Goal: Task Accomplishment & Management: Manage account settings

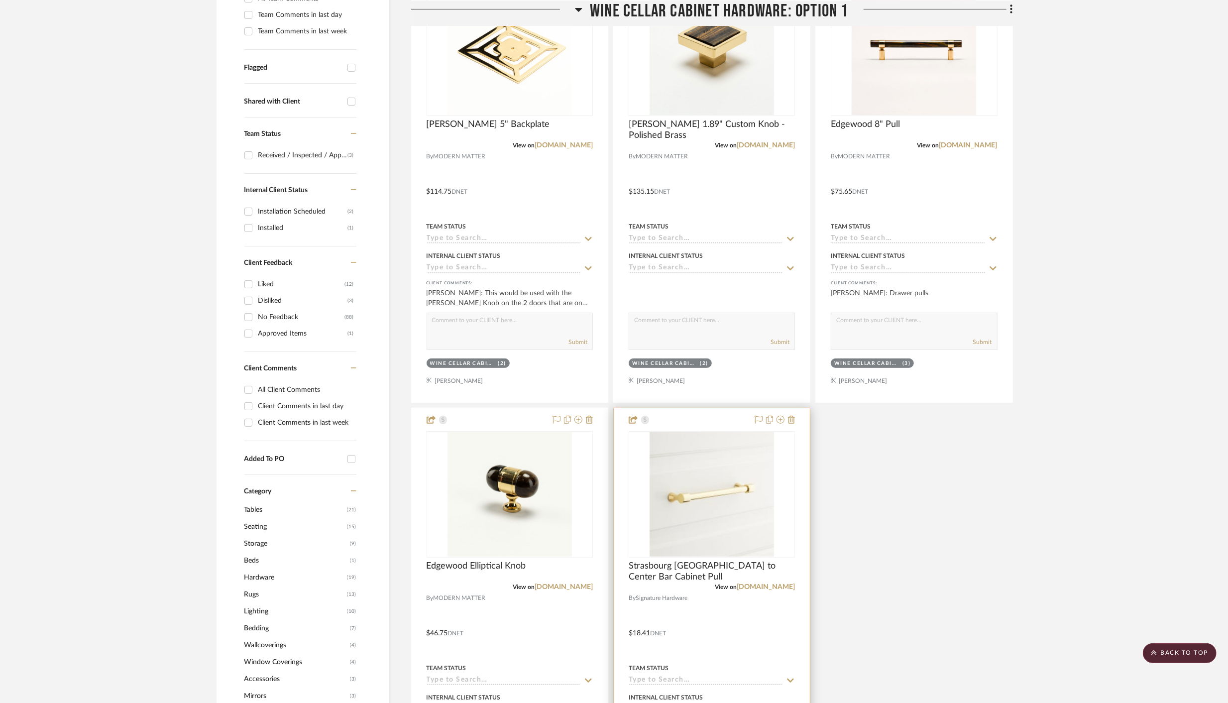
click at [795, 421] on div at bounding box center [712, 625] width 196 height 435
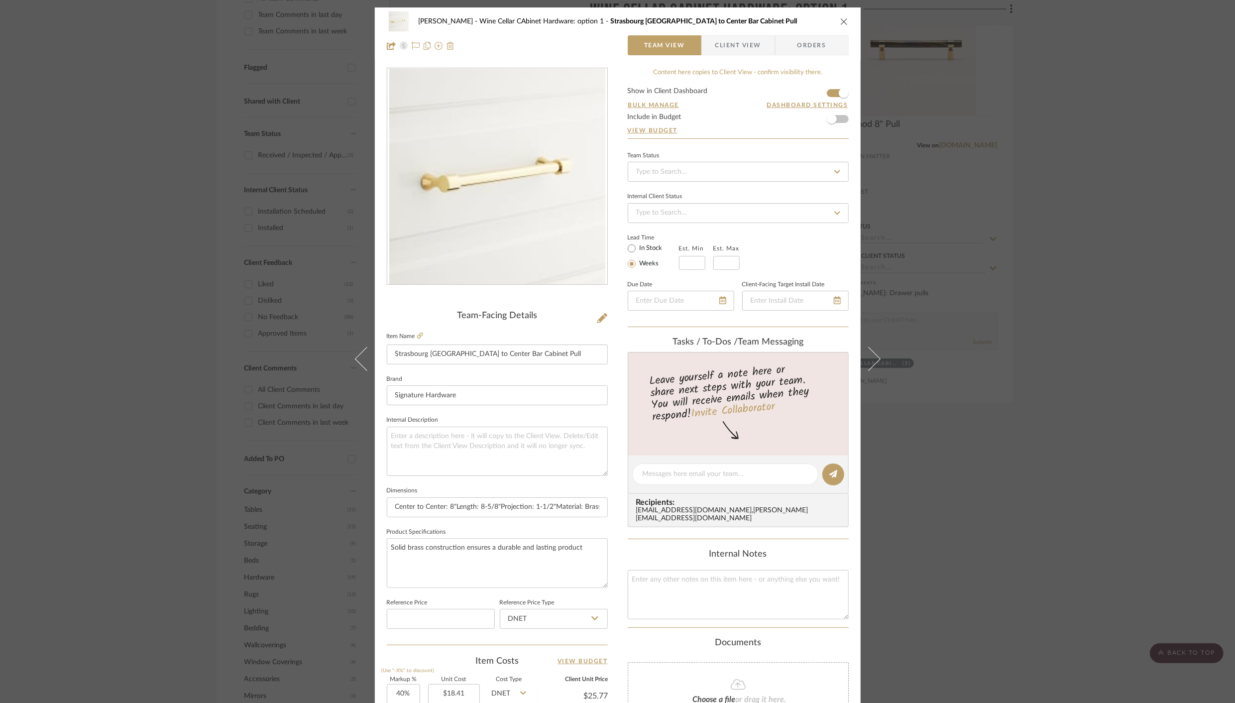
click at [449, 46] on img at bounding box center [450, 46] width 8 height 8
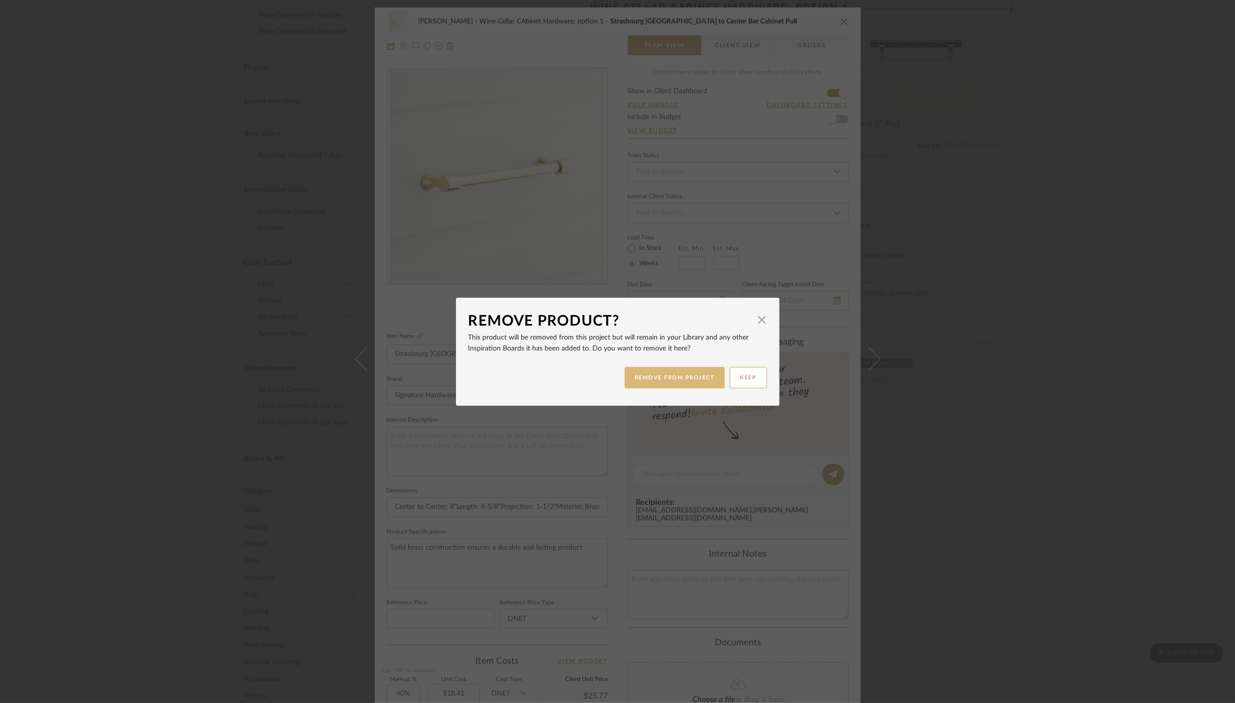
click at [677, 378] on button "REMOVE FROM PROJECT" at bounding box center [675, 377] width 100 height 21
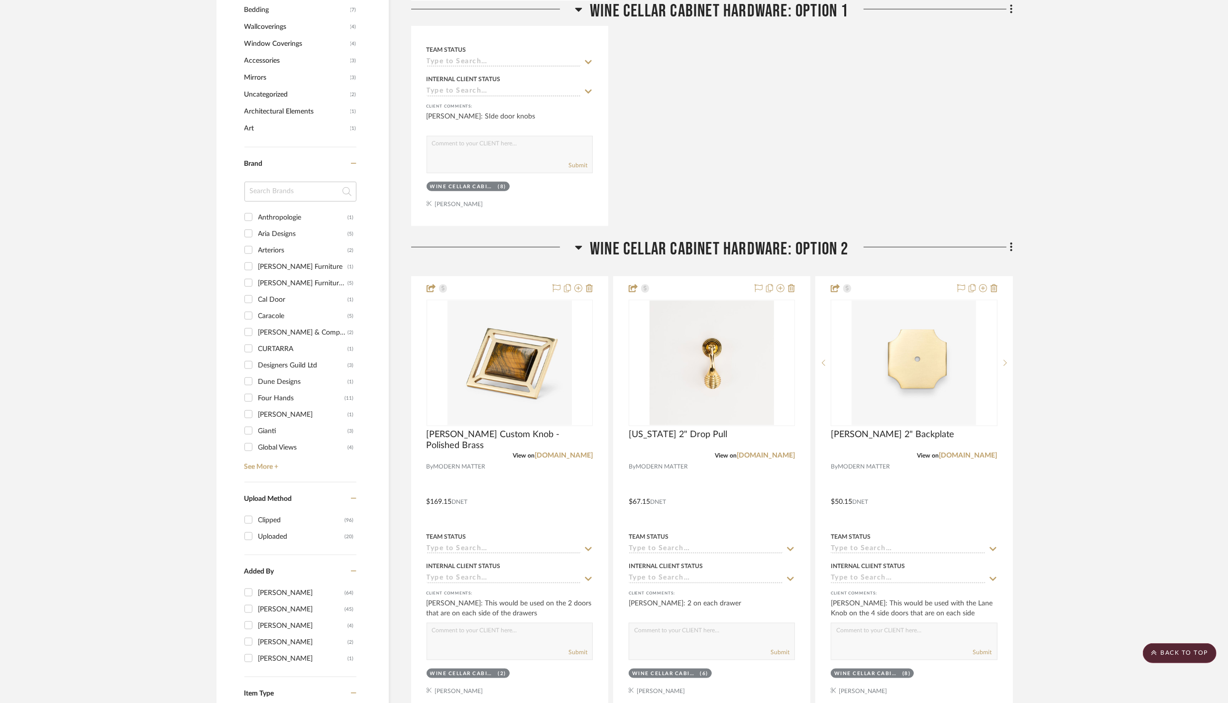
scroll to position [950, 0]
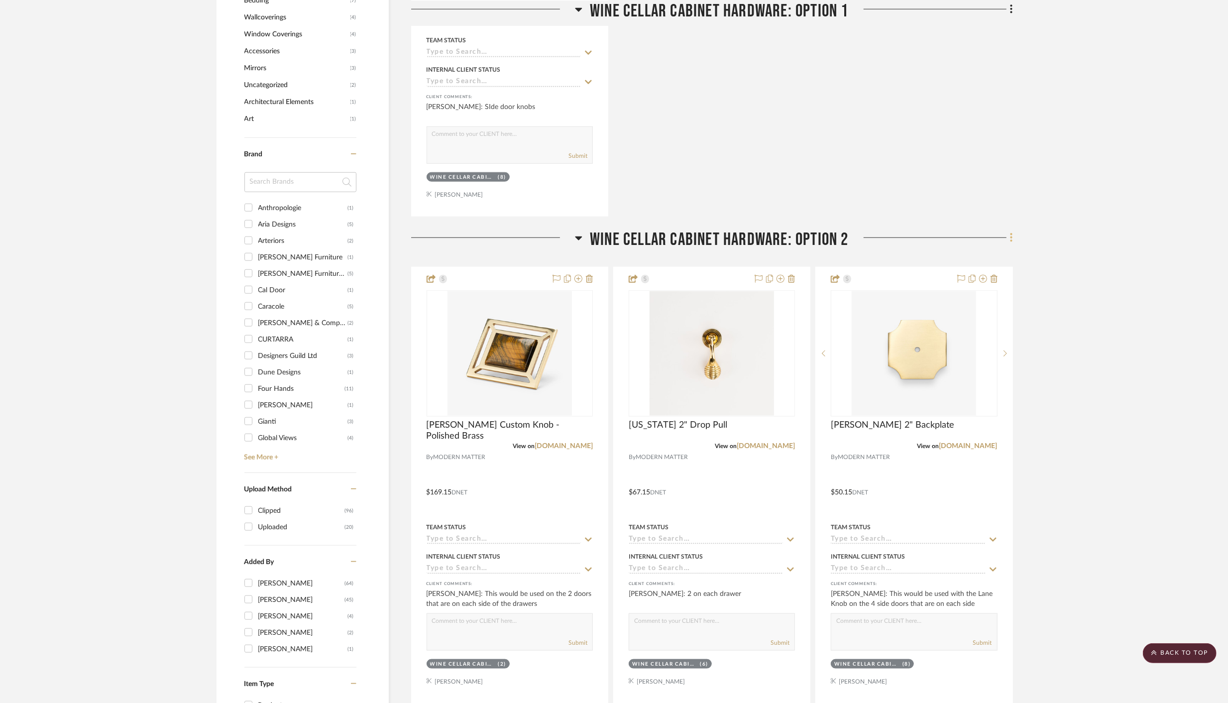
click at [1012, 237] on icon at bounding box center [1011, 237] width 3 height 11
click at [953, 430] on span "Delete Room" at bounding box center [959, 431] width 40 height 8
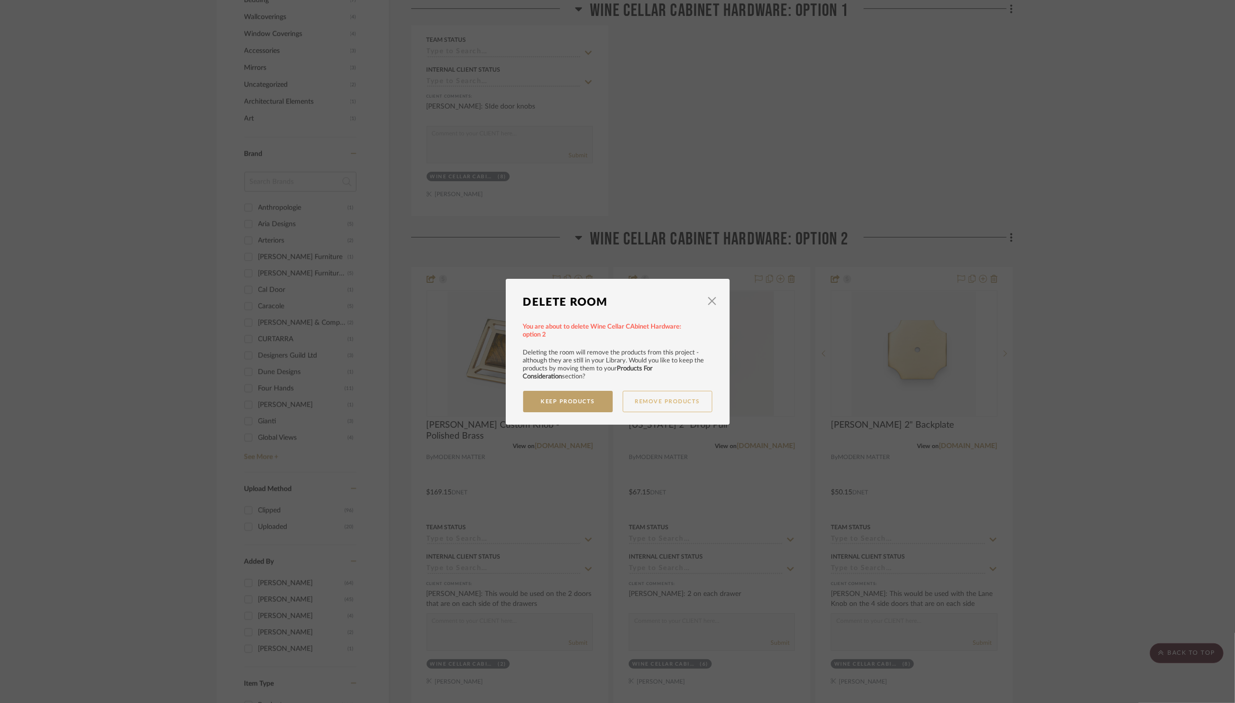
click at [665, 401] on button "Remove Products" at bounding box center [668, 401] width 90 height 21
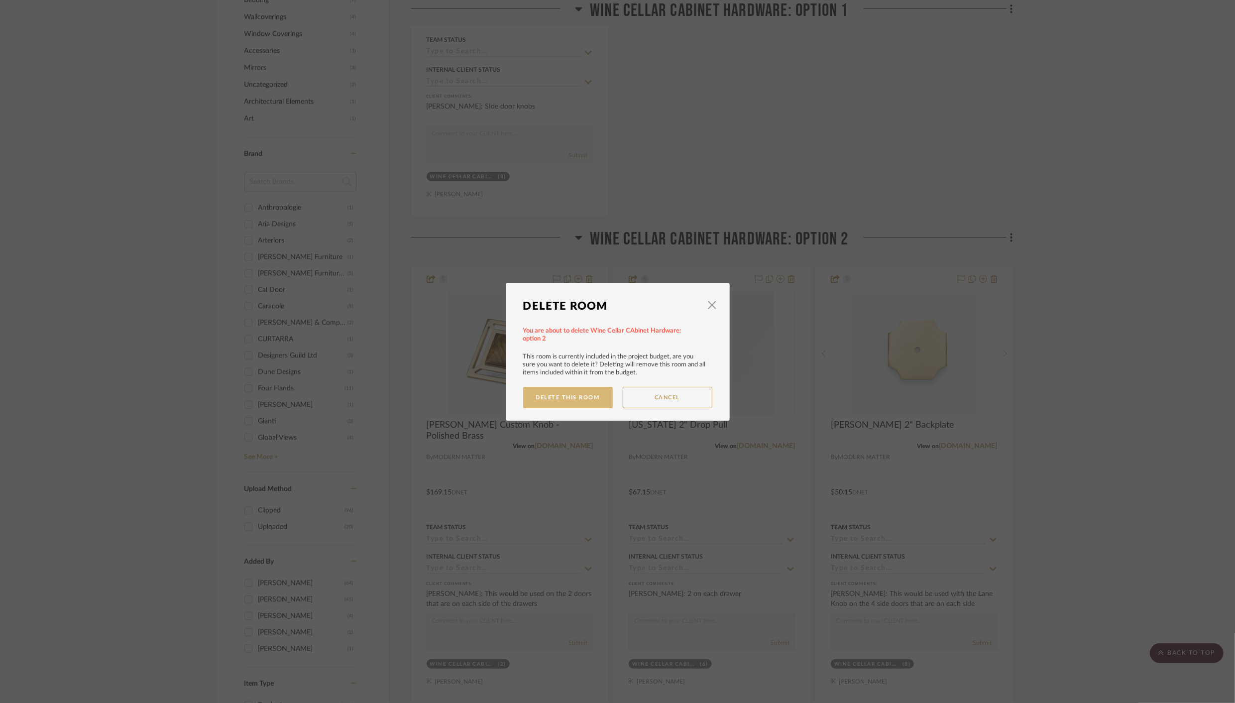
click at [557, 395] on button "Delete This Room" at bounding box center [568, 397] width 90 height 21
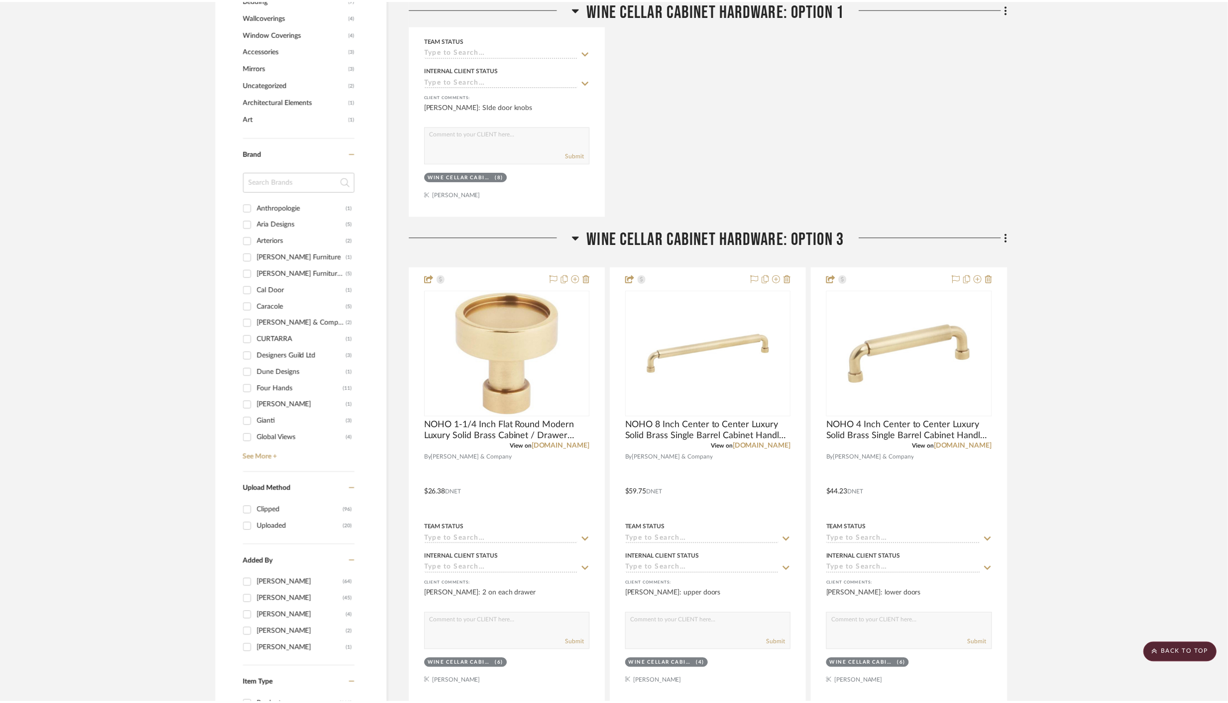
scroll to position [950, 0]
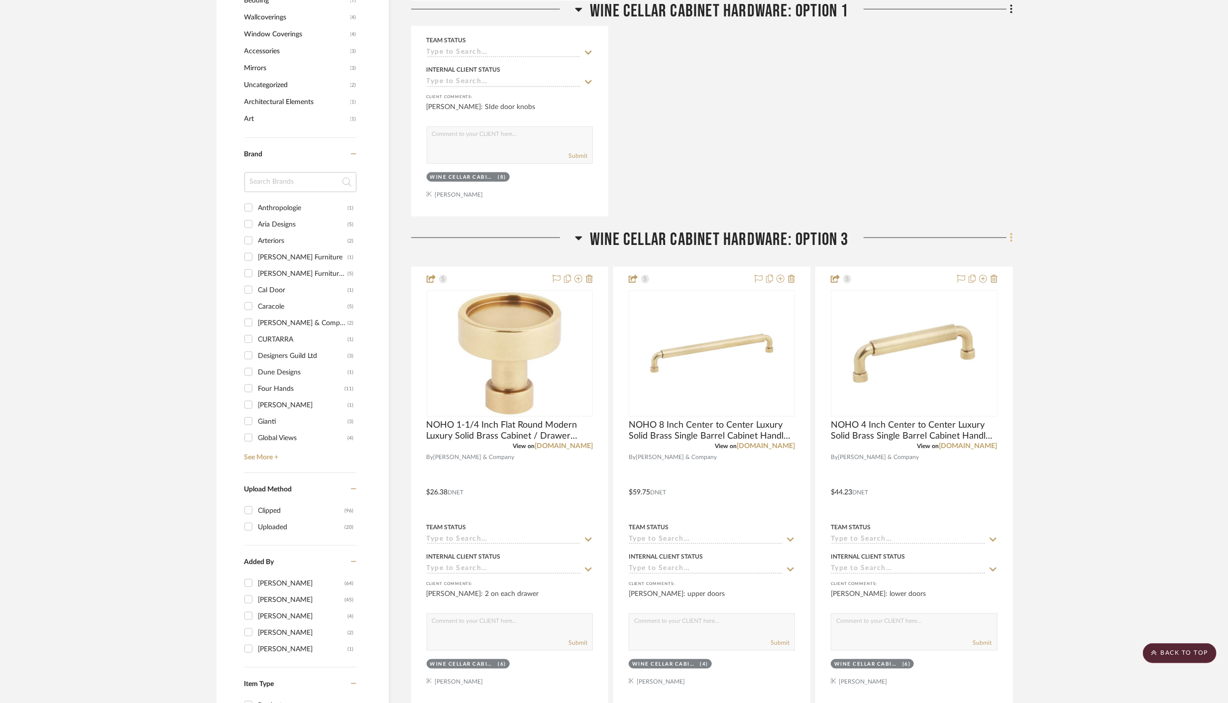
click at [1011, 236] on icon at bounding box center [1011, 237] width 2 height 8
click at [956, 429] on span "Delete Room" at bounding box center [959, 431] width 40 height 8
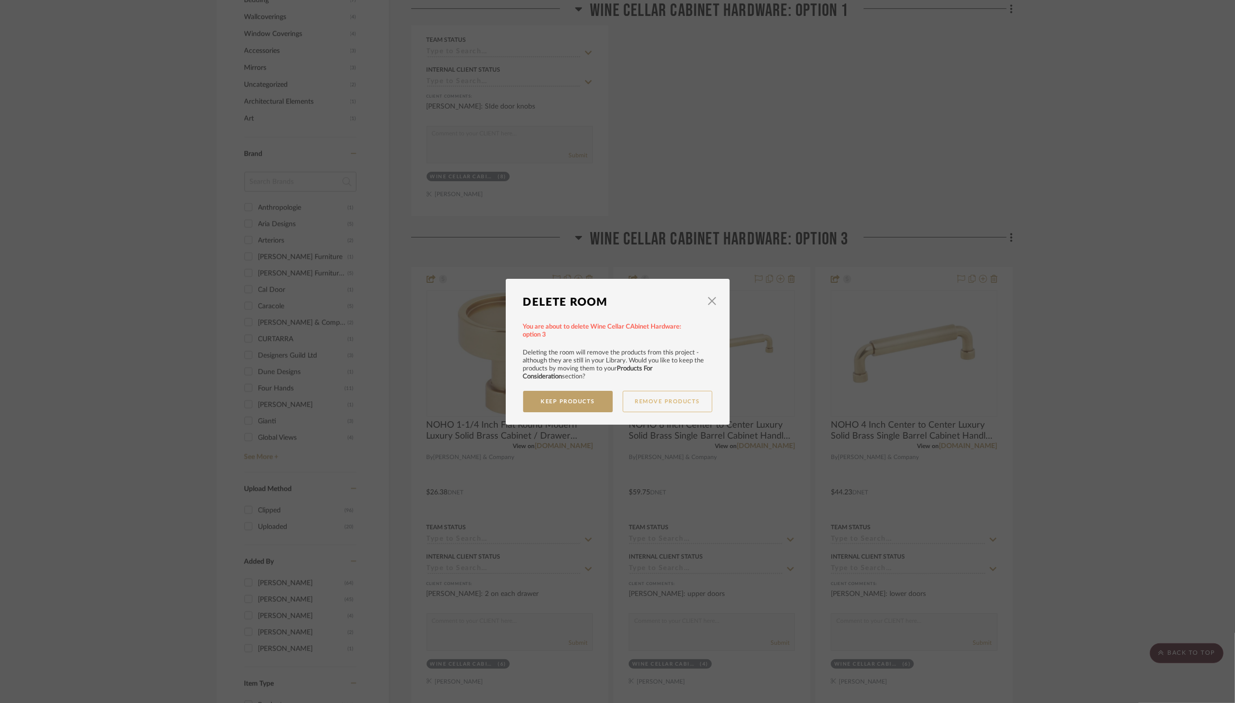
click at [665, 399] on button "Remove Products" at bounding box center [668, 401] width 90 height 21
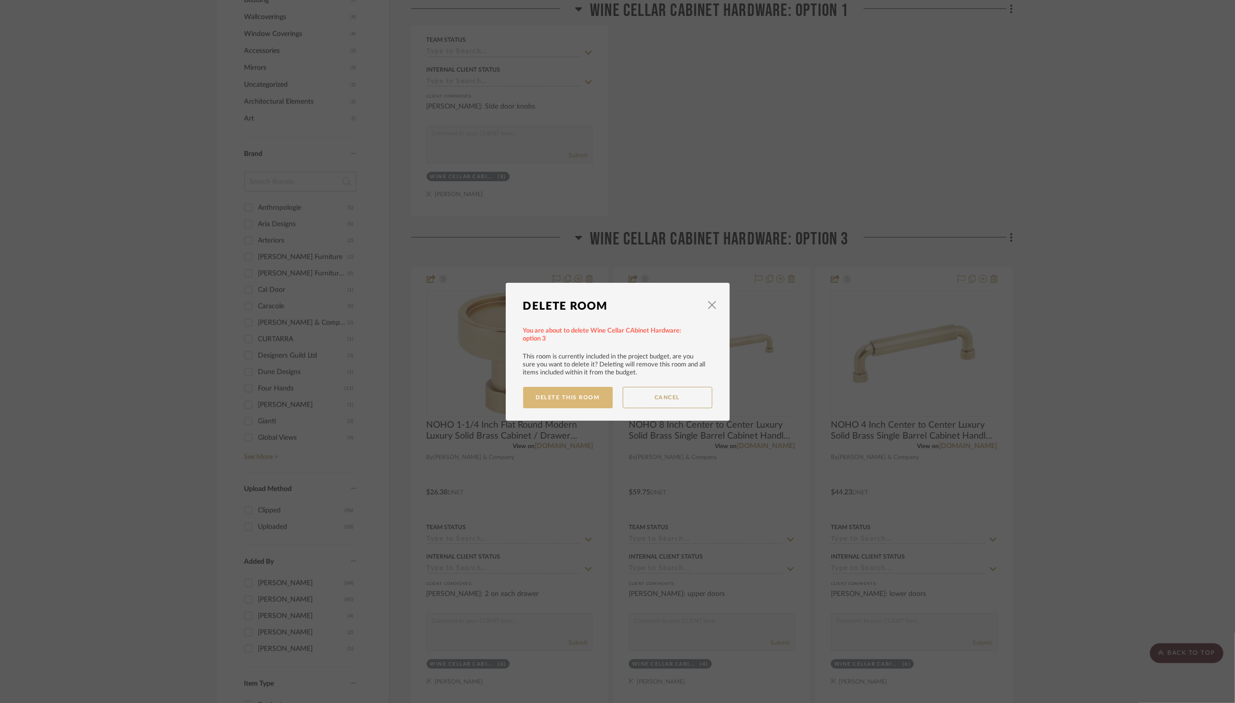
click at [559, 393] on button "Delete This Room" at bounding box center [568, 397] width 90 height 21
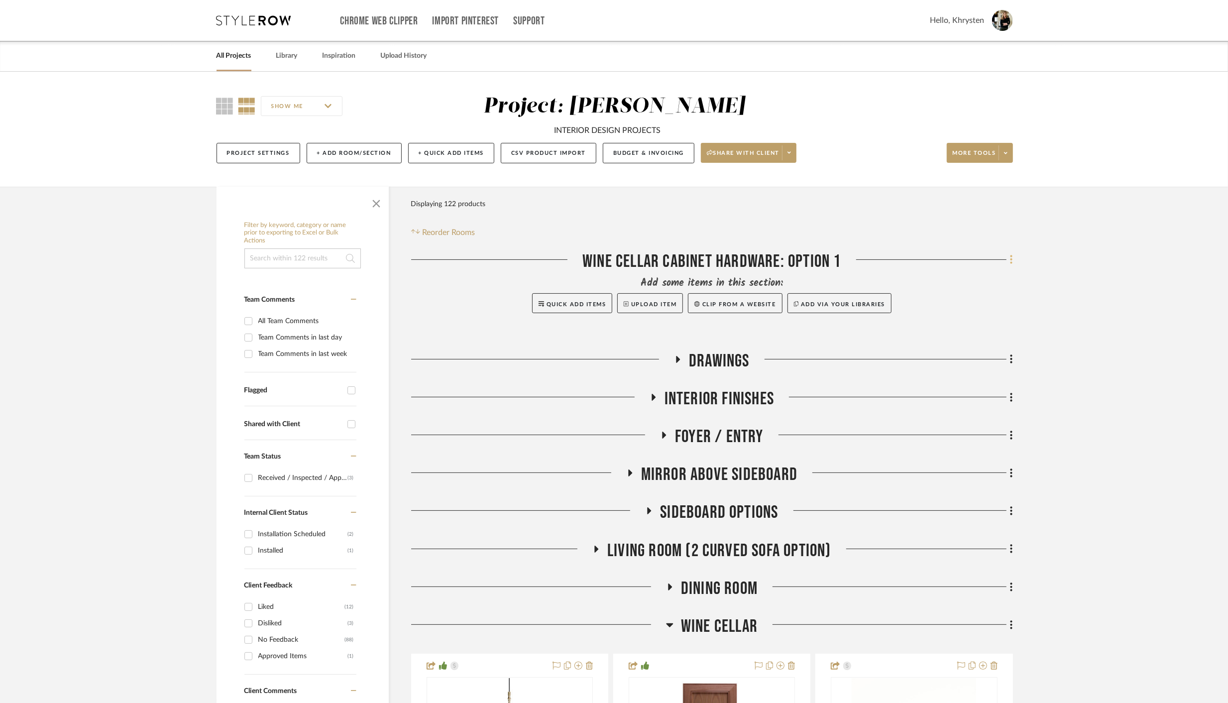
click at [1010, 259] on icon at bounding box center [1011, 259] width 3 height 11
click at [961, 458] on span "Delete Room" at bounding box center [959, 455] width 40 height 8
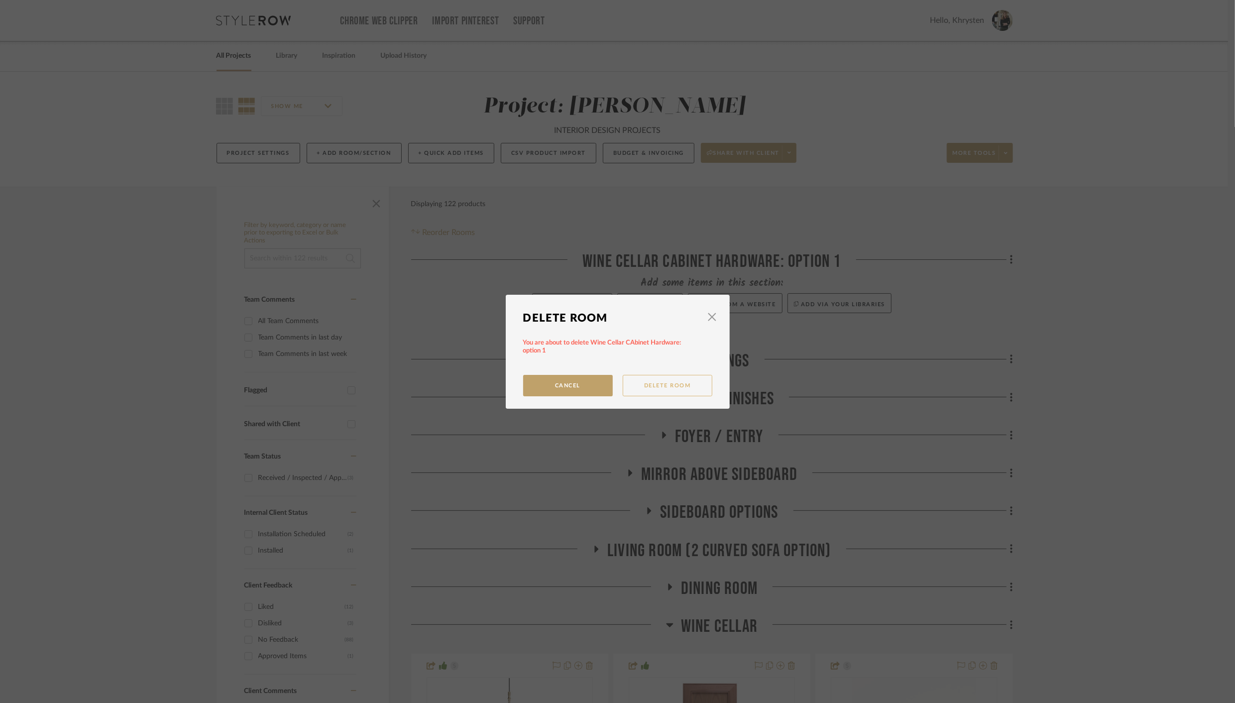
click at [651, 381] on button "Delete Room" at bounding box center [668, 385] width 90 height 21
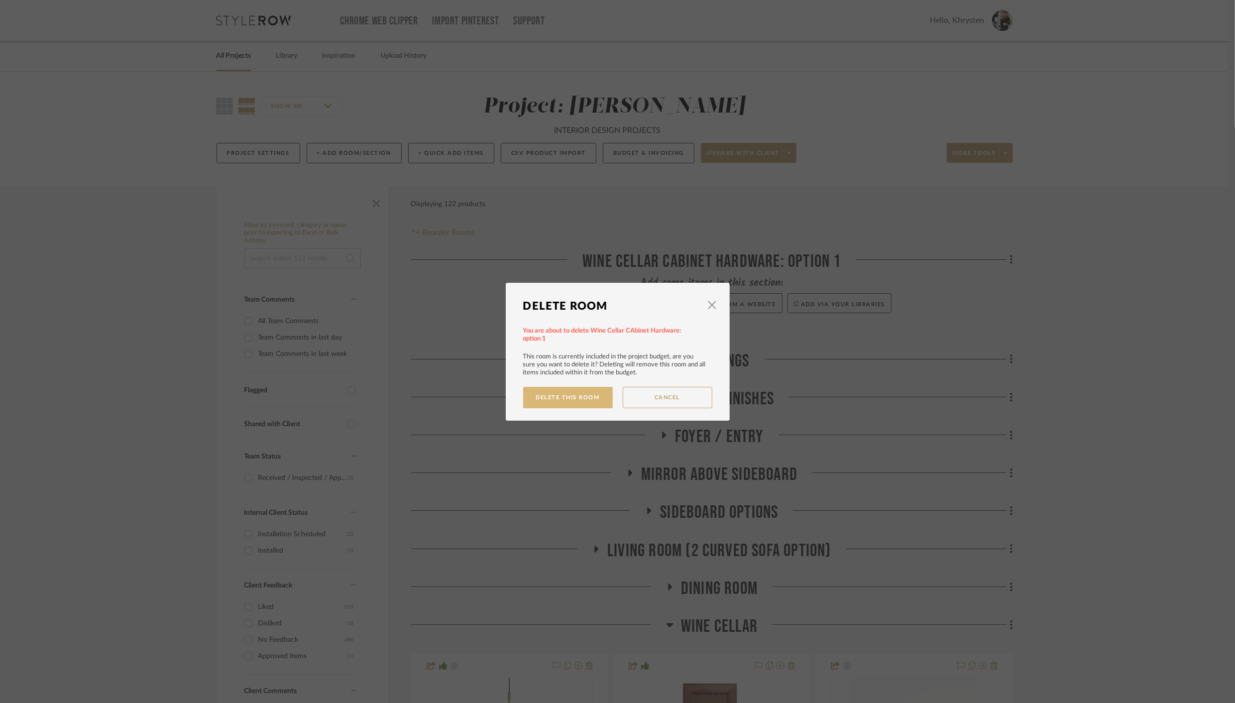
click at [575, 400] on button "Delete This Room" at bounding box center [568, 397] width 90 height 21
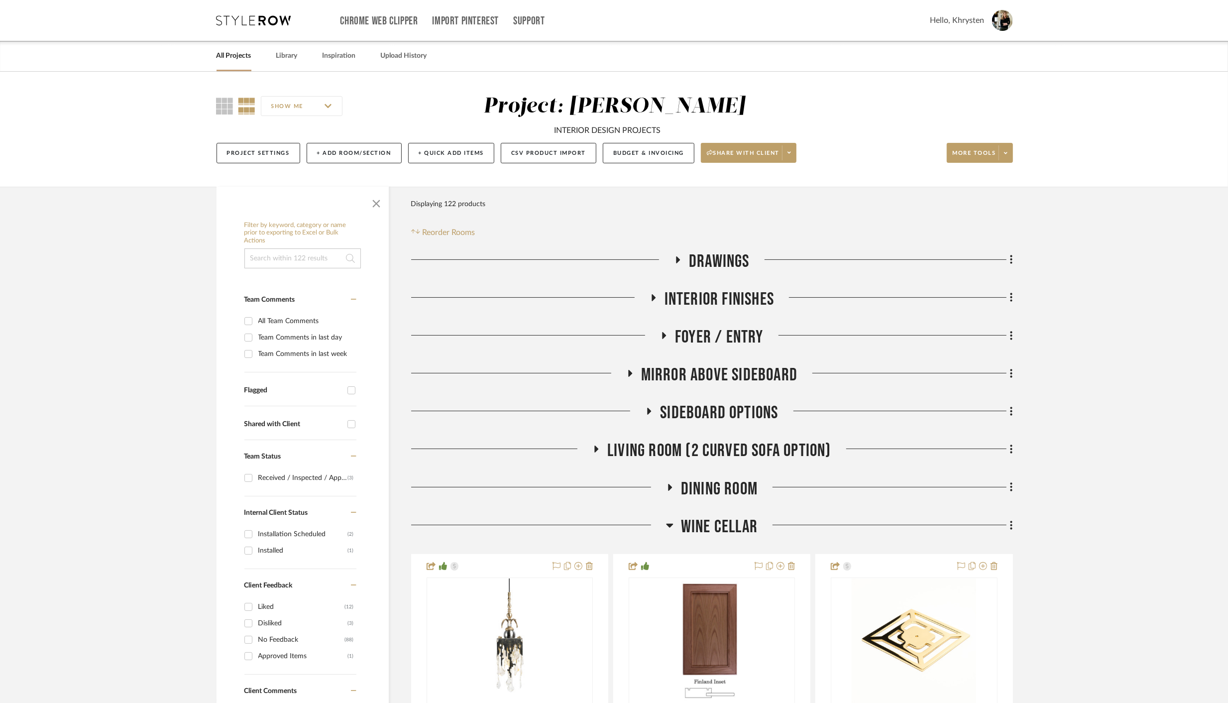
click at [677, 258] on icon at bounding box center [678, 259] width 4 height 7
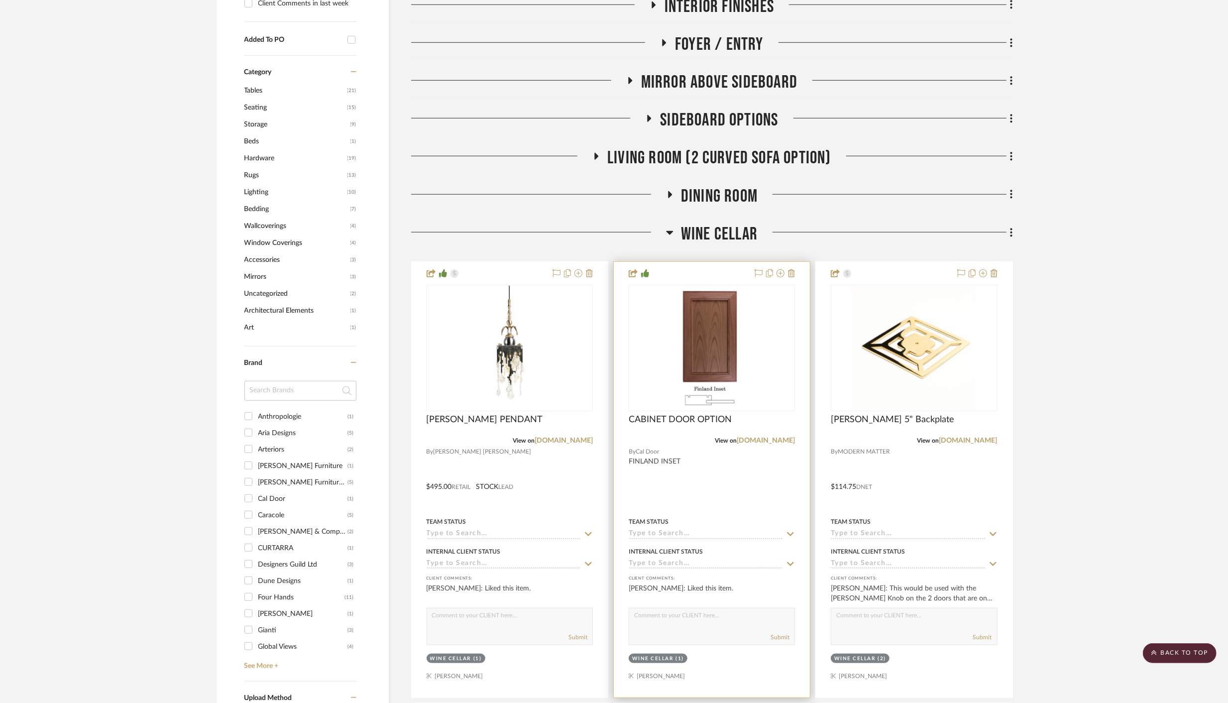
scroll to position [743, 0]
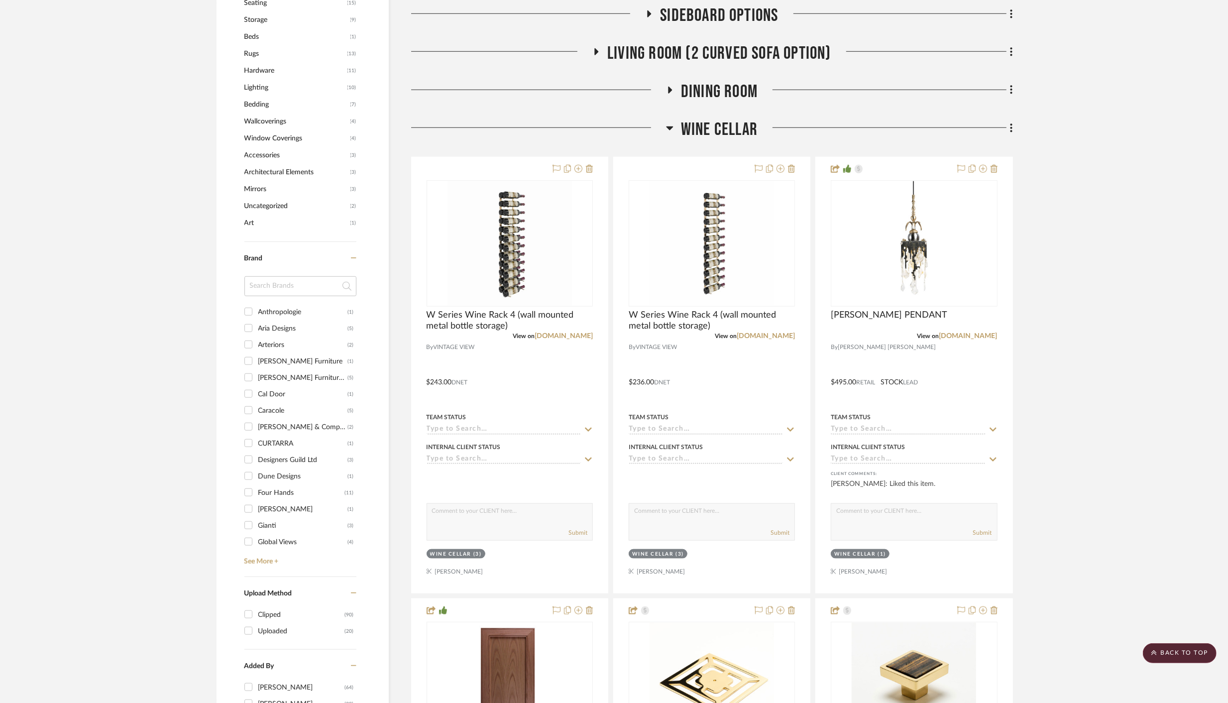
scroll to position [848, 0]
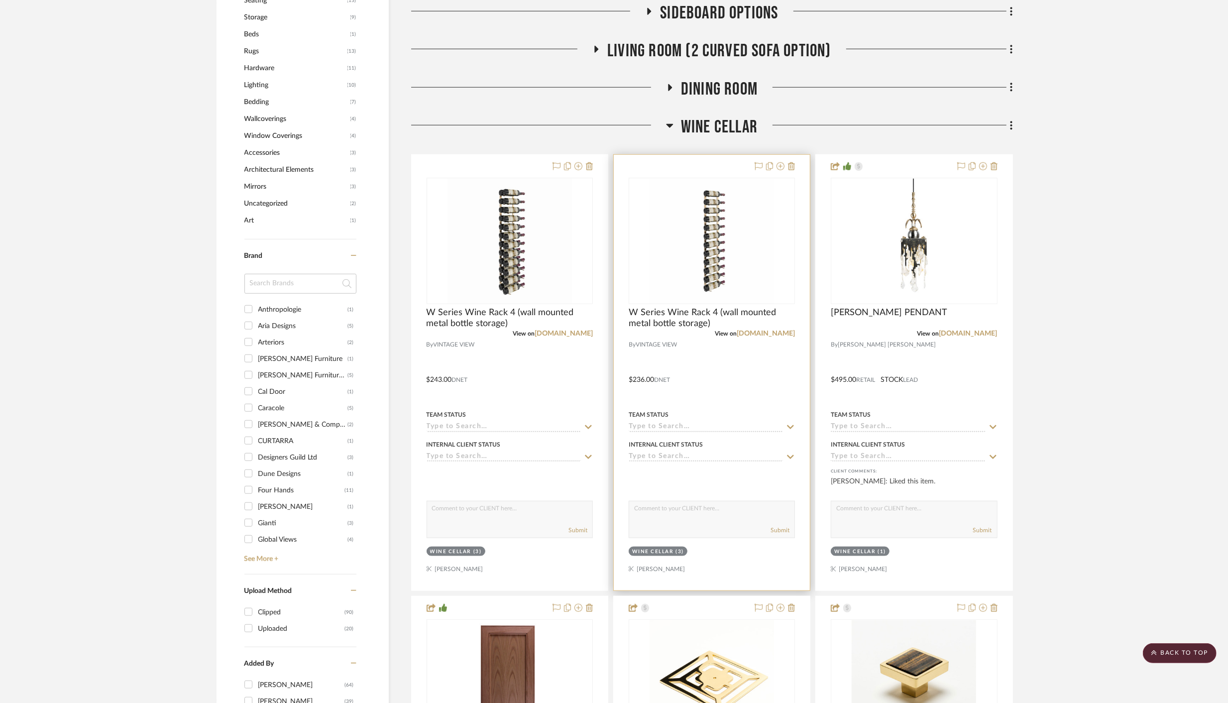
click at [734, 376] on div at bounding box center [712, 372] width 196 height 435
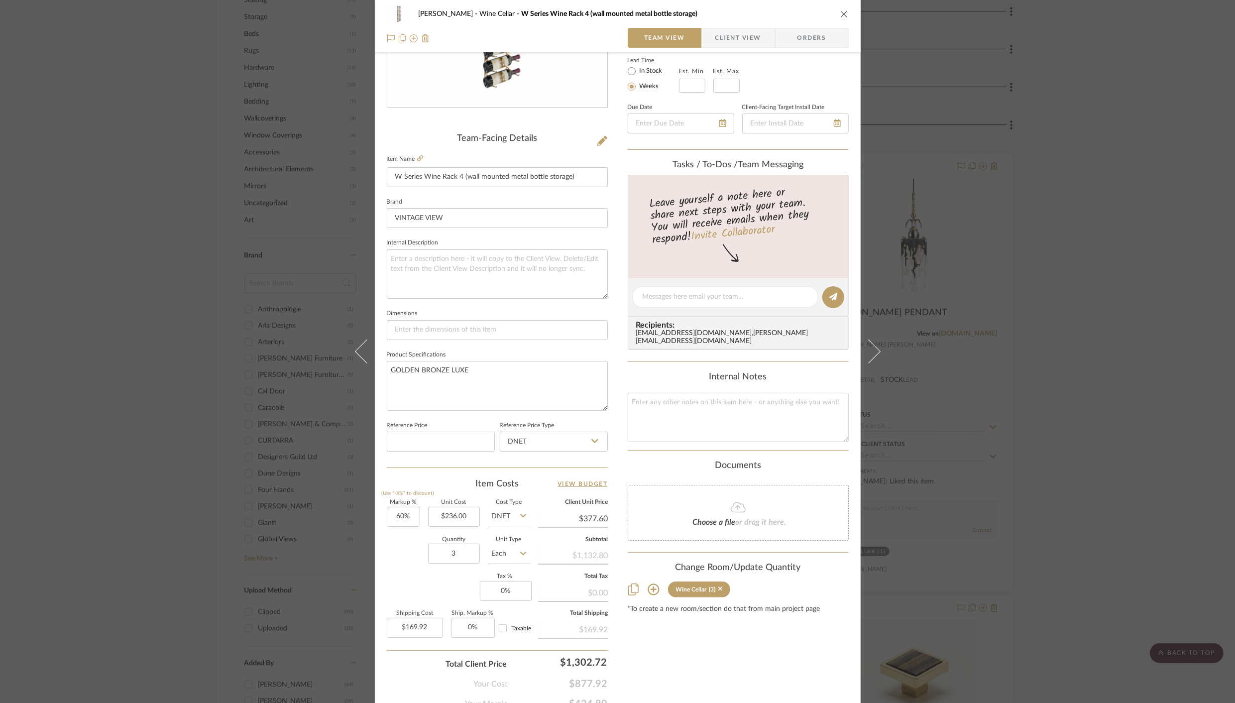
scroll to position [192, 0]
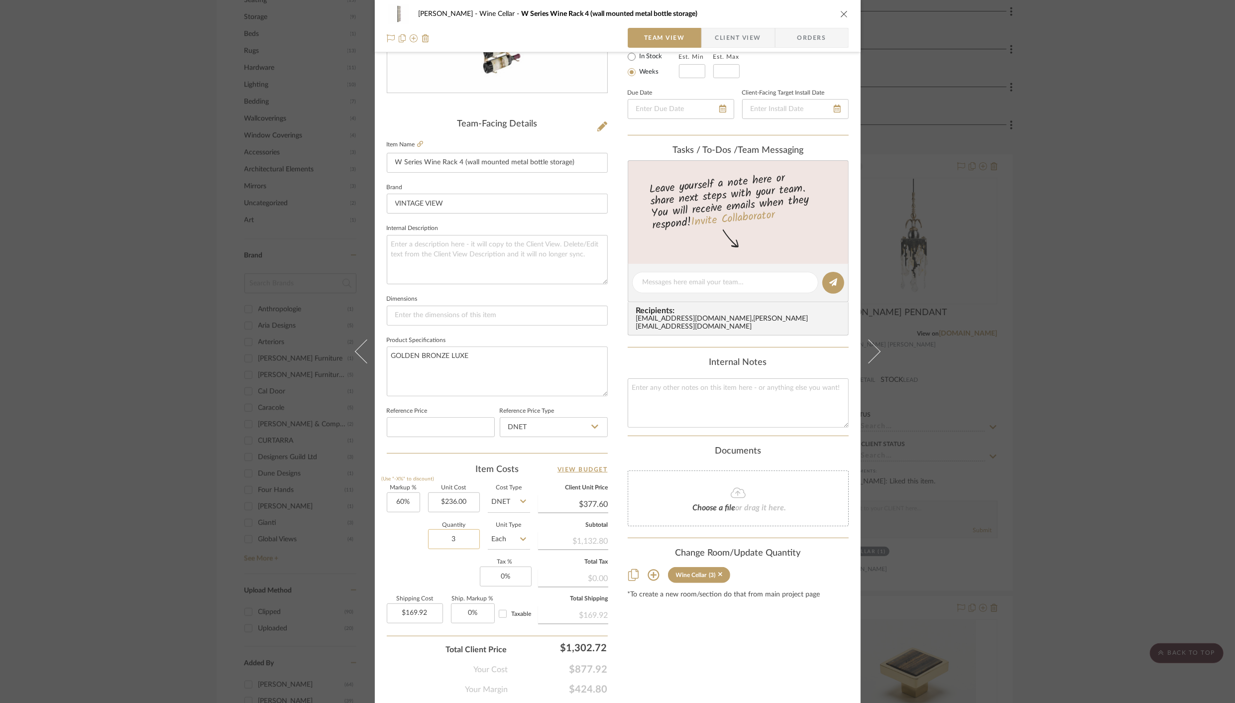
click at [462, 538] on input "3" at bounding box center [454, 539] width 52 height 20
type input "2"
type input "$113.28"
click at [401, 502] on input "60" at bounding box center [403, 502] width 33 height 20
type input "0%"
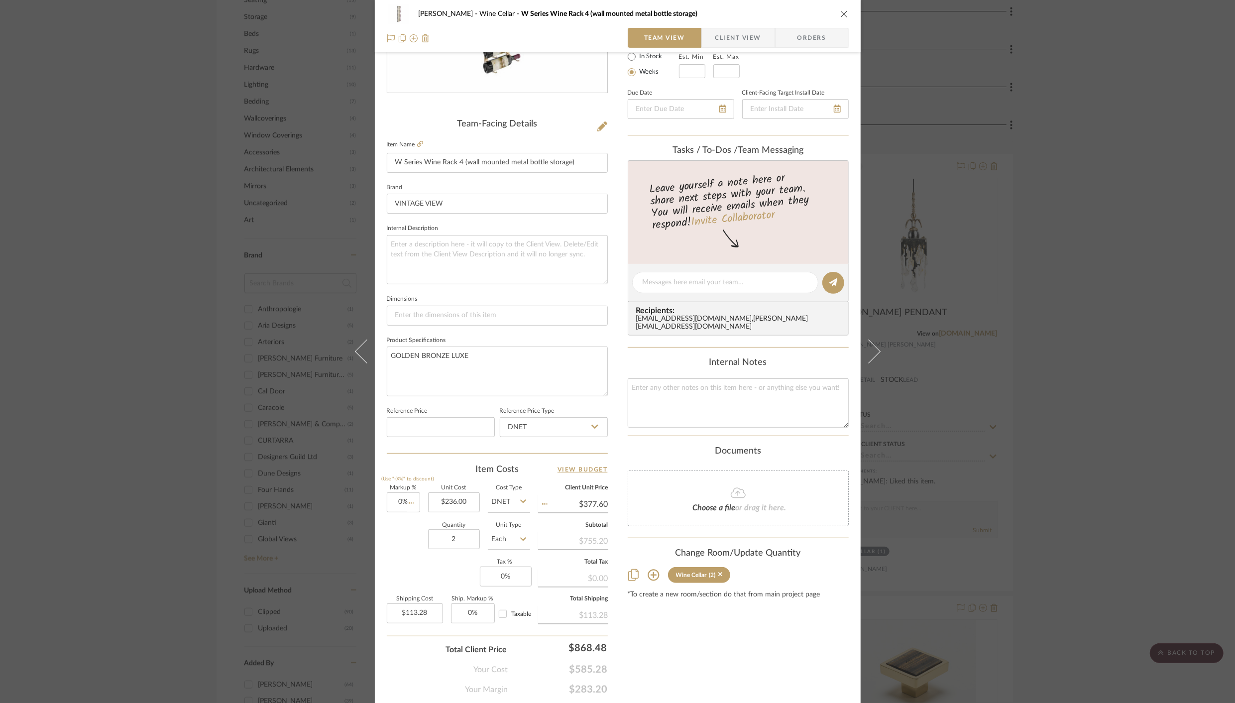
click at [623, 434] on div "[PERSON_NAME] Wine Cellar W Series Wine Rack 4 (wall mounted metal bottle stora…" at bounding box center [618, 275] width 486 height 919
type input "$236.00"
type input "$70.80"
click at [840, 12] on icon "close" at bounding box center [844, 14] width 8 height 8
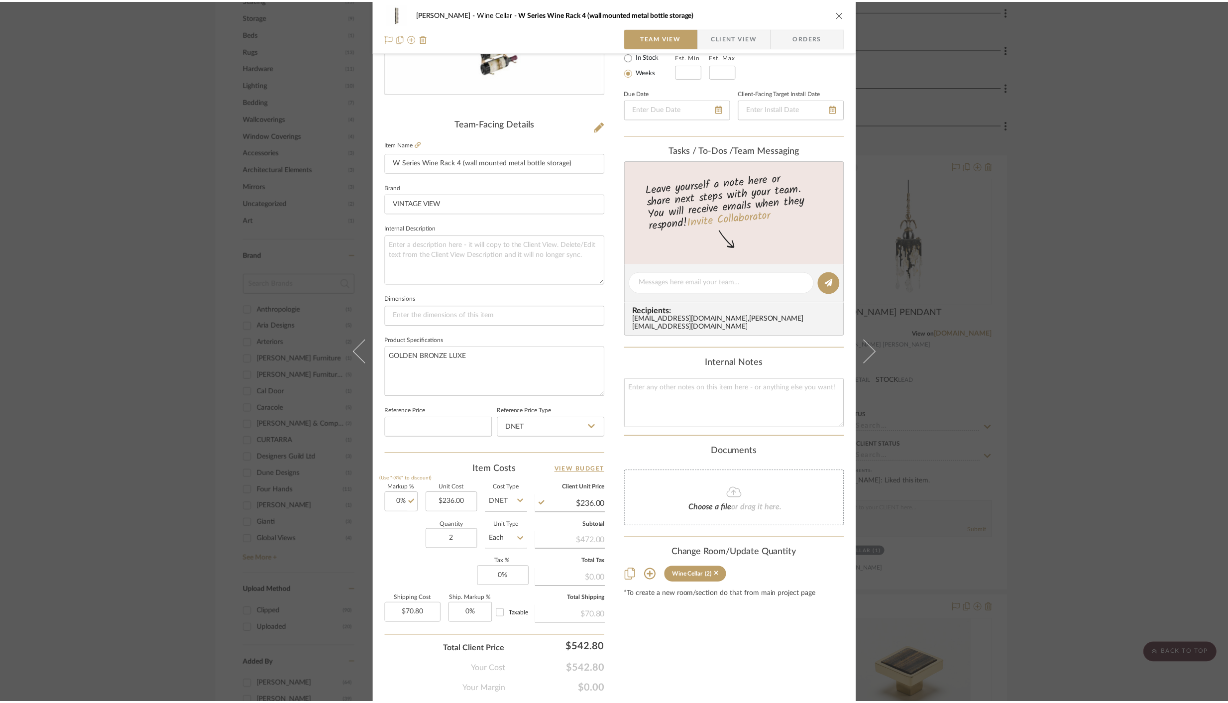
scroll to position [848, 0]
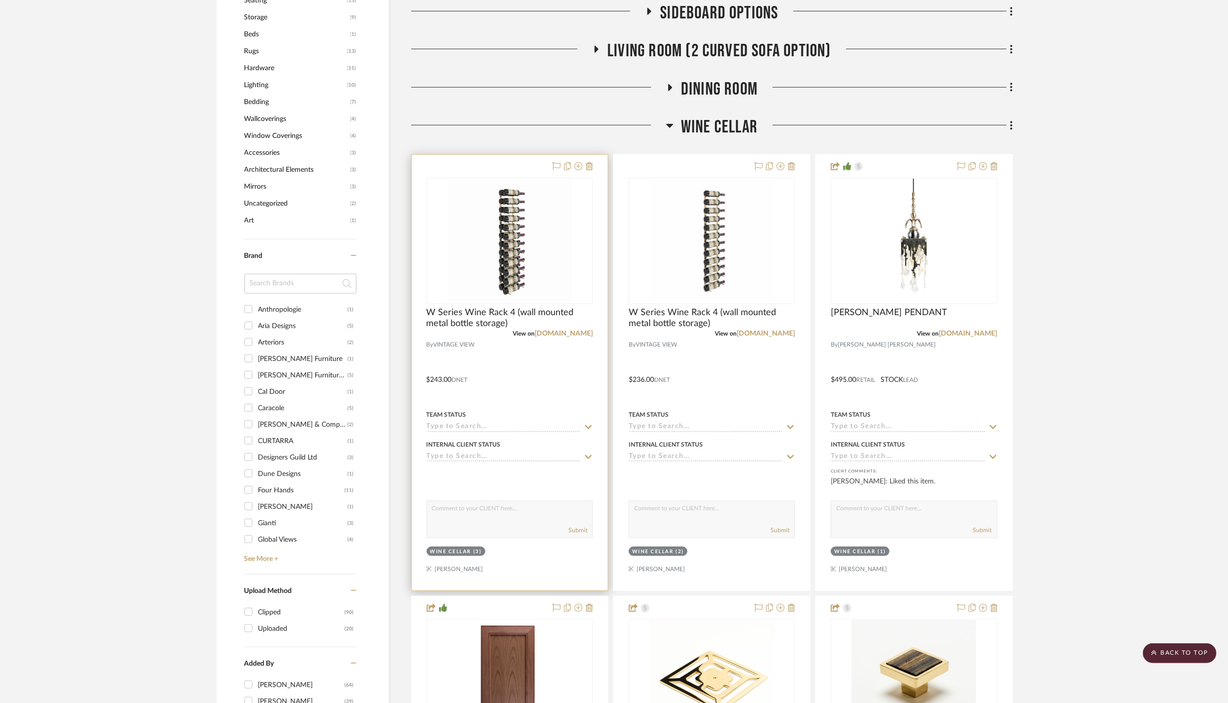
click at [530, 367] on div at bounding box center [510, 372] width 196 height 435
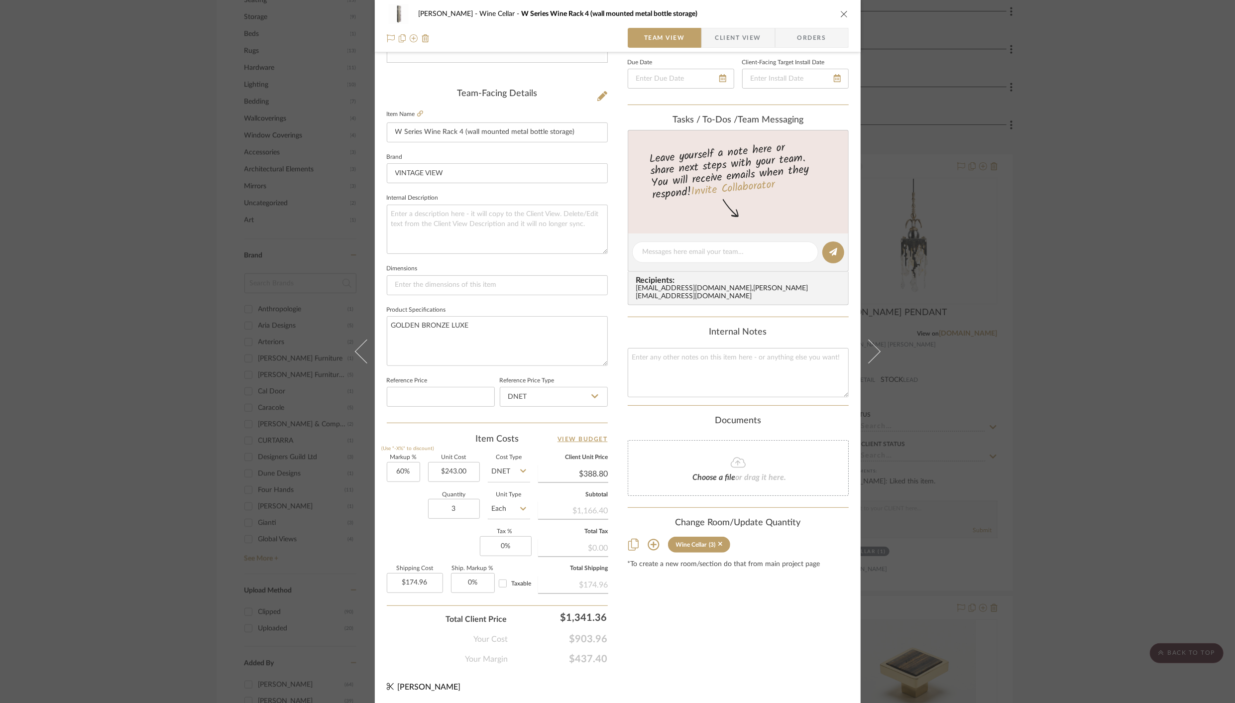
scroll to position [212, 0]
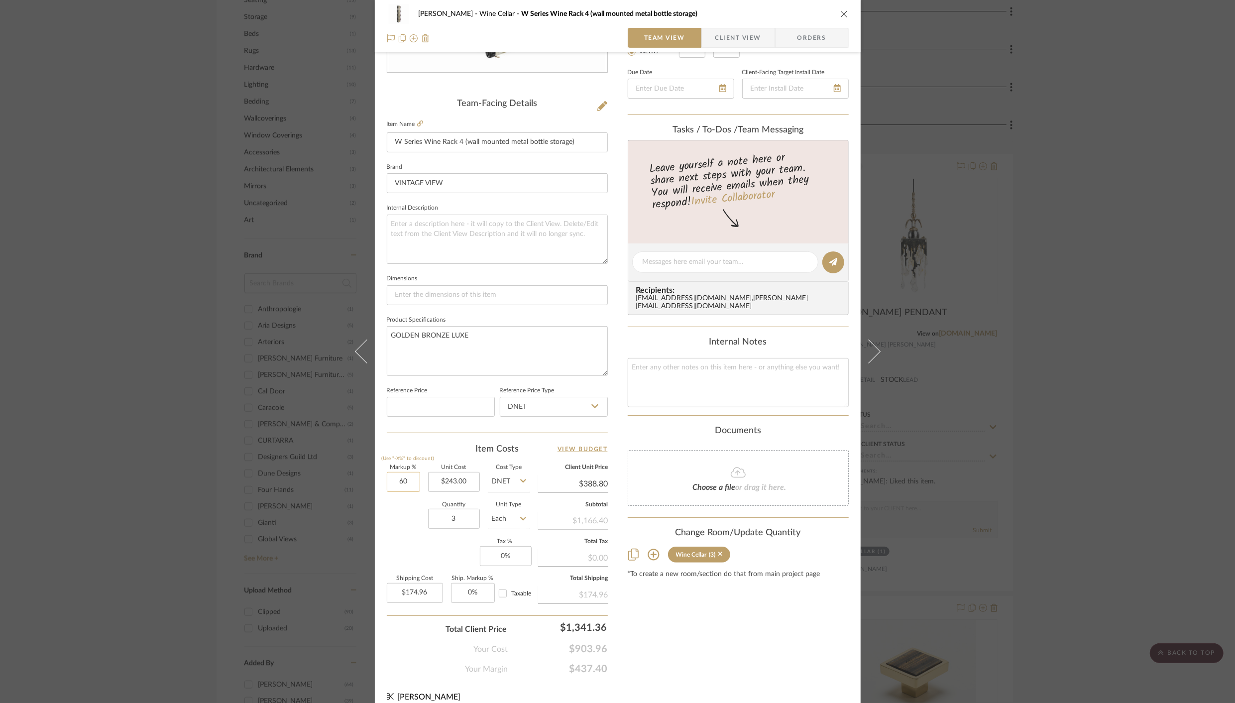
click at [391, 481] on input "60" at bounding box center [403, 482] width 33 height 20
type input "0%"
click at [413, 530] on div "Quantity 3 Unit Type Each" at bounding box center [458, 519] width 143 height 35
type input "$243.00"
type input "$109.35"
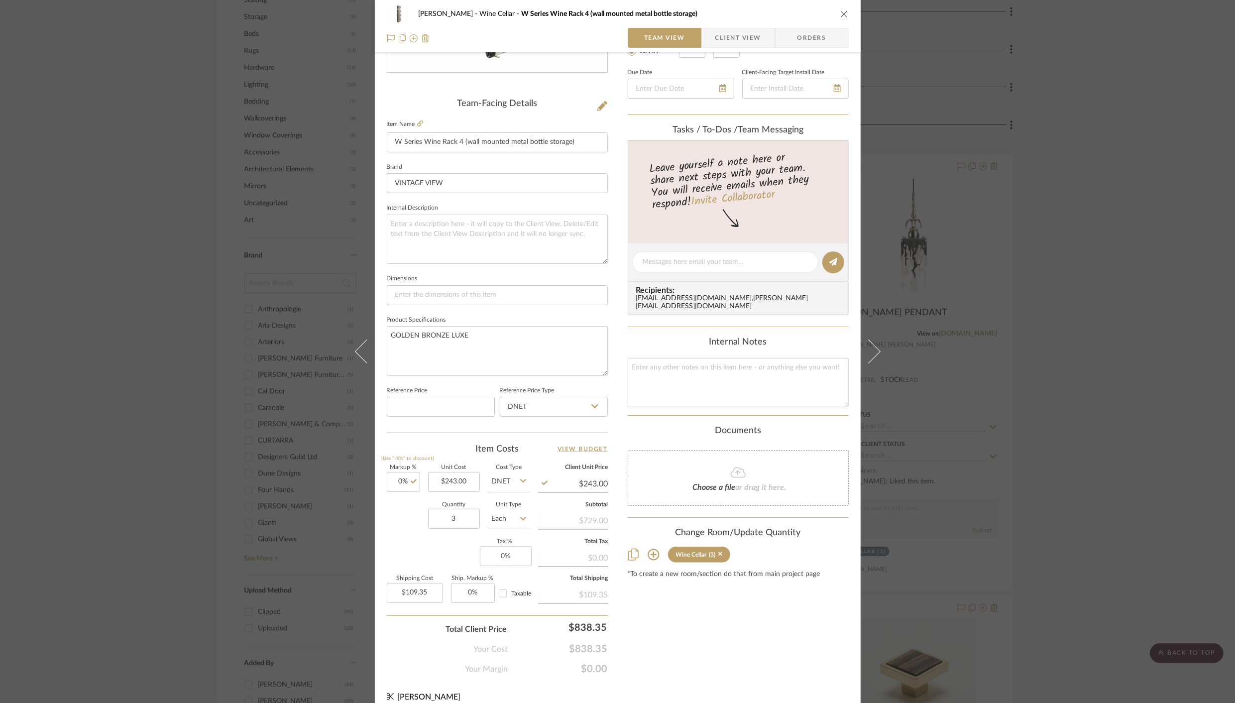
click at [844, 12] on icon "close" at bounding box center [844, 14] width 8 height 8
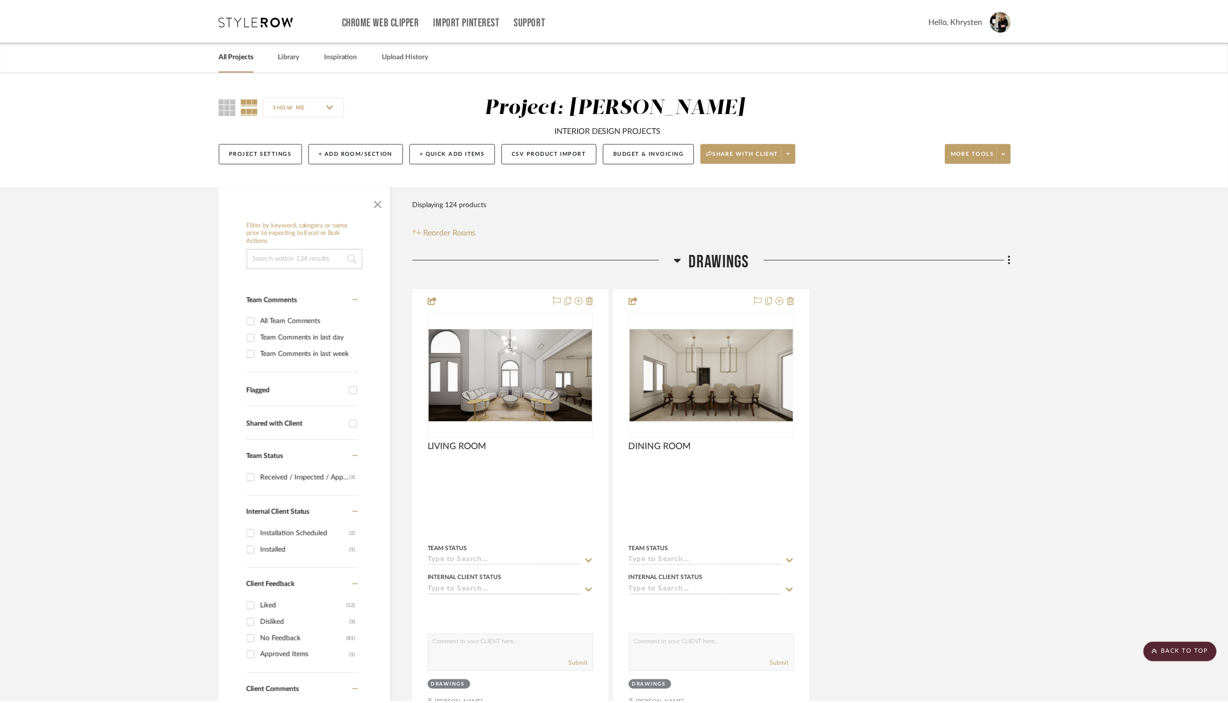
scroll to position [848, 0]
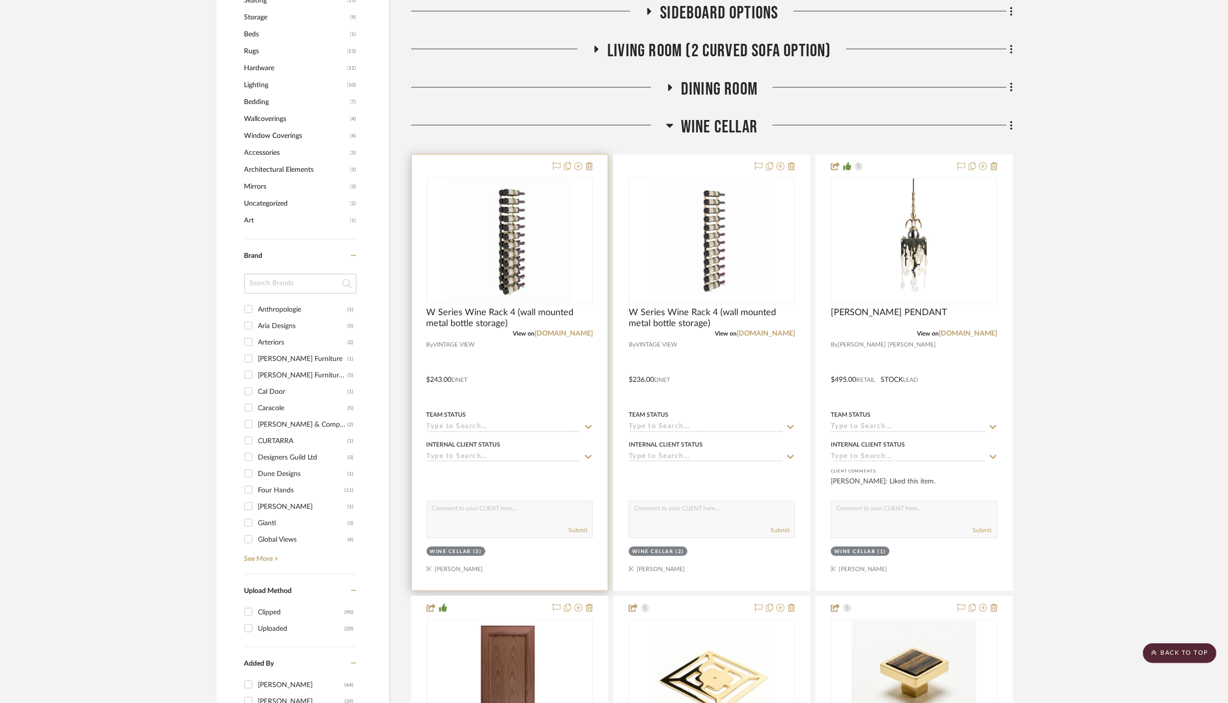
click at [591, 224] on div "0" at bounding box center [509, 240] width 165 height 125
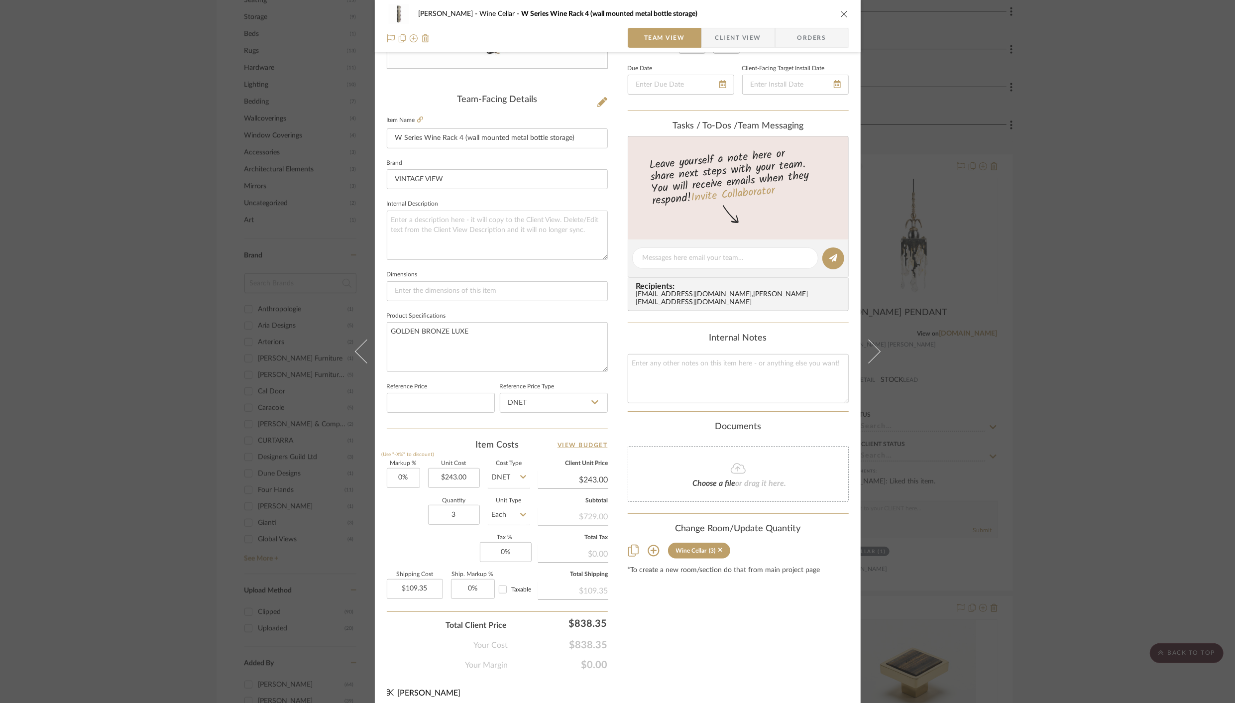
scroll to position [222, 0]
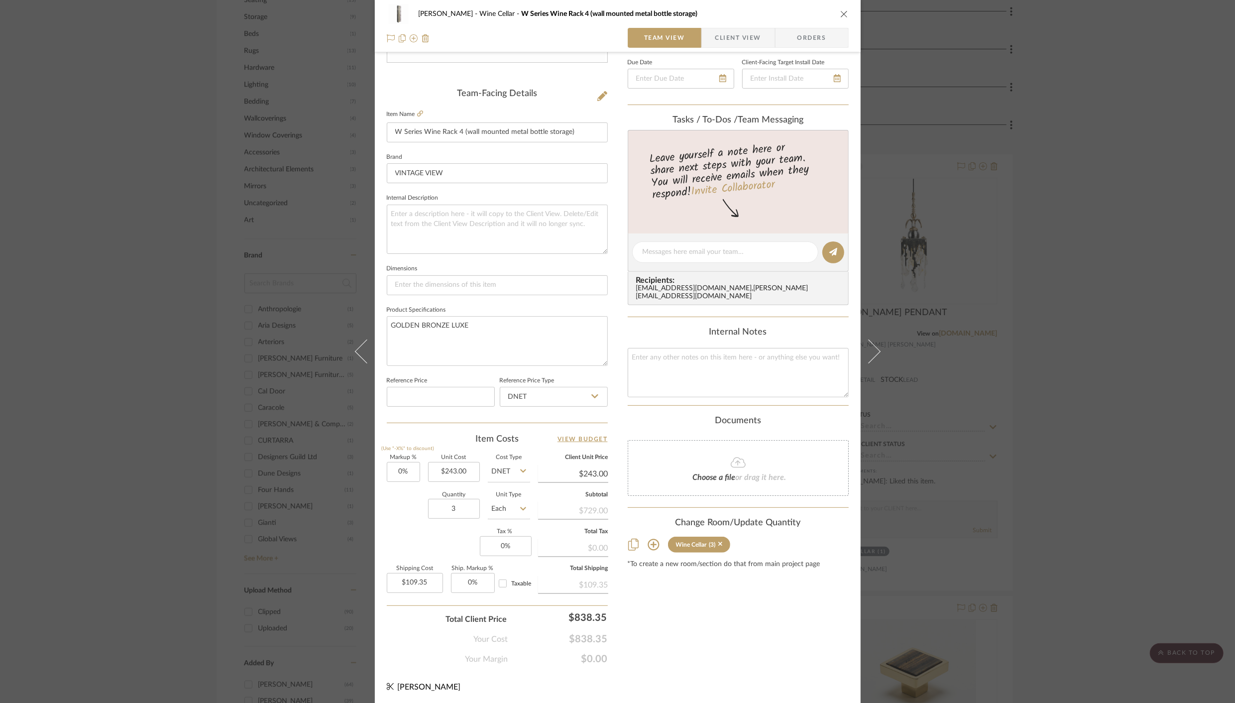
click at [843, 15] on icon "close" at bounding box center [844, 14] width 8 height 8
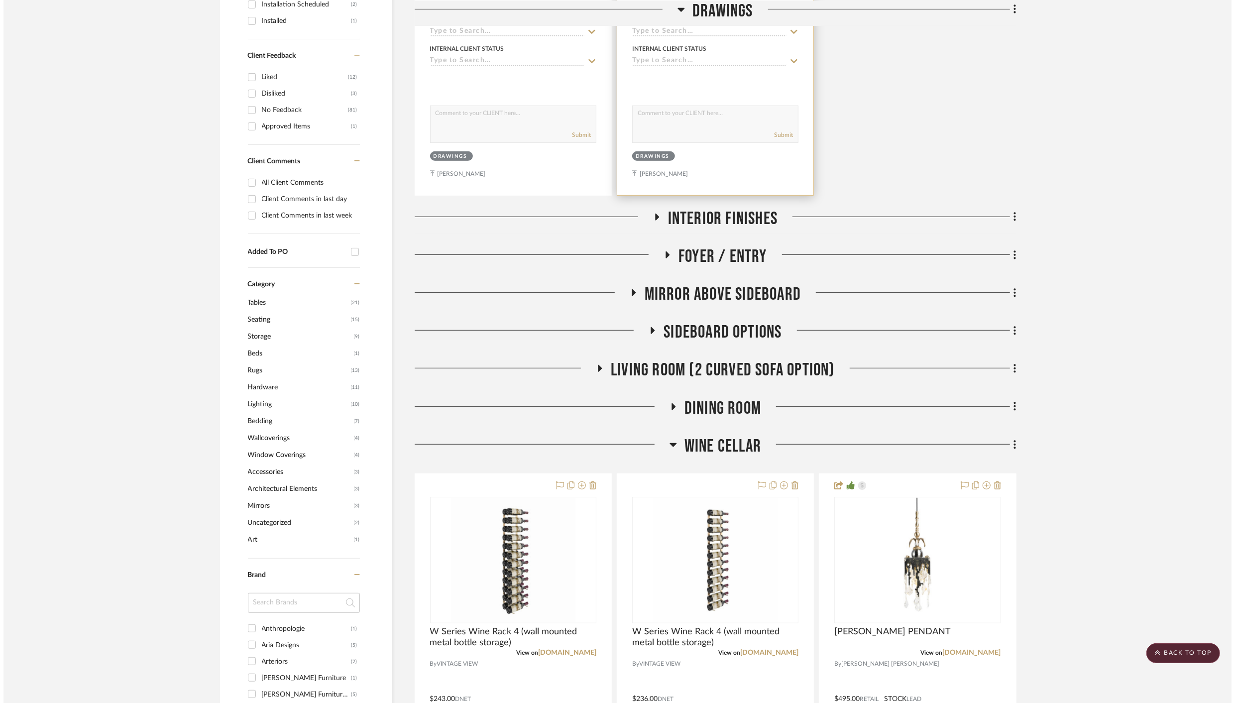
scroll to position [0, 0]
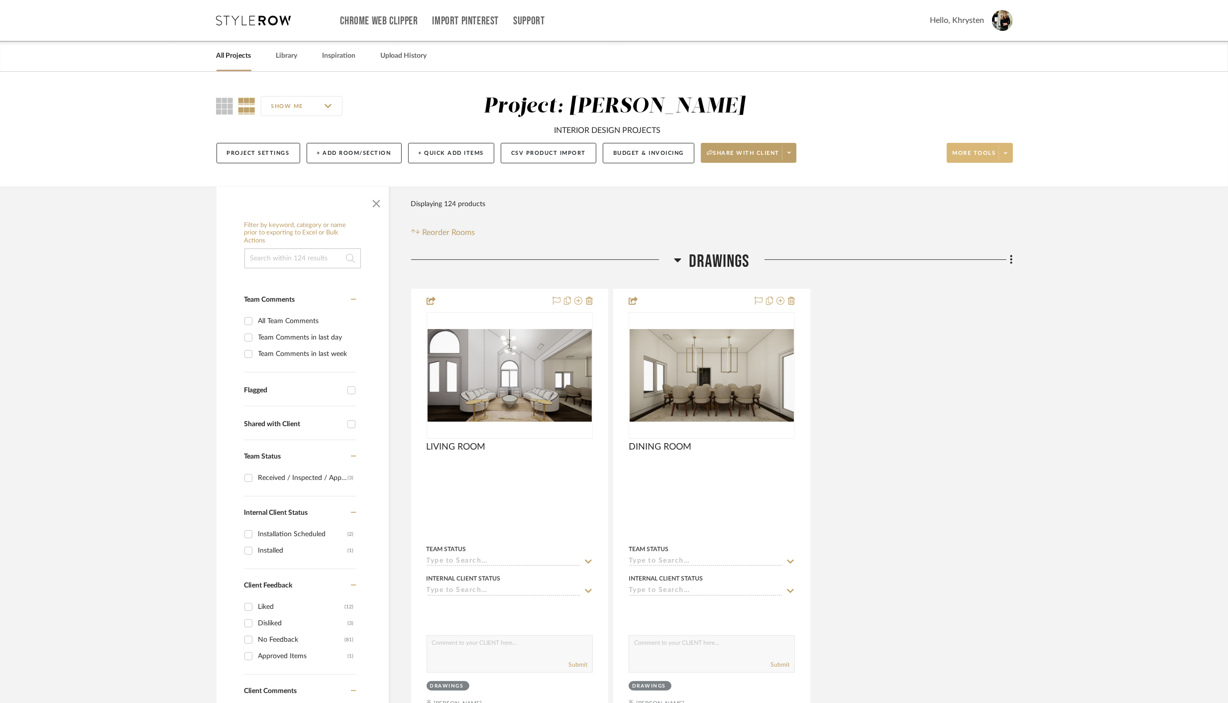
click at [974, 151] on span "More tools" at bounding box center [973, 156] width 43 height 15
click at [974, 253] on span "Bulk Actions" at bounding box center [989, 253] width 64 height 8
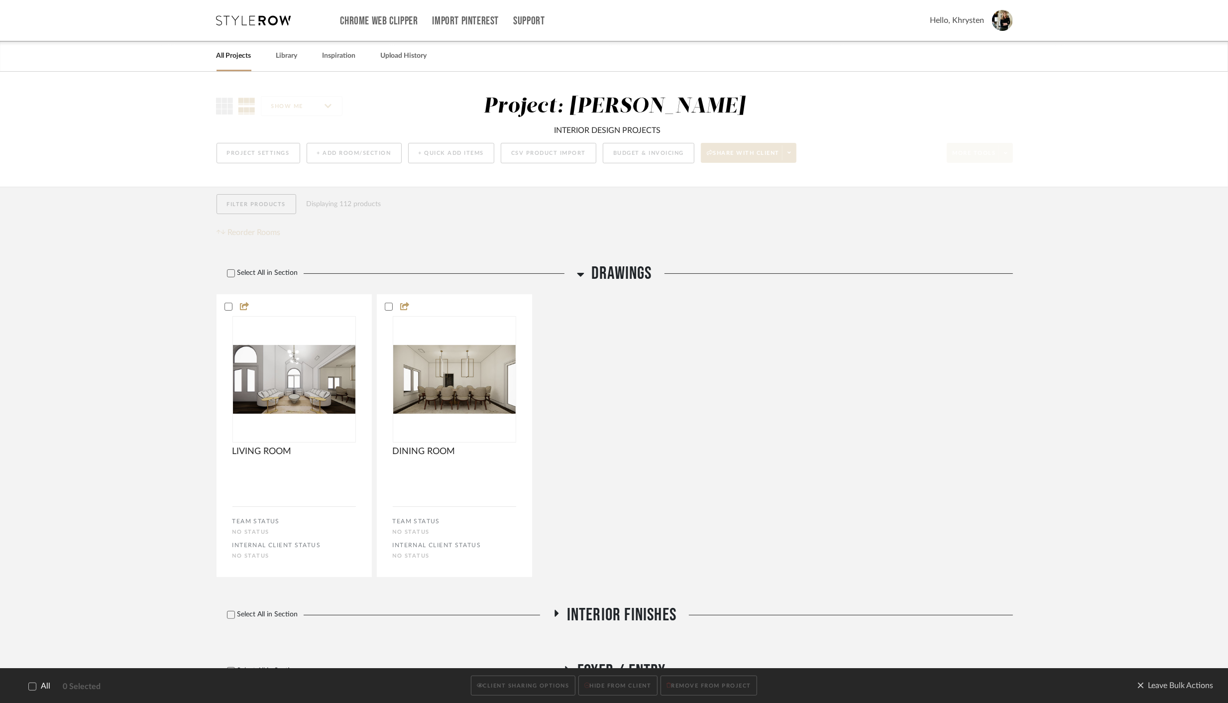
click at [34, 690] on label "All" at bounding box center [32, 685] width 35 height 9
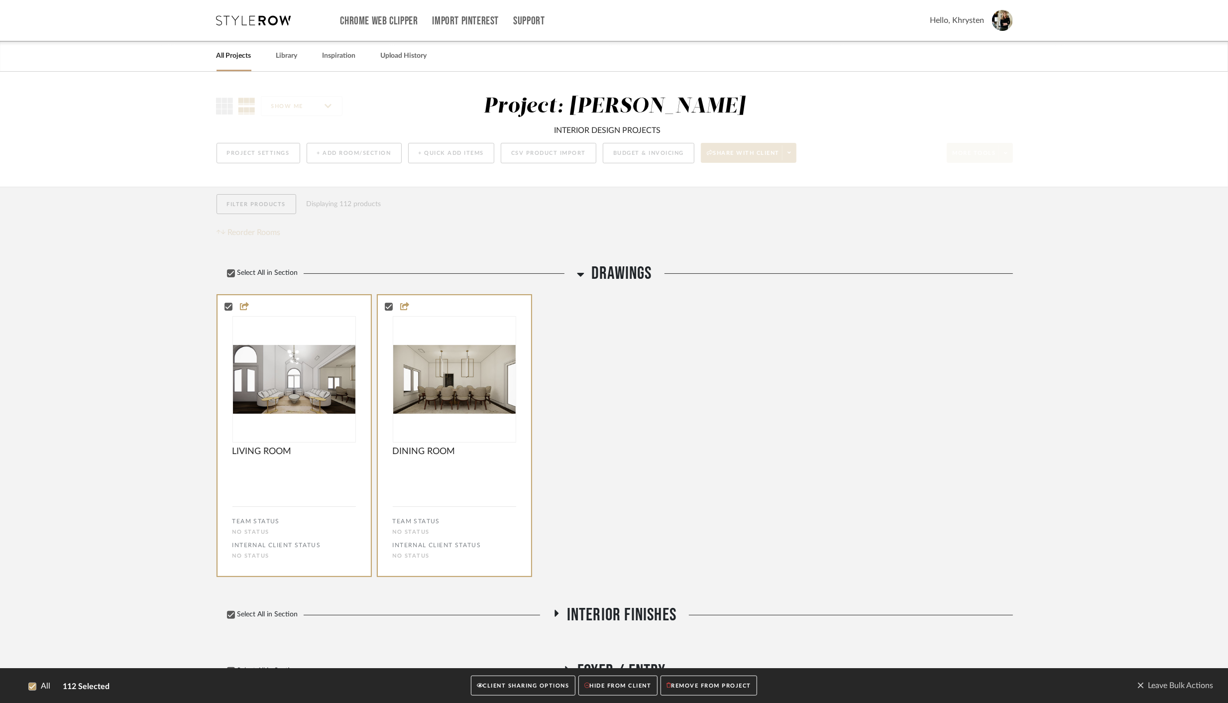
click at [529, 686] on button "CLIENT SHARING OPTIONS" at bounding box center [523, 685] width 104 height 20
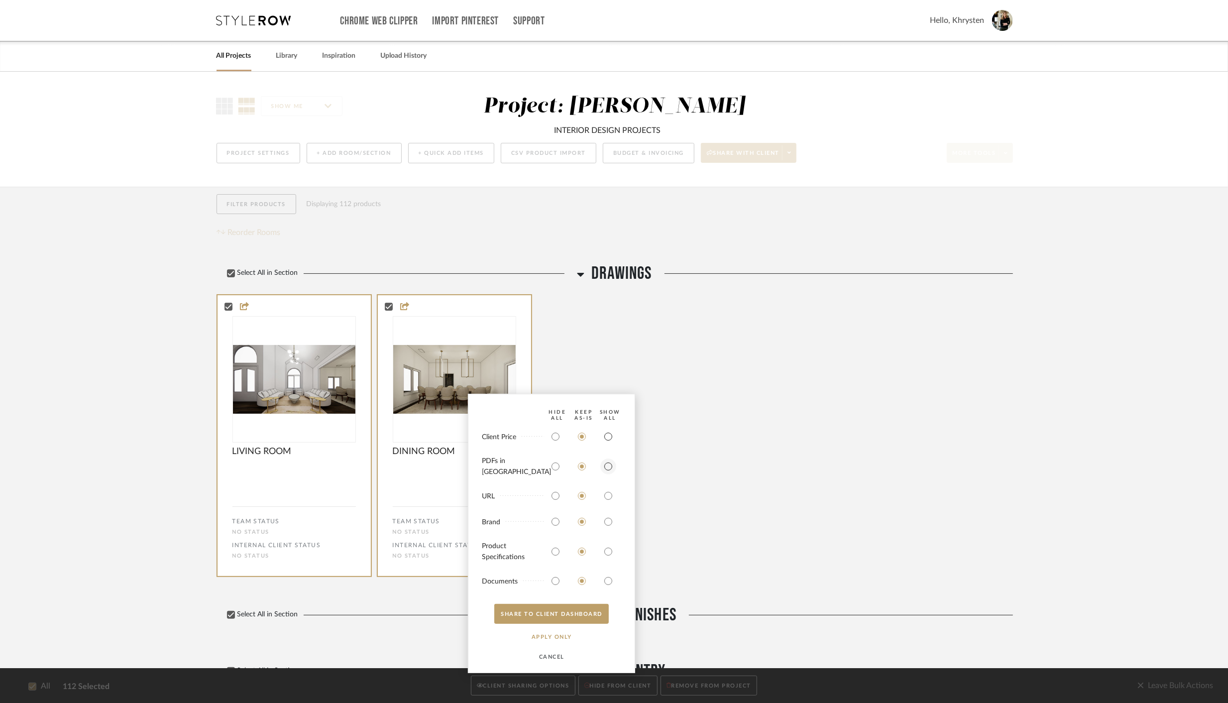
drag, startPoint x: 608, startPoint y: 444, endPoint x: 604, endPoint y: 466, distance: 21.7
click at [608, 444] on input "radio" at bounding box center [608, 436] width 16 height 16
radio input "true"
drag, startPoint x: 605, startPoint y: 467, endPoint x: 613, endPoint y: 516, distance: 50.0
click at [605, 467] on input "radio" at bounding box center [608, 466] width 16 height 16
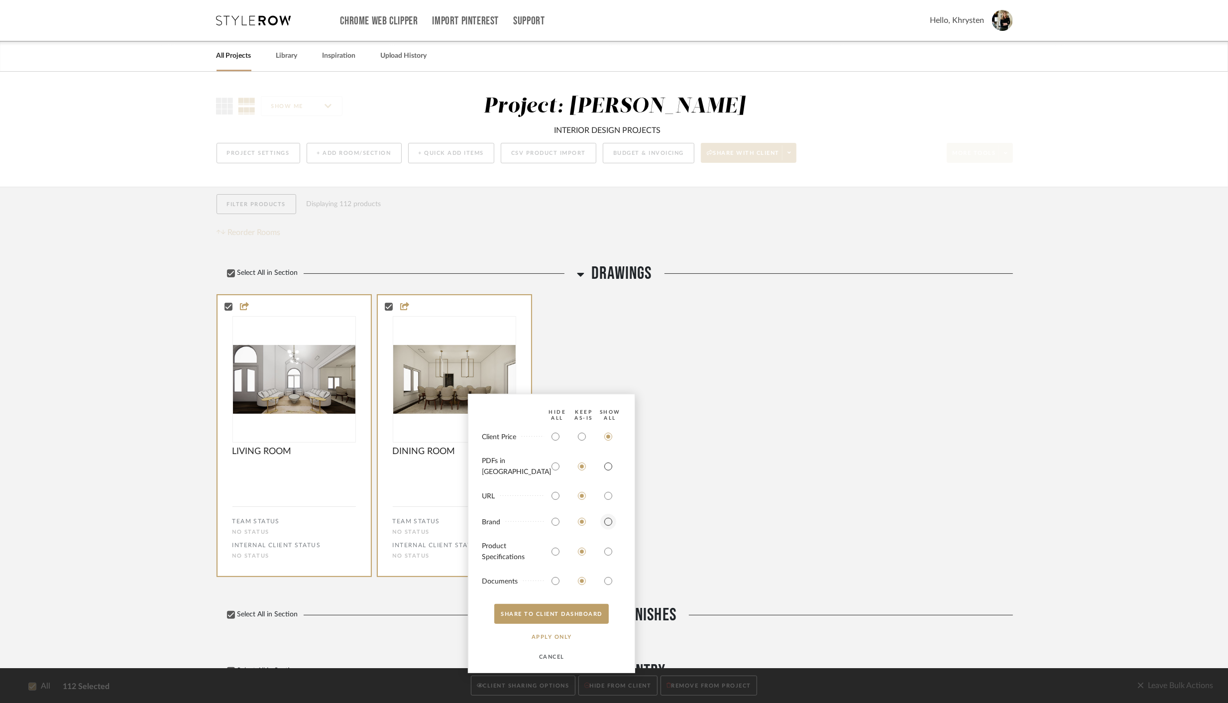
radio input "true"
drag, startPoint x: 607, startPoint y: 557, endPoint x: 608, endPoint y: 569, distance: 12.5
click at [607, 558] on input "radio" at bounding box center [608, 551] width 16 height 16
radio input "true"
click at [610, 581] on input "radio" at bounding box center [608, 581] width 16 height 16
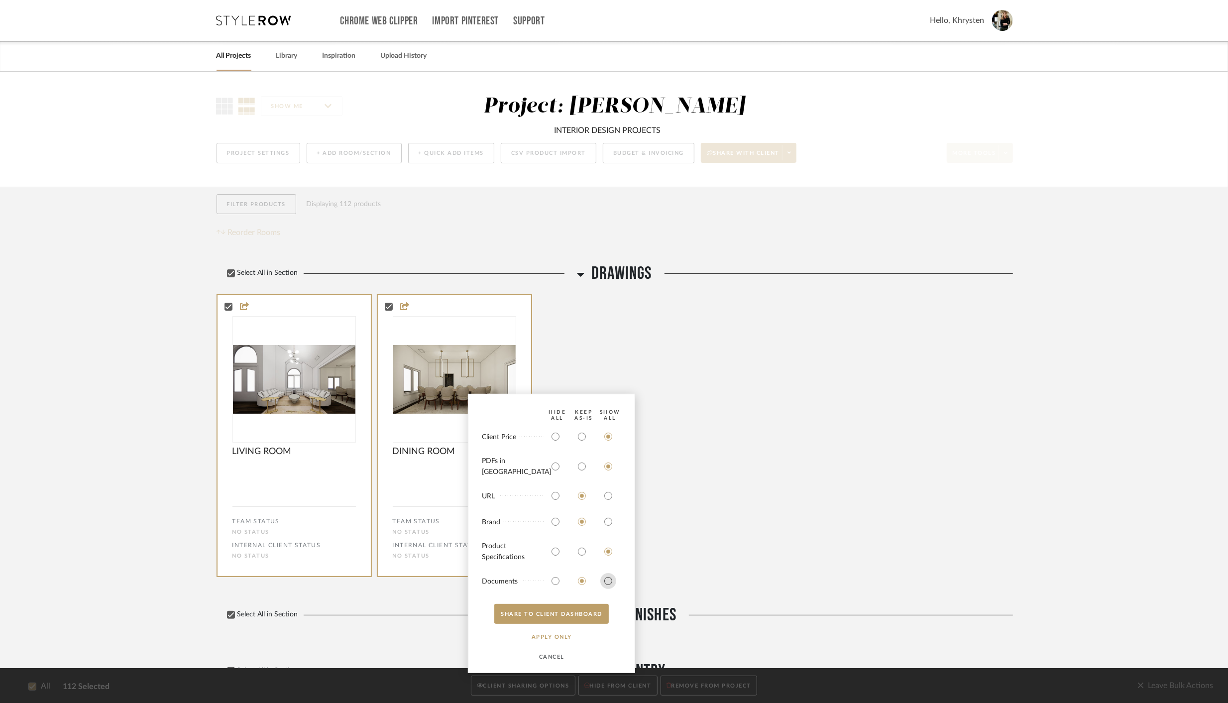
radio input "true"
click at [588, 615] on button "SHARE TO CLIENT Dashboard" at bounding box center [551, 614] width 114 height 20
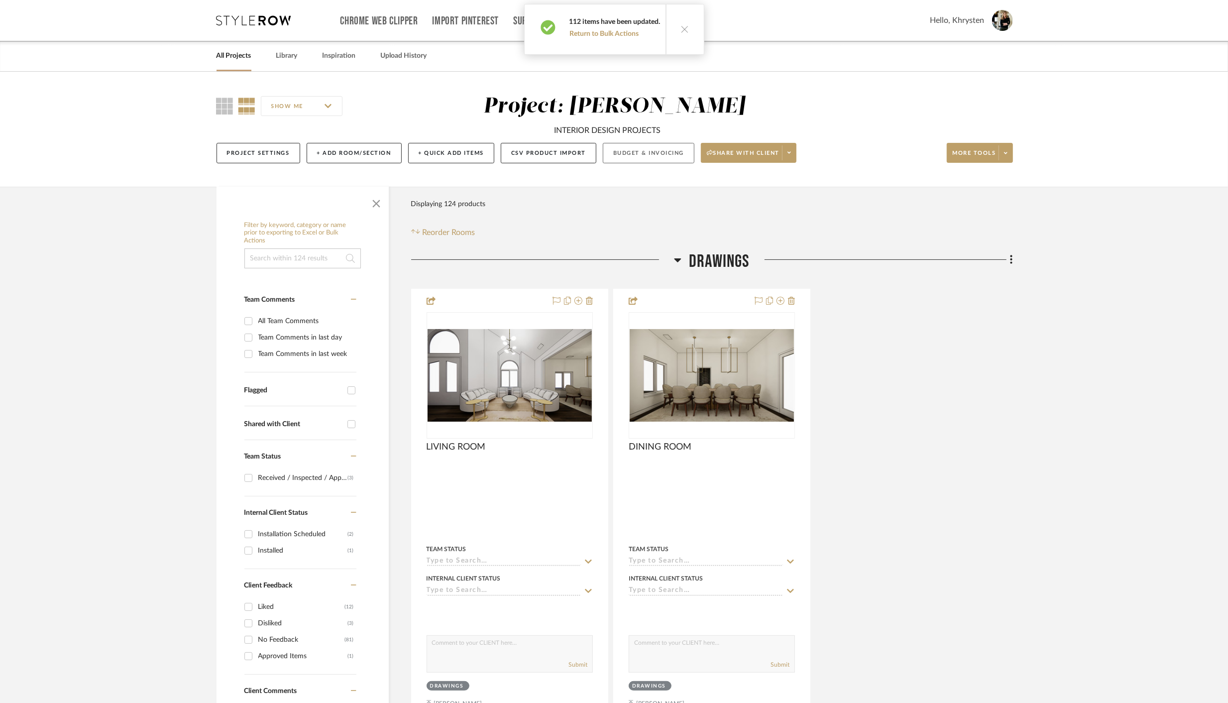
click at [627, 154] on button "Budget & Invoicing" at bounding box center [649, 153] width 92 height 20
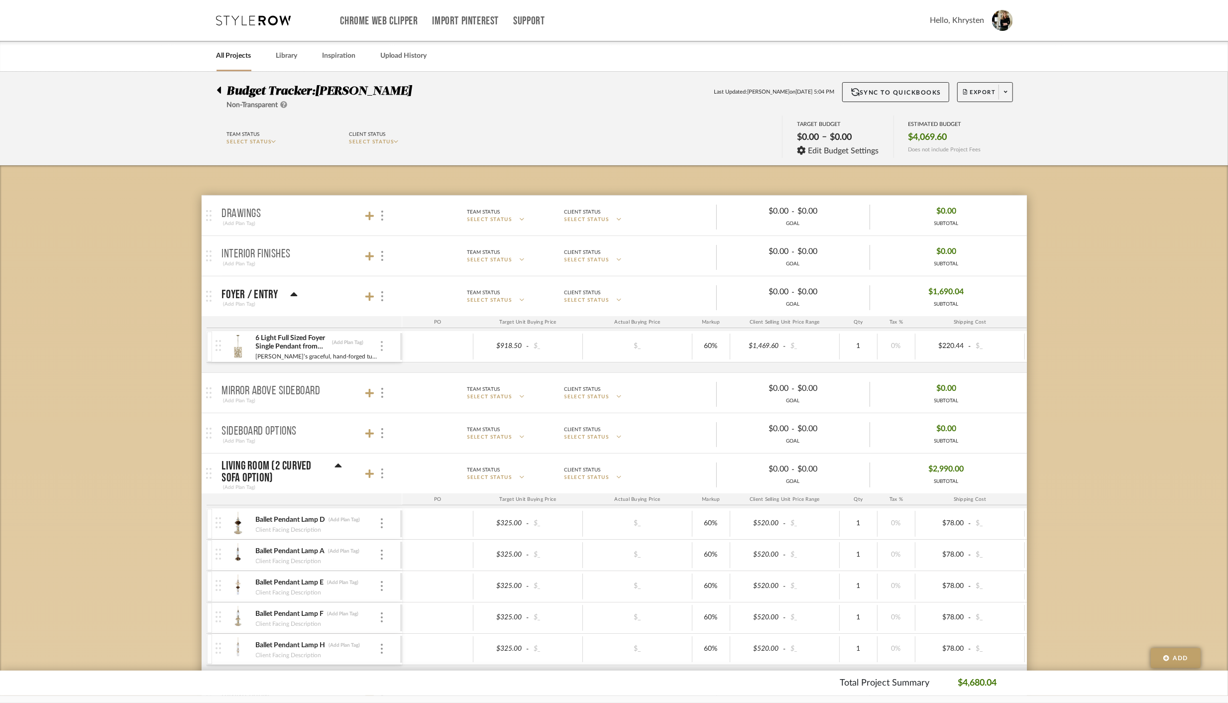
click at [382, 344] on img at bounding box center [382, 346] width 2 height 10
click at [412, 366] on span "Manage Item" at bounding box center [431, 367] width 60 height 8
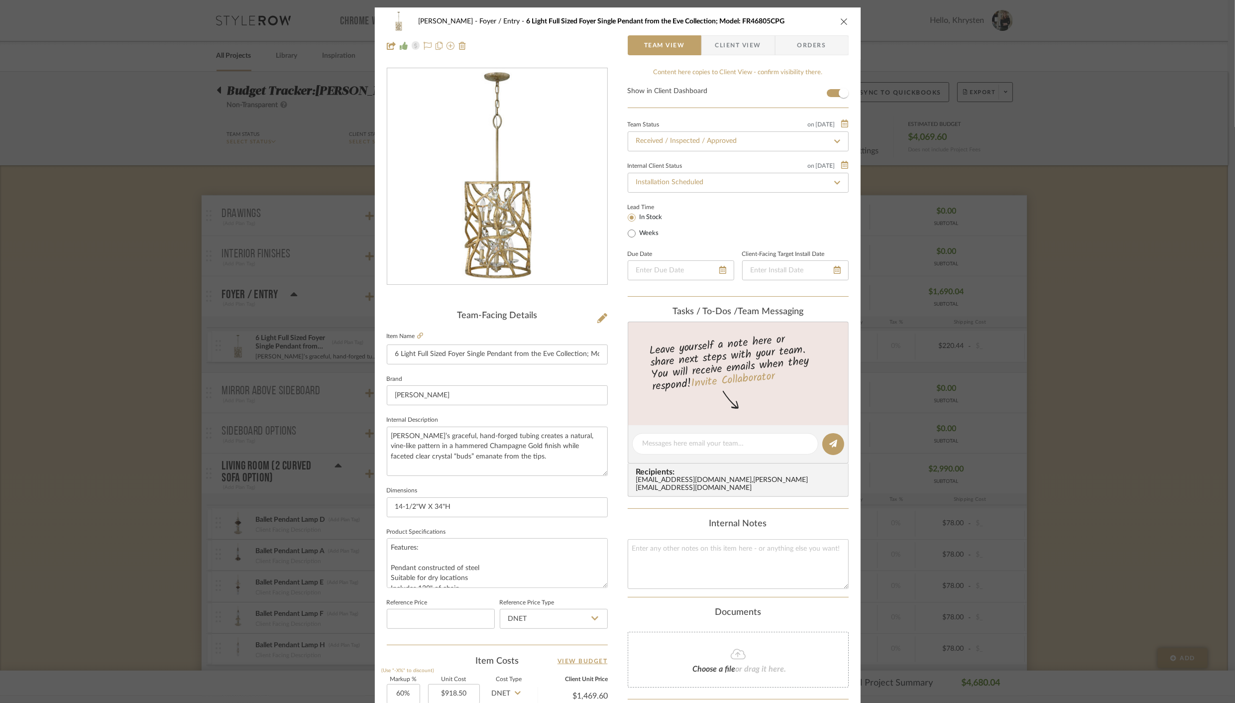
click at [733, 47] on span "Client View" at bounding box center [738, 45] width 46 height 20
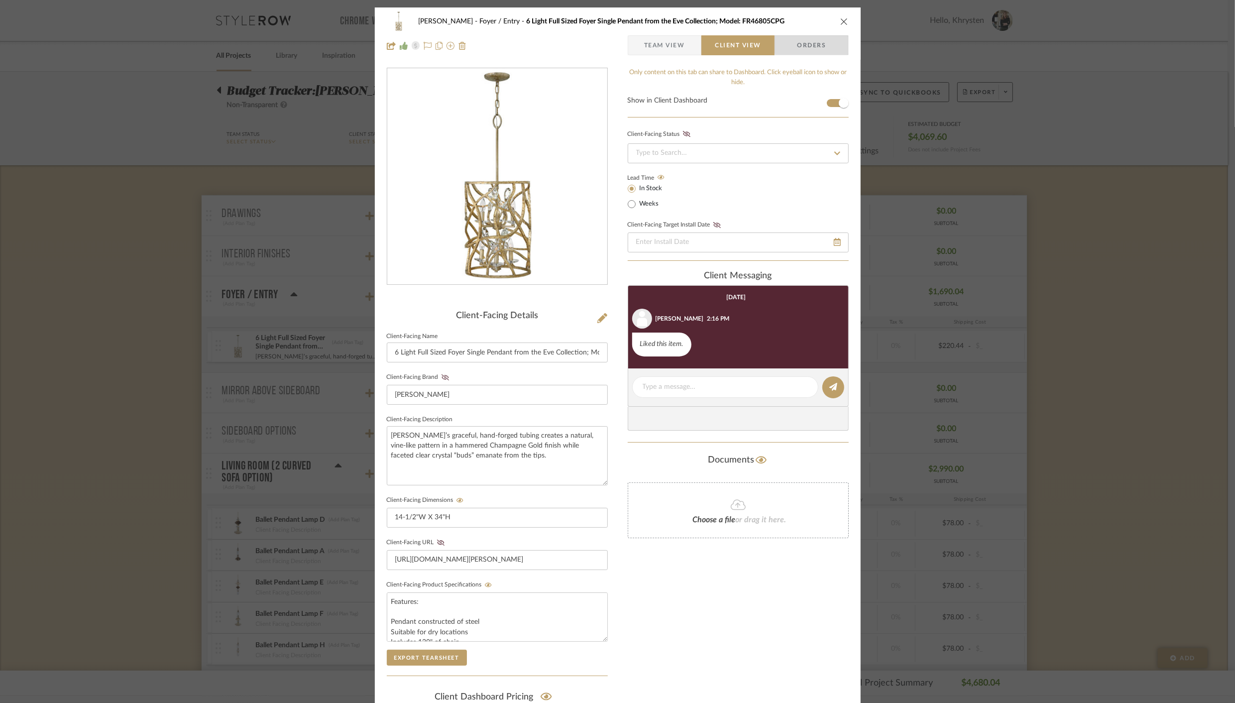
click at [812, 41] on span "Orders" at bounding box center [811, 45] width 51 height 20
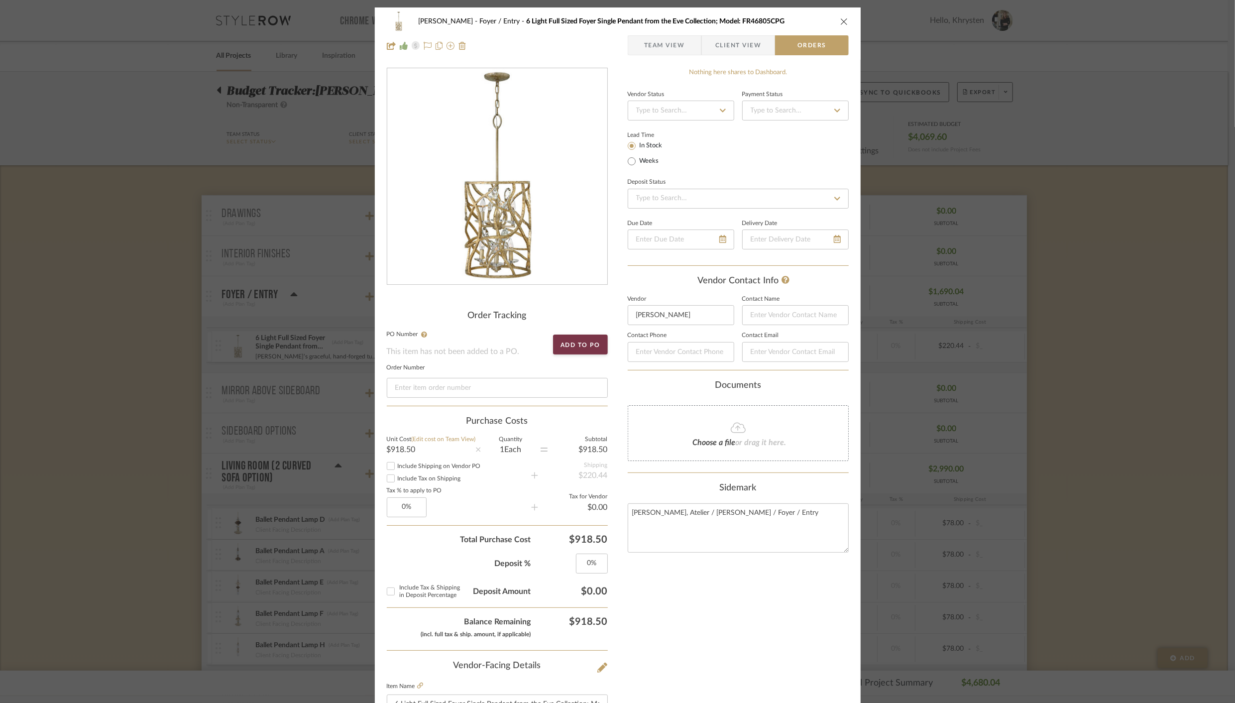
click at [841, 21] on icon "close" at bounding box center [844, 21] width 8 height 8
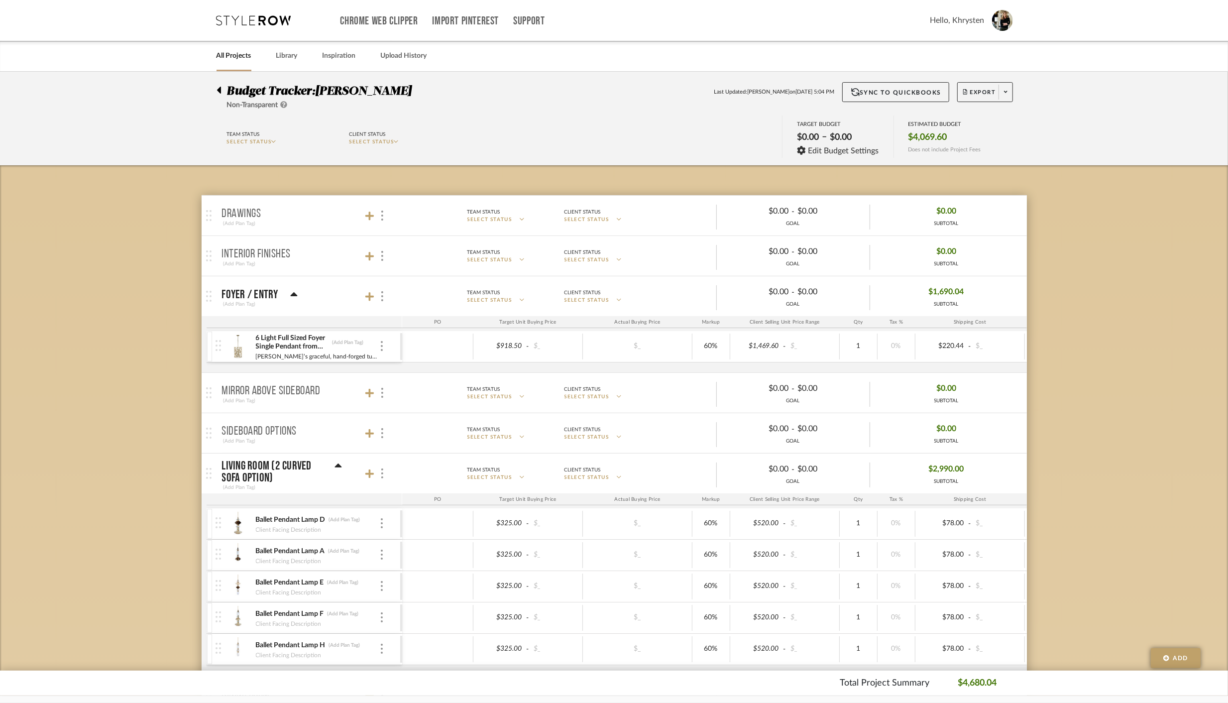
click at [384, 348] on div "6 Light Full Sized Foyer Single Pendant from the Eve Collection; Model: FR46805…" at bounding box center [307, 346] width 185 height 31
click at [382, 344] on img at bounding box center [382, 346] width 2 height 10
click at [418, 421] on span "Remove Item" at bounding box center [430, 420] width 62 height 8
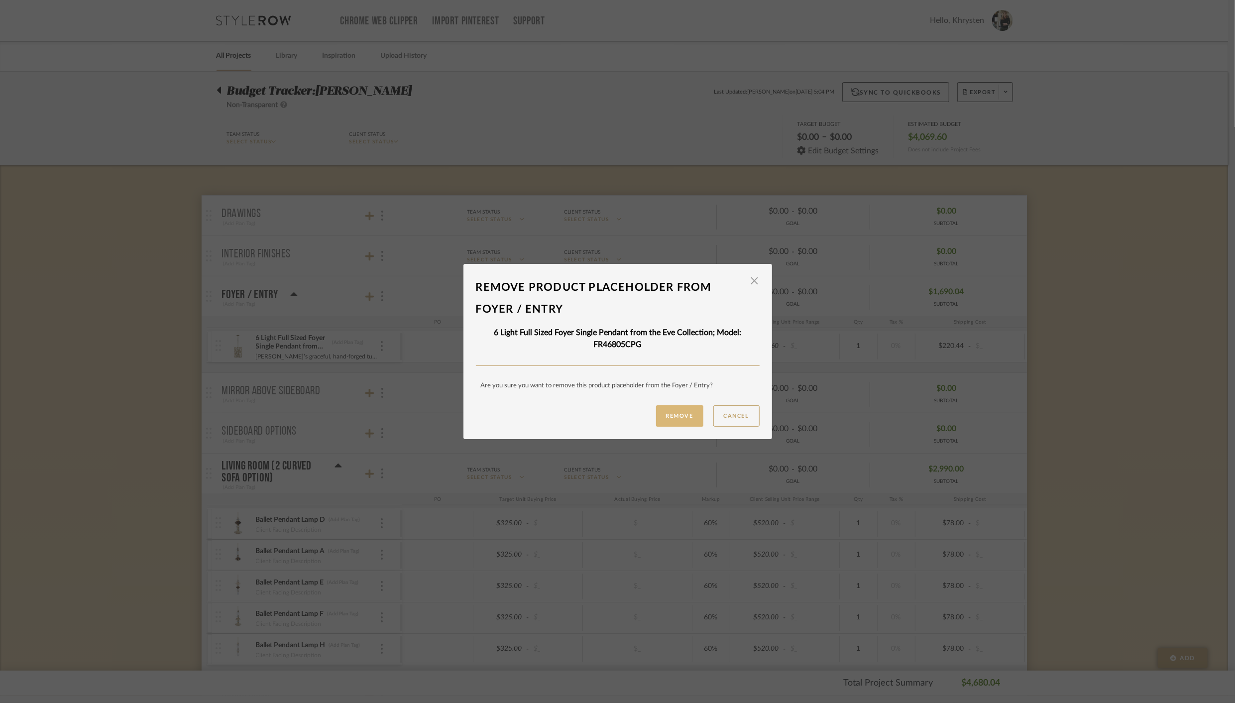
click at [669, 415] on button "Remove" at bounding box center [679, 415] width 47 height 21
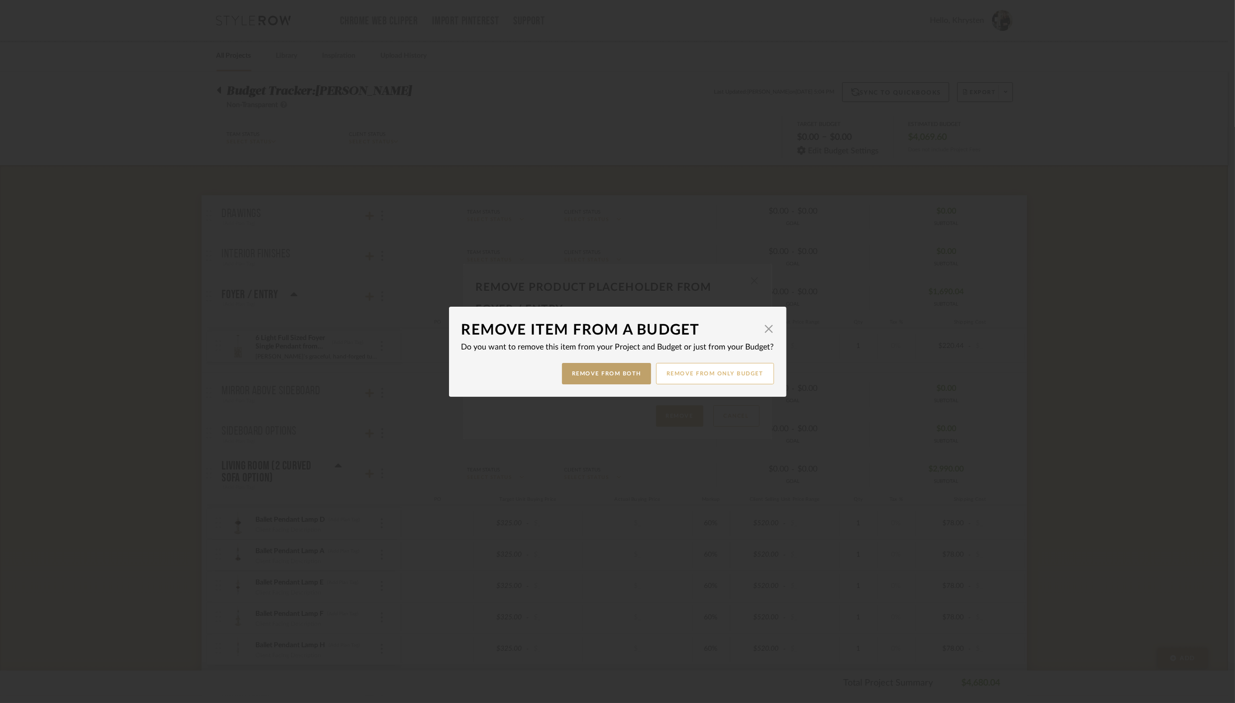
click at [711, 374] on button "Remove from only Budget" at bounding box center [715, 373] width 118 height 21
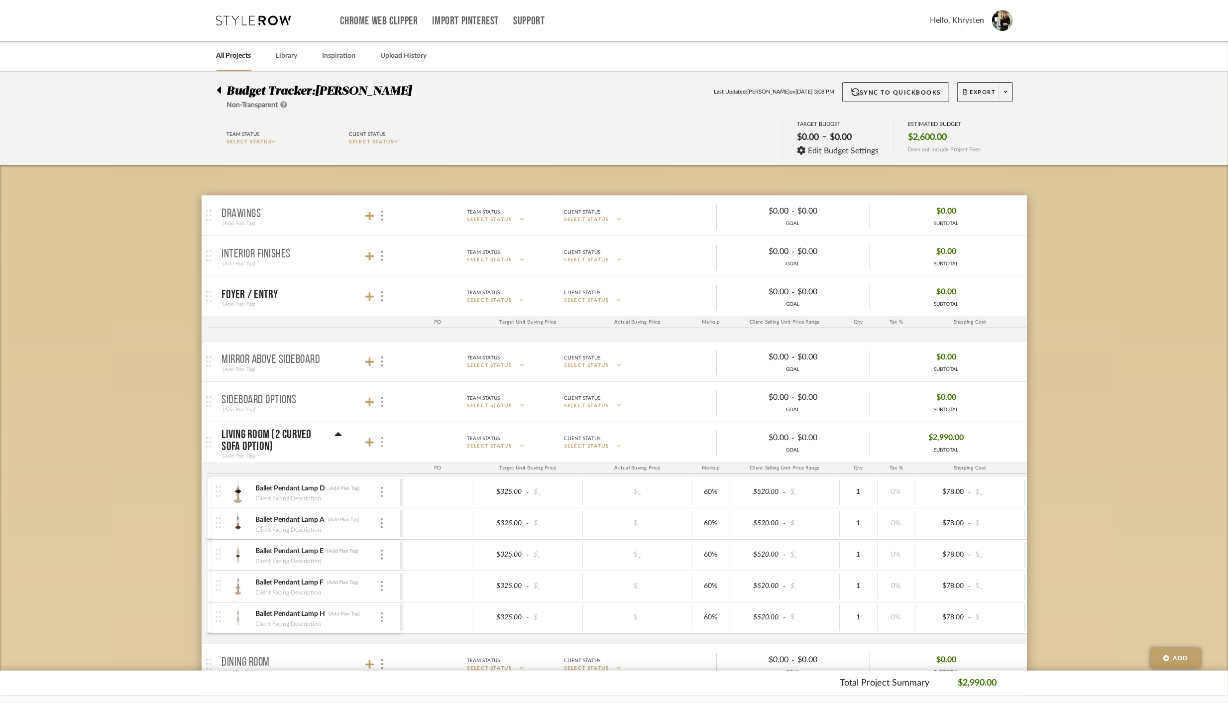
click at [381, 445] on img at bounding box center [382, 442] width 2 height 10
click at [426, 571] on span "SELECT STATUS" at bounding box center [409, 571] width 45 height 5
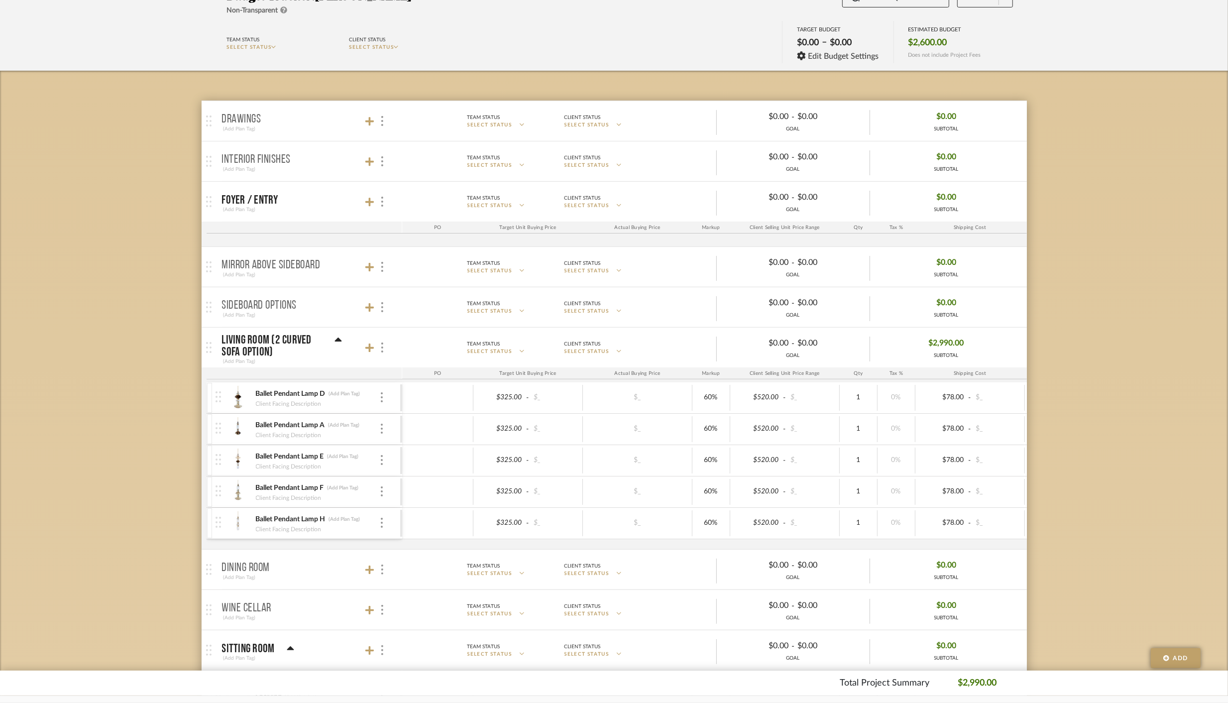
scroll to position [109, 0]
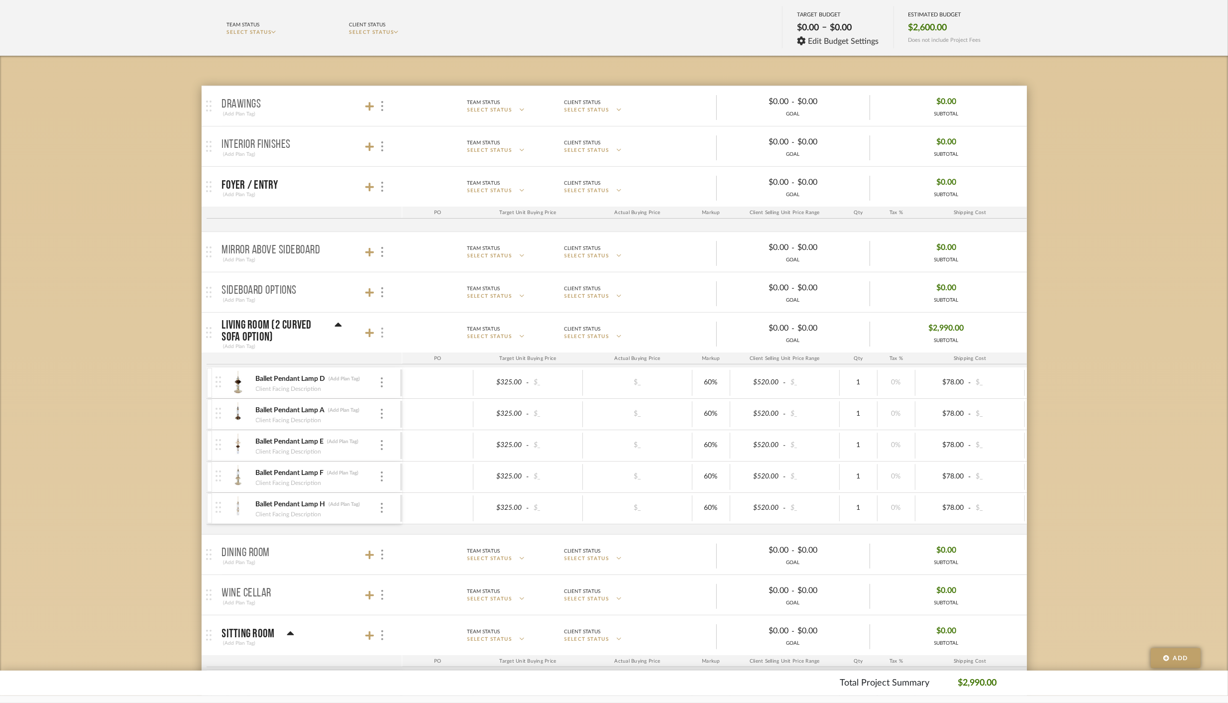
click at [383, 334] on img at bounding box center [382, 332] width 2 height 10
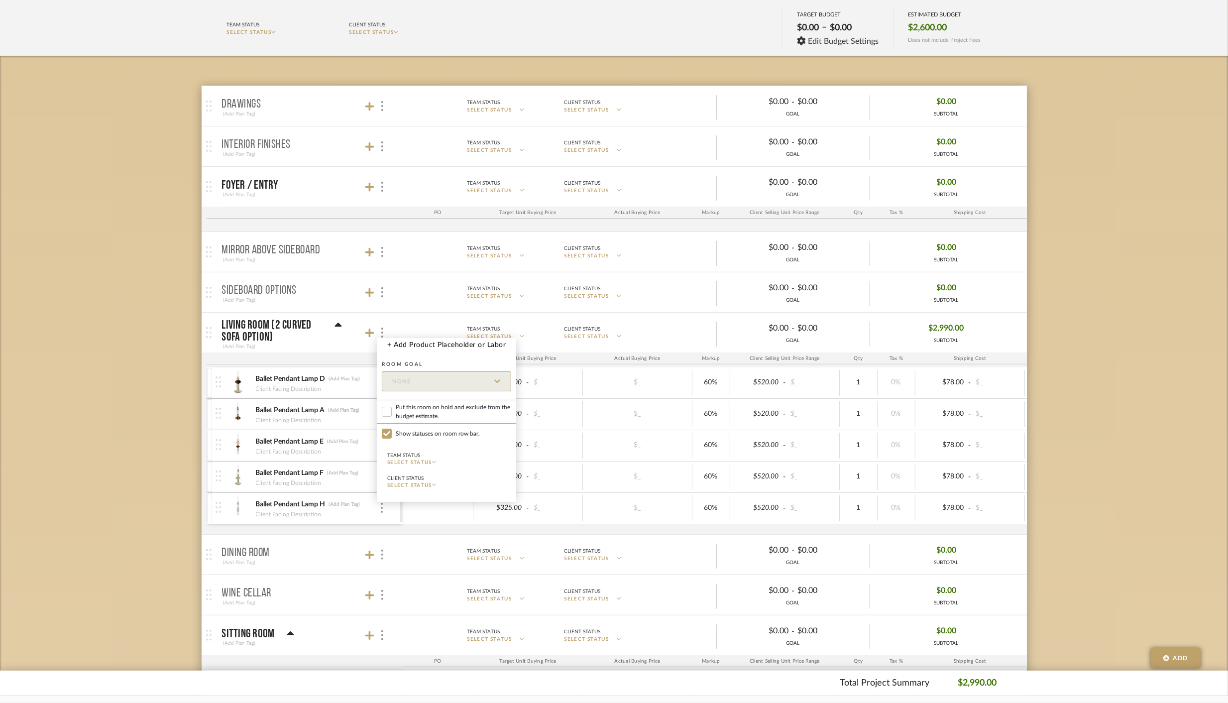
click at [407, 460] on span "SELECT STATUS" at bounding box center [409, 462] width 45 height 5
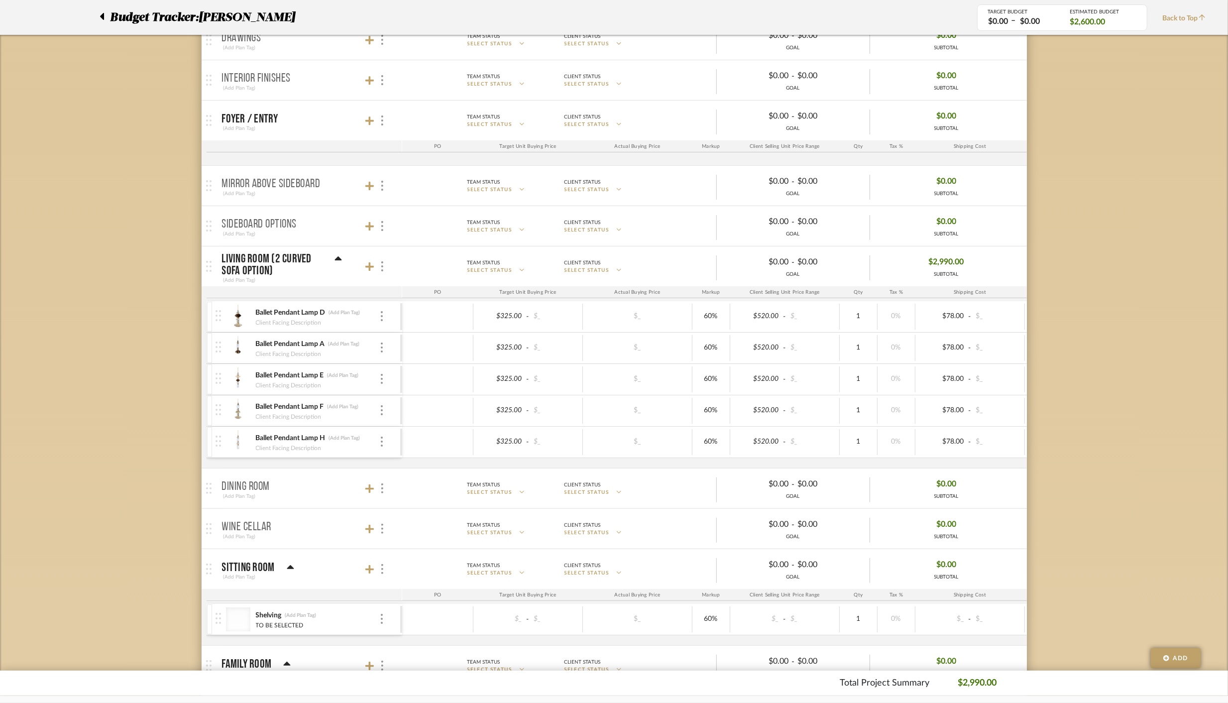
scroll to position [189, 0]
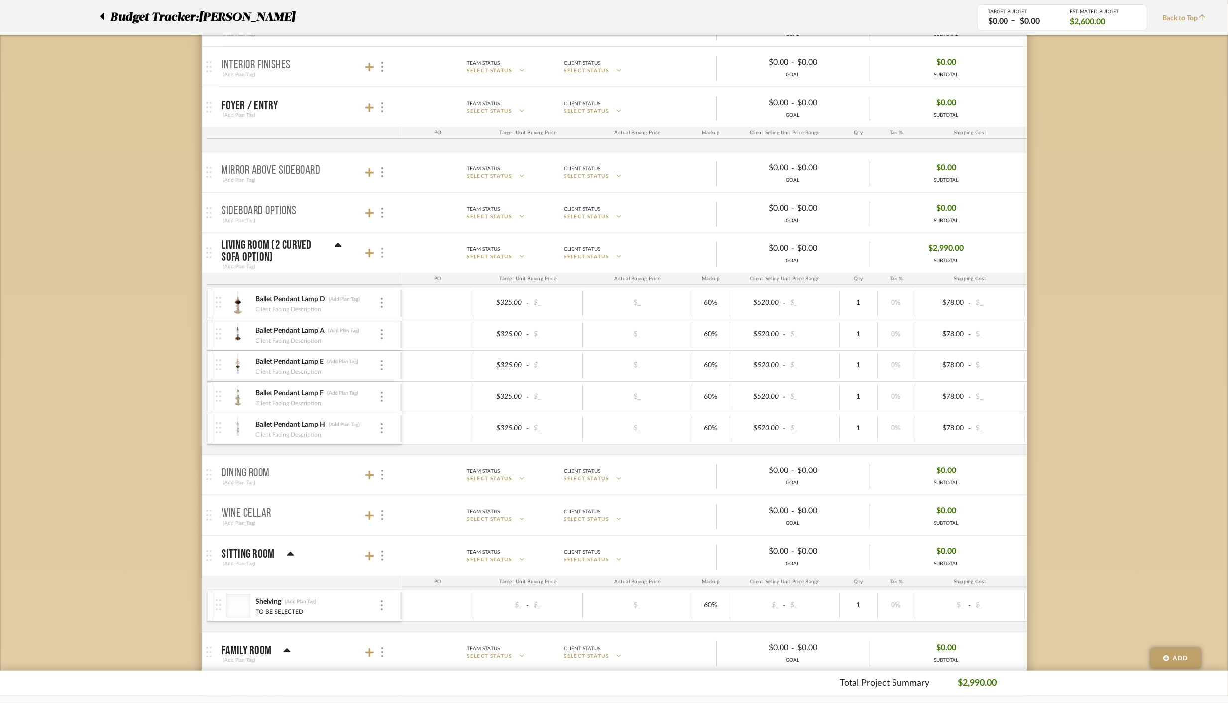
click at [385, 258] on div at bounding box center [382, 252] width 10 height 13
click at [424, 405] on span "SELECT STATUS" at bounding box center [409, 405] width 45 height 5
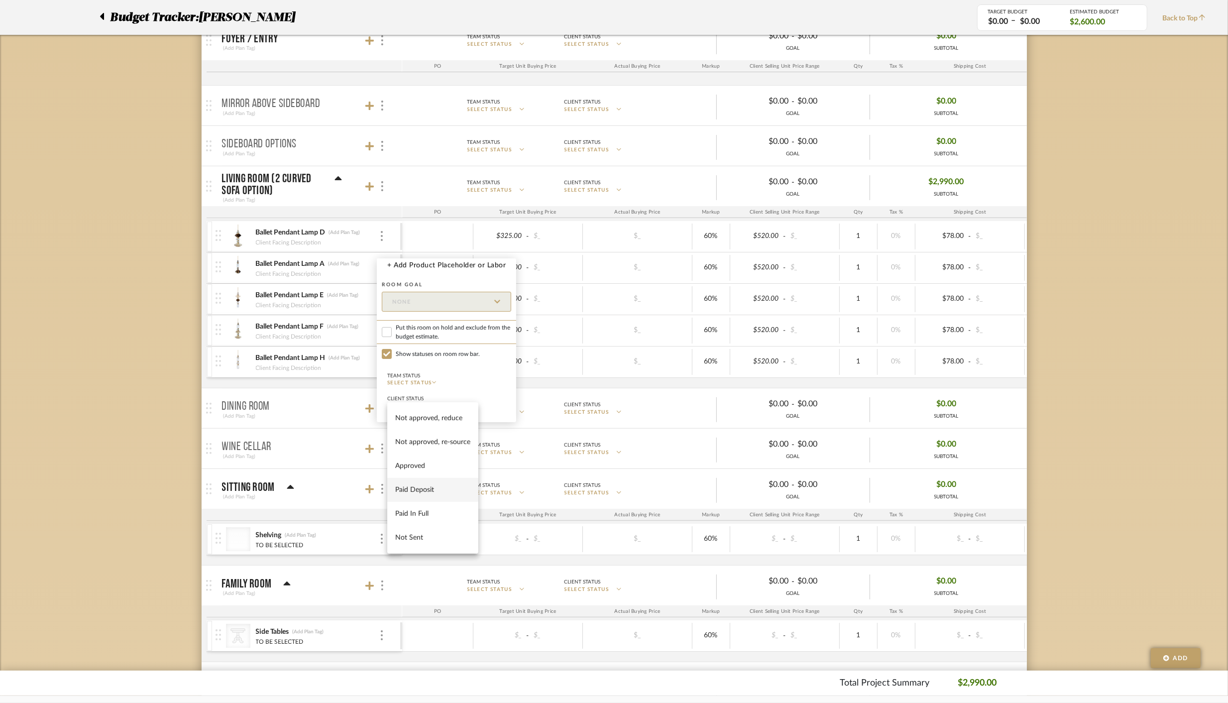
scroll to position [267, 0]
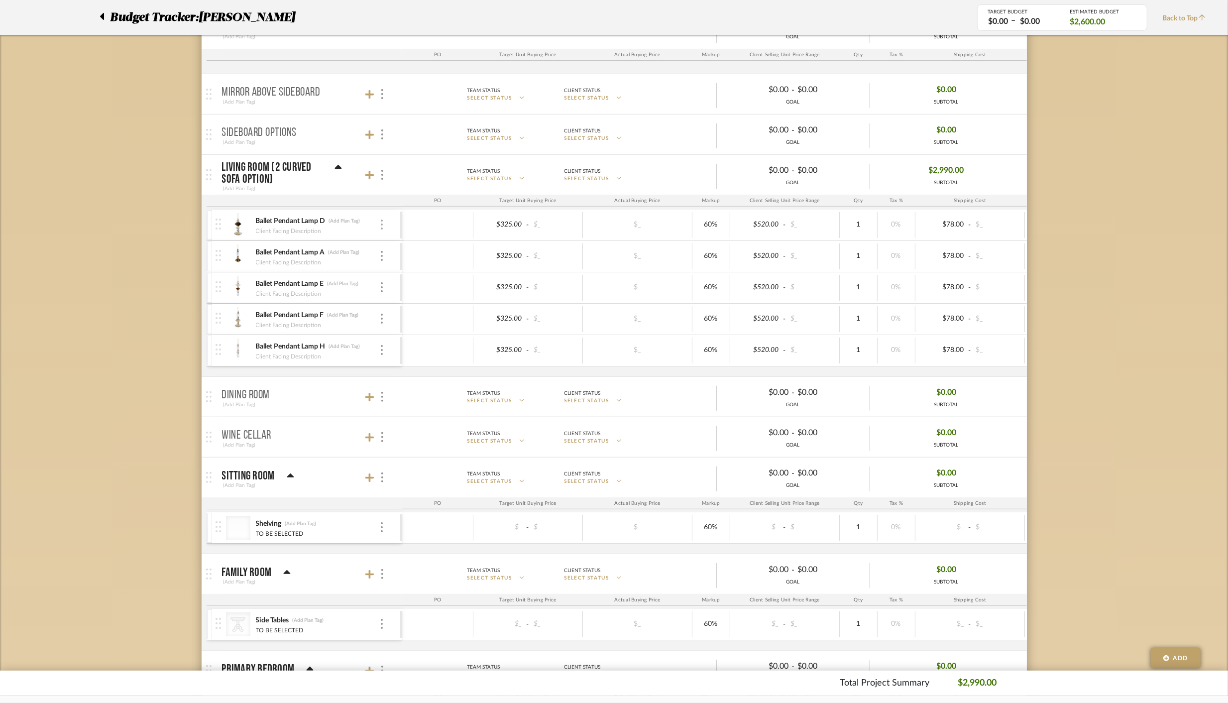
click at [381, 224] on img at bounding box center [382, 224] width 2 height 10
click at [410, 299] on span "Remove Item" at bounding box center [430, 298] width 62 height 8
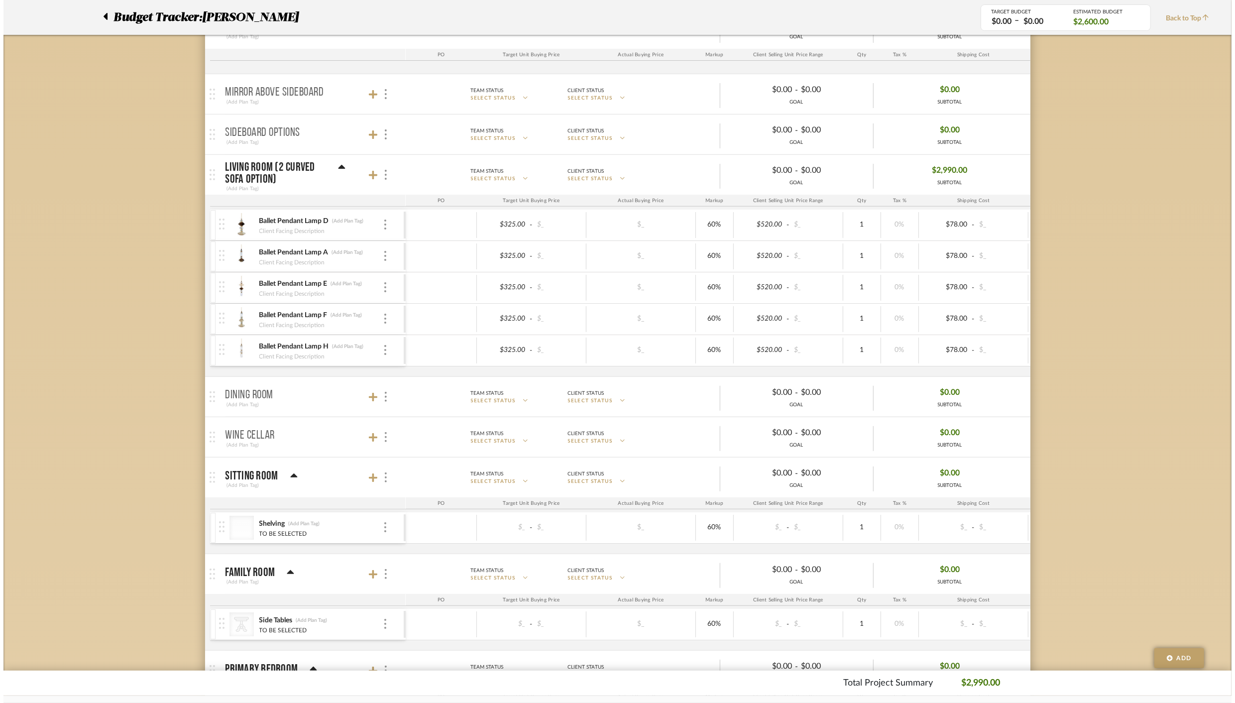
scroll to position [0, 0]
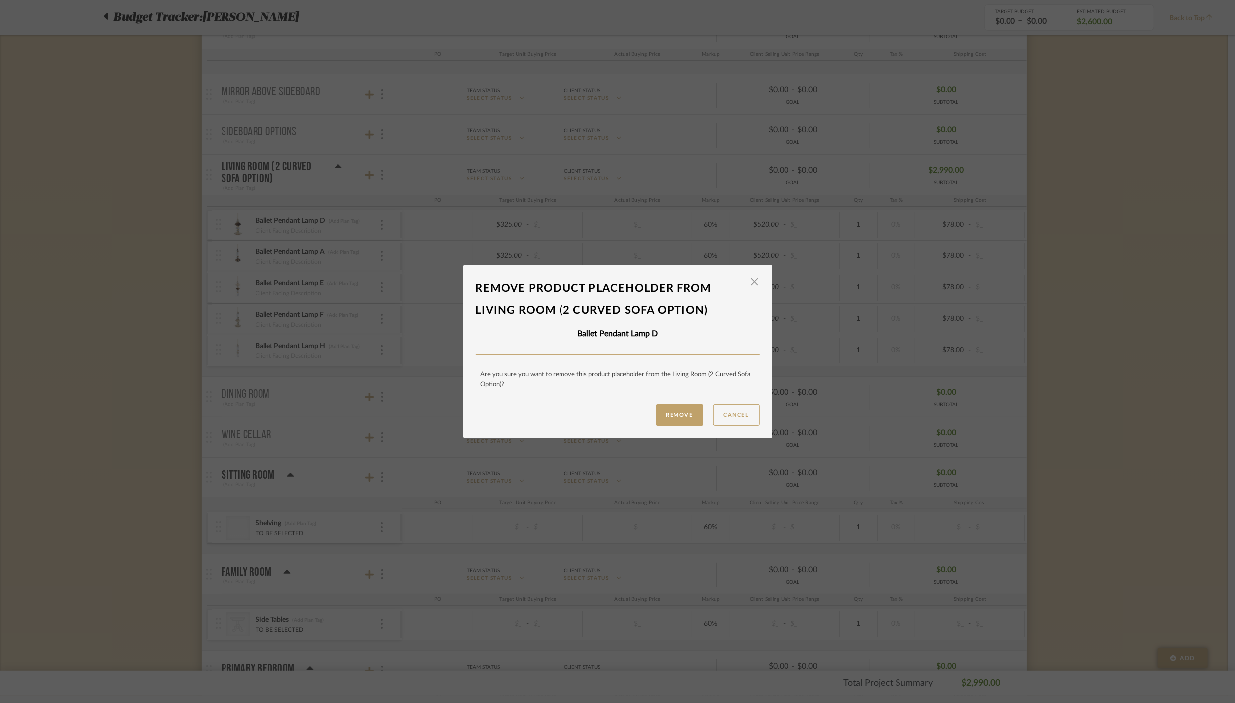
drag, startPoint x: 682, startPoint y: 416, endPoint x: 700, endPoint y: 399, distance: 24.3
click at [682, 416] on button "Remove" at bounding box center [679, 414] width 47 height 21
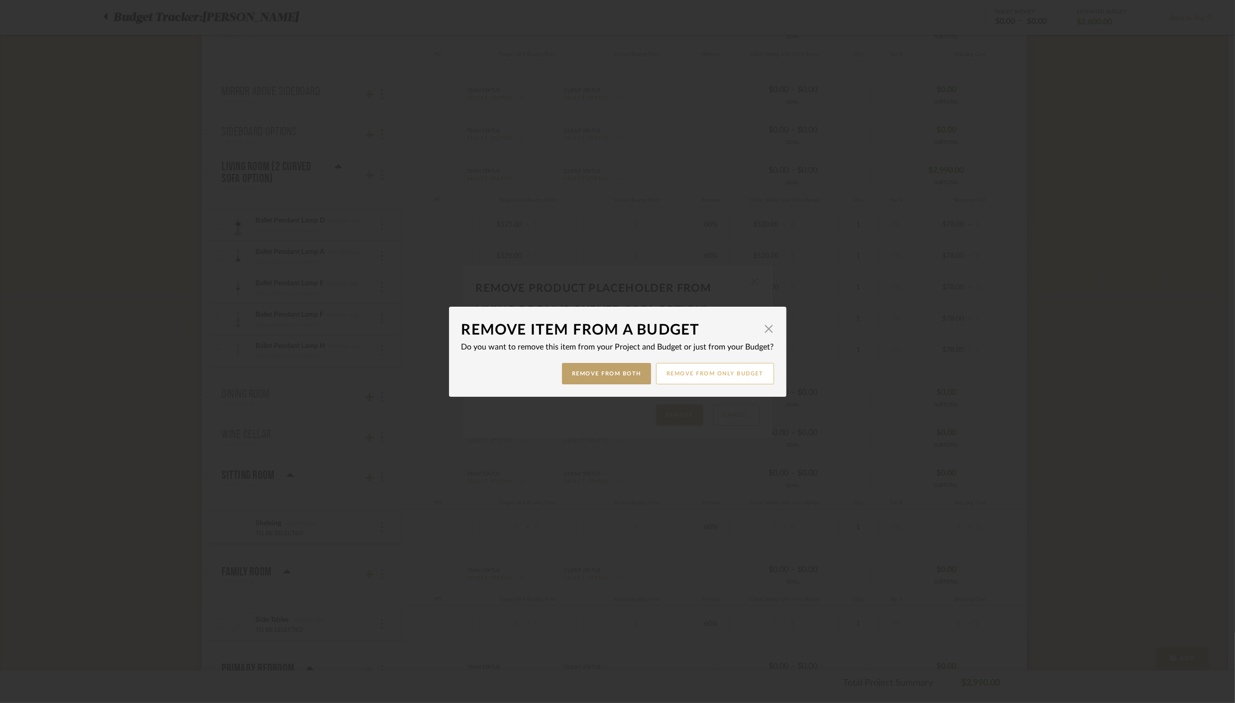
click at [718, 378] on button "Remove from only Budget" at bounding box center [715, 373] width 118 height 21
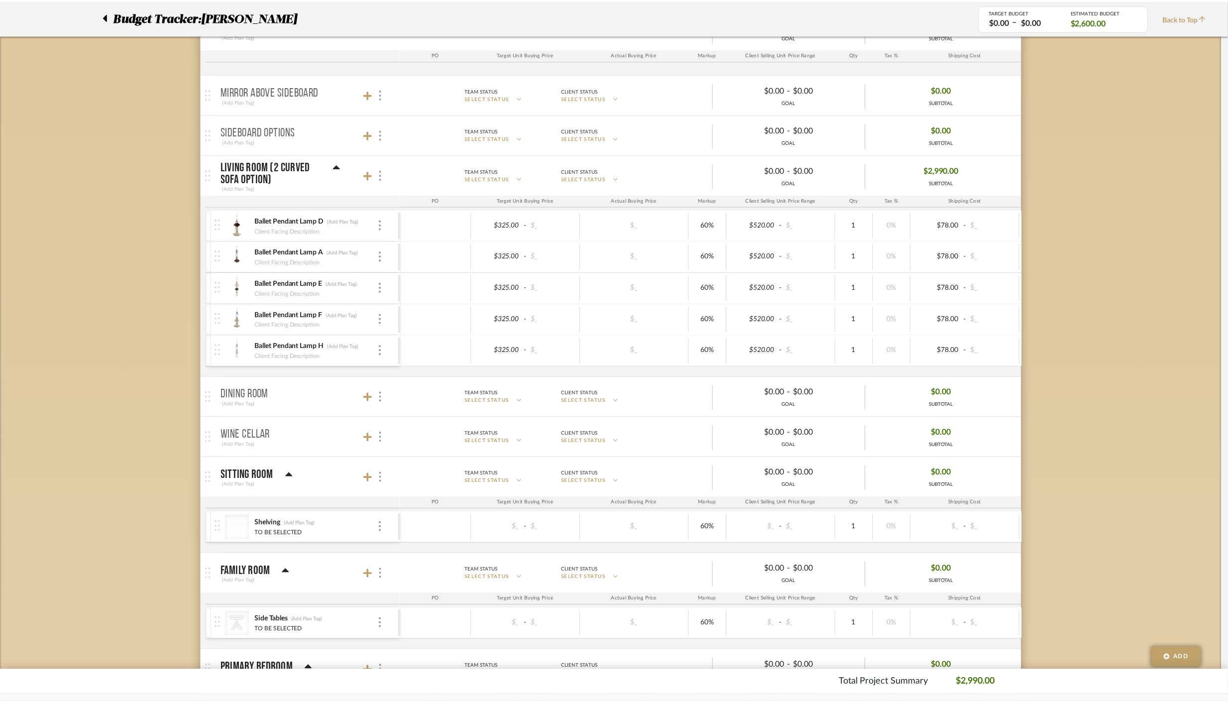
scroll to position [267, 0]
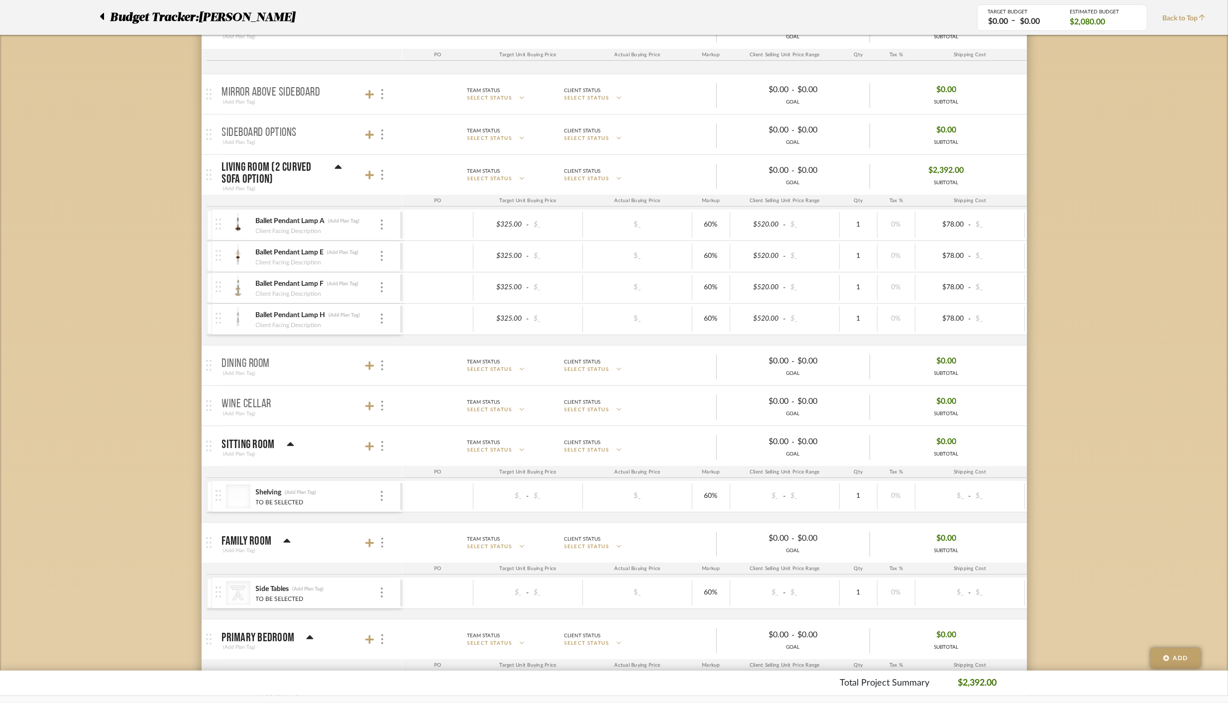
click at [384, 227] on div "Ballet Pendant Lamp A (Add Plan Tag) Client Facing Description" at bounding box center [307, 224] width 185 height 31
click at [381, 226] on img at bounding box center [382, 224] width 2 height 10
click at [422, 291] on button "Remove Item" at bounding box center [424, 298] width 90 height 24
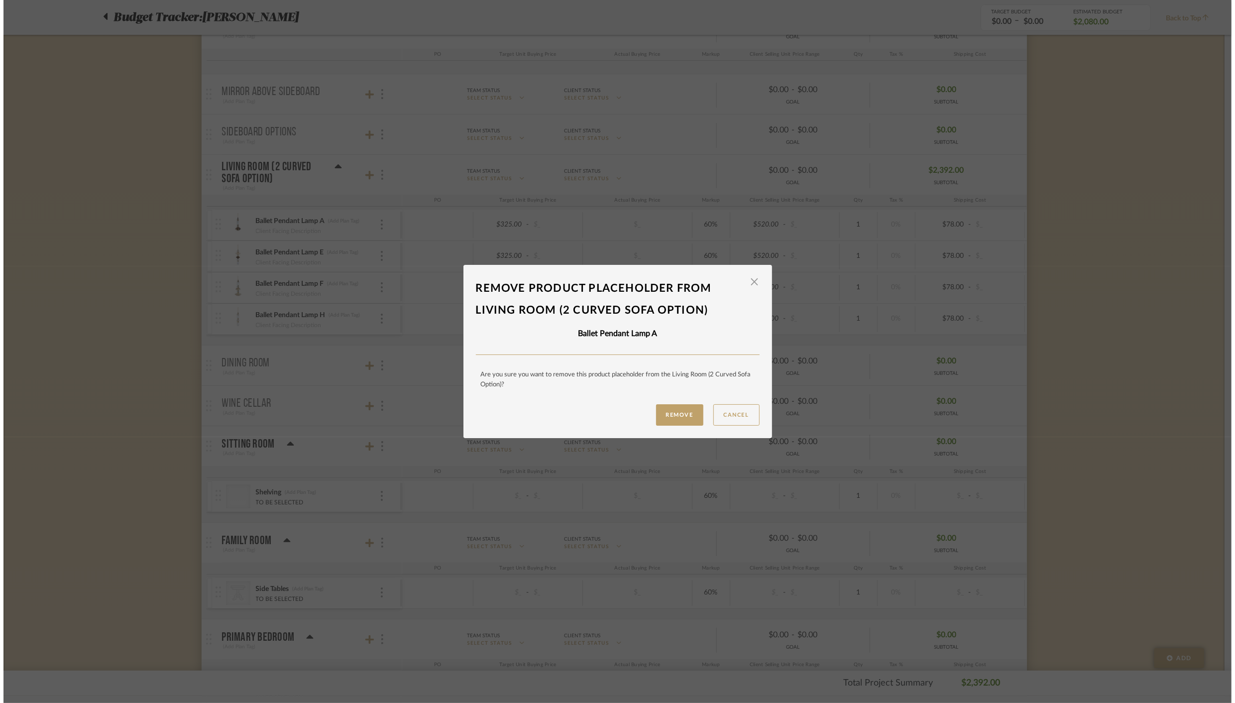
scroll to position [0, 0]
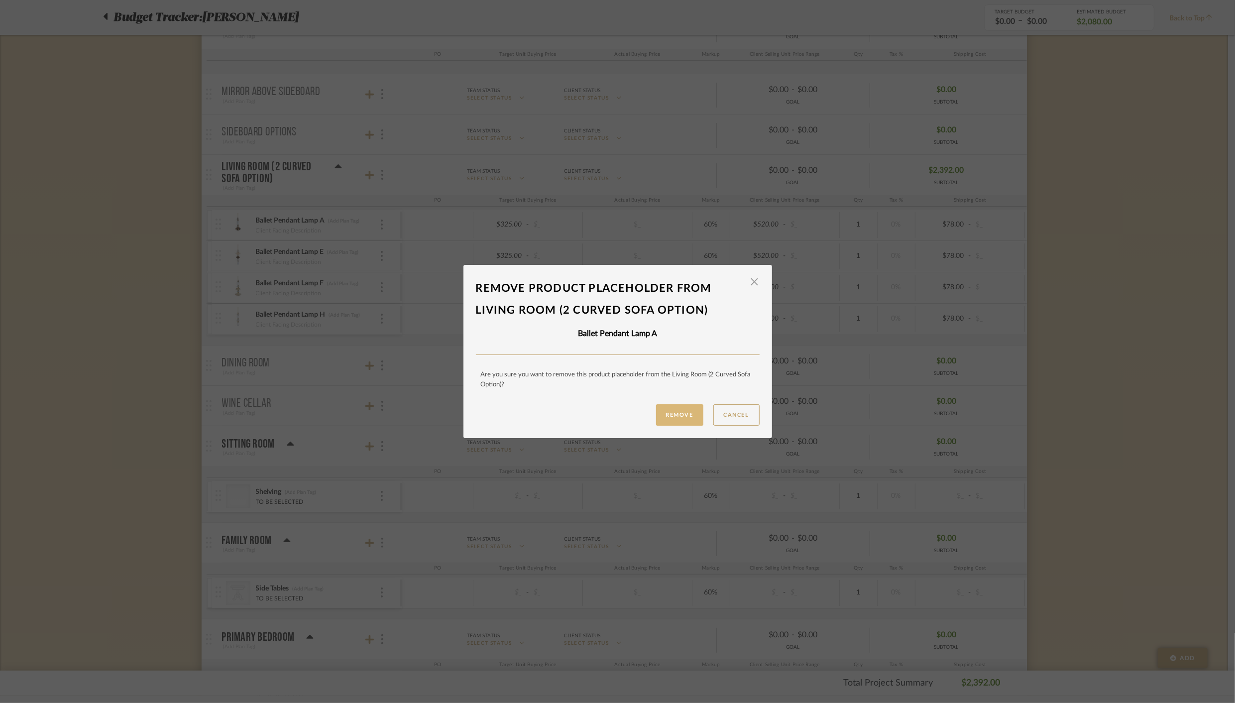
click at [666, 411] on button "Remove" at bounding box center [679, 414] width 47 height 21
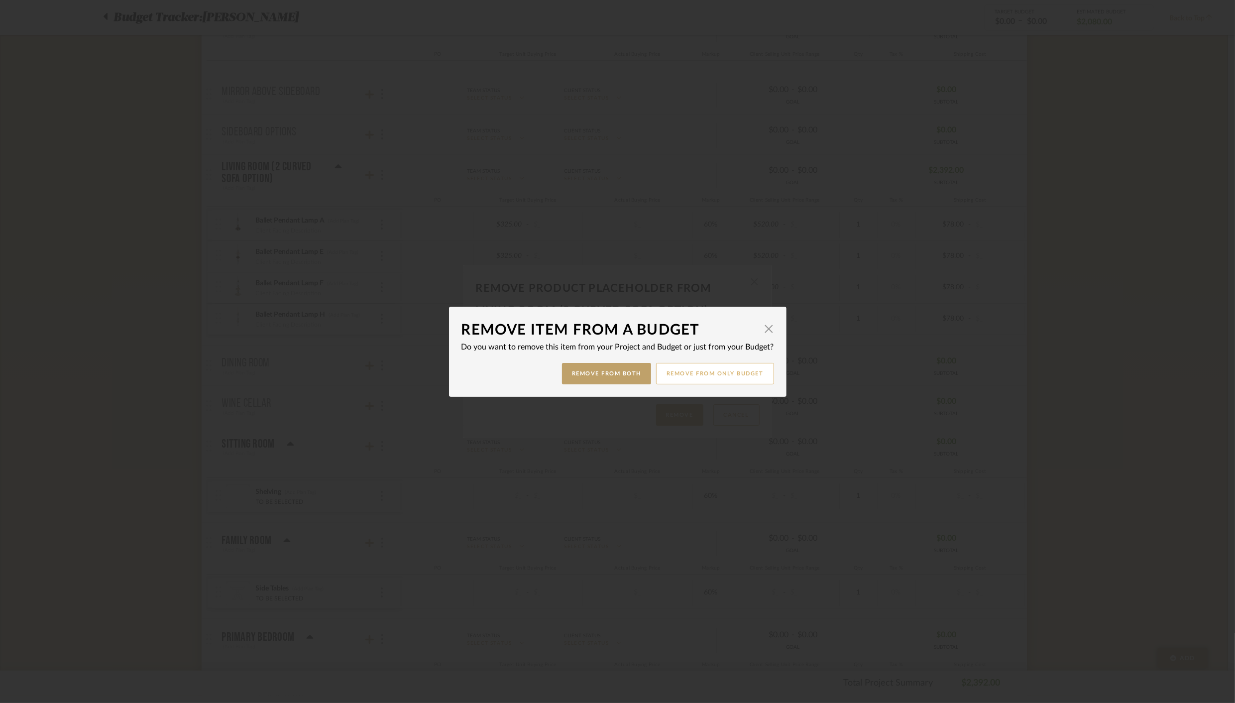
click at [720, 378] on button "Remove from only Budget" at bounding box center [715, 373] width 118 height 21
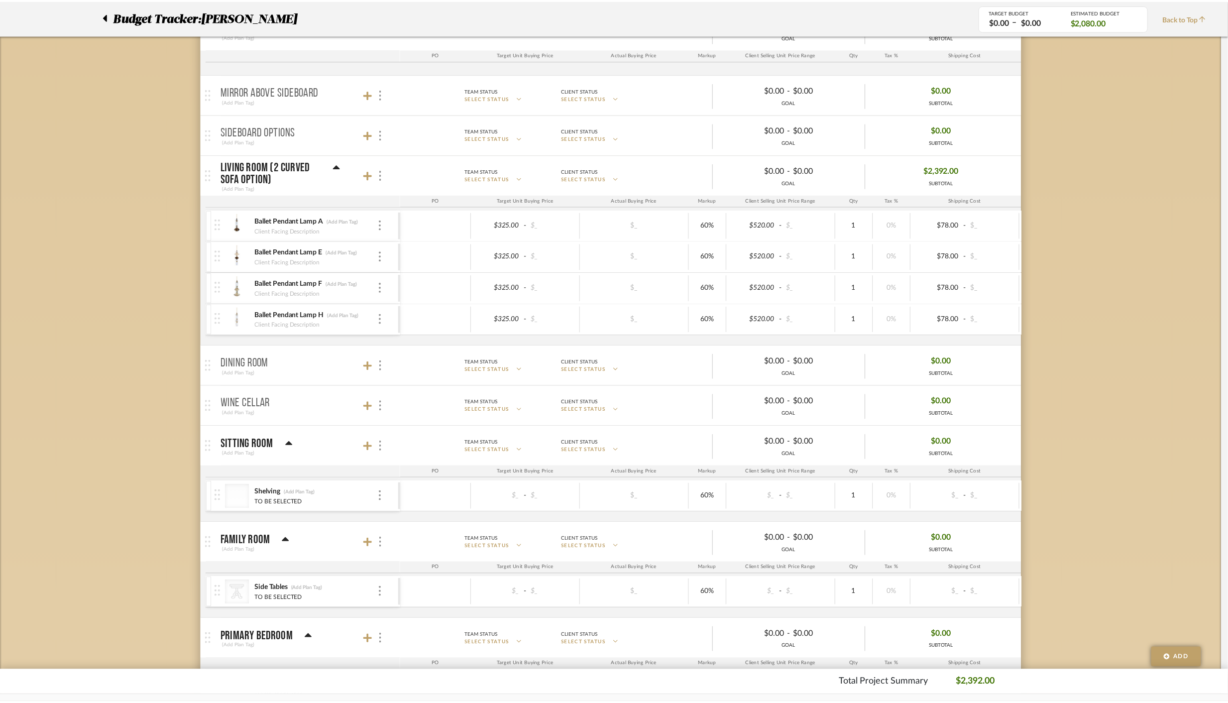
scroll to position [267, 0]
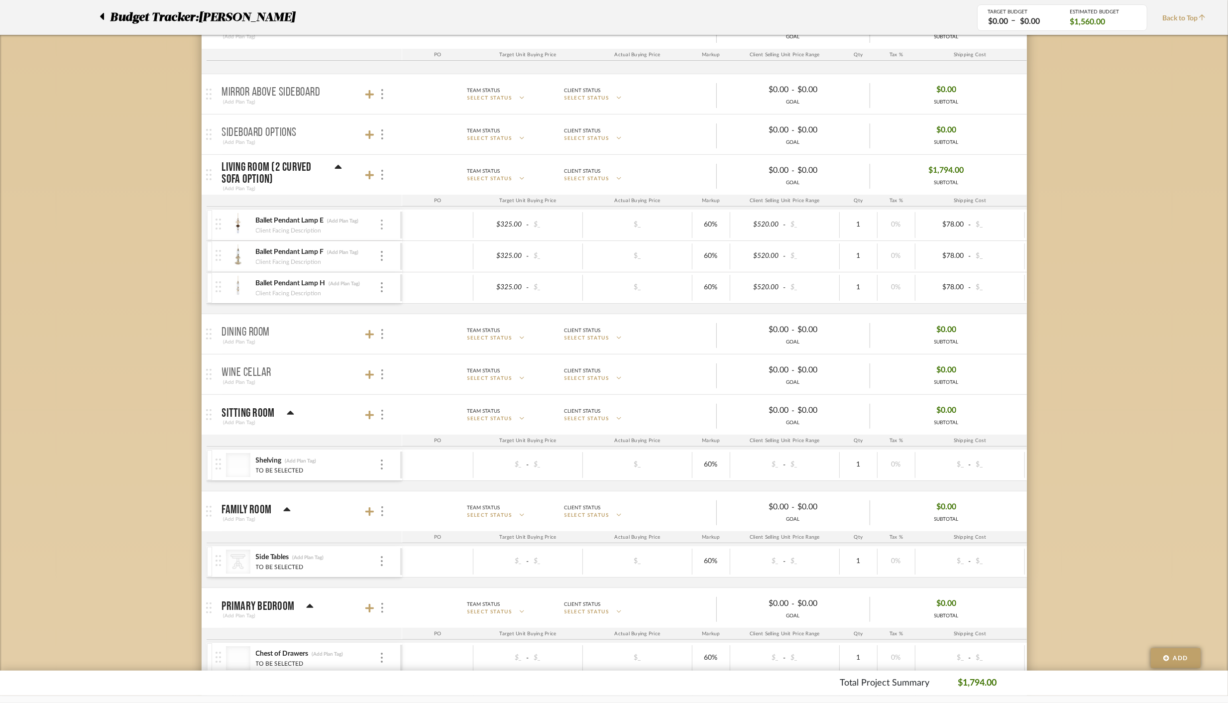
click at [381, 224] on img at bounding box center [382, 224] width 2 height 10
click at [409, 299] on span "Remove Item" at bounding box center [430, 298] width 62 height 8
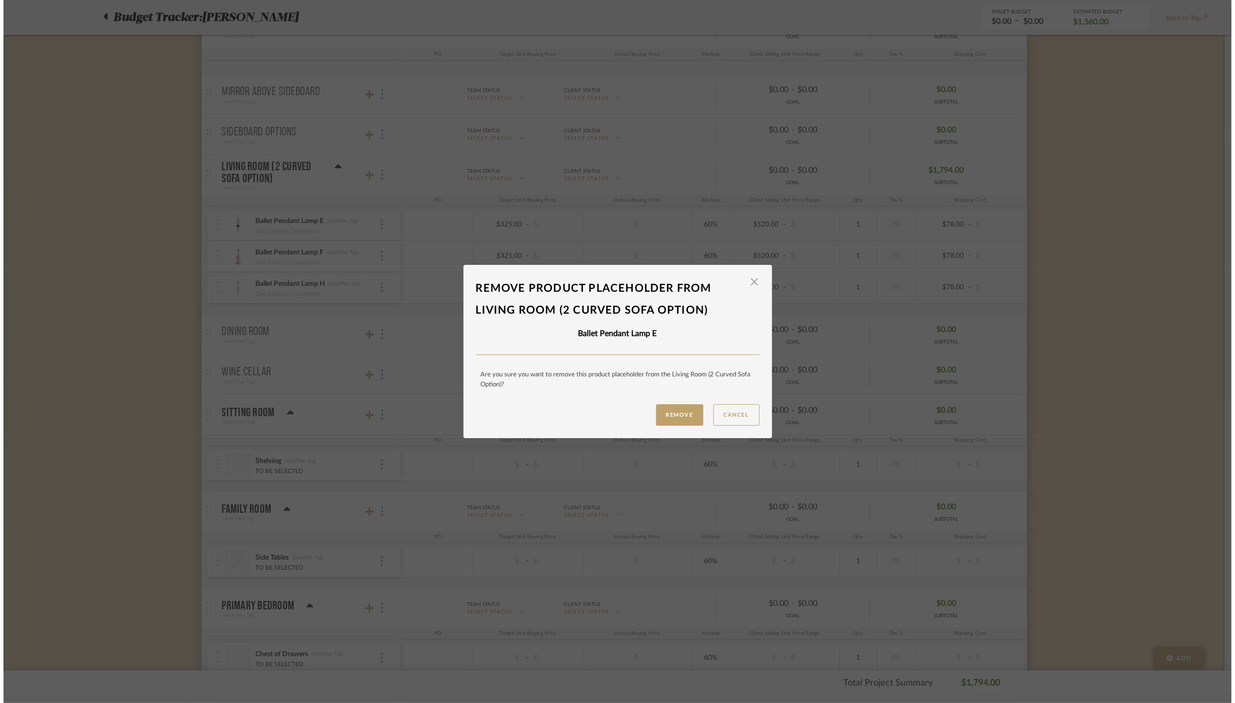
scroll to position [0, 0]
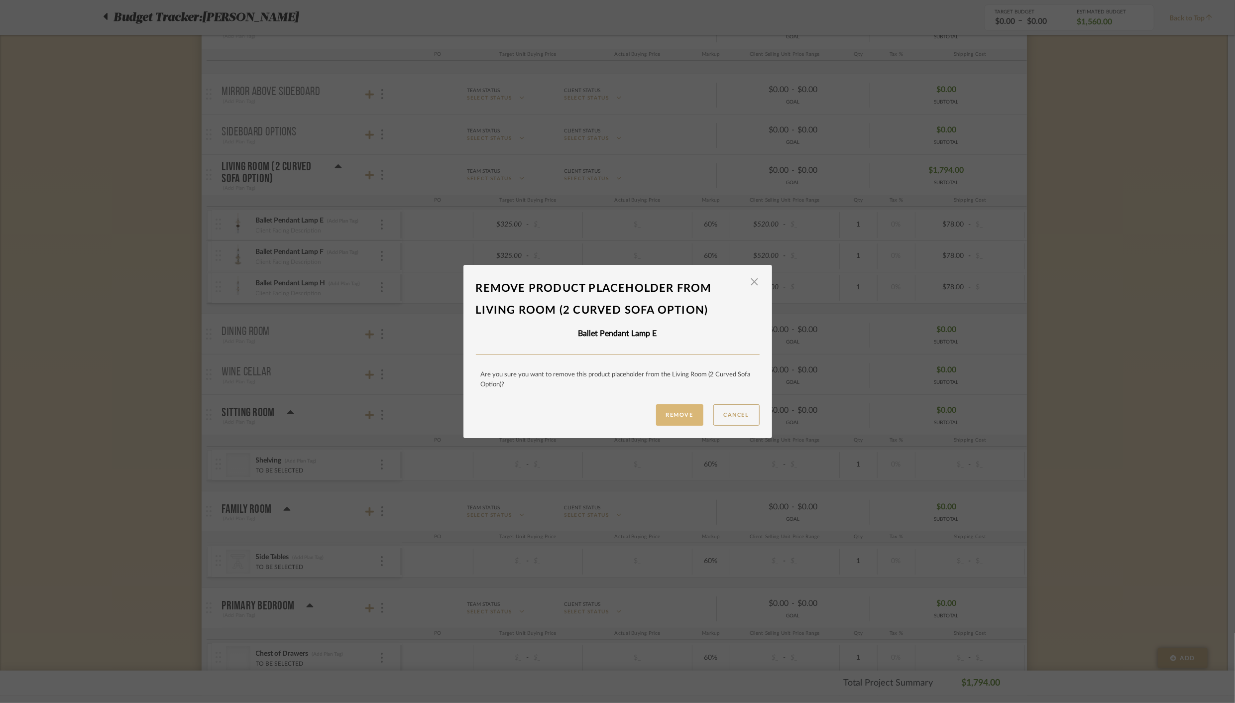
click at [678, 412] on button "Remove" at bounding box center [679, 414] width 47 height 21
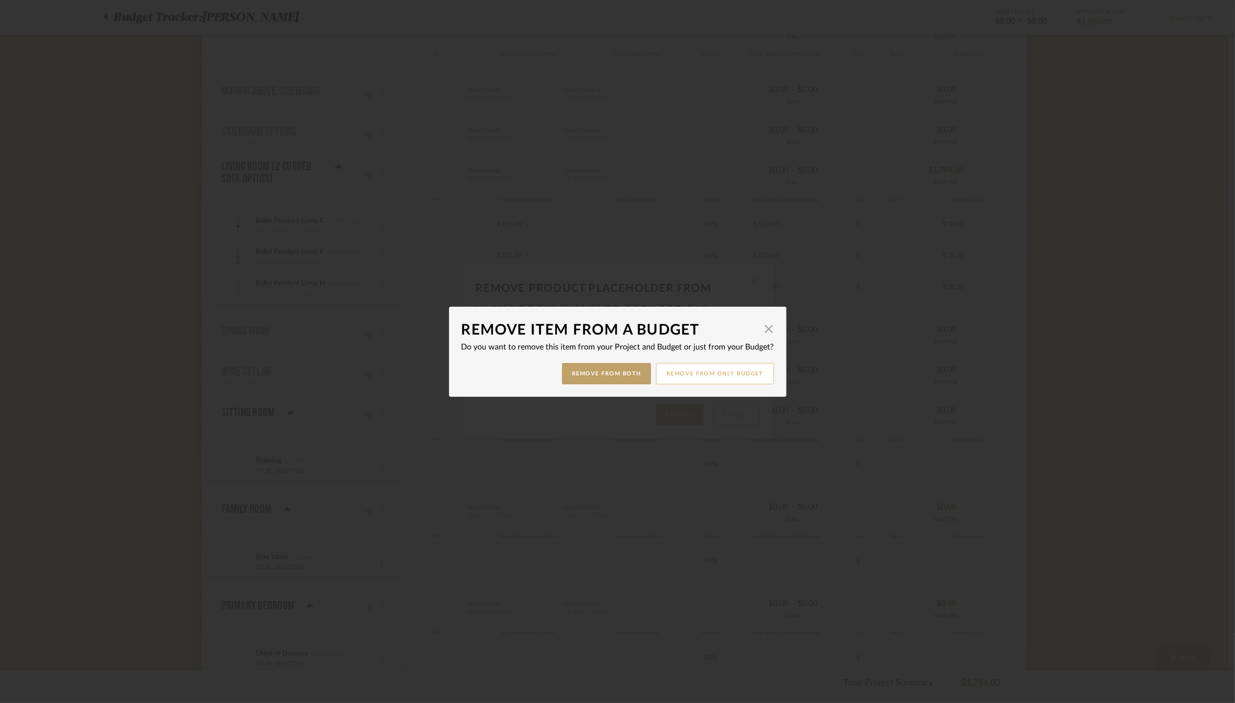
click at [718, 376] on button "Remove from only Budget" at bounding box center [715, 373] width 118 height 21
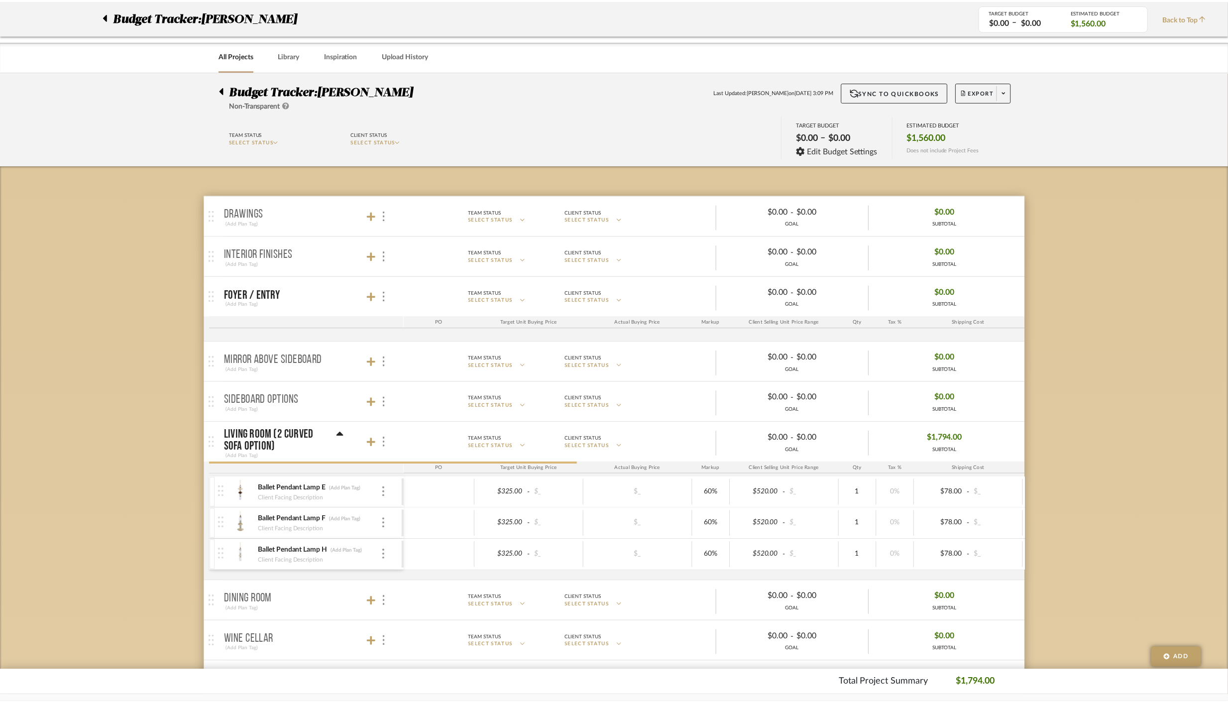
scroll to position [267, 0]
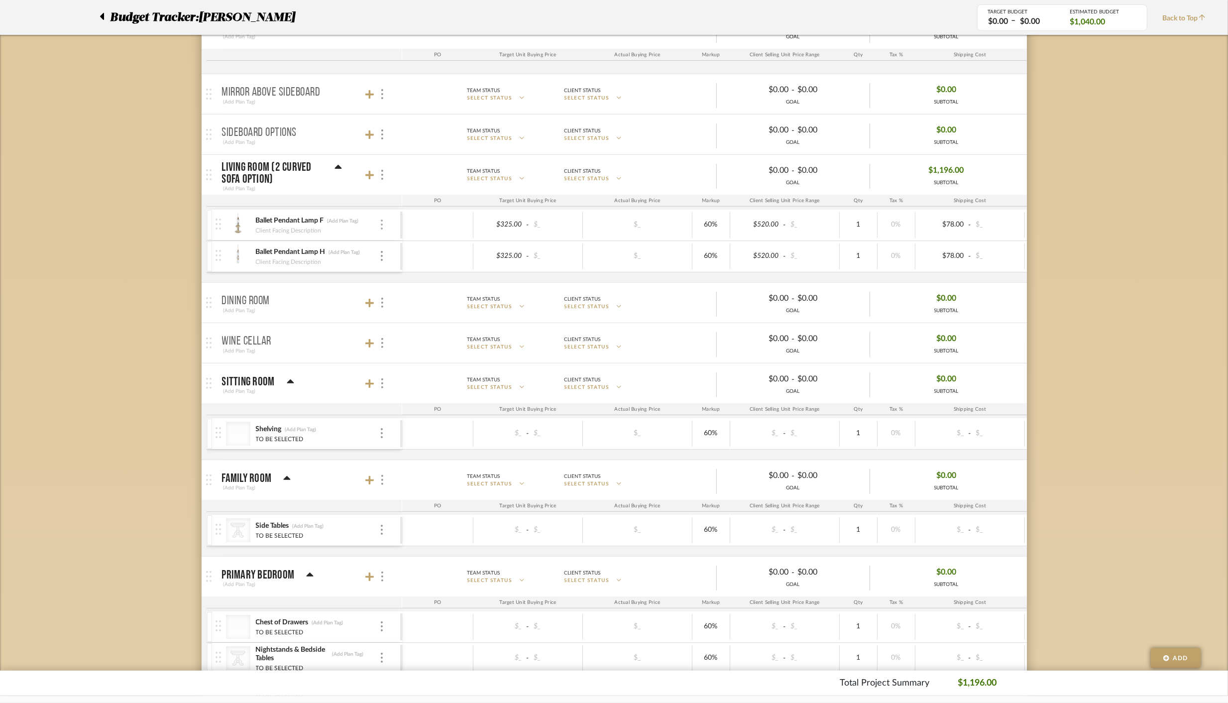
click at [382, 224] on div at bounding box center [381, 224] width 5 height 11
click at [420, 299] on span "Remove Item" at bounding box center [430, 298] width 62 height 8
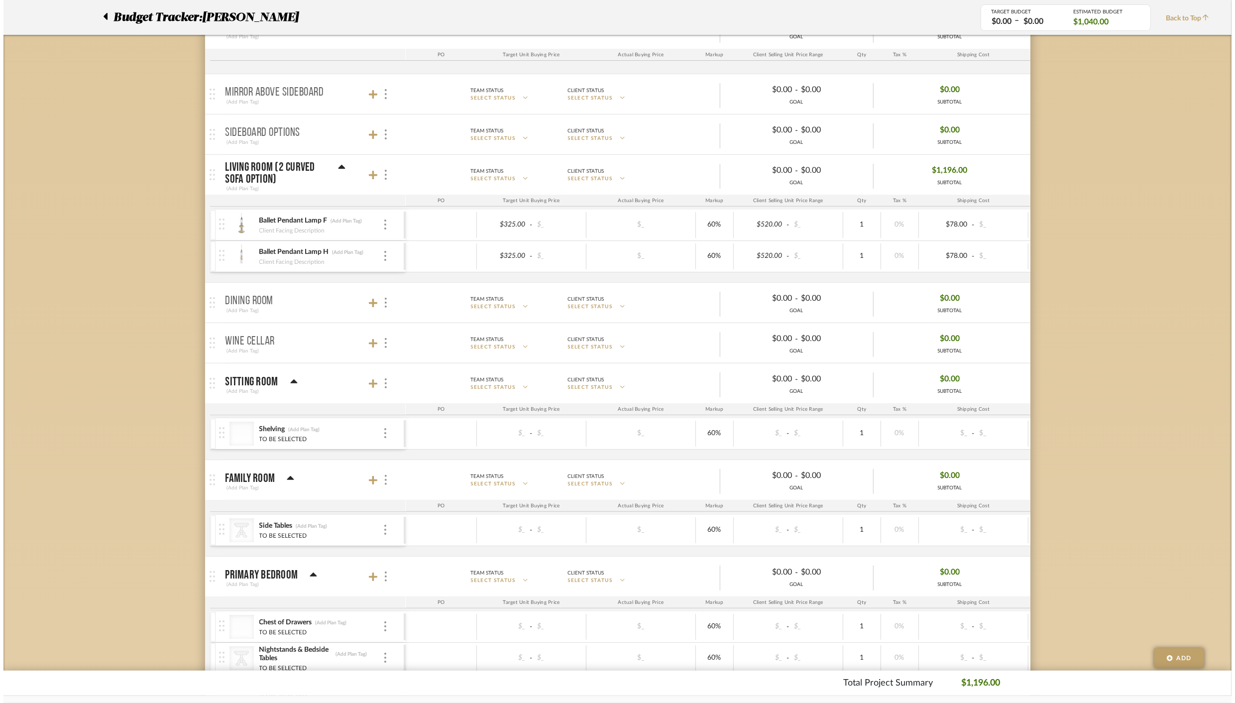
scroll to position [0, 0]
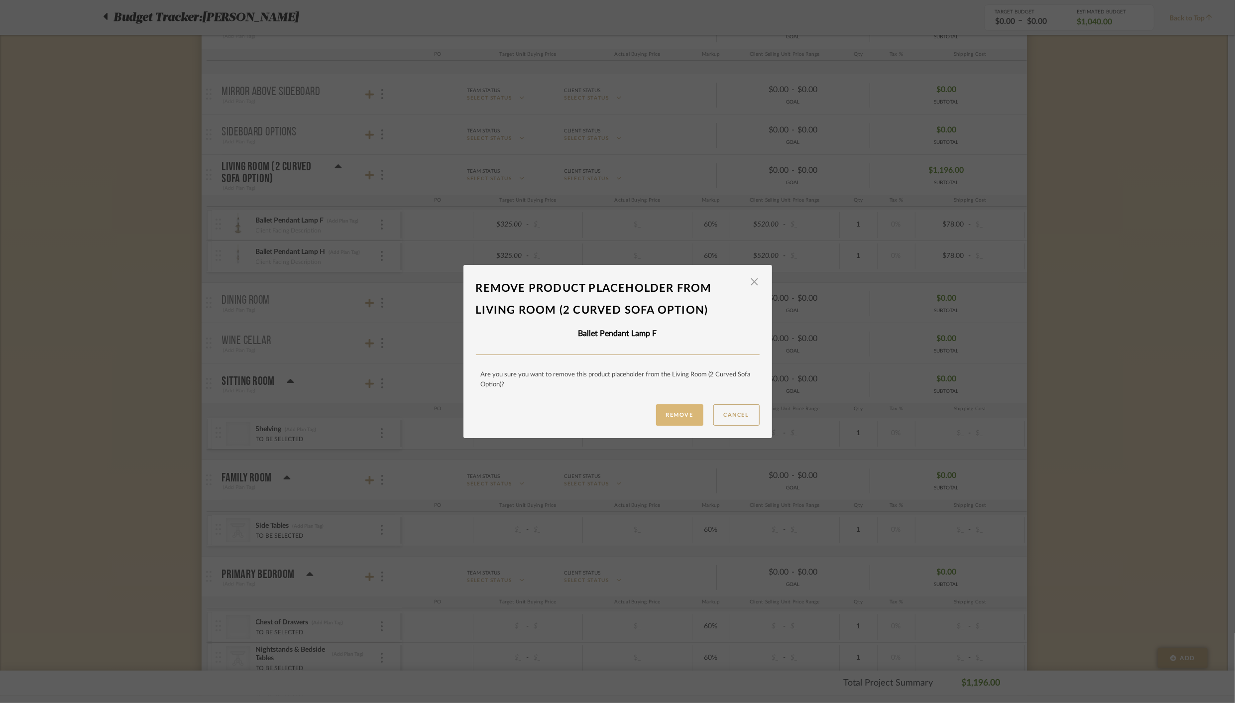
click at [673, 414] on button "Remove" at bounding box center [679, 414] width 47 height 21
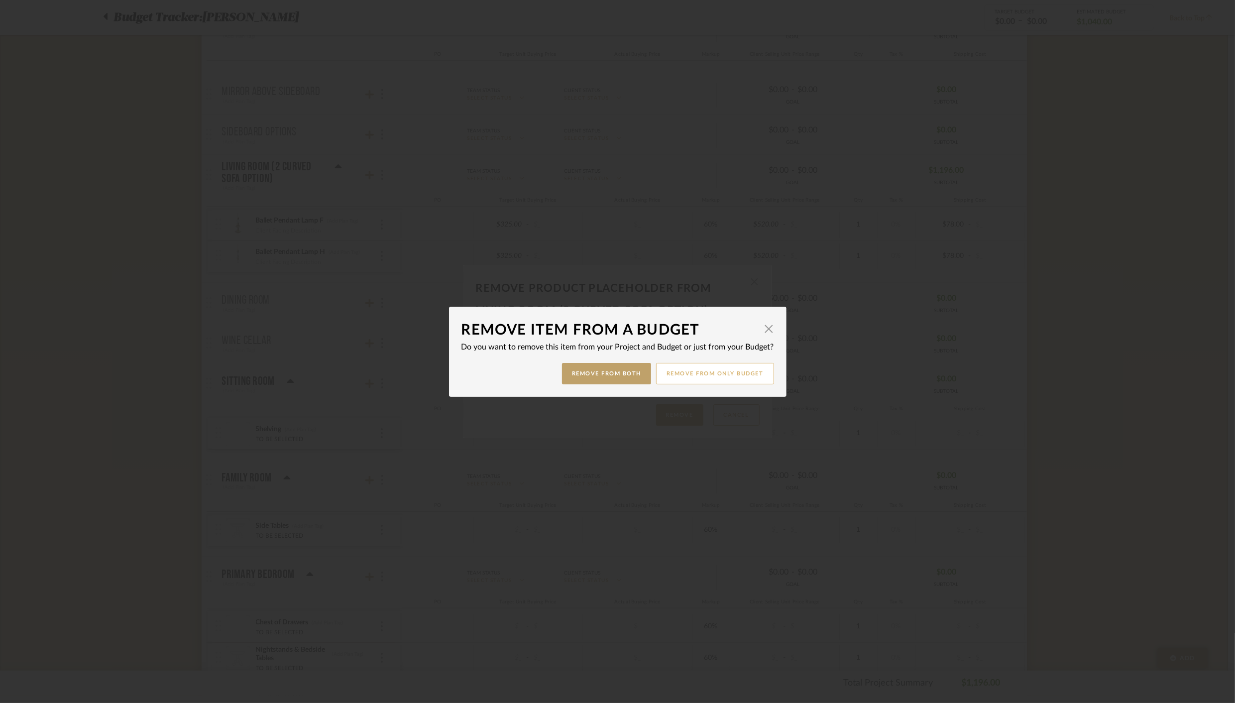
click at [727, 380] on button "Remove from only Budget" at bounding box center [715, 373] width 118 height 21
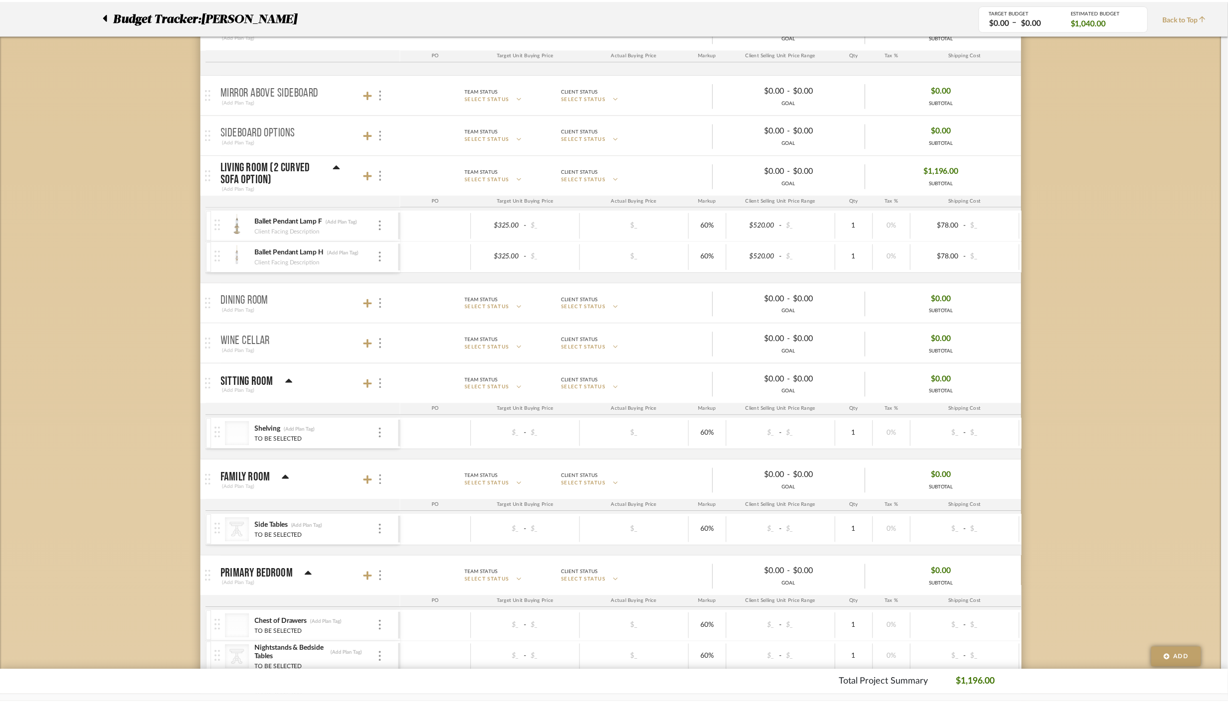
scroll to position [267, 0]
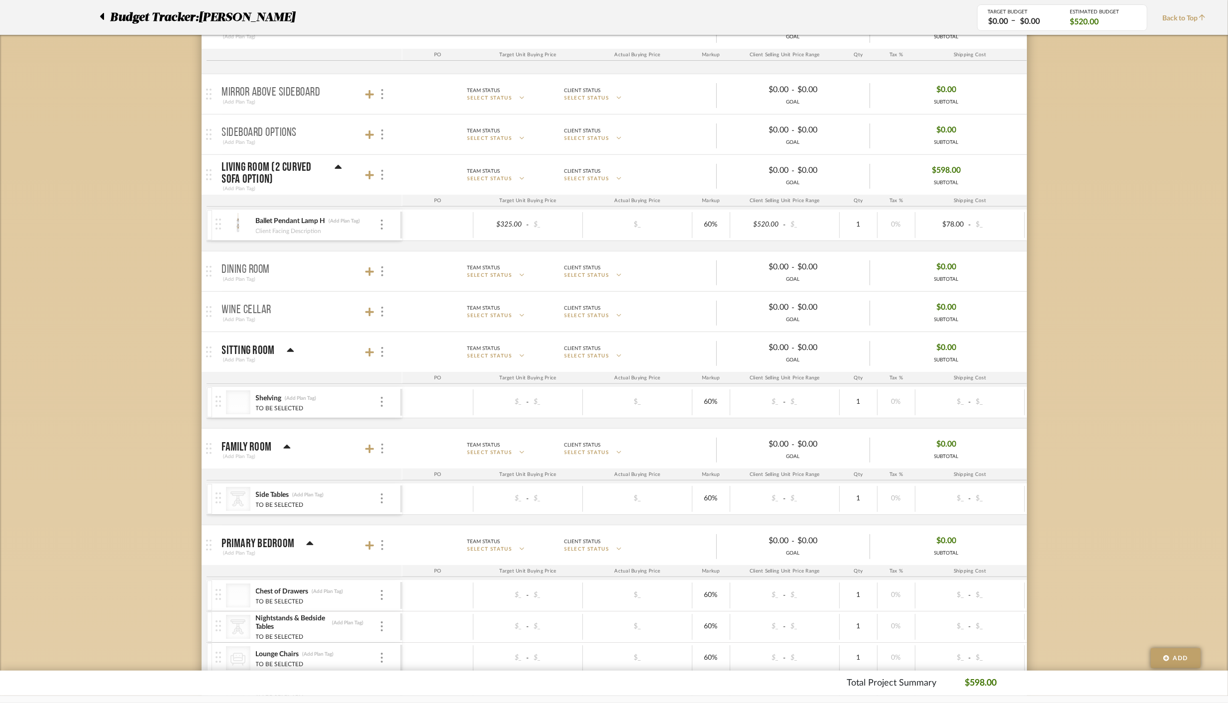
click at [382, 217] on div "Ballet Pendant Lamp H (Add Plan Tag) Client Facing Description" at bounding box center [307, 224] width 185 height 31
click at [382, 224] on img at bounding box center [382, 224] width 2 height 10
click at [413, 297] on span "Remove Item" at bounding box center [430, 298] width 62 height 8
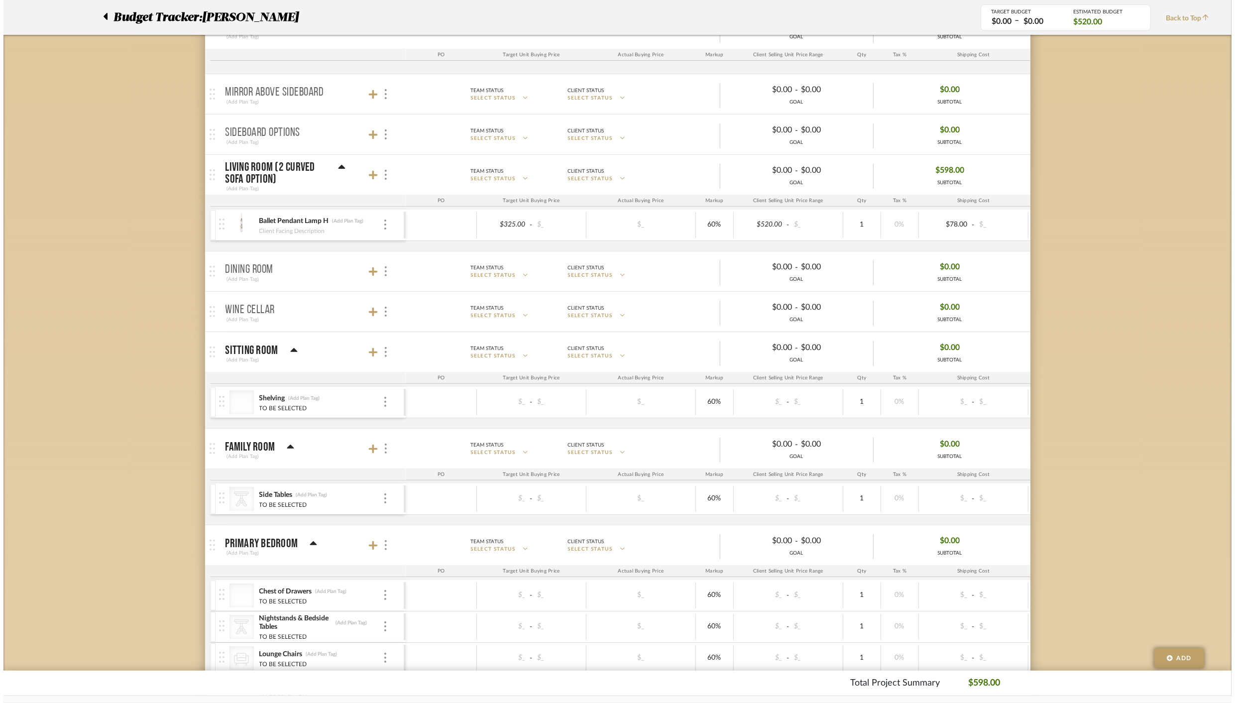
scroll to position [0, 0]
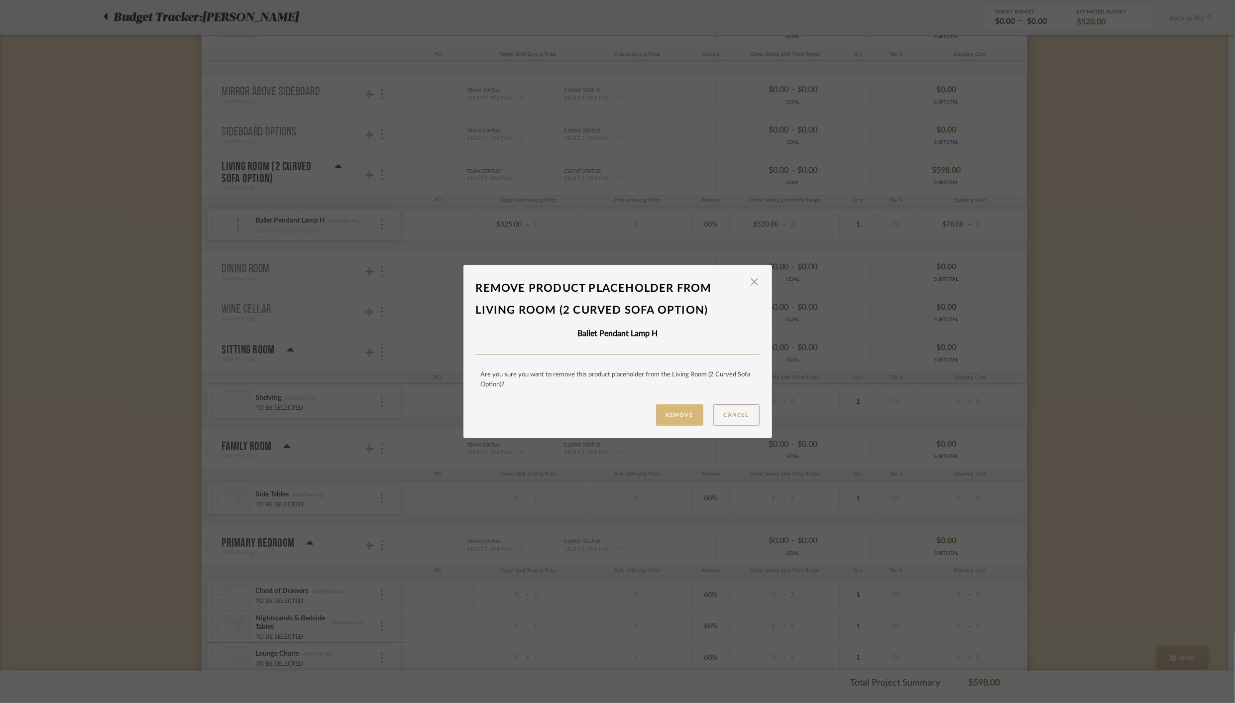
click at [675, 415] on button "Remove" at bounding box center [679, 414] width 47 height 21
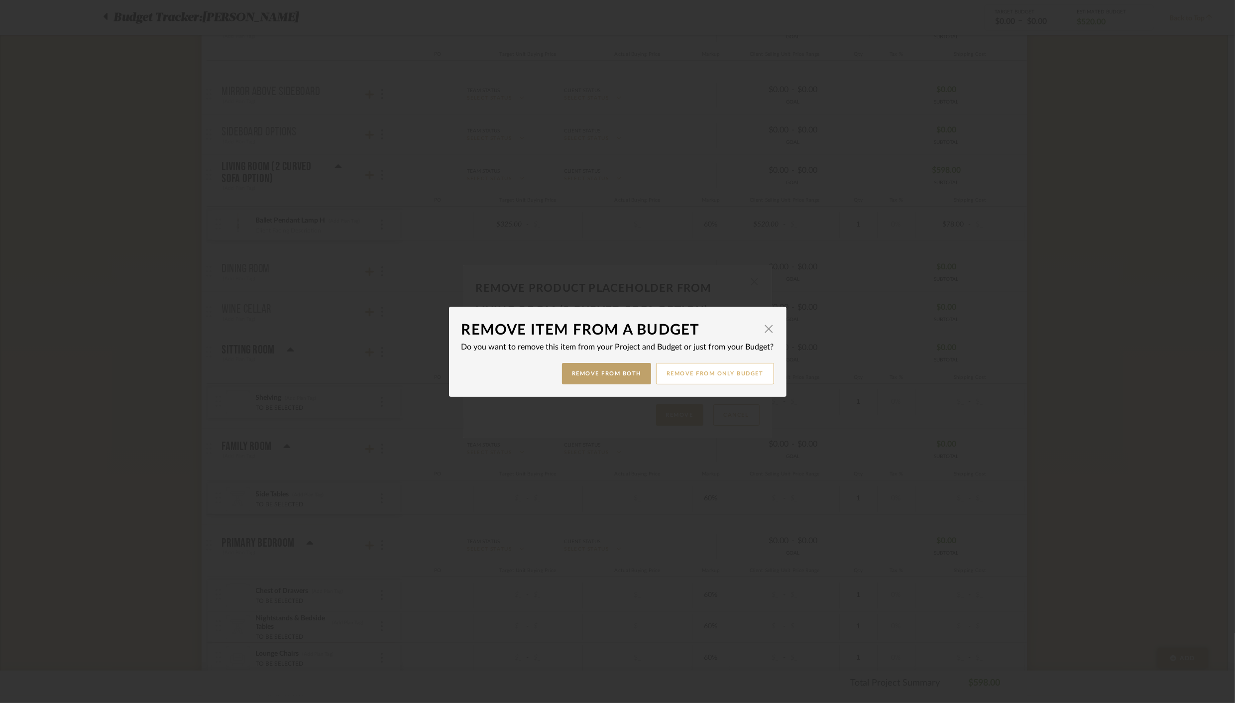
click at [718, 372] on button "Remove from only Budget" at bounding box center [715, 373] width 118 height 21
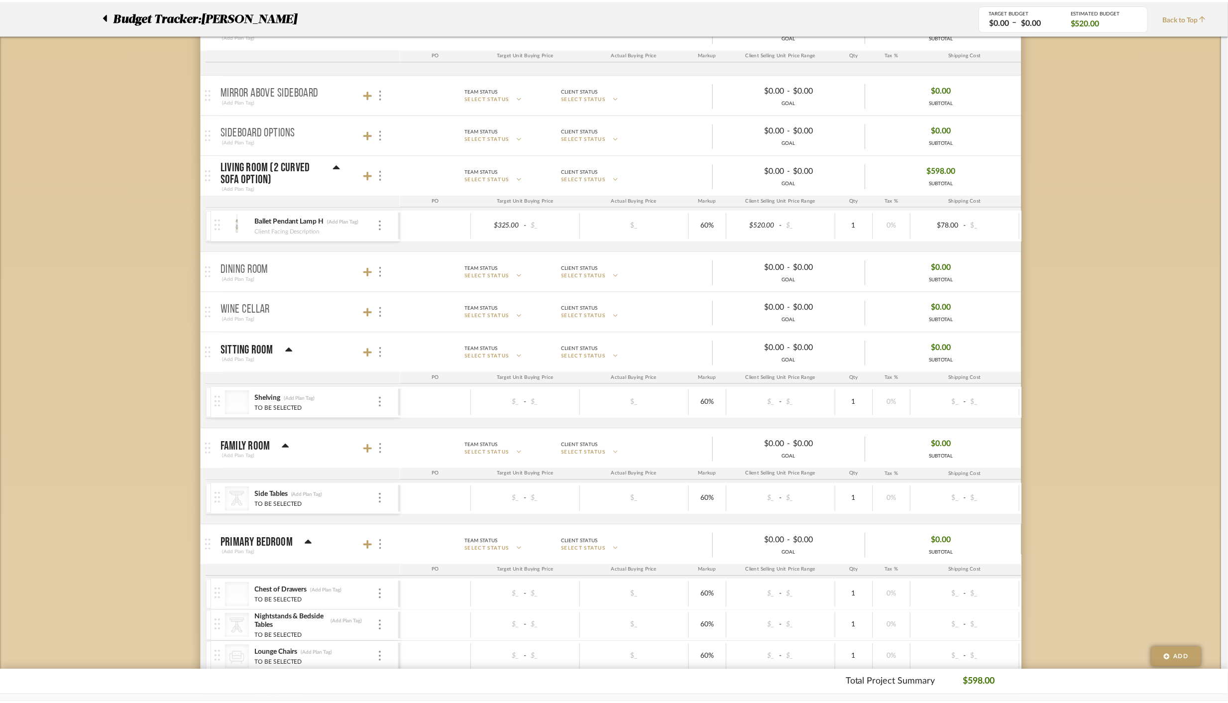
scroll to position [267, 0]
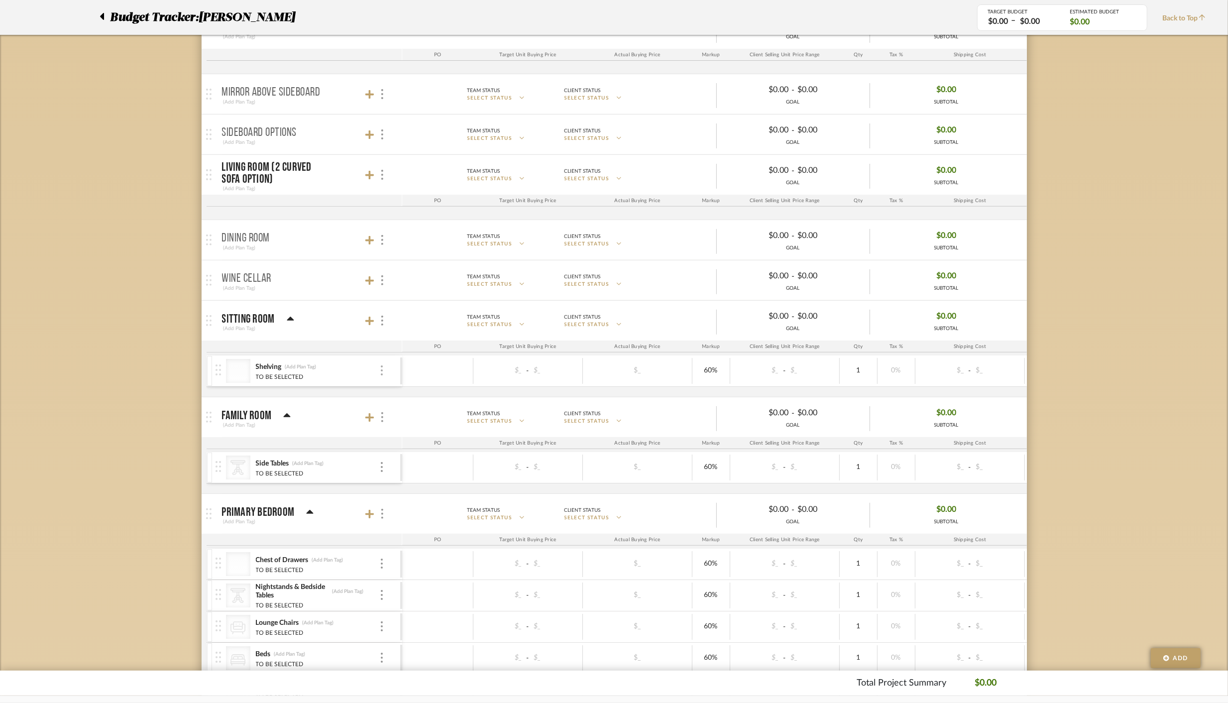
click at [382, 368] on img at bounding box center [382, 370] width 2 height 10
click at [424, 444] on span "Remove Item" at bounding box center [430, 443] width 62 height 8
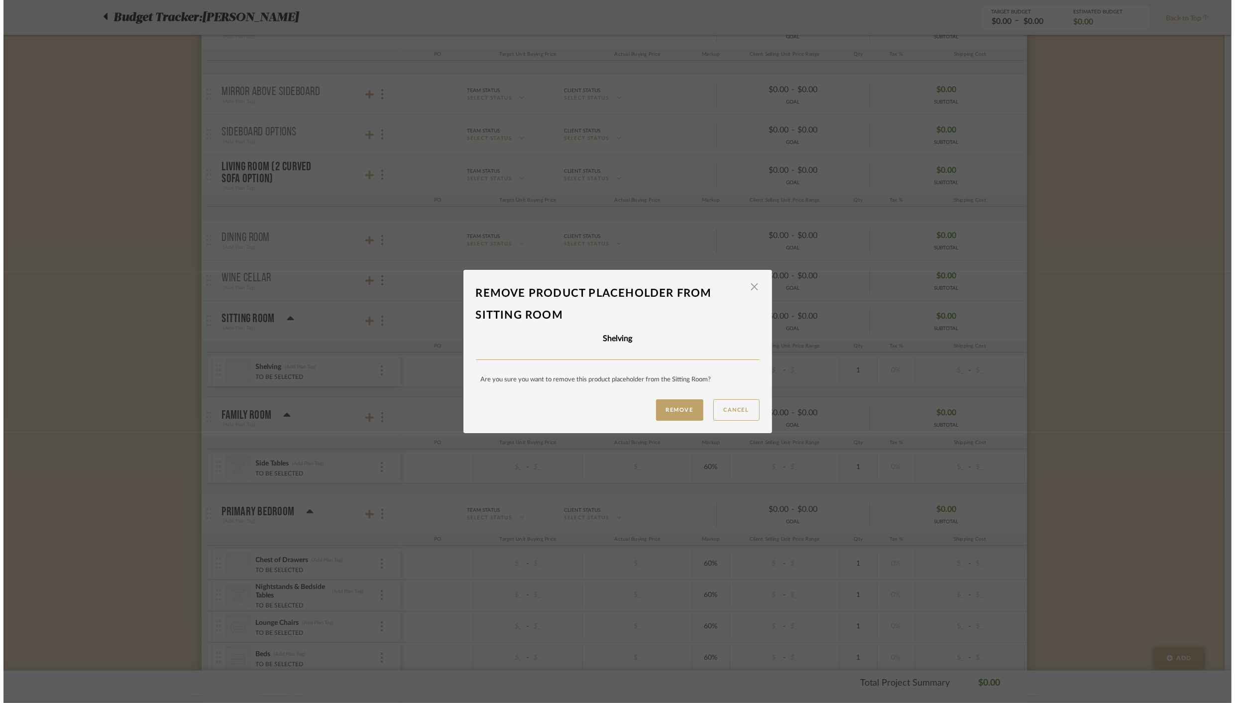
scroll to position [0, 0]
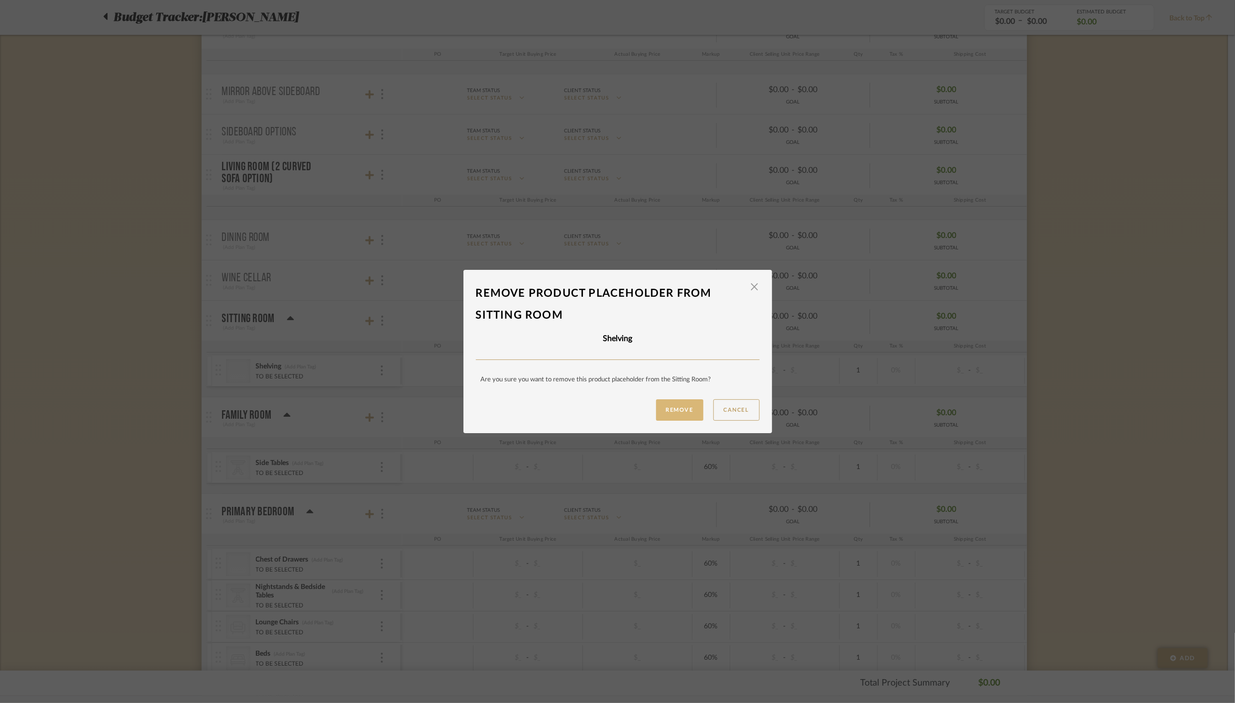
click at [670, 413] on button "Remove" at bounding box center [679, 409] width 47 height 21
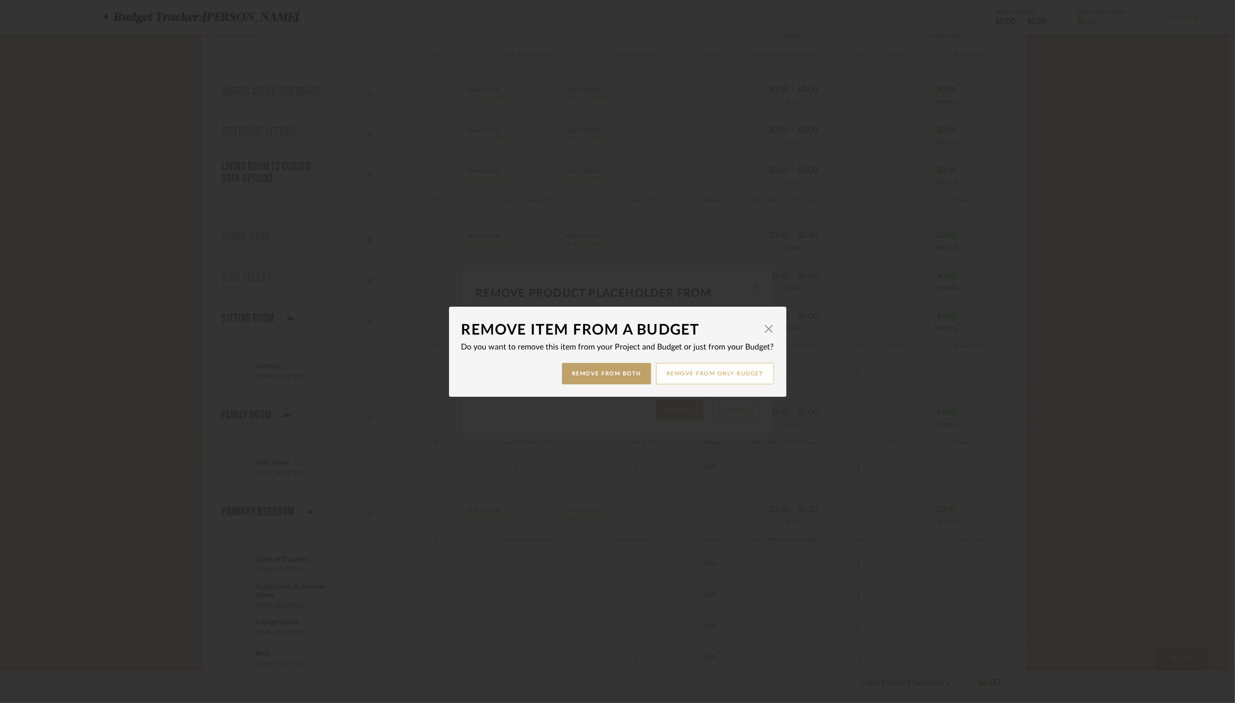
click at [710, 376] on button "Remove from only Budget" at bounding box center [715, 373] width 118 height 21
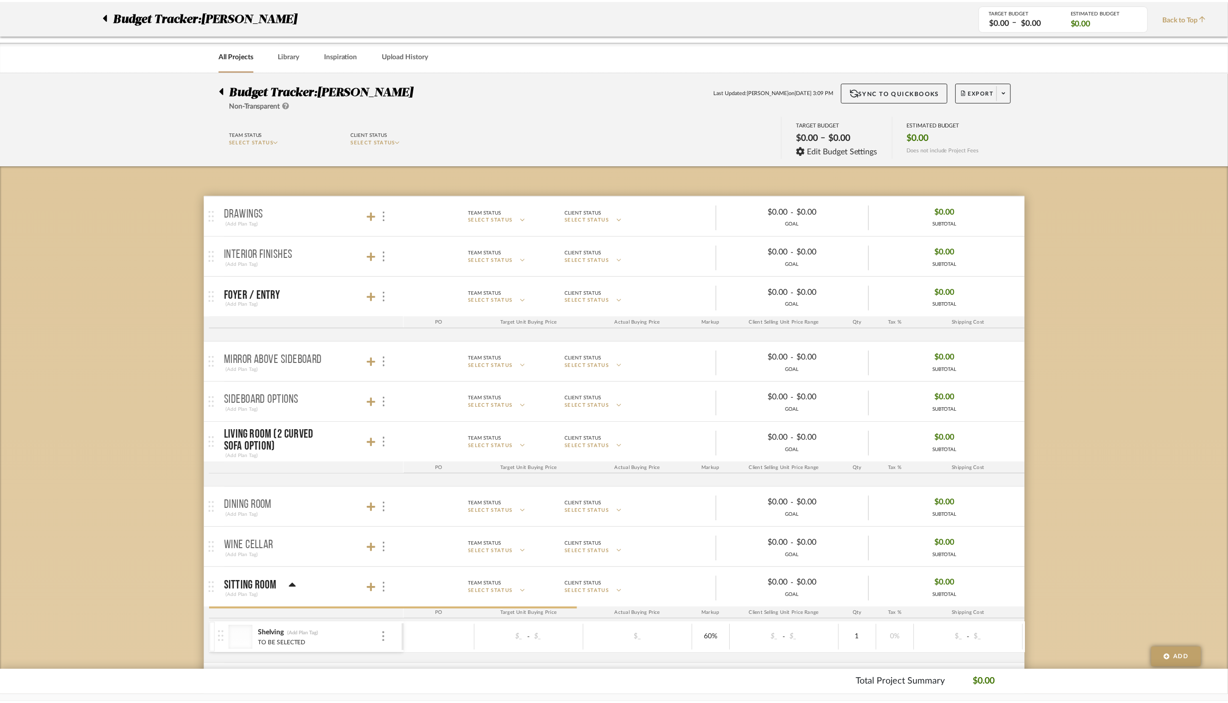
scroll to position [267, 0]
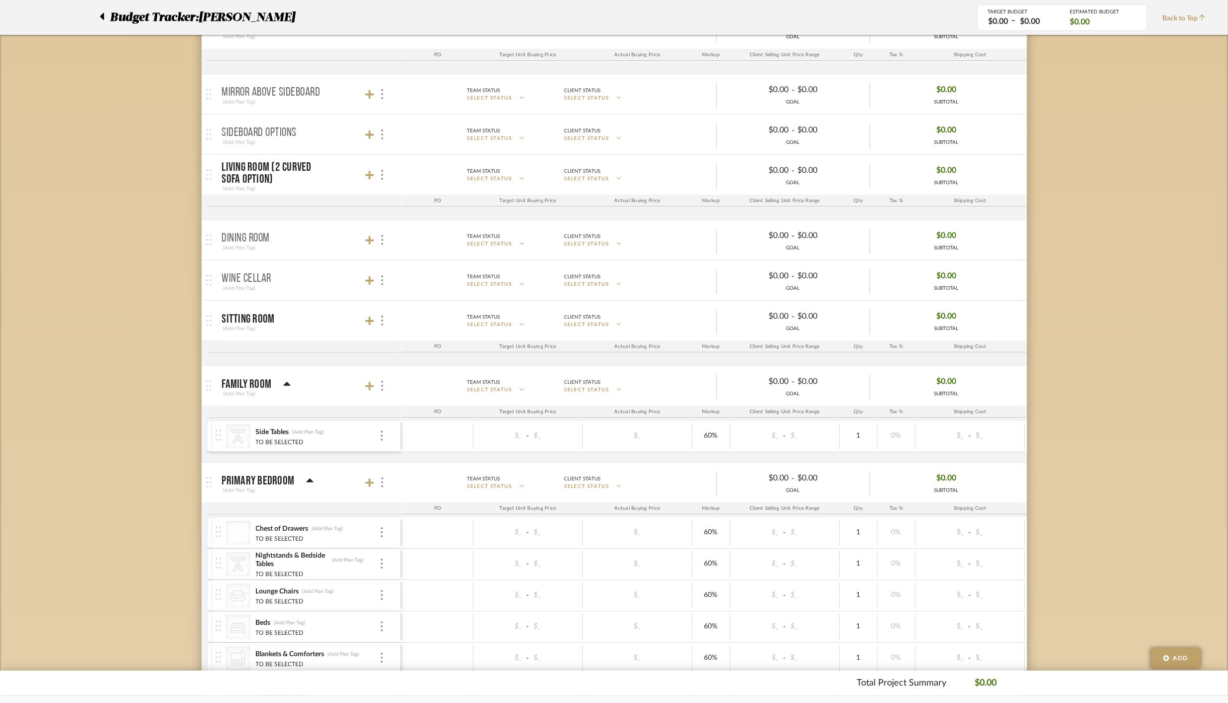
click at [384, 433] on div "CategoryIconTables Created with Sketch. Side Tables (Add Plan Tag) TO BE SELECT…" at bounding box center [307, 435] width 185 height 31
click at [380, 435] on div at bounding box center [381, 435] width 5 height 11
click at [444, 509] on span "Remove Item" at bounding box center [430, 508] width 62 height 8
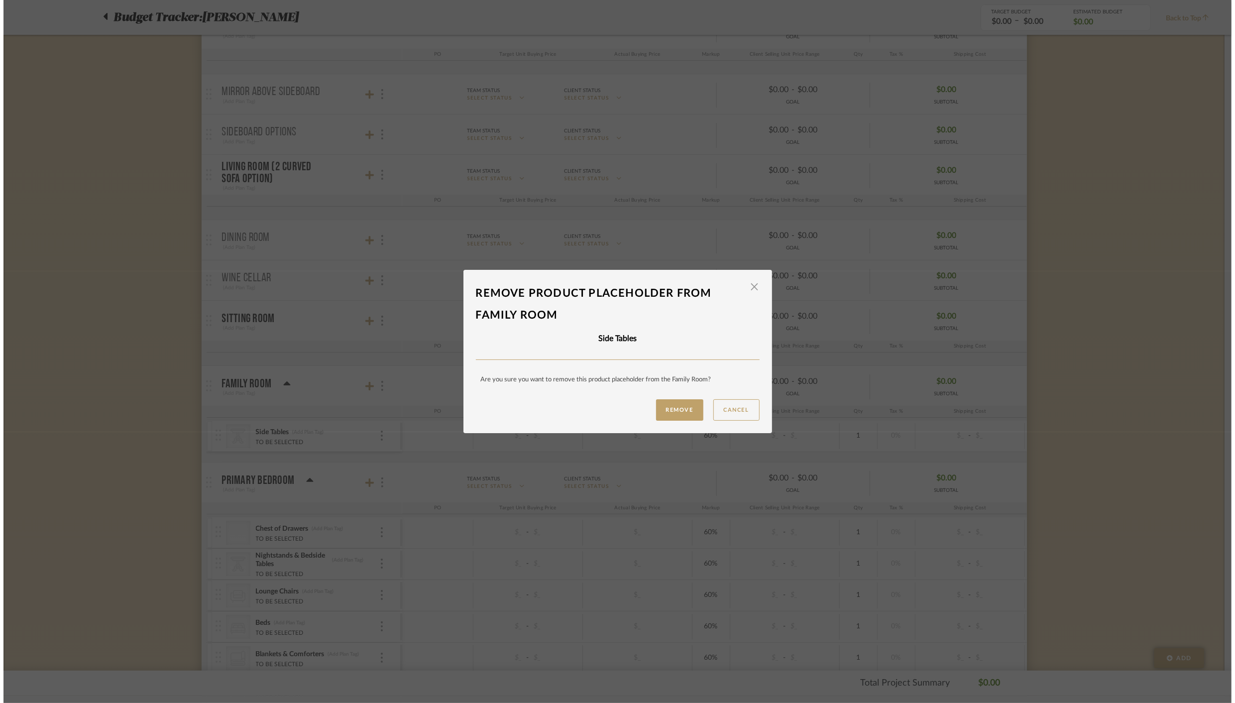
scroll to position [0, 0]
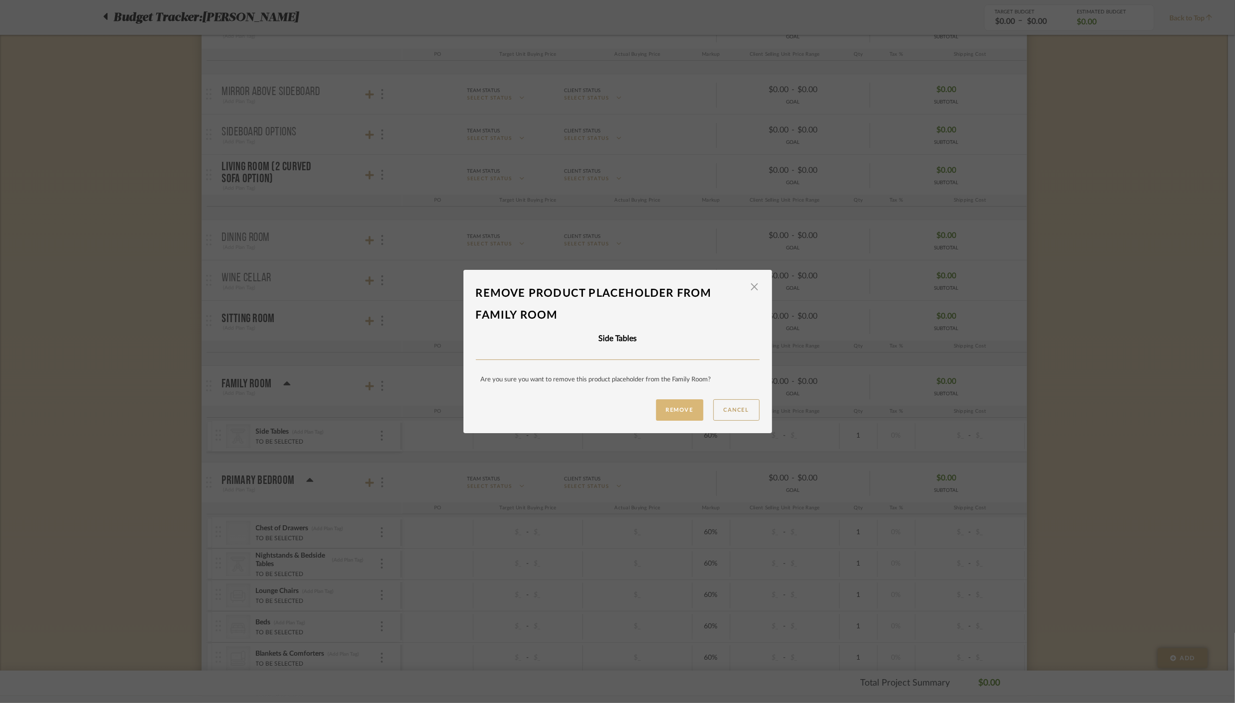
click at [667, 409] on button "Remove" at bounding box center [679, 409] width 47 height 21
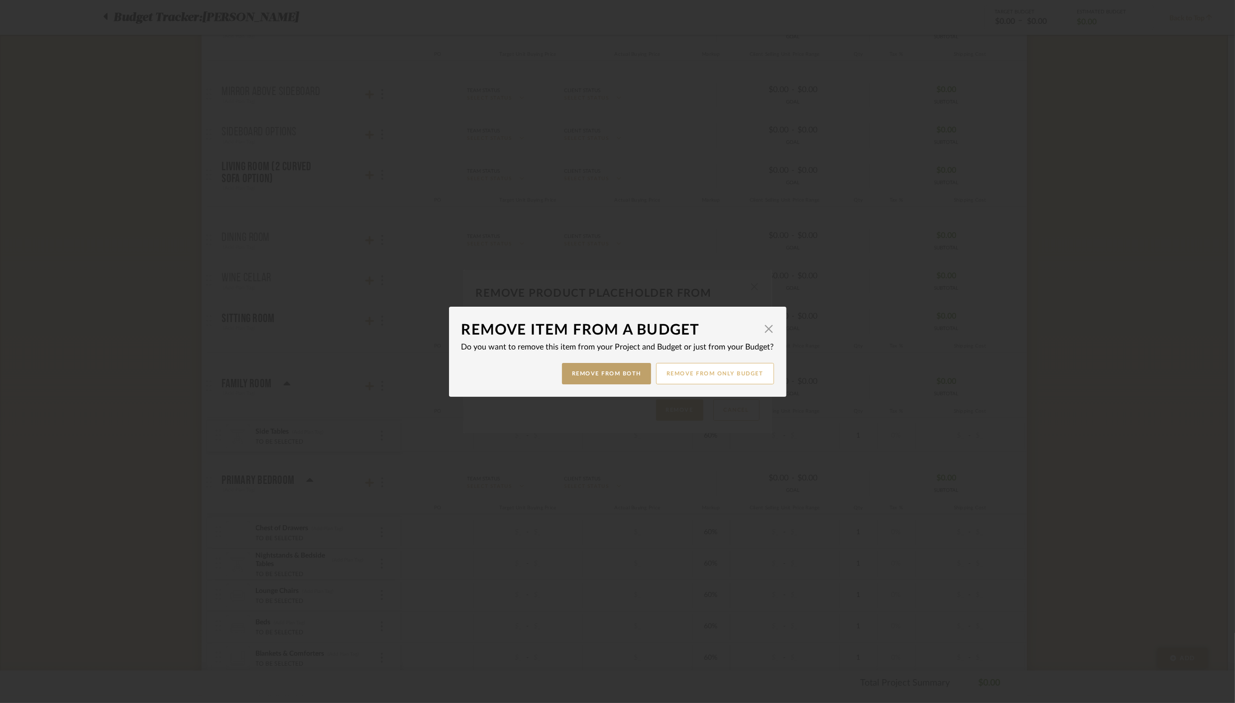
click at [725, 375] on button "Remove from only Budget" at bounding box center [715, 373] width 118 height 21
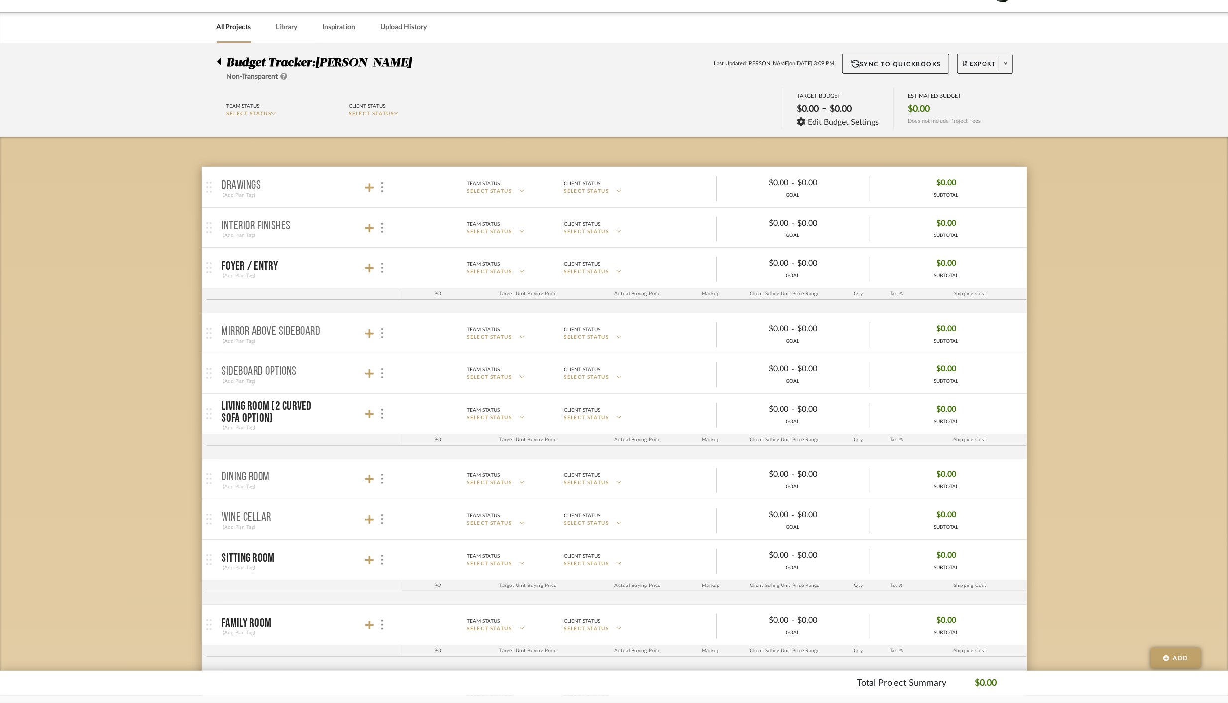
scroll to position [28, 0]
click at [367, 520] on icon at bounding box center [369, 520] width 9 height 10
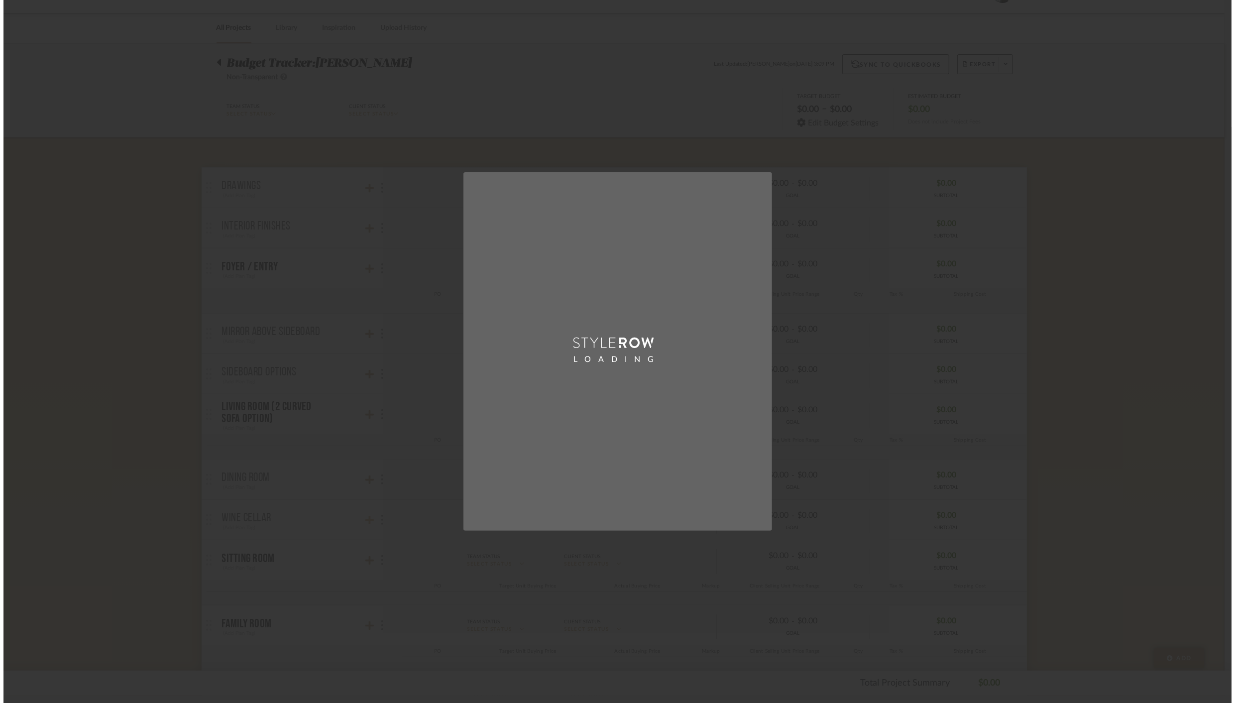
scroll to position [0, 0]
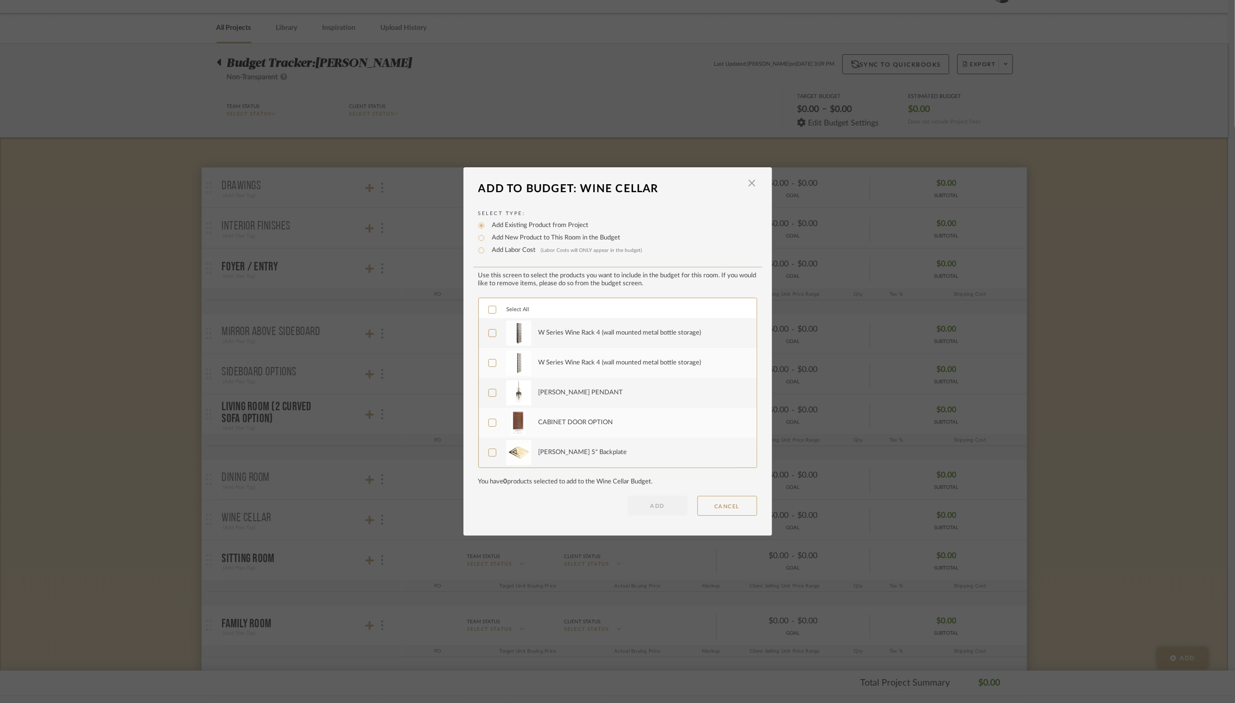
click at [489, 310] on icon at bounding box center [492, 309] width 7 height 7
click at [489, 421] on icon at bounding box center [492, 422] width 7 height 7
click at [489, 391] on icon at bounding box center [492, 392] width 7 height 7
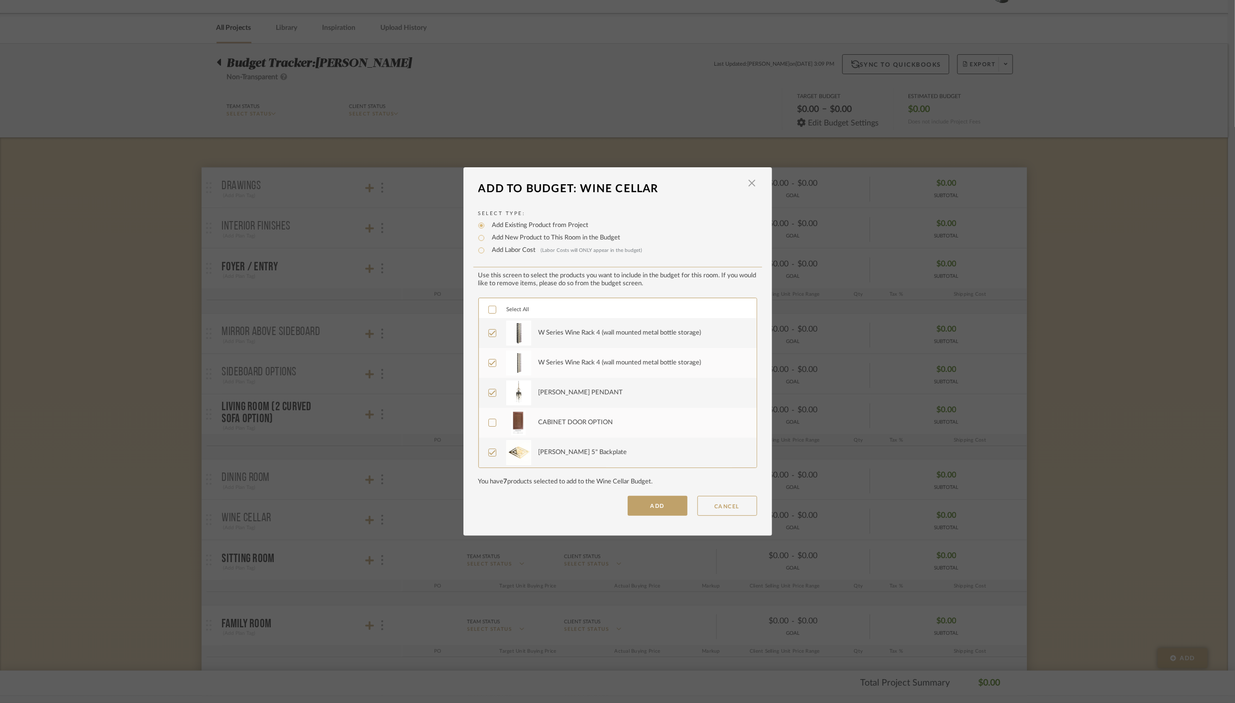
click at [657, 509] on button "ADD" at bounding box center [657, 506] width 60 height 20
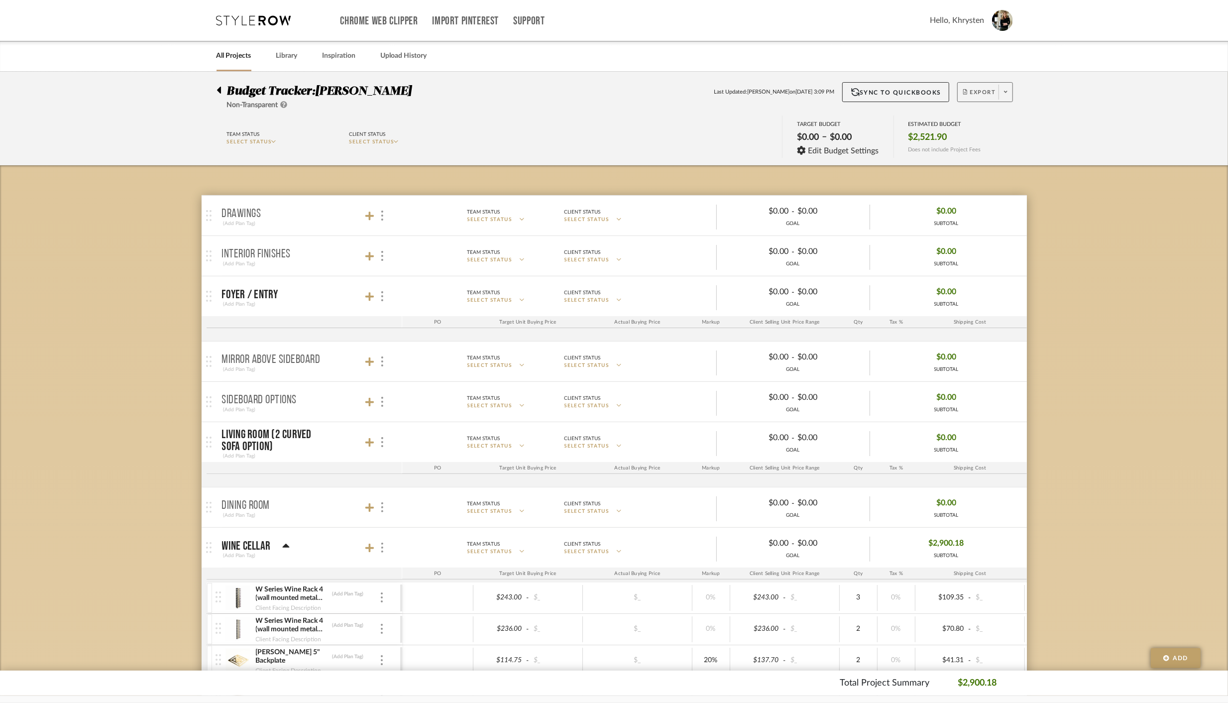
click at [985, 94] on span "Export" at bounding box center [979, 96] width 33 height 15
click at [978, 117] on span "Export PDF" at bounding box center [1002, 120] width 75 height 8
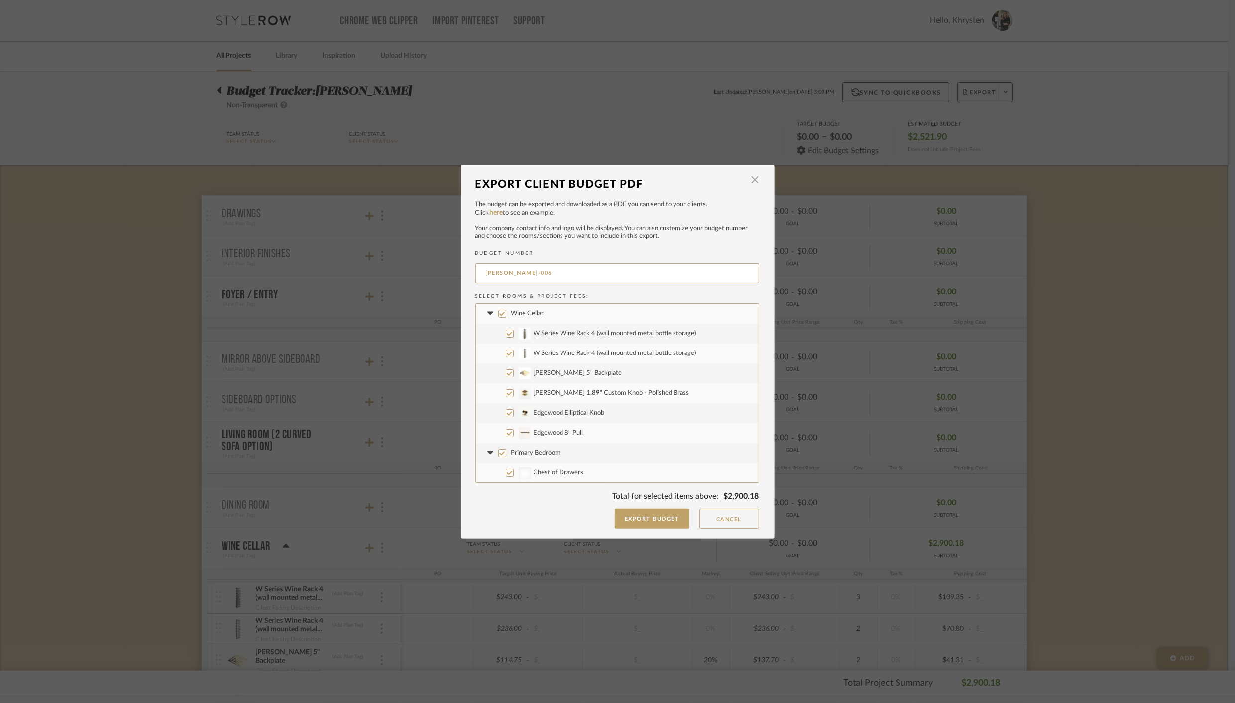
click at [498, 452] on input "Primary Bedroom" at bounding box center [502, 453] width 8 height 8
checkbox input "false"
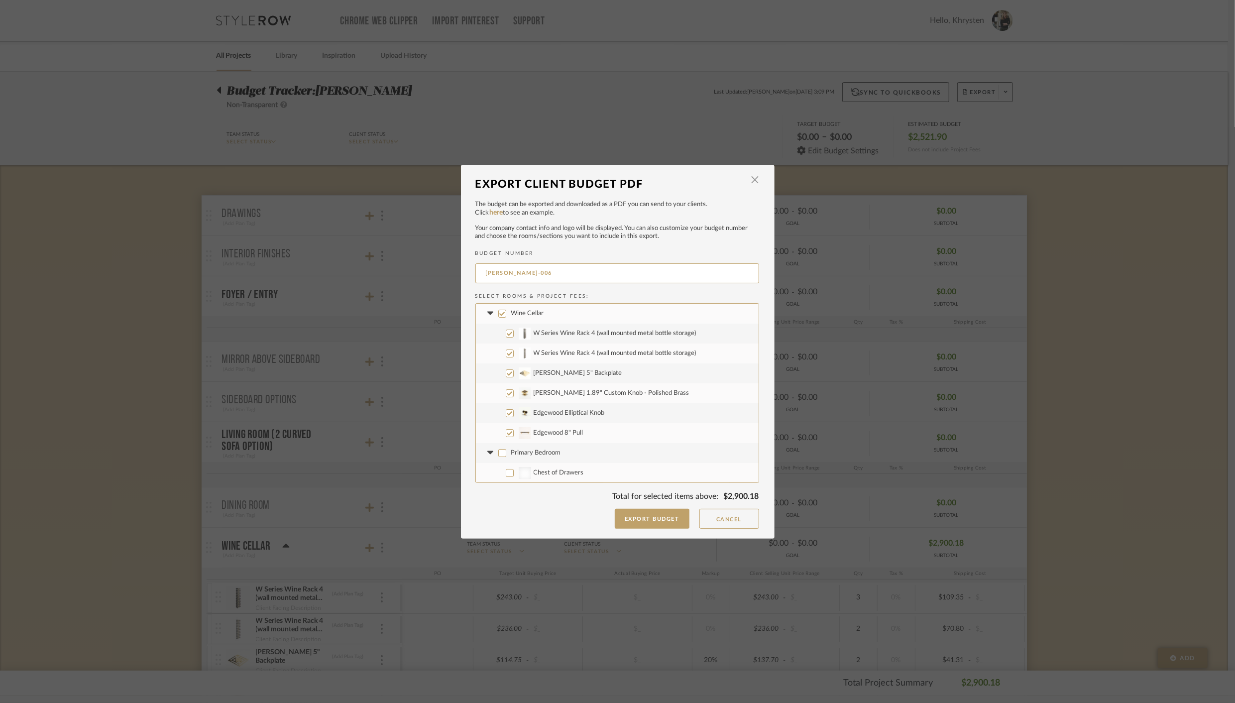
checkbox input "false"
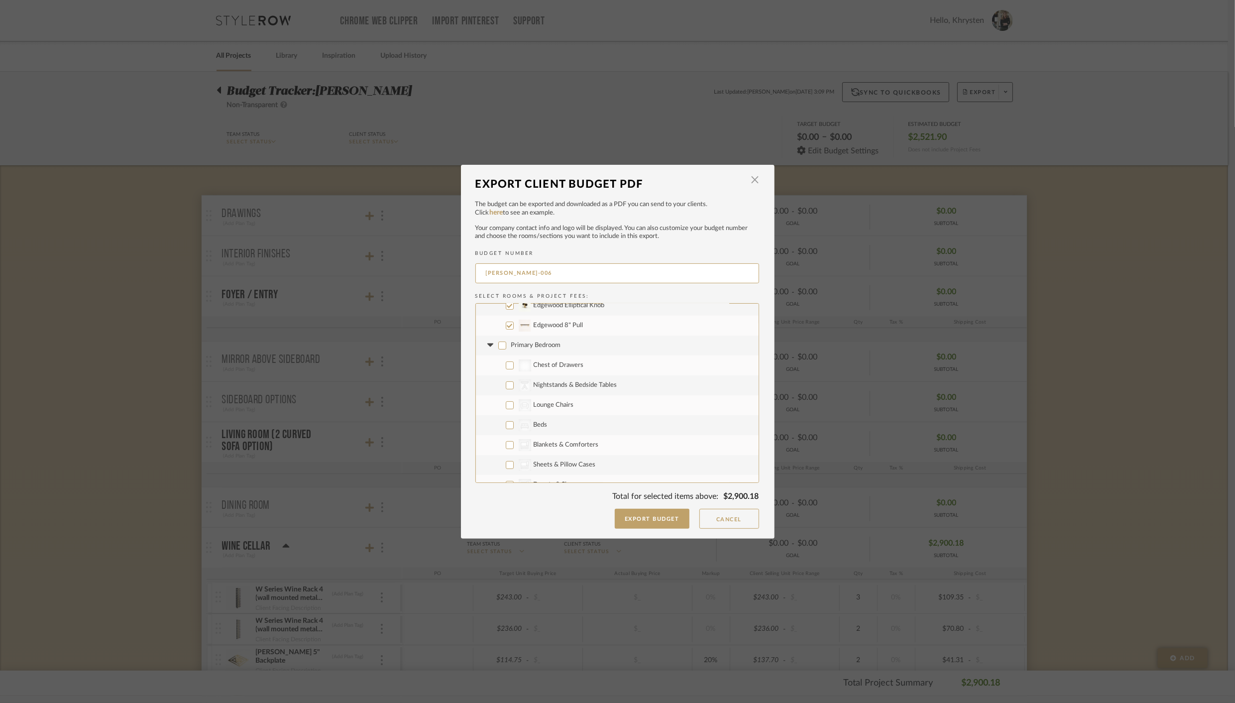
scroll to position [108, 0]
click at [486, 344] on icon at bounding box center [490, 344] width 10 height 4
click at [498, 363] on input "BEDROOM 2" at bounding box center [502, 364] width 8 height 8
checkbox input "false"
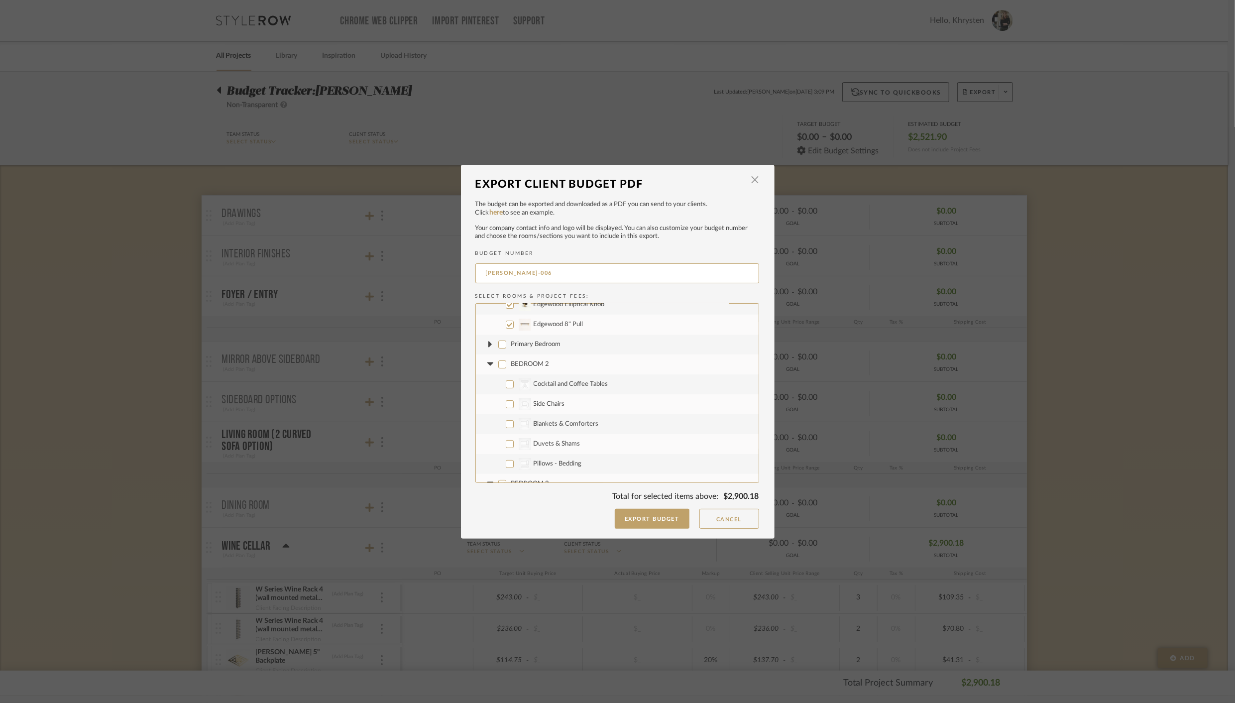
checkbox input "false"
click at [487, 363] on icon at bounding box center [490, 363] width 6 height 3
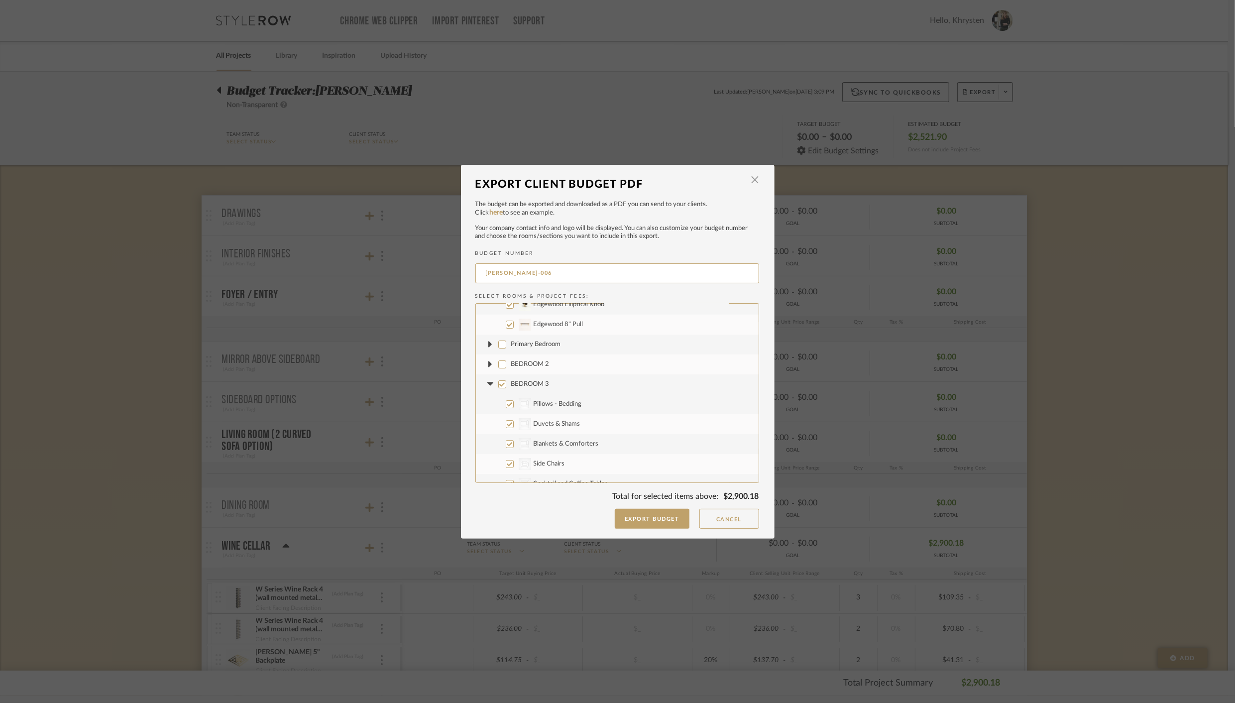
click at [499, 384] on input "BEDROOM 3" at bounding box center [502, 384] width 8 height 8
checkbox input "false"
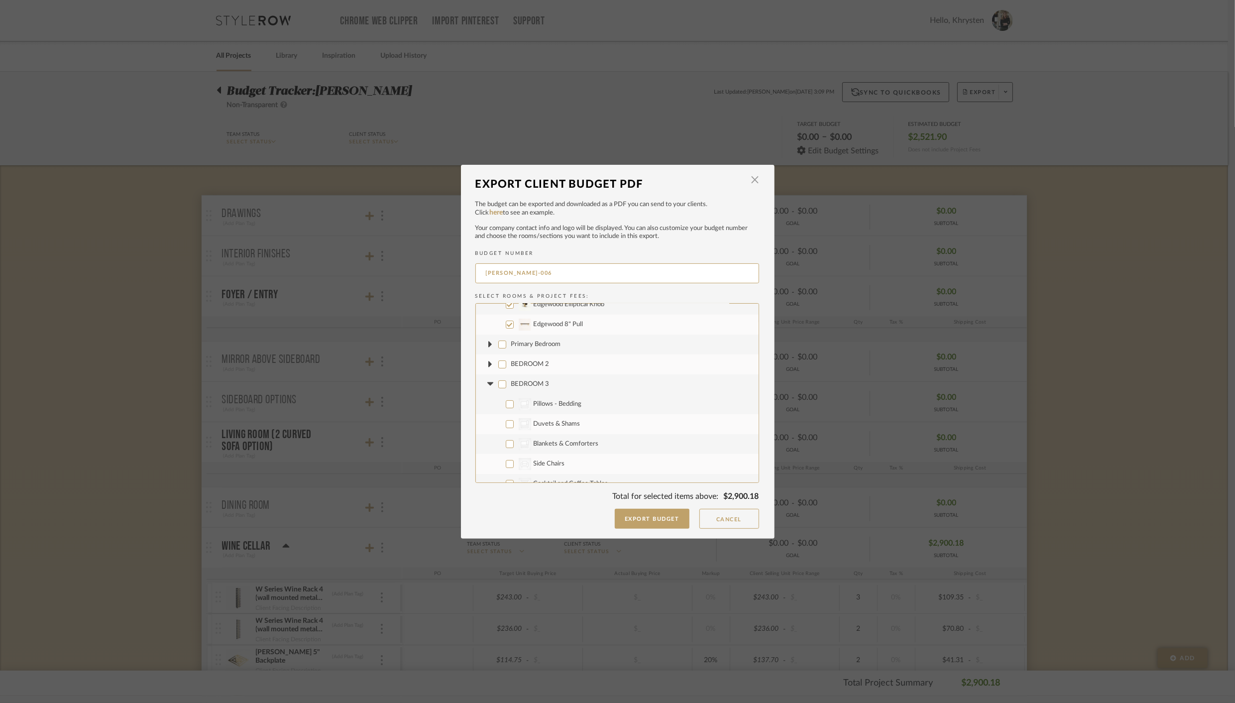
checkbox input "false"
click at [488, 384] on icon at bounding box center [490, 384] width 10 height 4
click at [498, 403] on input "BEDROOM 4" at bounding box center [502, 404] width 8 height 8
checkbox input "false"
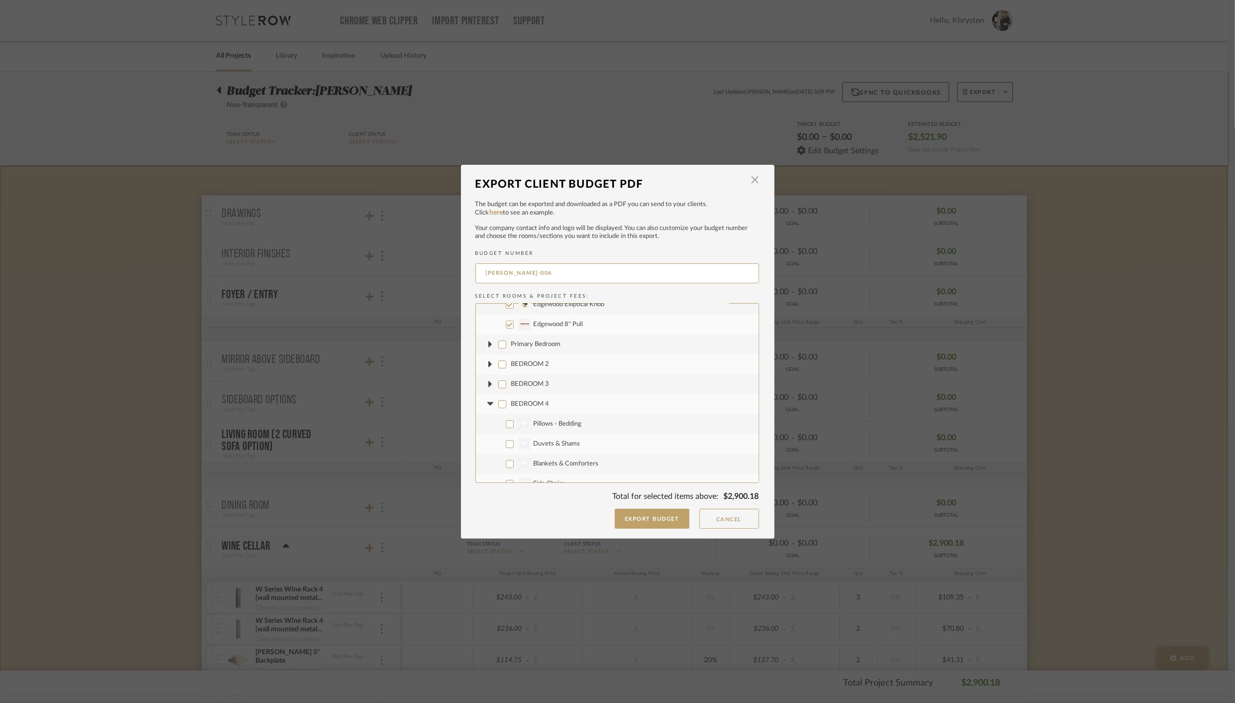
checkbox input "false"
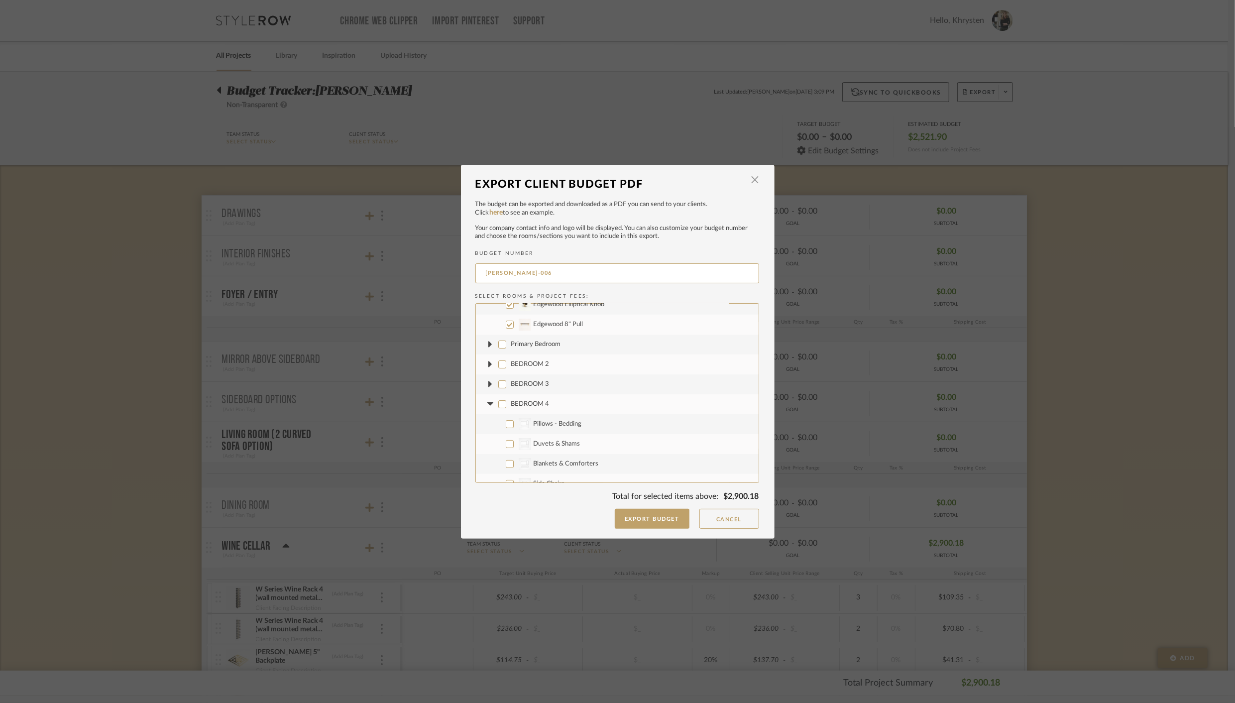
click at [488, 403] on icon at bounding box center [490, 403] width 6 height 3
click at [499, 421] on input "Additional Options" at bounding box center [502, 424] width 8 height 8
checkbox input "false"
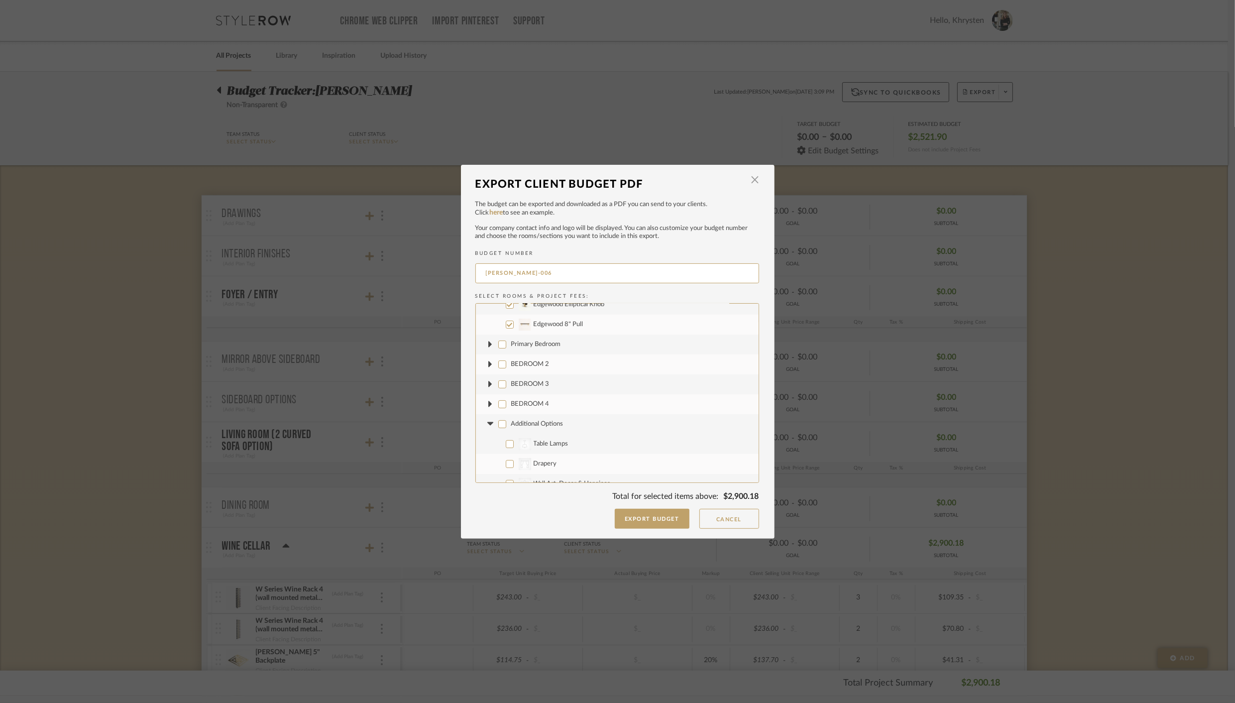
checkbox input "false"
click at [485, 425] on fa-icon at bounding box center [490, 423] width 10 height 10
click at [498, 441] on input "Project Wide" at bounding box center [502, 444] width 8 height 8
checkbox input "false"
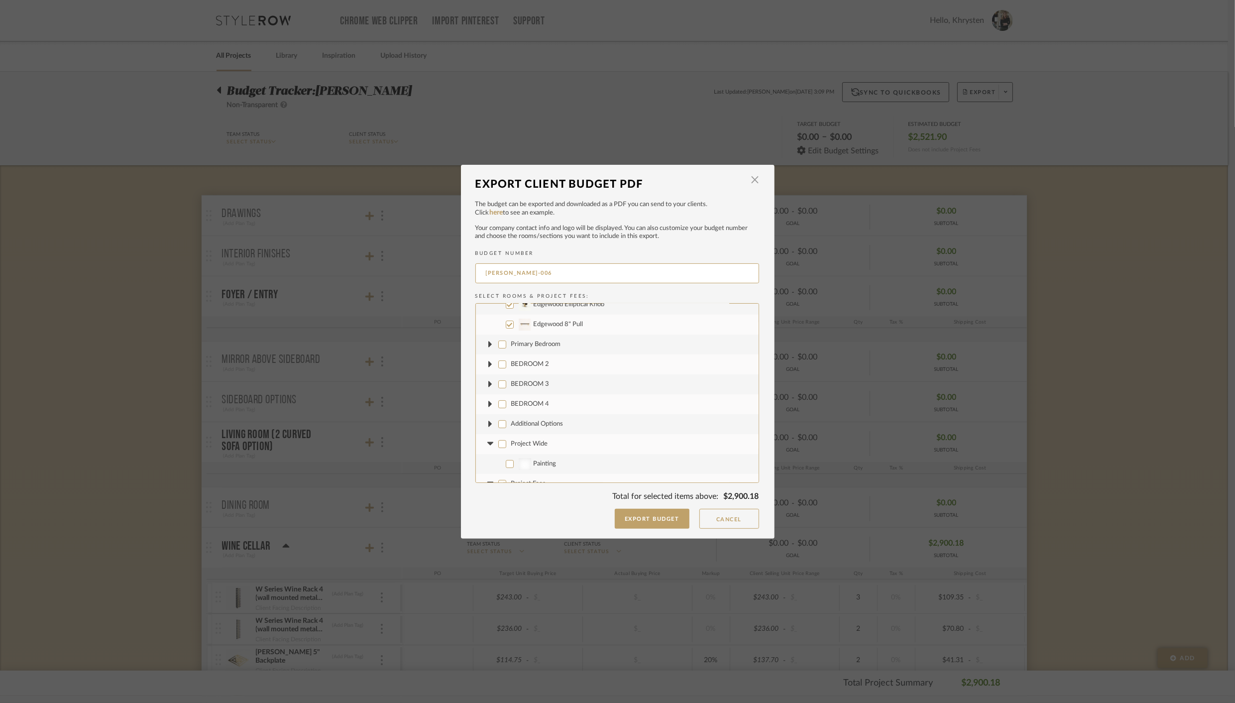
click at [489, 444] on icon at bounding box center [490, 444] width 10 height 4
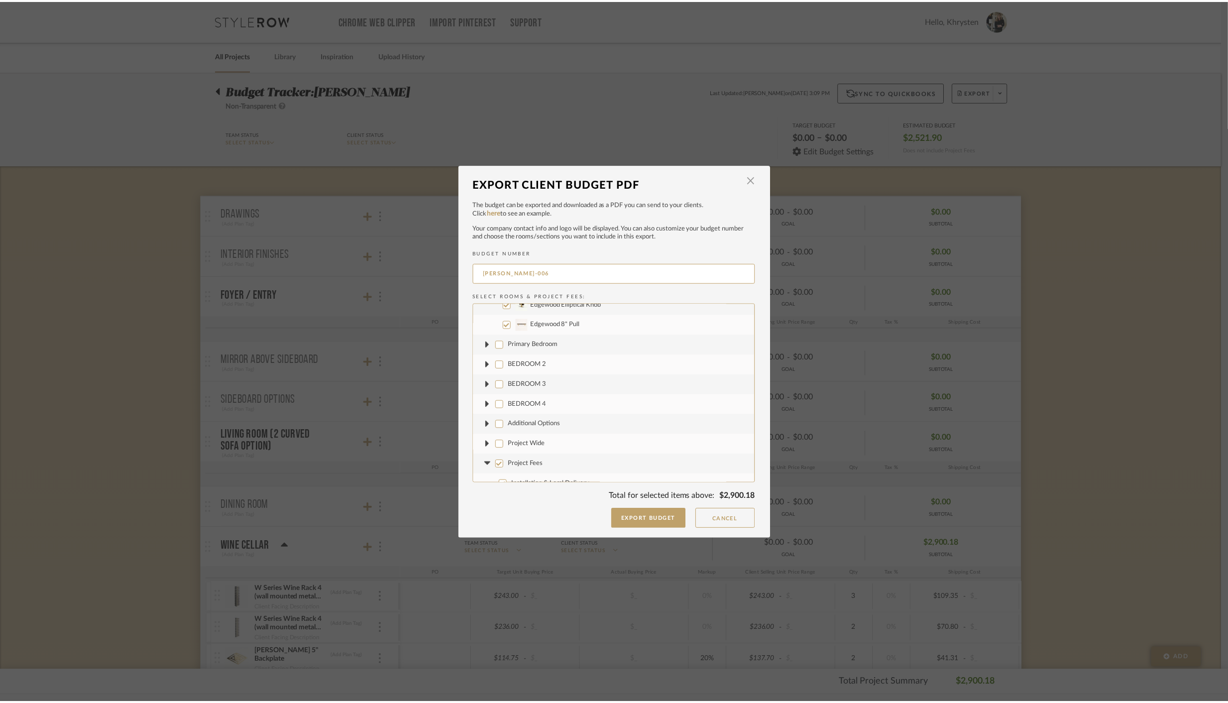
scroll to position [119, 0]
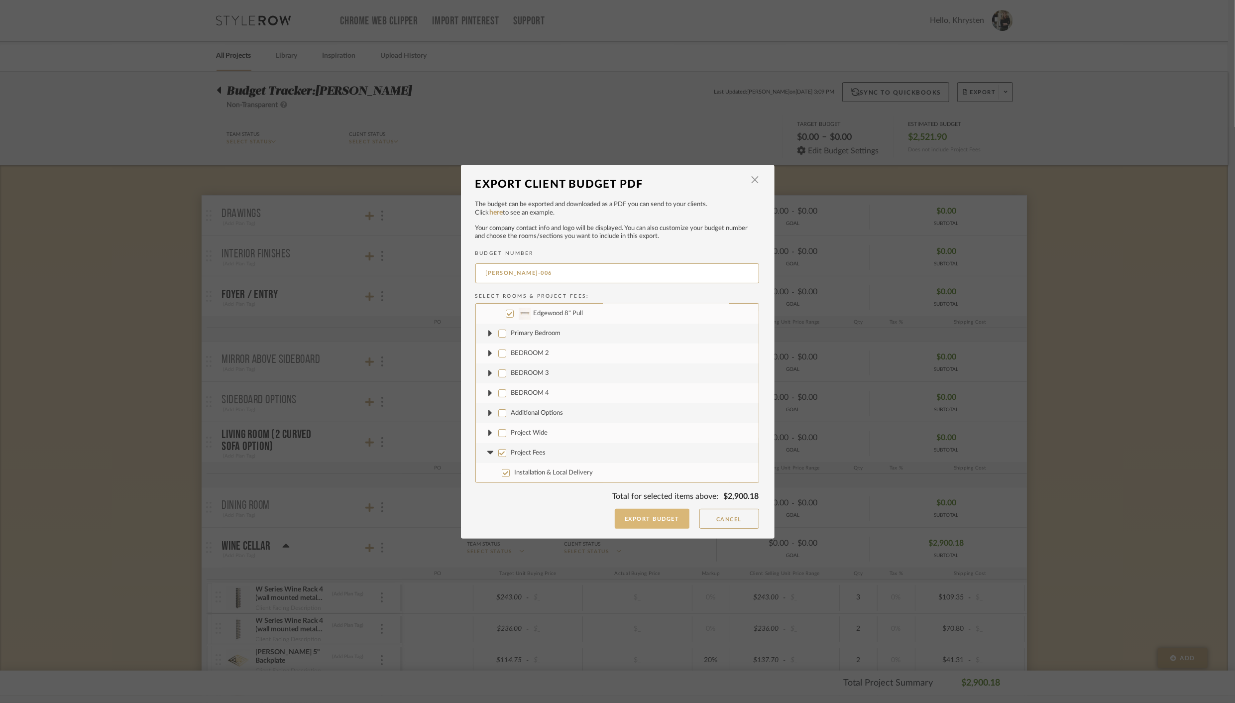
click at [647, 517] on button "Export Budget" at bounding box center [652, 519] width 75 height 20
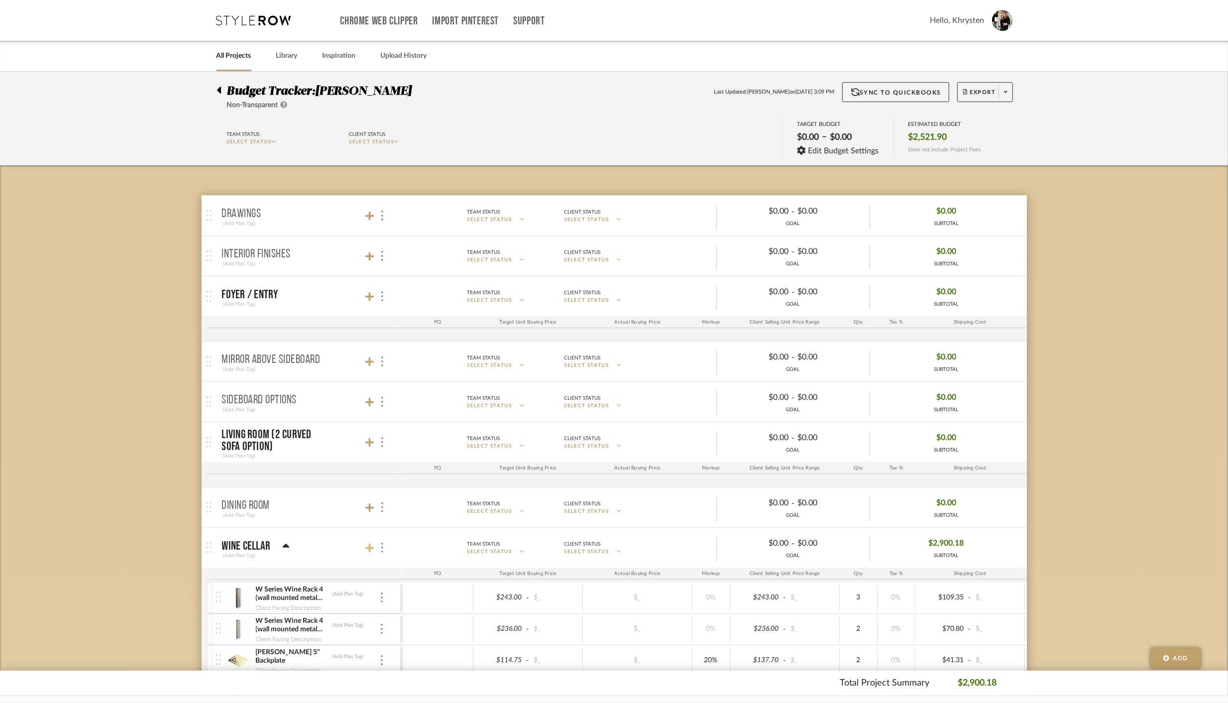
click at [370, 546] on icon at bounding box center [369, 547] width 9 height 9
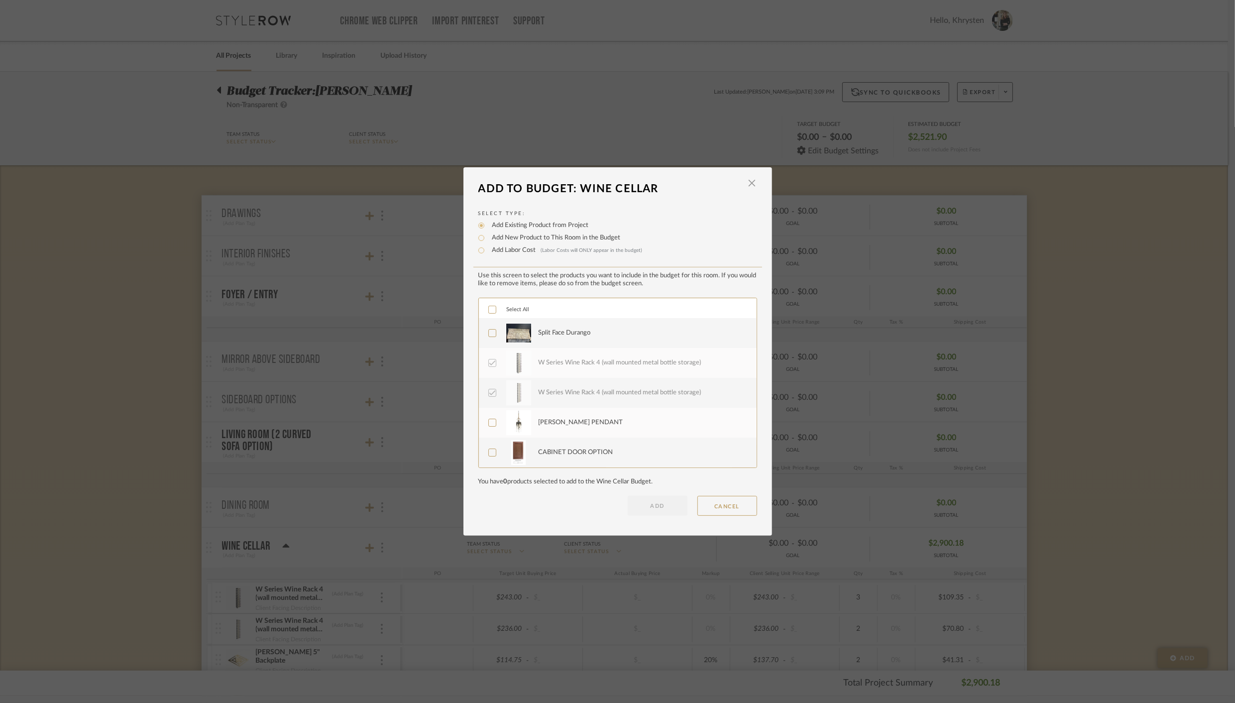
click at [489, 333] on icon at bounding box center [492, 332] width 6 height 5
click at [660, 503] on button "ADD" at bounding box center [657, 506] width 60 height 20
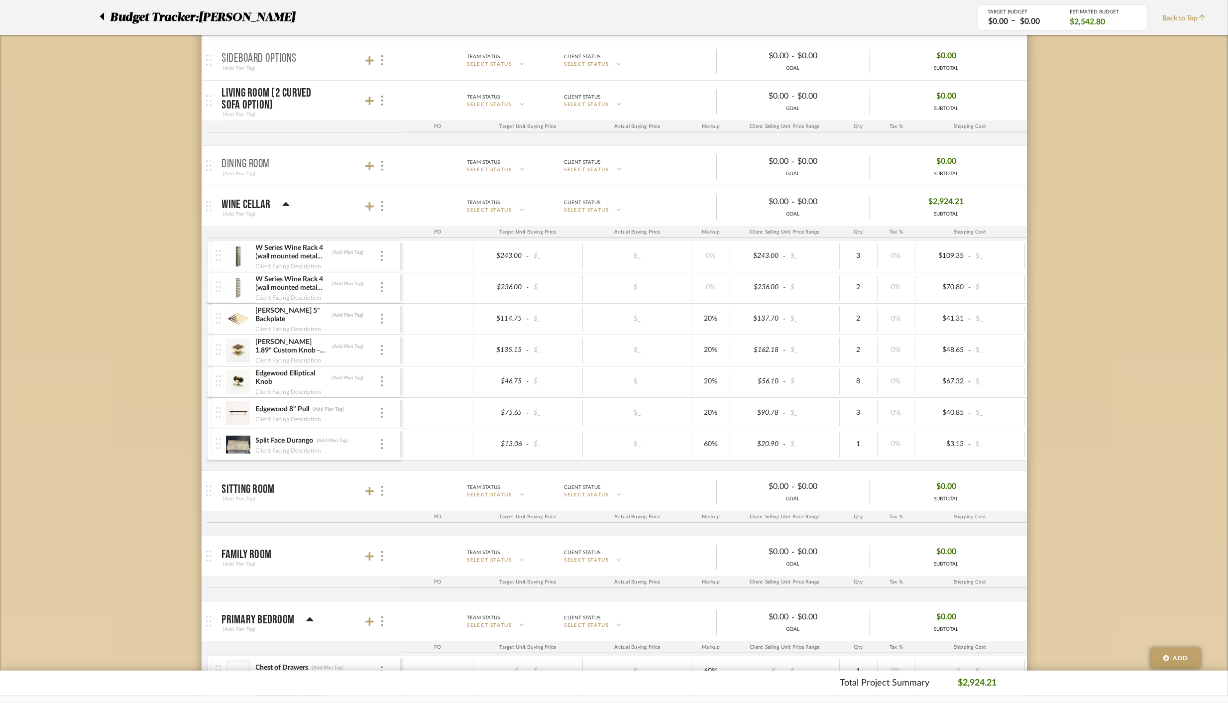
scroll to position [352, 0]
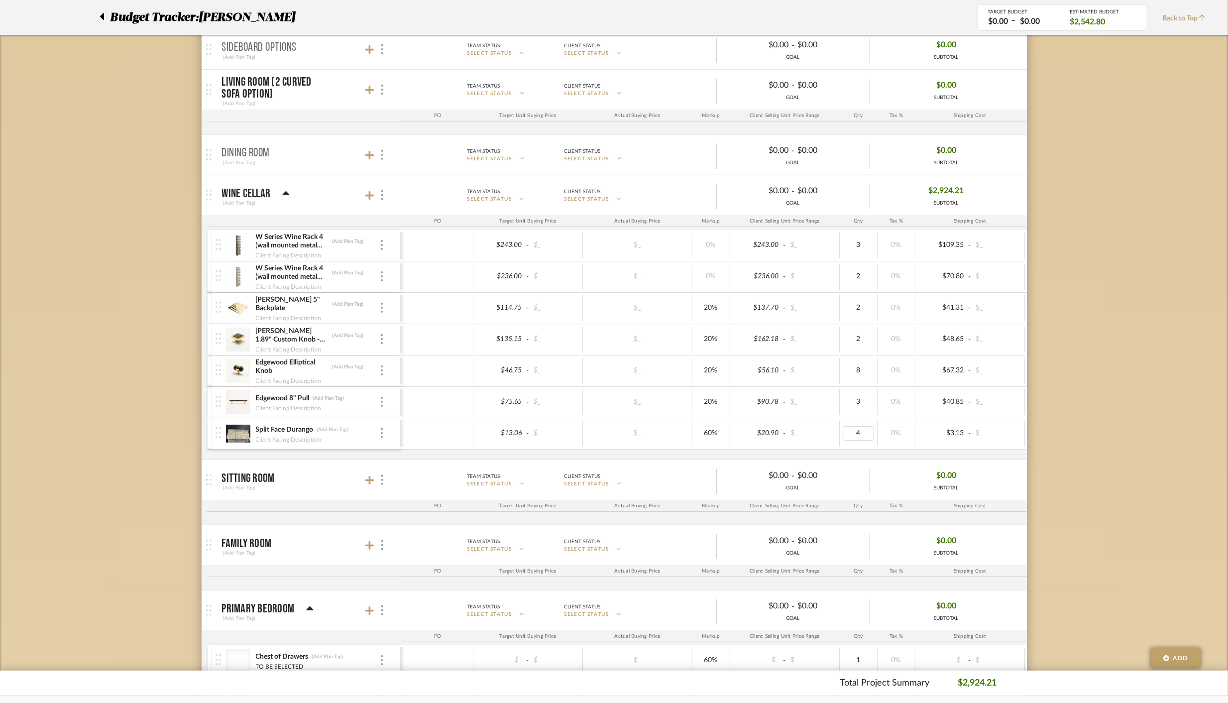
type input "46"
click at [594, 433] on div "$_" at bounding box center [637, 433] width 103 height 14
click at [218, 431] on img at bounding box center [217, 432] width 5 height 11
click at [218, 430] on img at bounding box center [217, 432] width 5 height 11
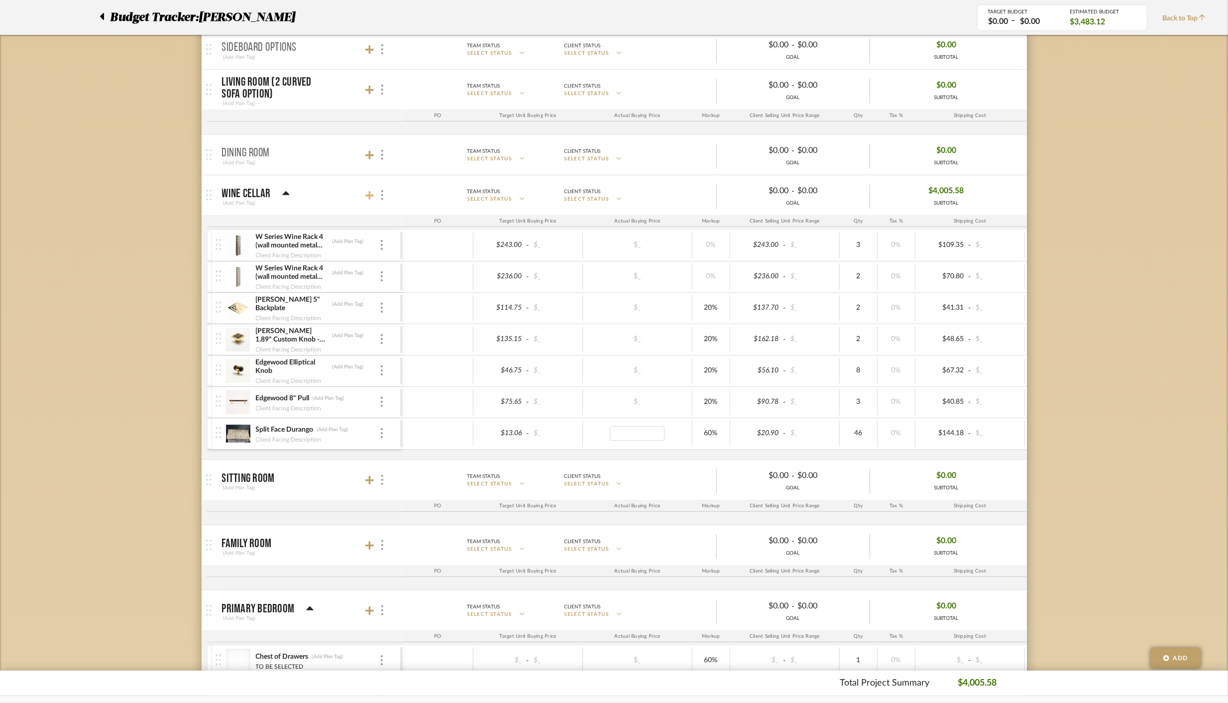
click at [370, 192] on icon at bounding box center [369, 195] width 9 height 9
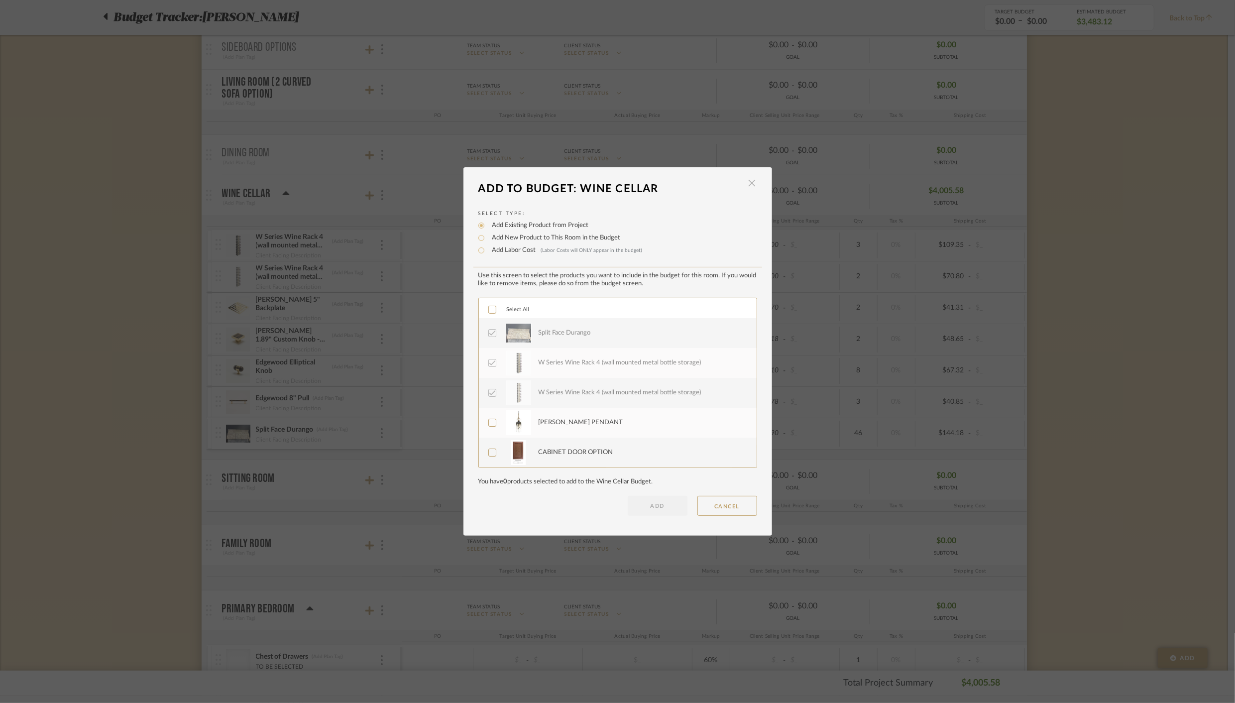
click at [747, 185] on span "button" at bounding box center [752, 183] width 20 height 20
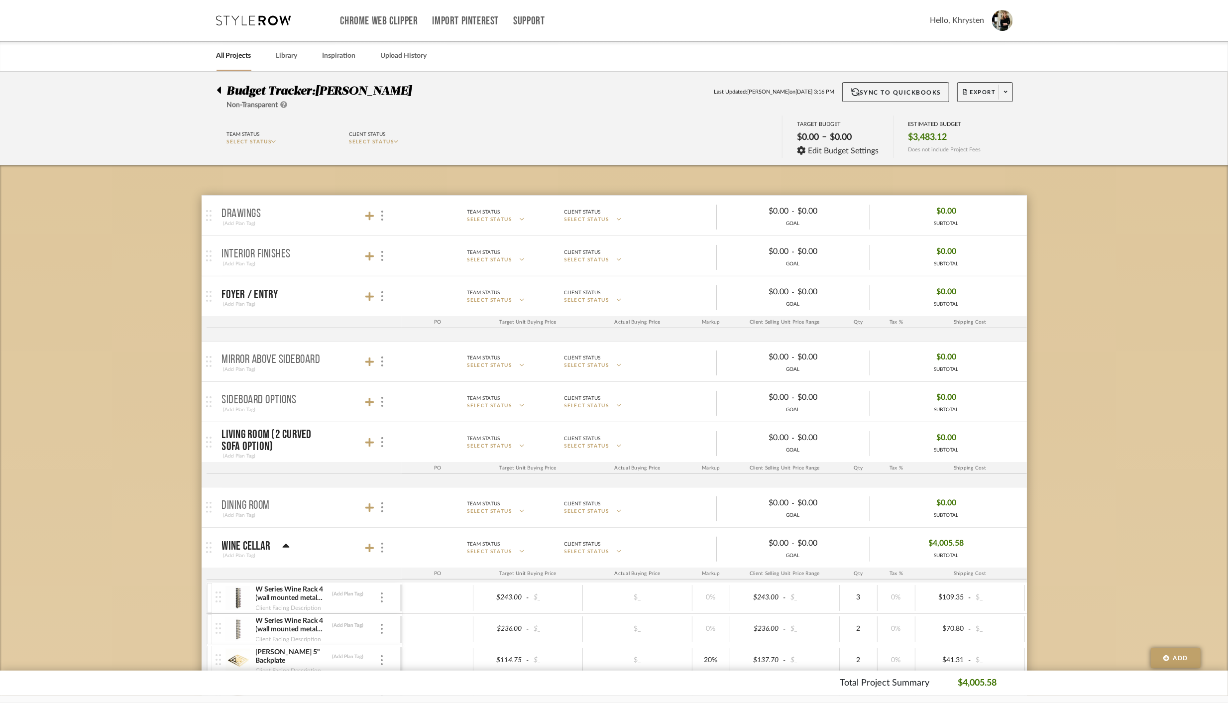
click at [221, 90] on div at bounding box center [221, 88] width 10 height 12
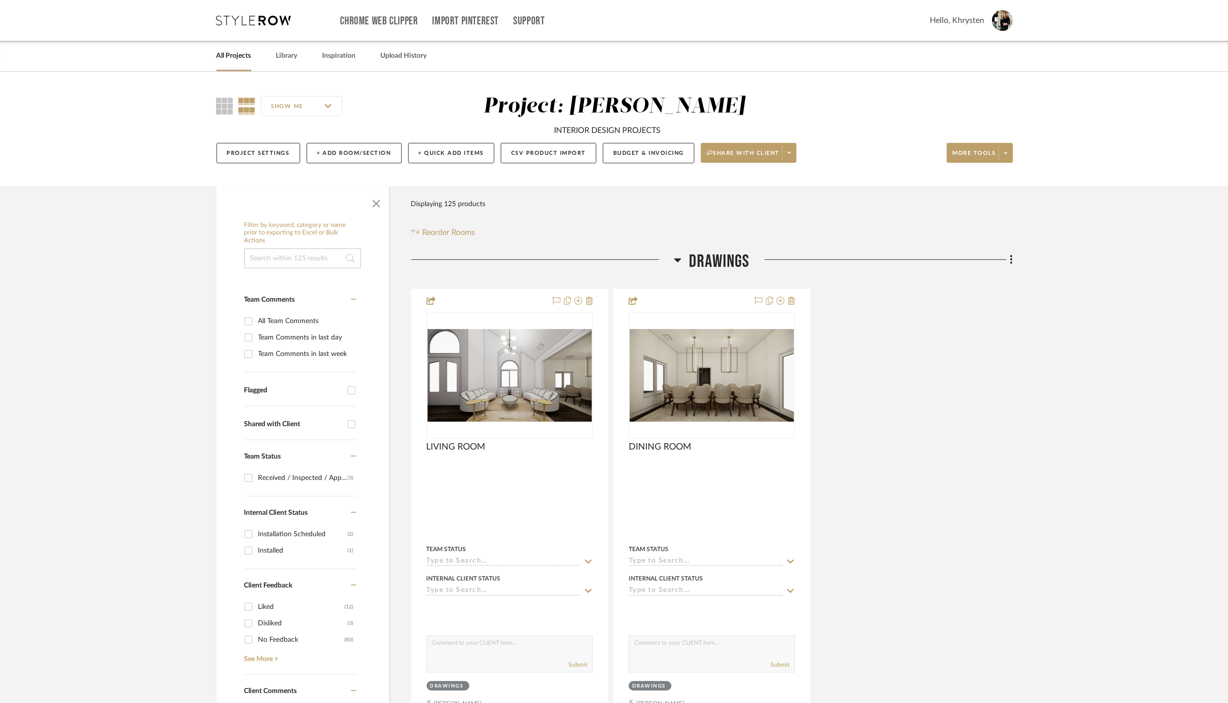
click at [236, 55] on link "All Projects" at bounding box center [233, 55] width 35 height 13
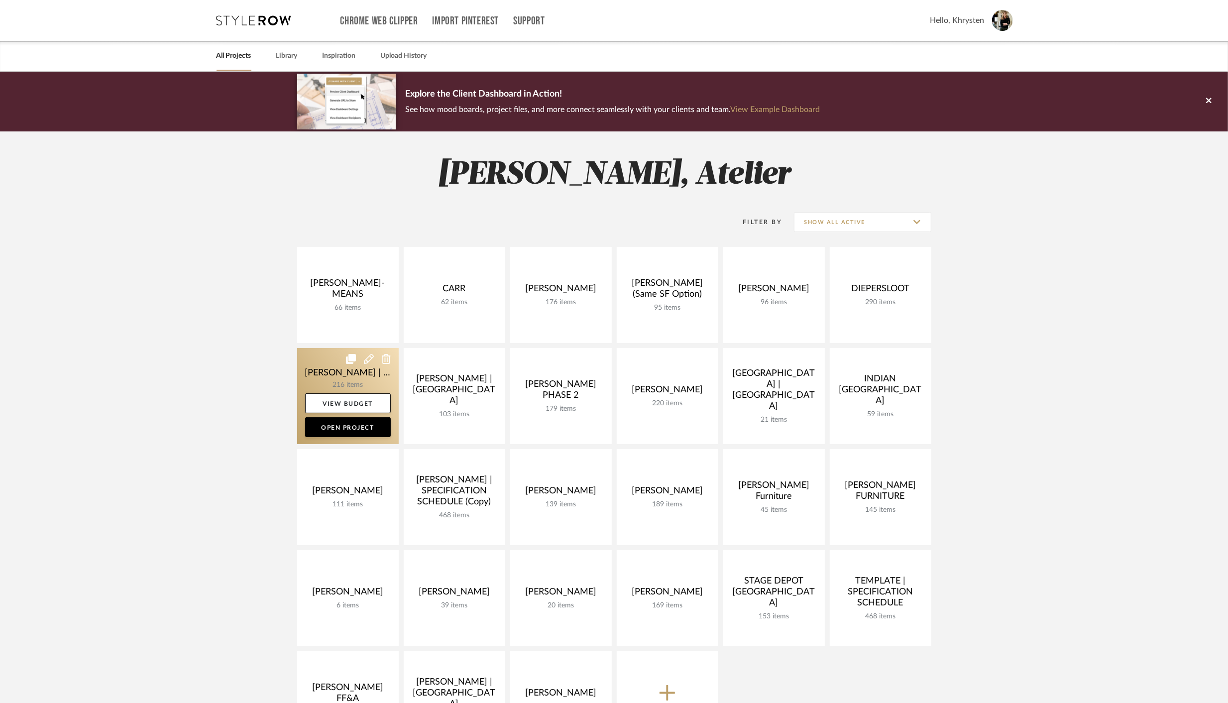
click at [336, 375] on link at bounding box center [348, 396] width 102 height 96
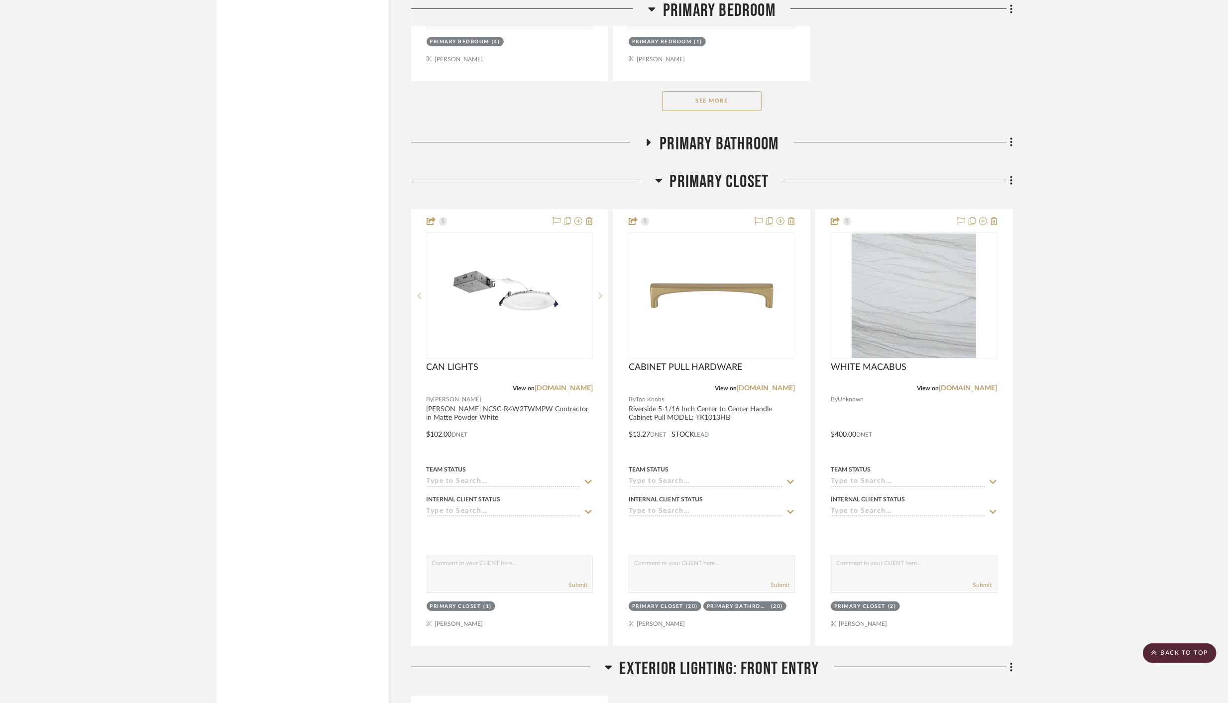
click at [646, 138] on icon at bounding box center [648, 141] width 12 height 7
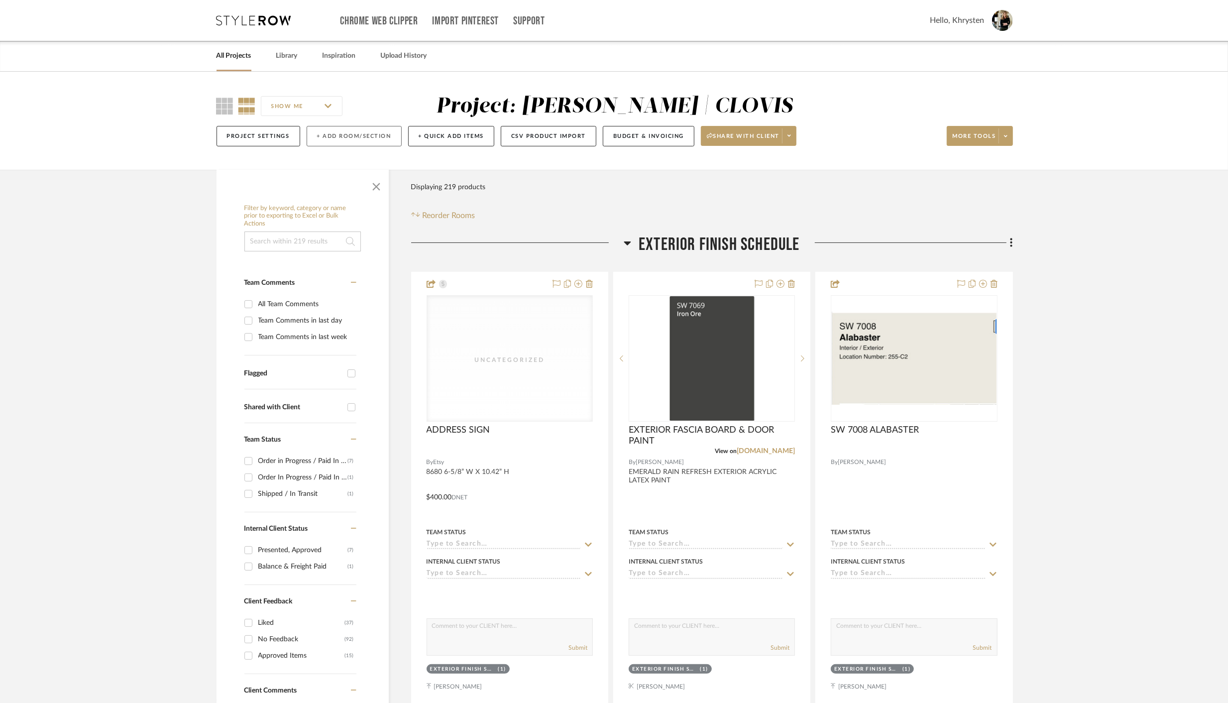
click at [338, 135] on button "+ Add Room/Section" at bounding box center [354, 136] width 95 height 20
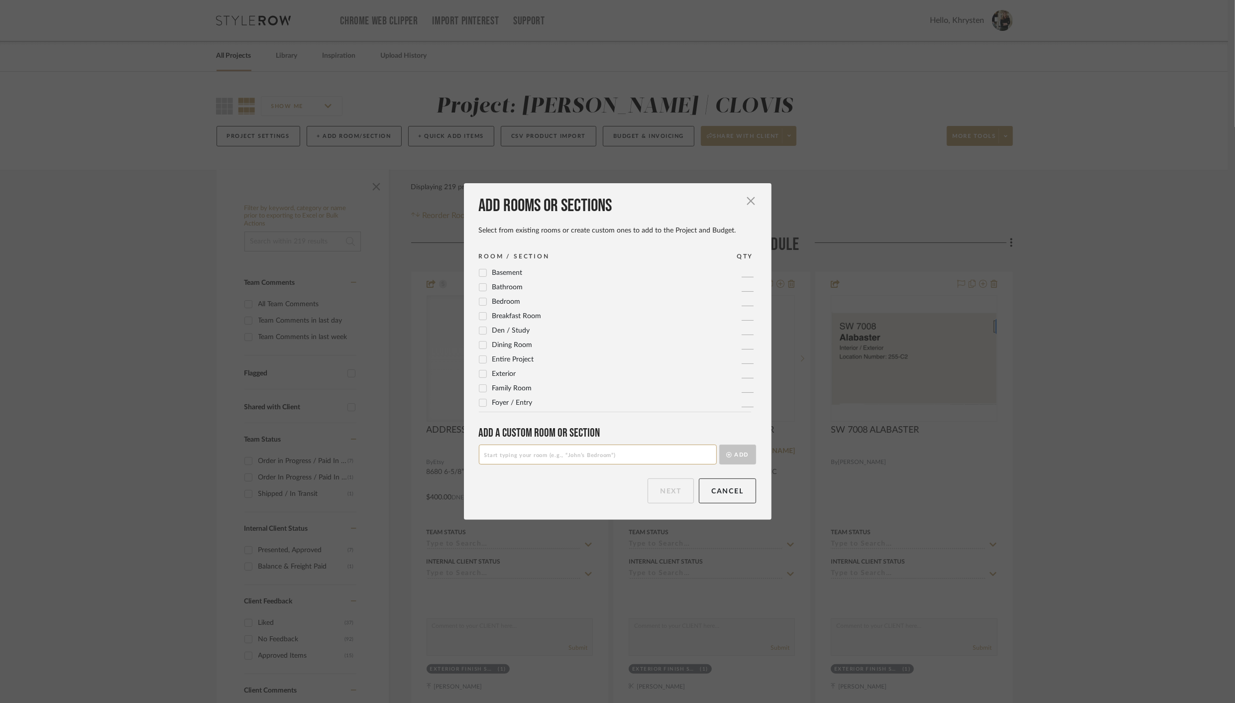
click at [522, 457] on input at bounding box center [598, 454] width 238 height 20
type input "DOOR HARDWARE"
click at [733, 450] on button "Add" at bounding box center [737, 454] width 37 height 20
click at [663, 496] on button "Next" at bounding box center [670, 490] width 46 height 25
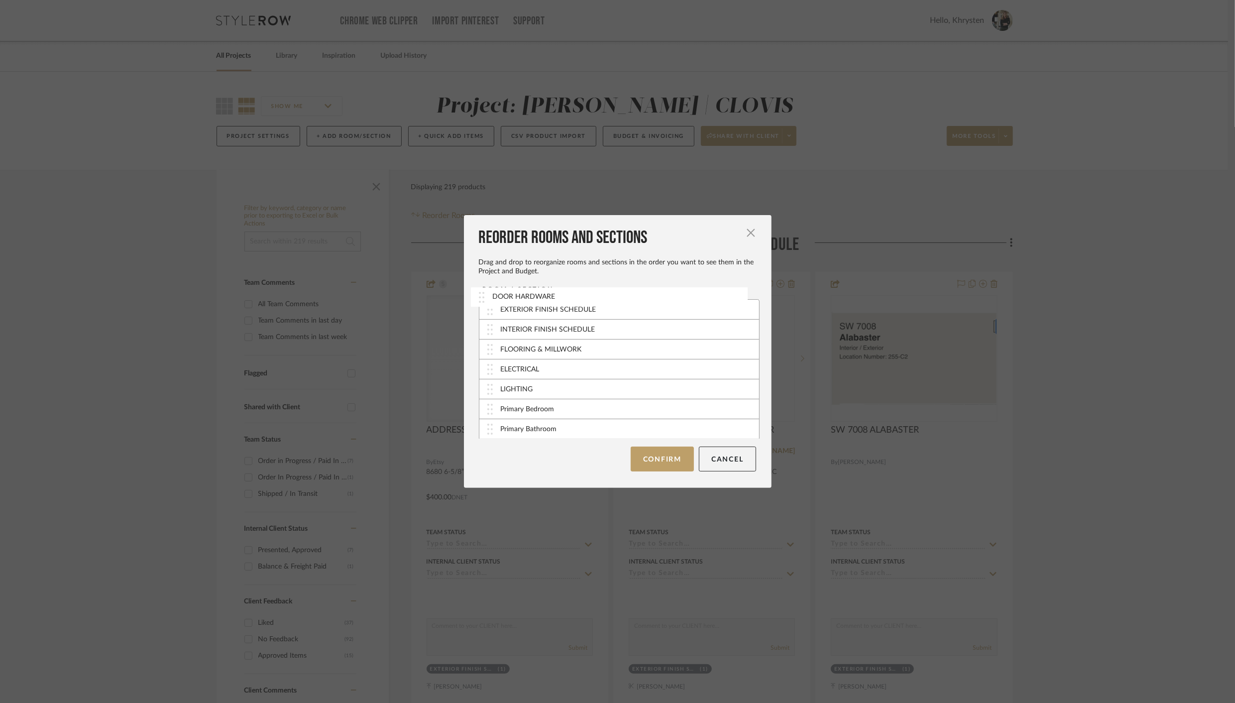
drag, startPoint x: 484, startPoint y: 428, endPoint x: 480, endPoint y: 297, distance: 131.9
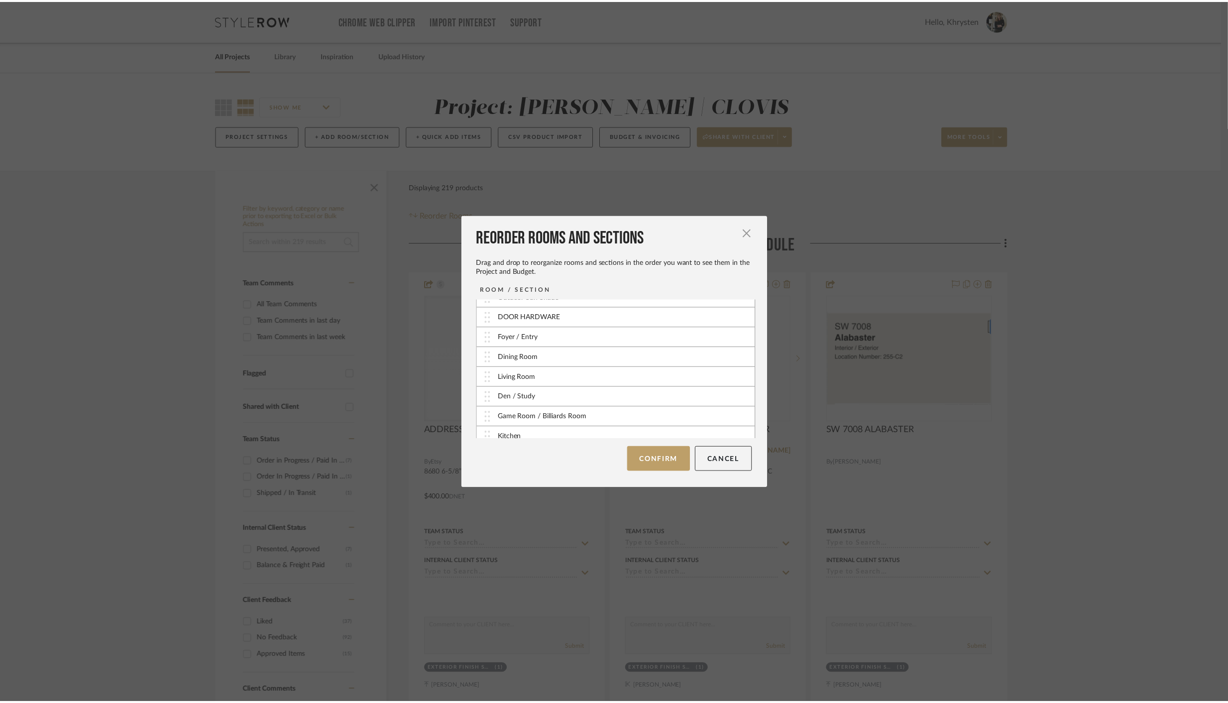
scroll to position [374, 0]
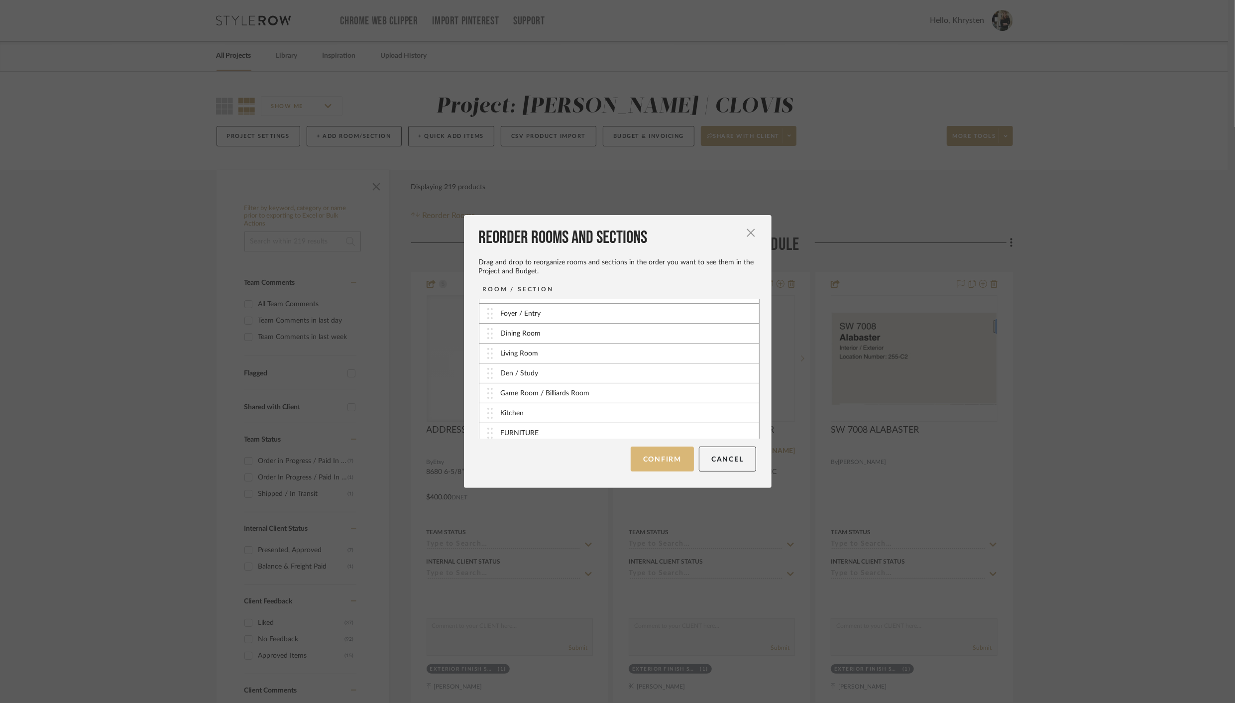
click at [661, 459] on button "Confirm" at bounding box center [661, 458] width 63 height 25
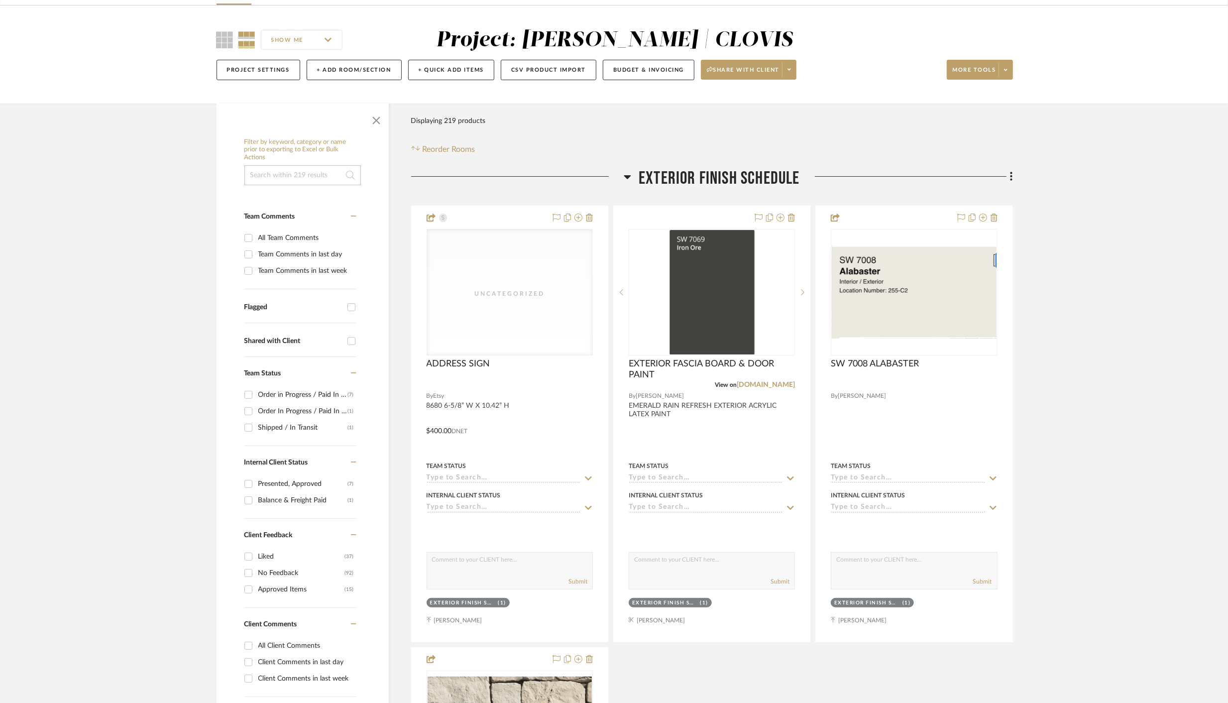
scroll to position [0, 0]
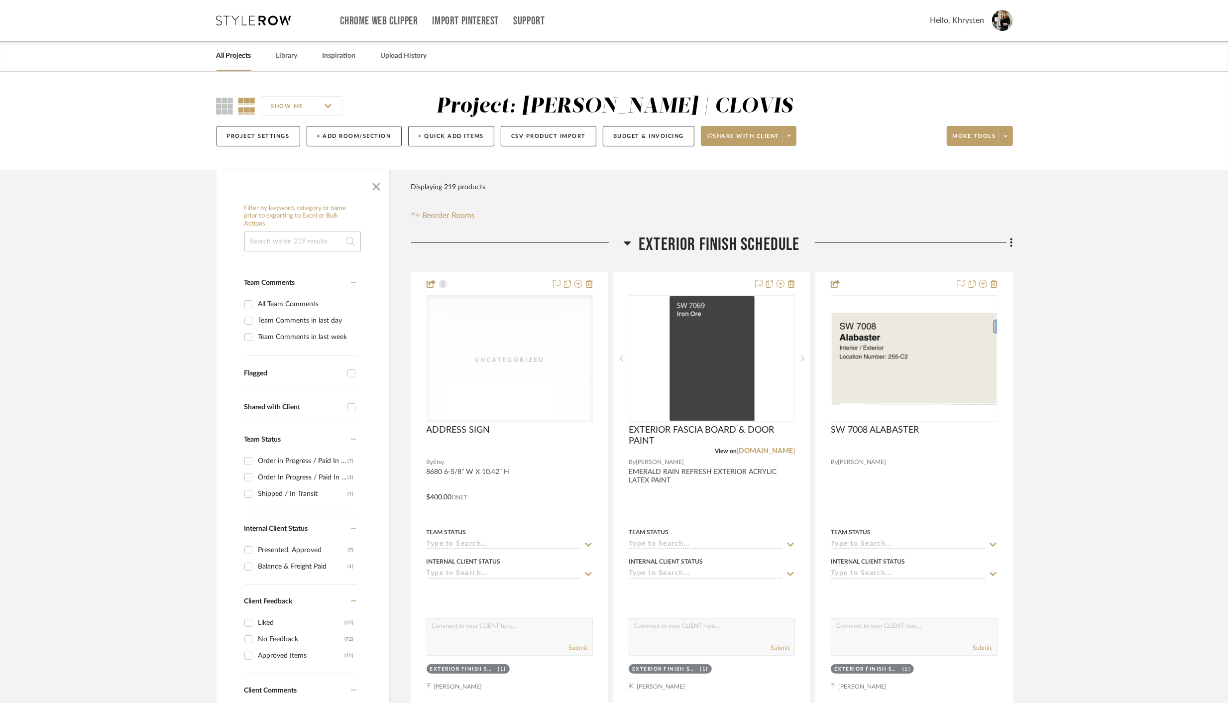
click at [628, 242] on icon at bounding box center [627, 243] width 7 height 4
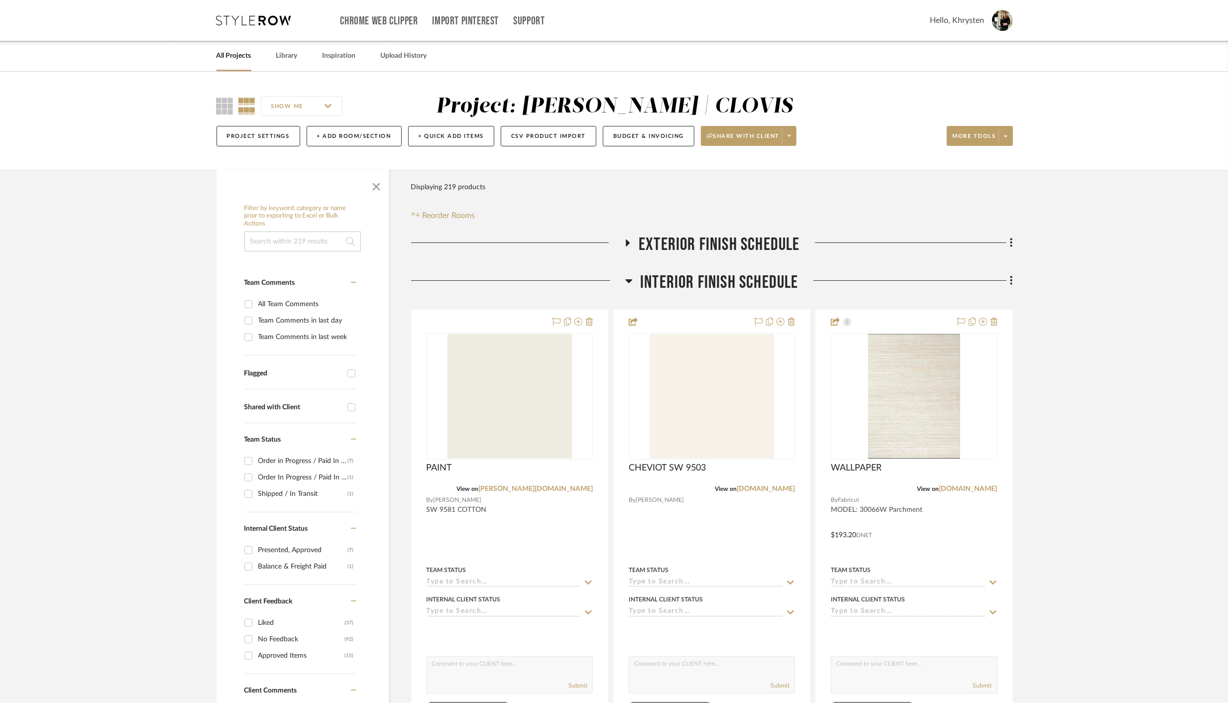
click at [630, 279] on icon at bounding box center [629, 281] width 7 height 4
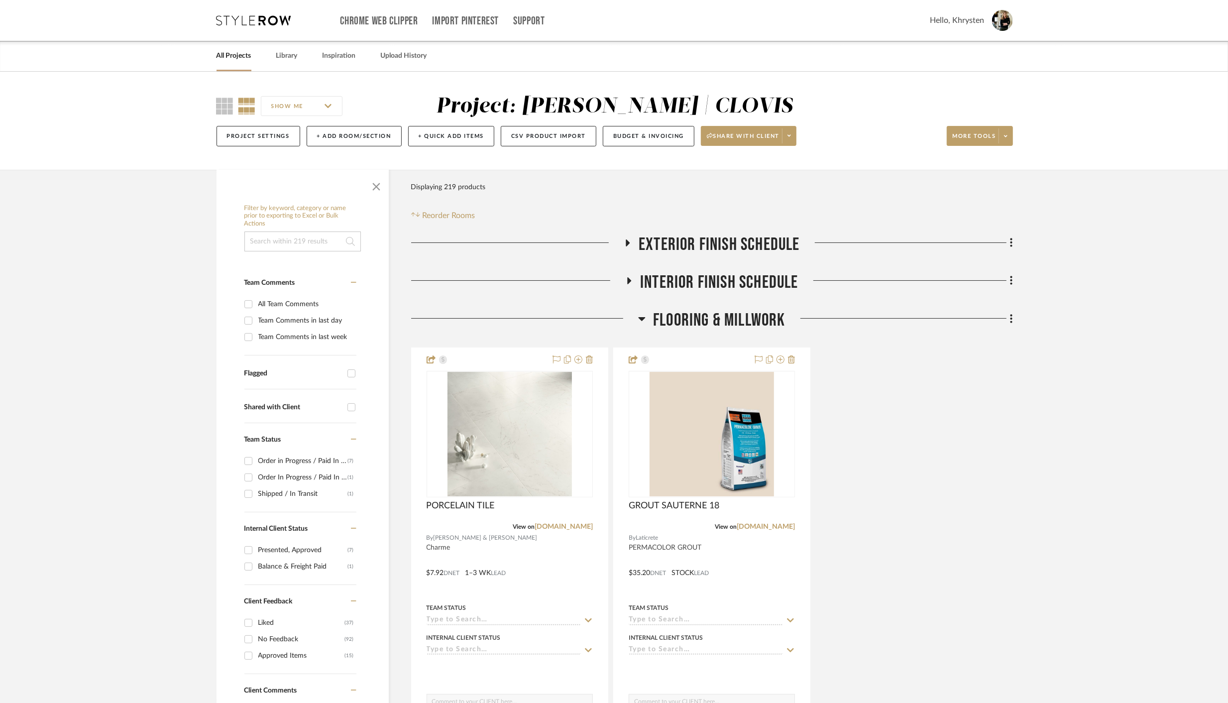
click at [643, 317] on icon at bounding box center [641, 319] width 7 height 4
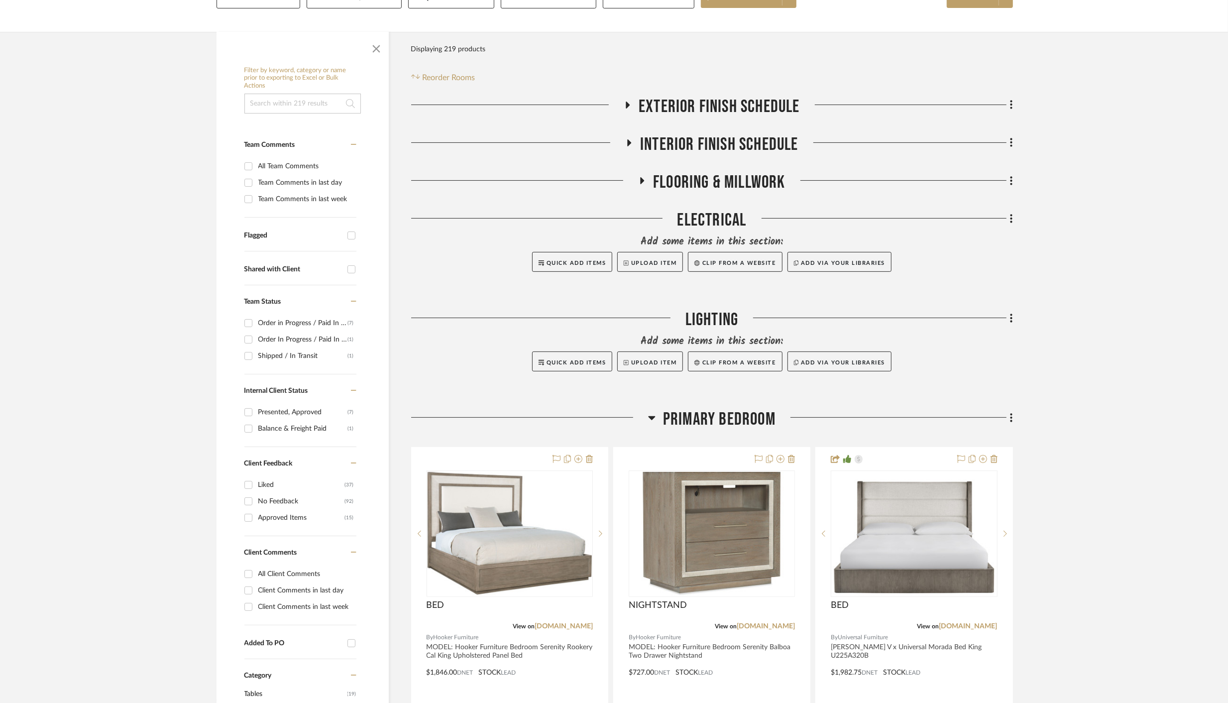
scroll to position [142, 0]
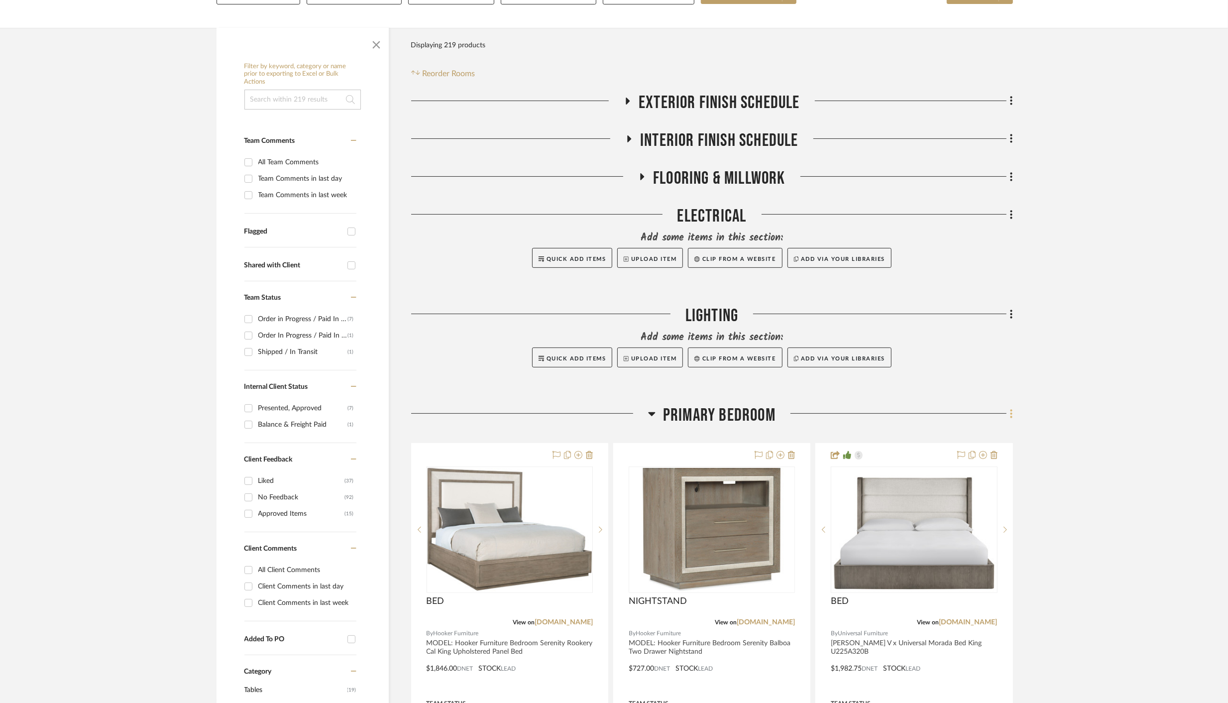
click at [1012, 415] on icon at bounding box center [1011, 413] width 3 height 11
click at [648, 414] on div at bounding box center [614, 351] width 1228 height 703
click at [654, 412] on icon at bounding box center [651, 414] width 7 height 12
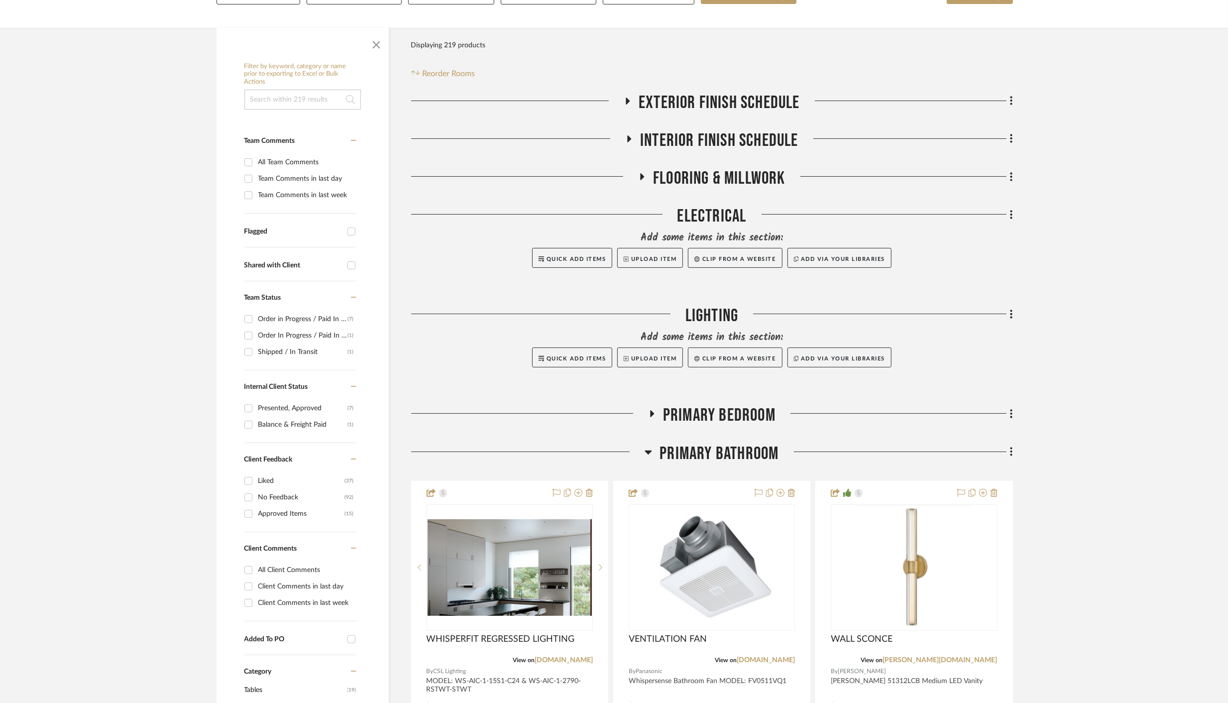
drag, startPoint x: 729, startPoint y: 415, endPoint x: 707, endPoint y: 192, distance: 224.5
click at [1011, 414] on icon at bounding box center [1011, 414] width 2 height 8
click at [990, 561] on span "Move Room Up" at bounding box center [966, 559] width 78 height 8
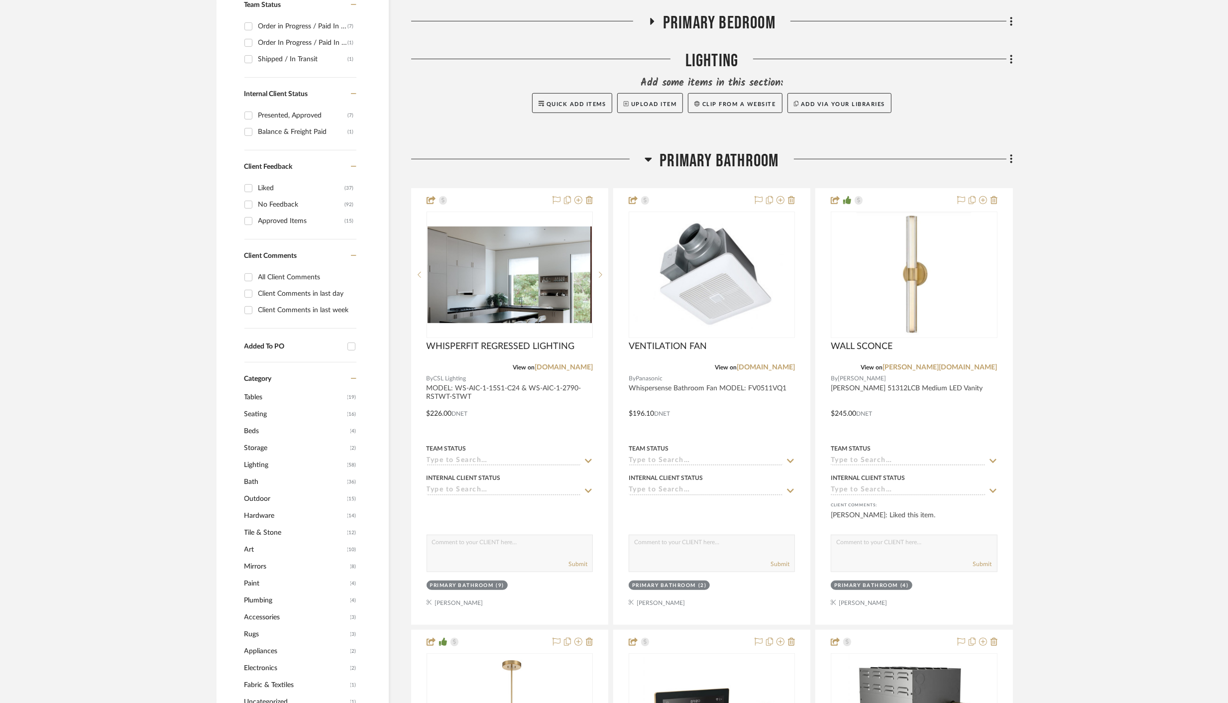
scroll to position [447, 0]
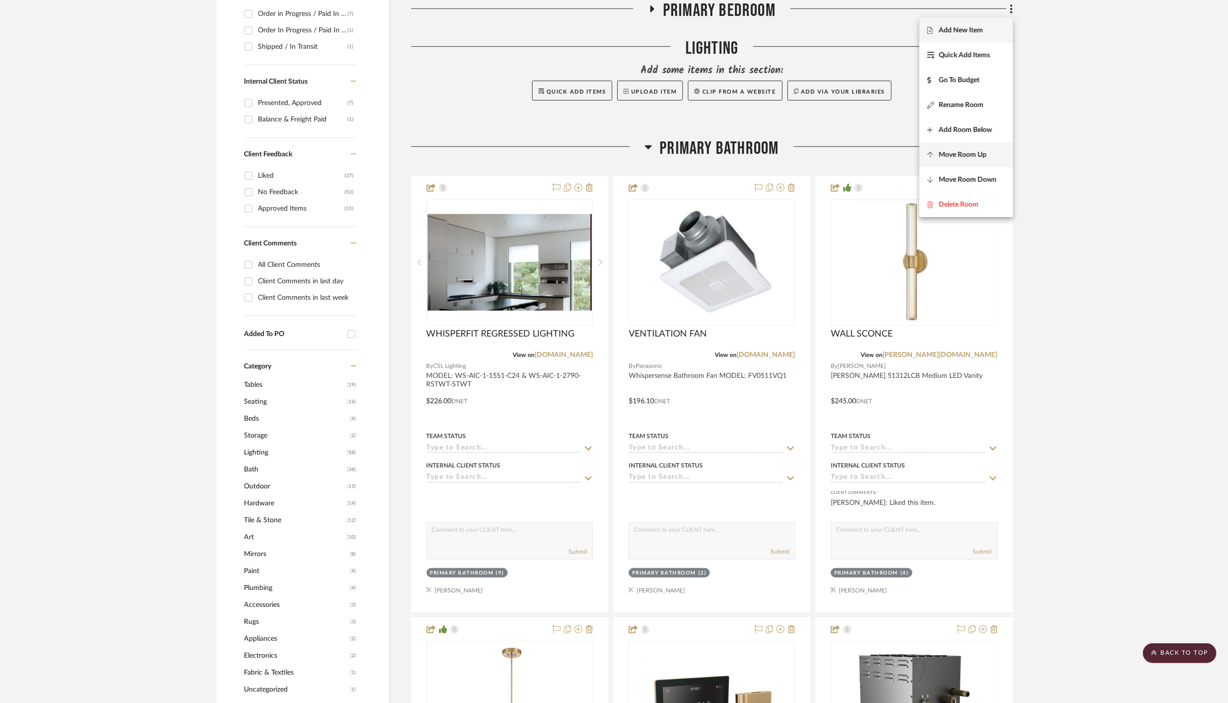
click at [975, 154] on span "Move Room Up" at bounding box center [963, 155] width 48 height 8
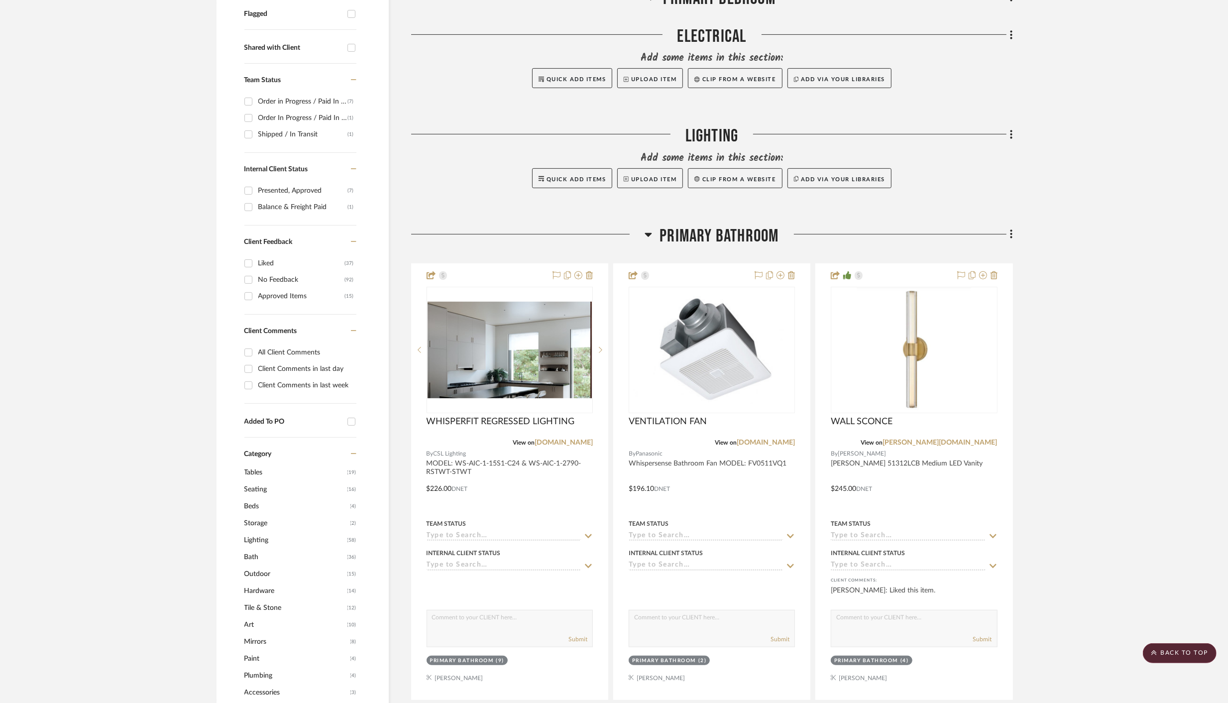
scroll to position [347, 0]
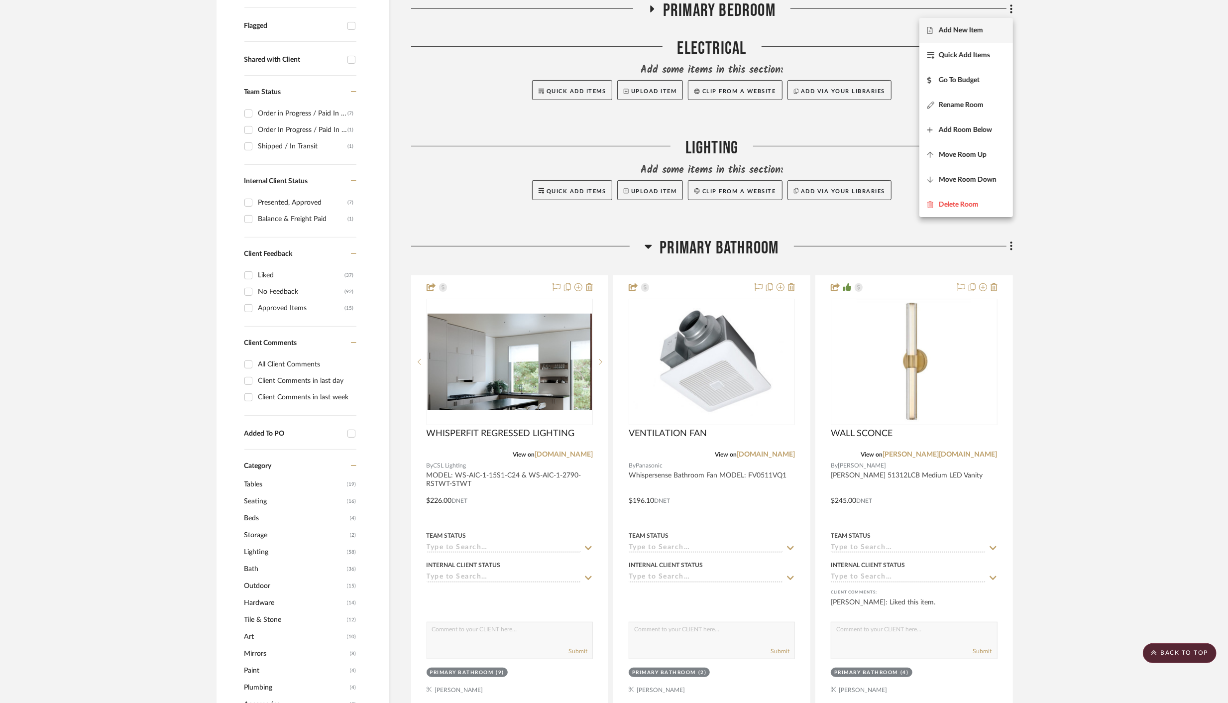
click at [975, 154] on span "Move Room Up" at bounding box center [963, 154] width 48 height 8
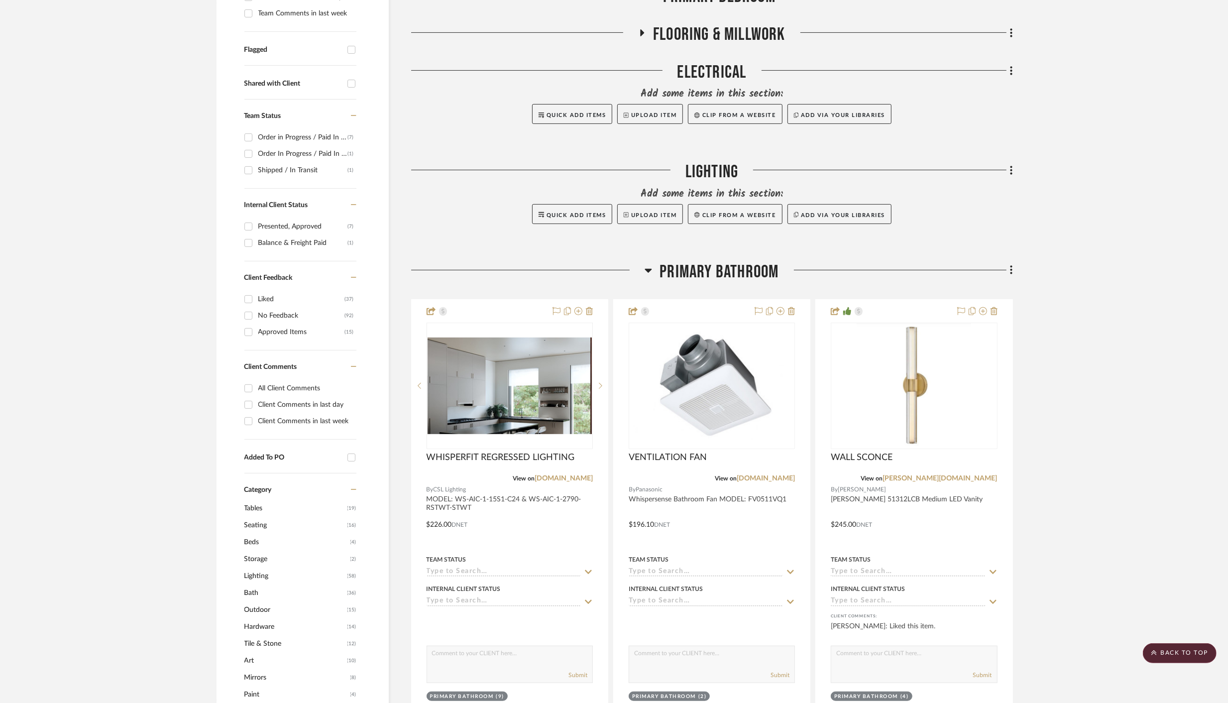
scroll to position [310, 0]
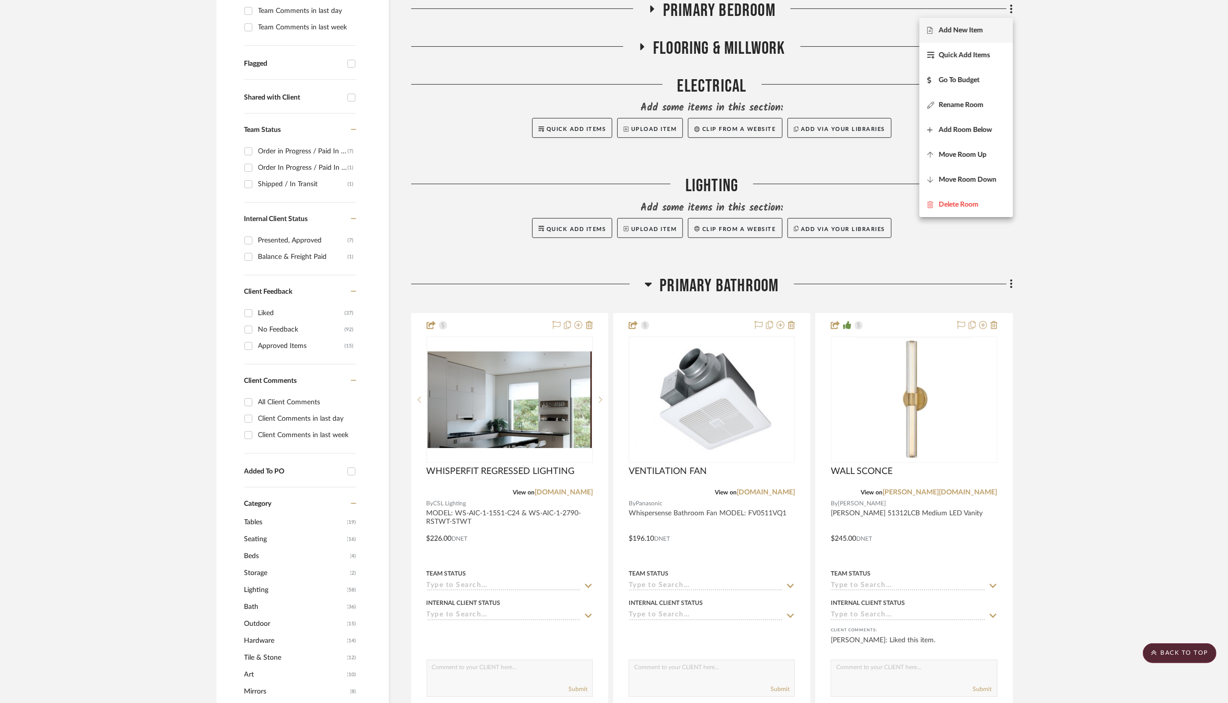
click at [975, 154] on span "Move Room Up" at bounding box center [963, 154] width 48 height 8
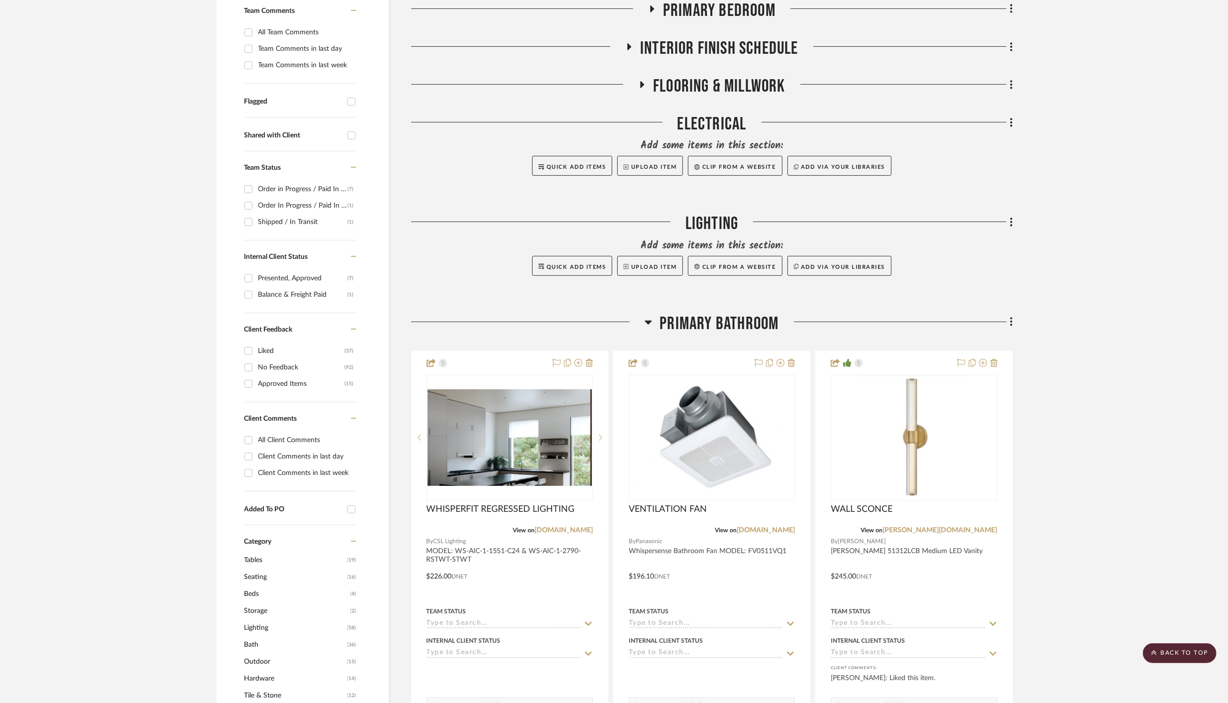
scroll to position [271, 0]
click at [975, 154] on span "Move Room Up" at bounding box center [963, 155] width 48 height 8
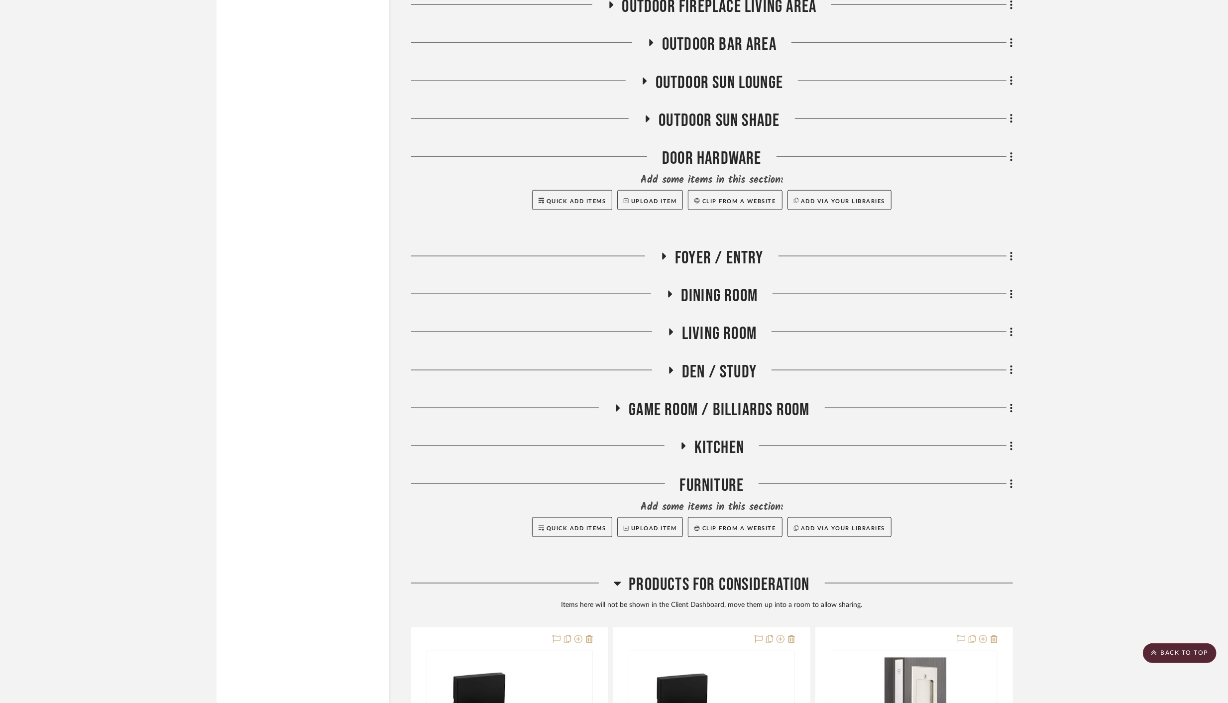
scroll to position [4956, 0]
click at [1013, 149] on div at bounding box center [614, 351] width 1228 height 703
click at [1011, 152] on icon at bounding box center [1011, 157] width 3 height 11
click at [981, 292] on span "Move Room Up" at bounding box center [963, 294] width 48 height 8
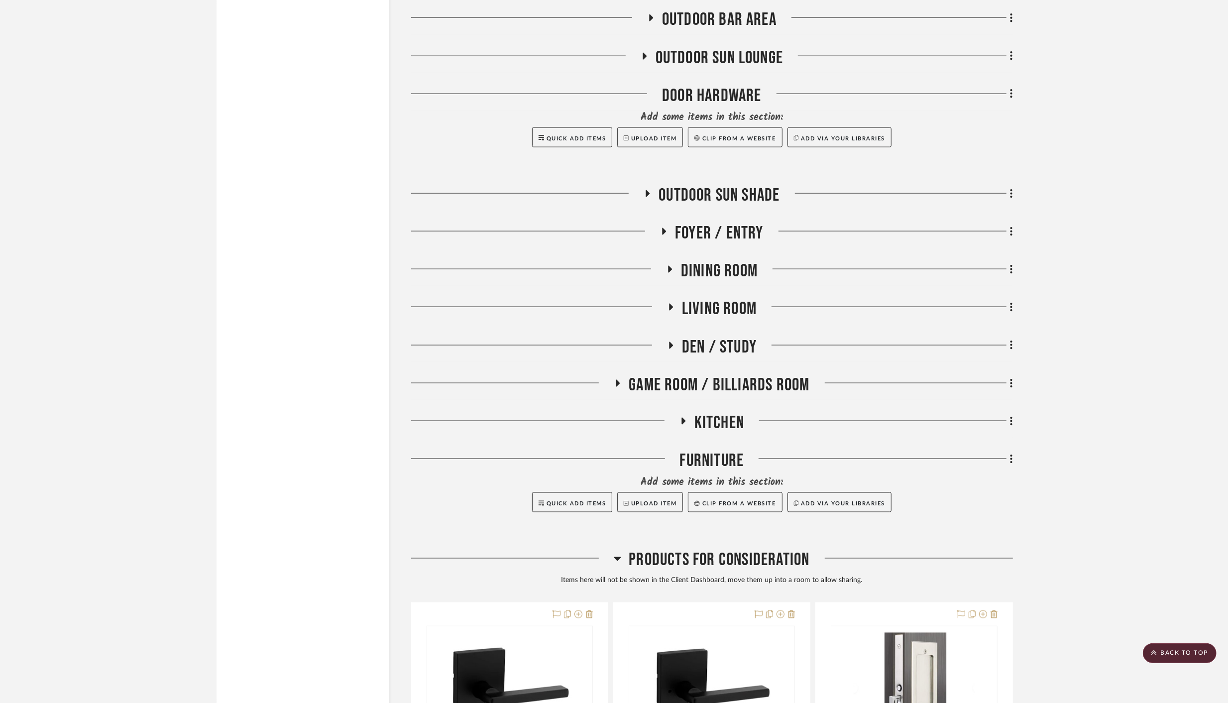
scroll to position [5057, 0]
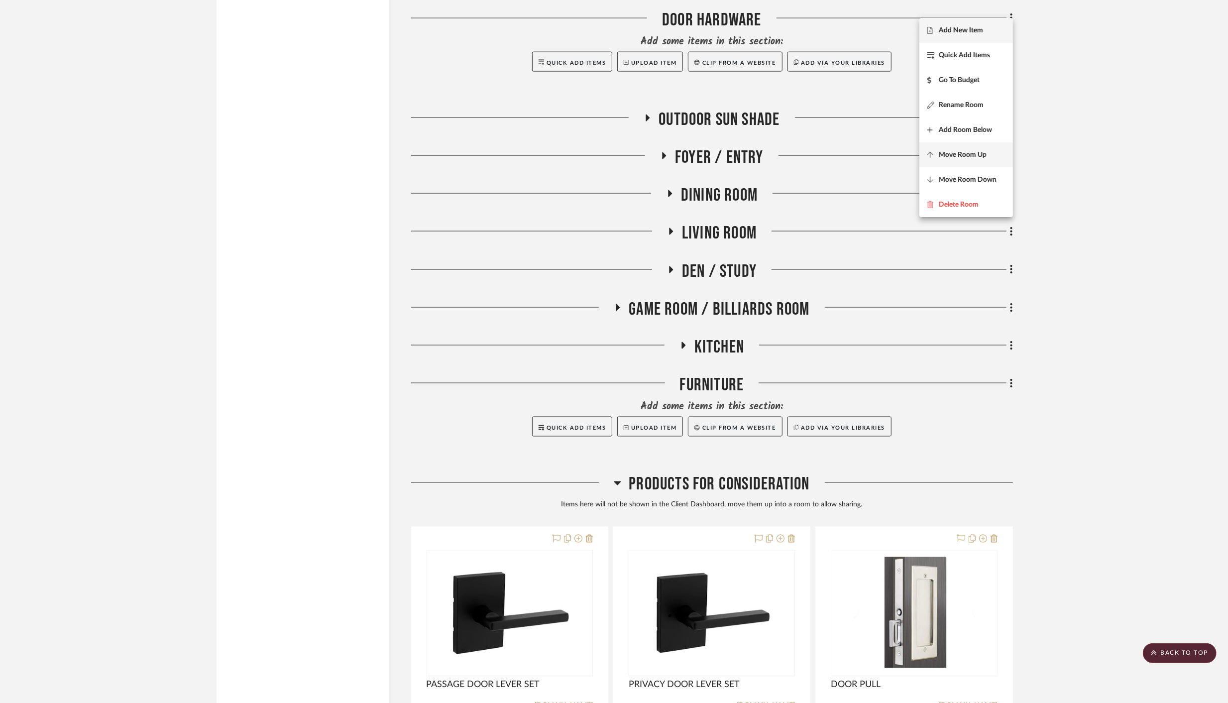
click at [965, 155] on span "Move Room Up" at bounding box center [963, 155] width 48 height 8
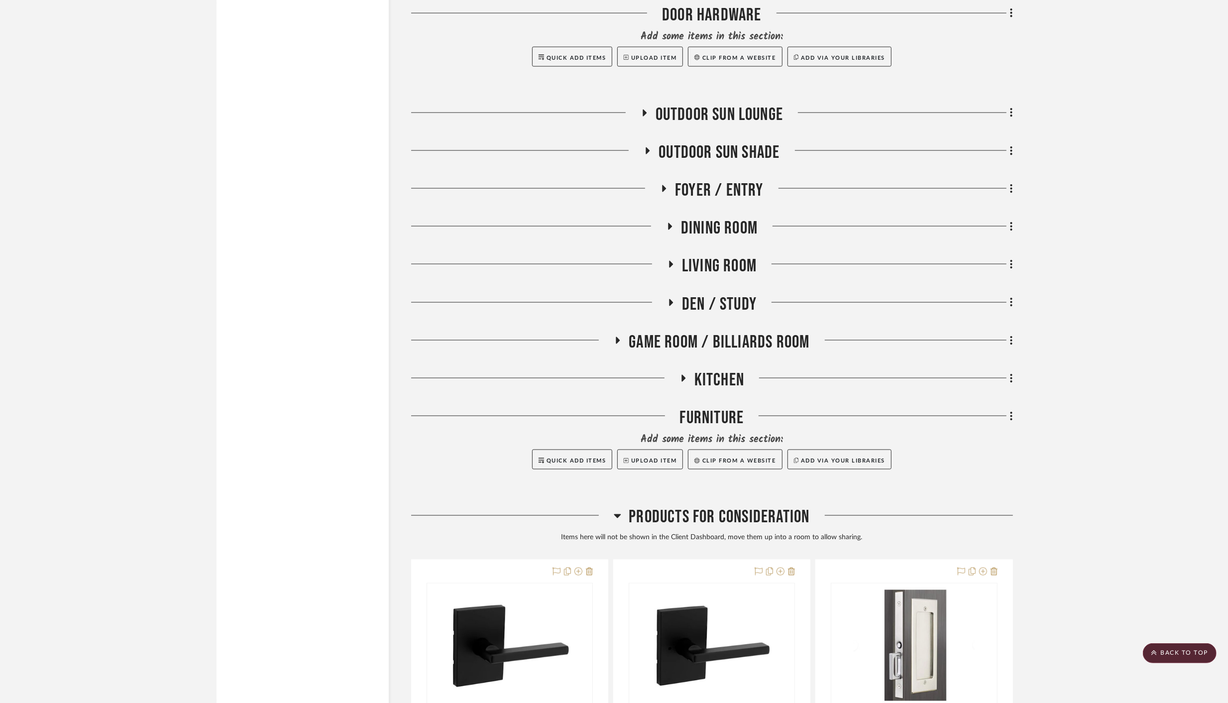
scroll to position [5019, 0]
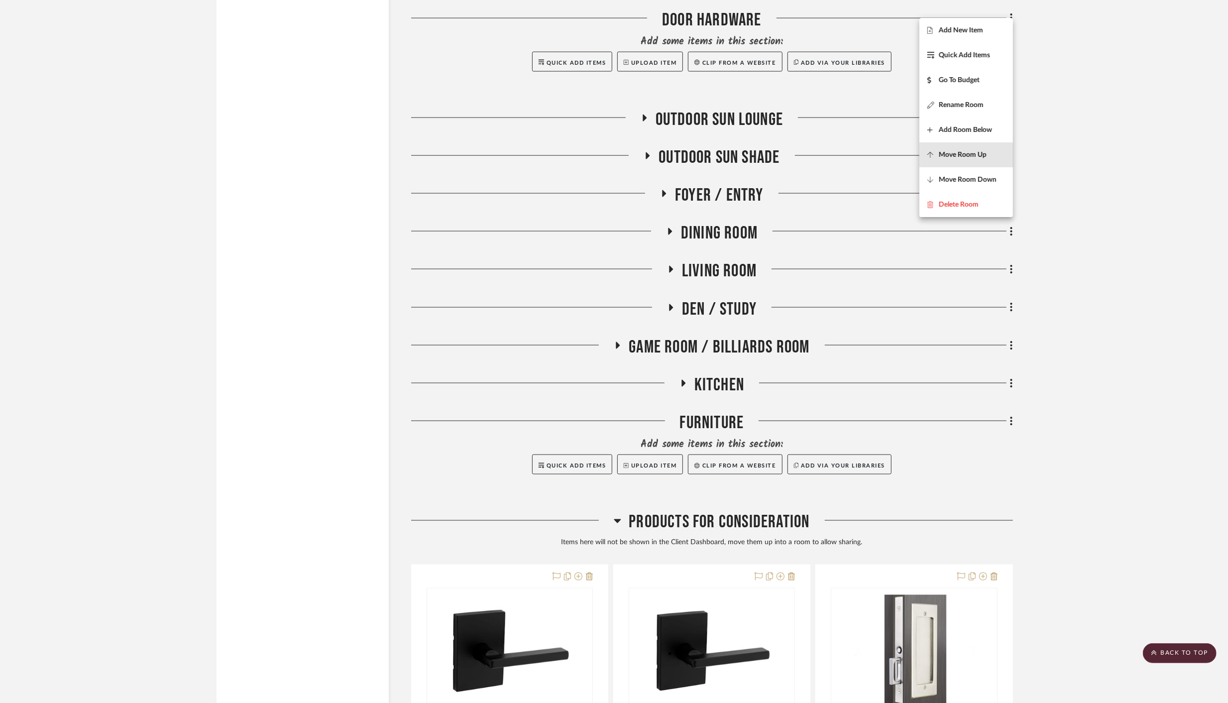
click at [965, 155] on span "Move Room Up" at bounding box center [963, 155] width 48 height 8
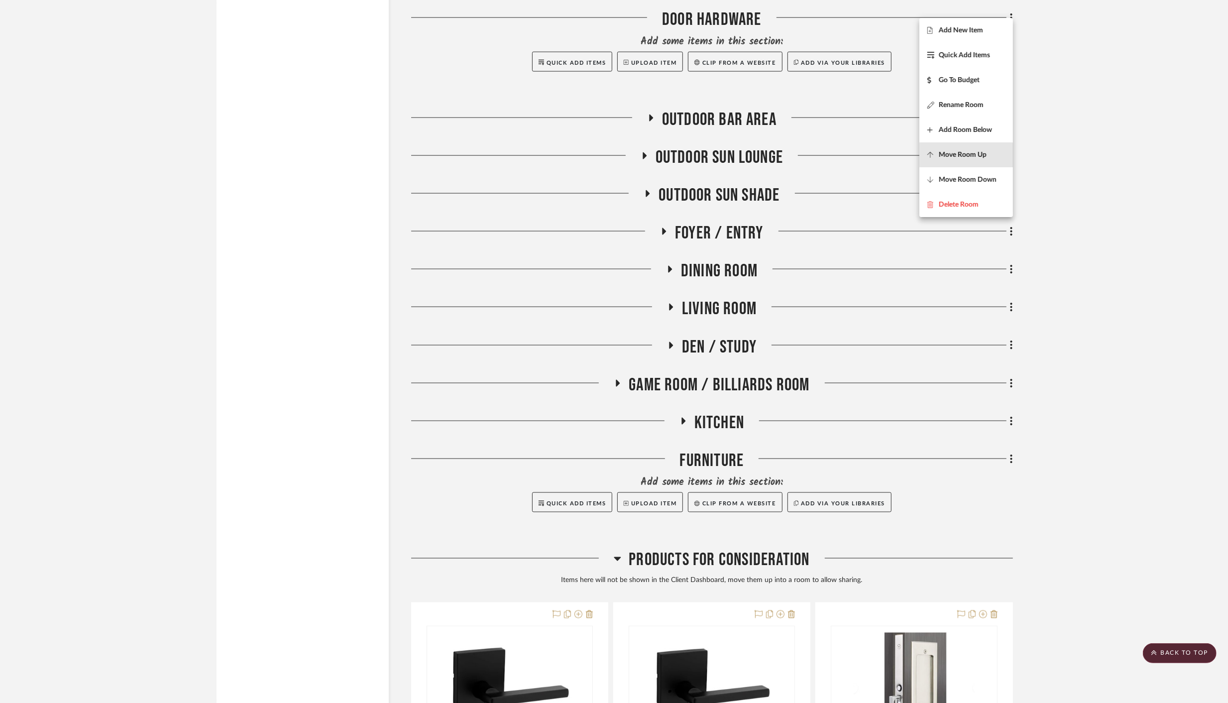
click at [965, 155] on span "Move Room Up" at bounding box center [963, 155] width 48 height 8
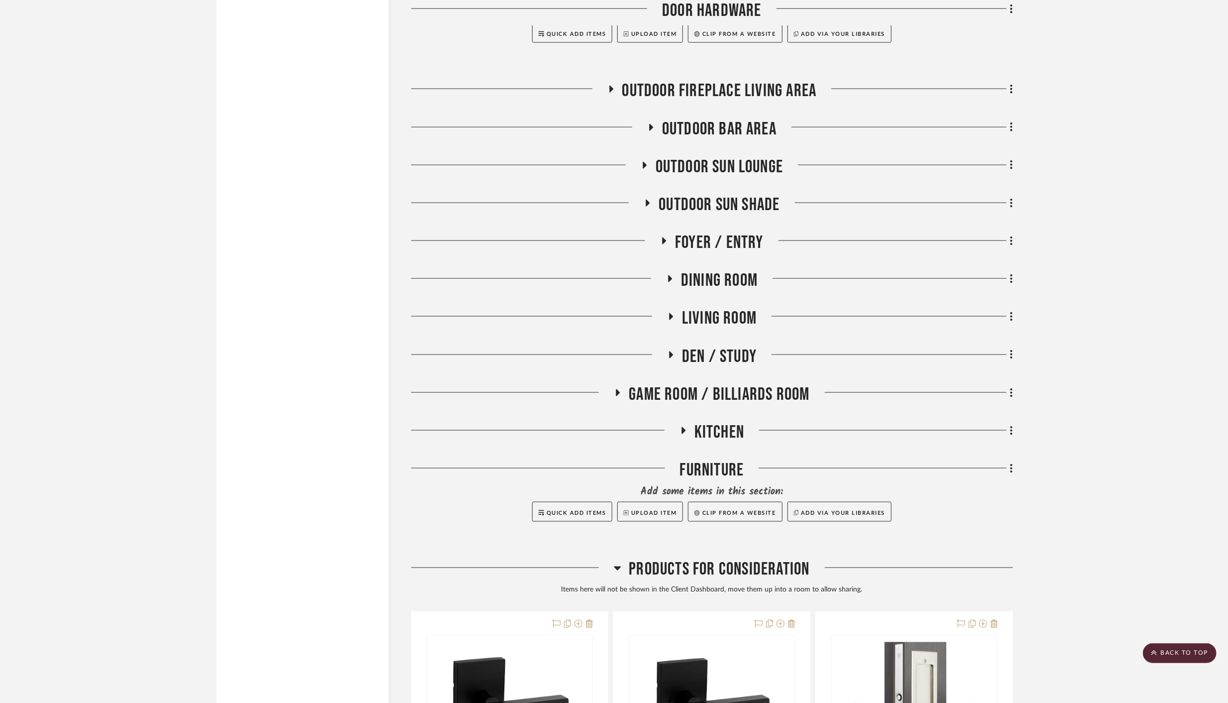
scroll to position [4943, 0]
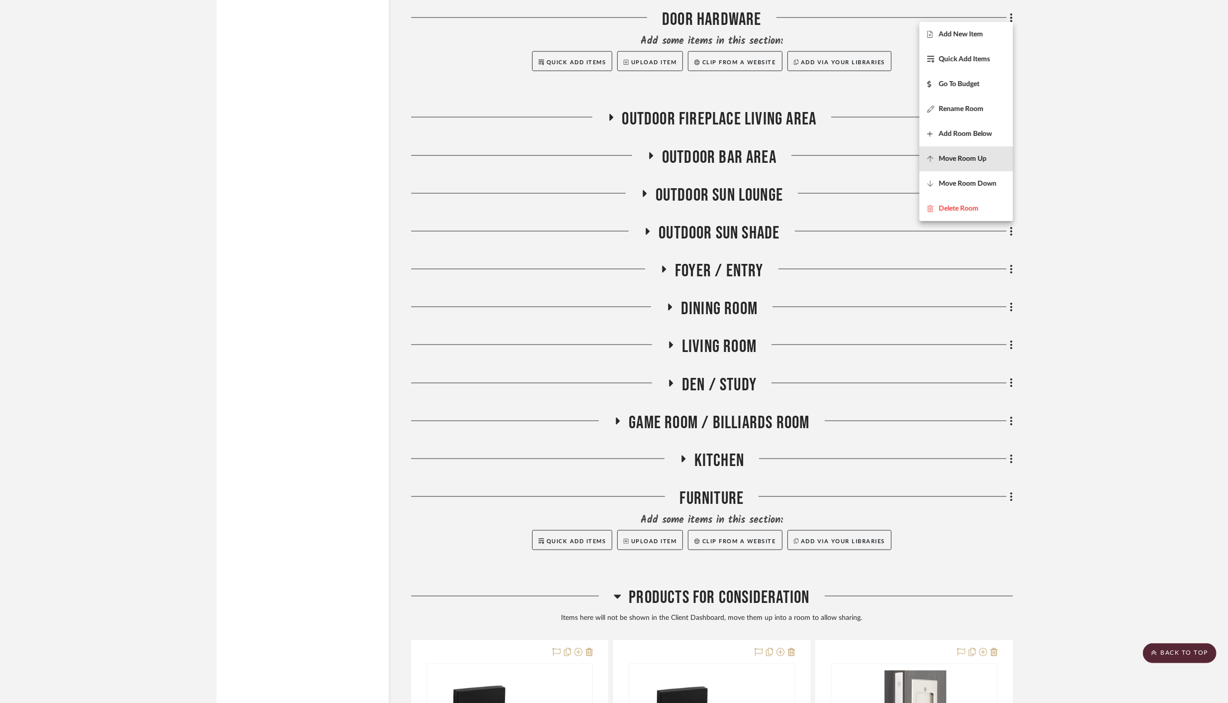
click at [965, 155] on span "Move Room Up" at bounding box center [963, 159] width 48 height 8
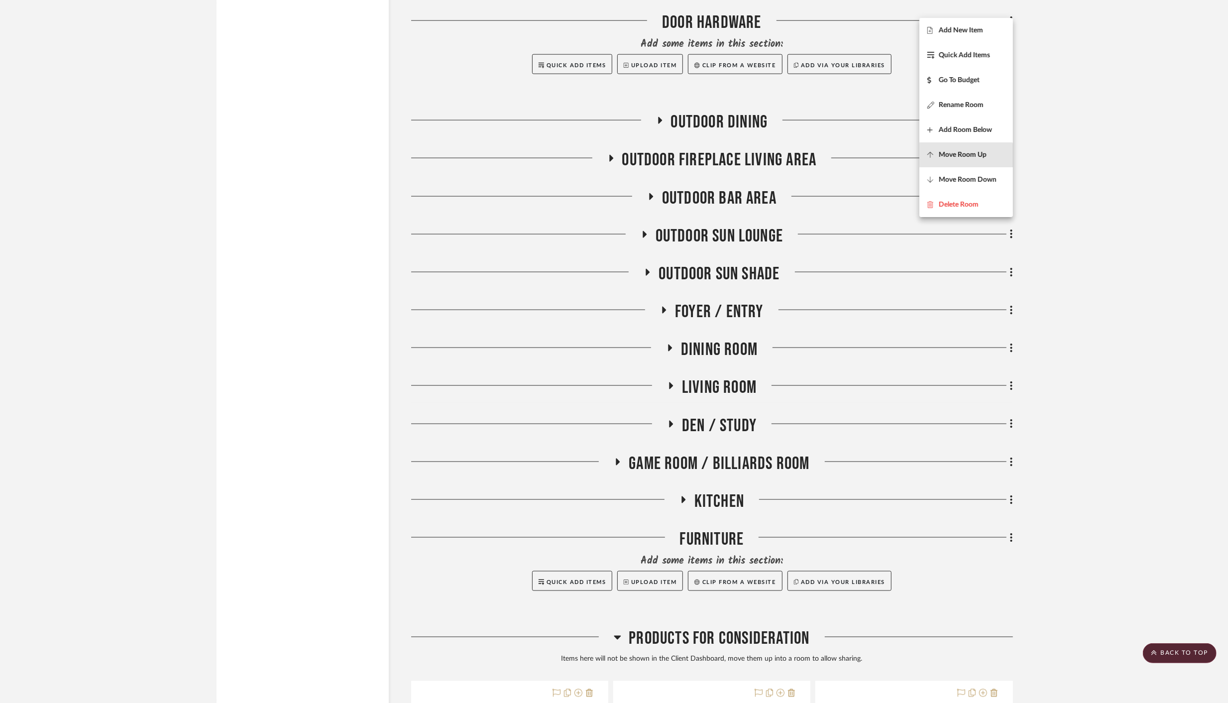
click at [965, 155] on button "Move Room Up" at bounding box center [966, 154] width 94 height 25
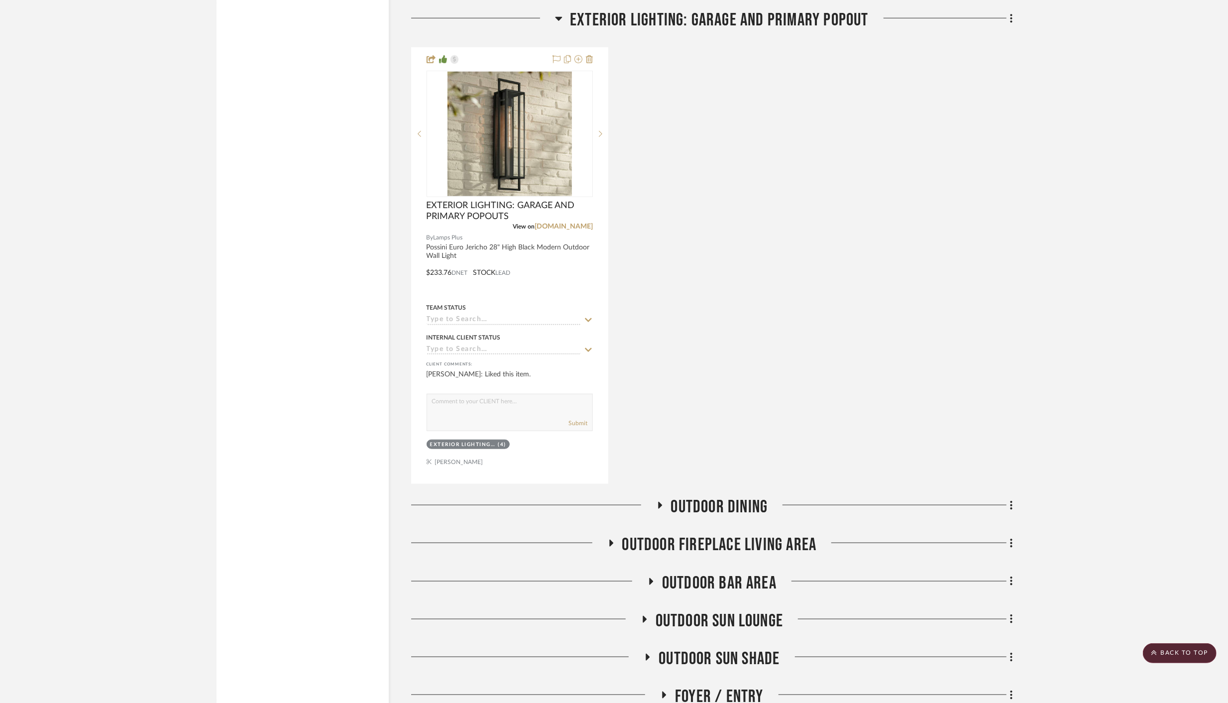
scroll to position [4420, 0]
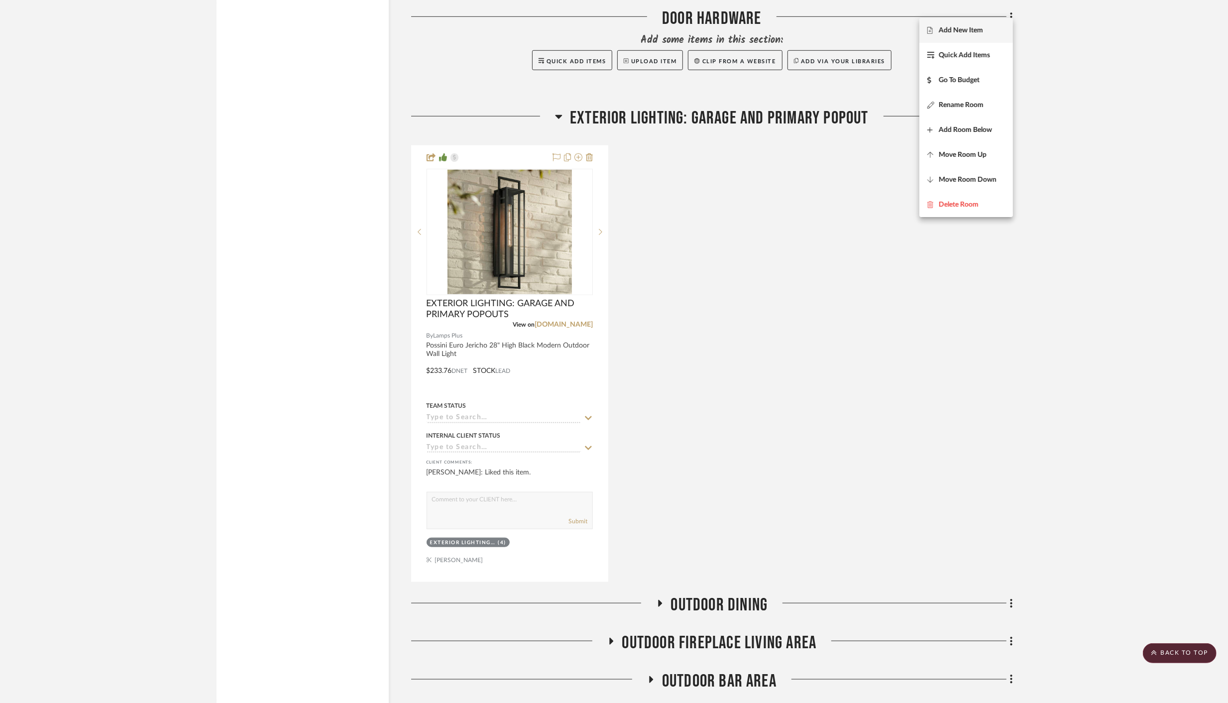
click at [965, 155] on span "Move Room Up" at bounding box center [963, 155] width 48 height 8
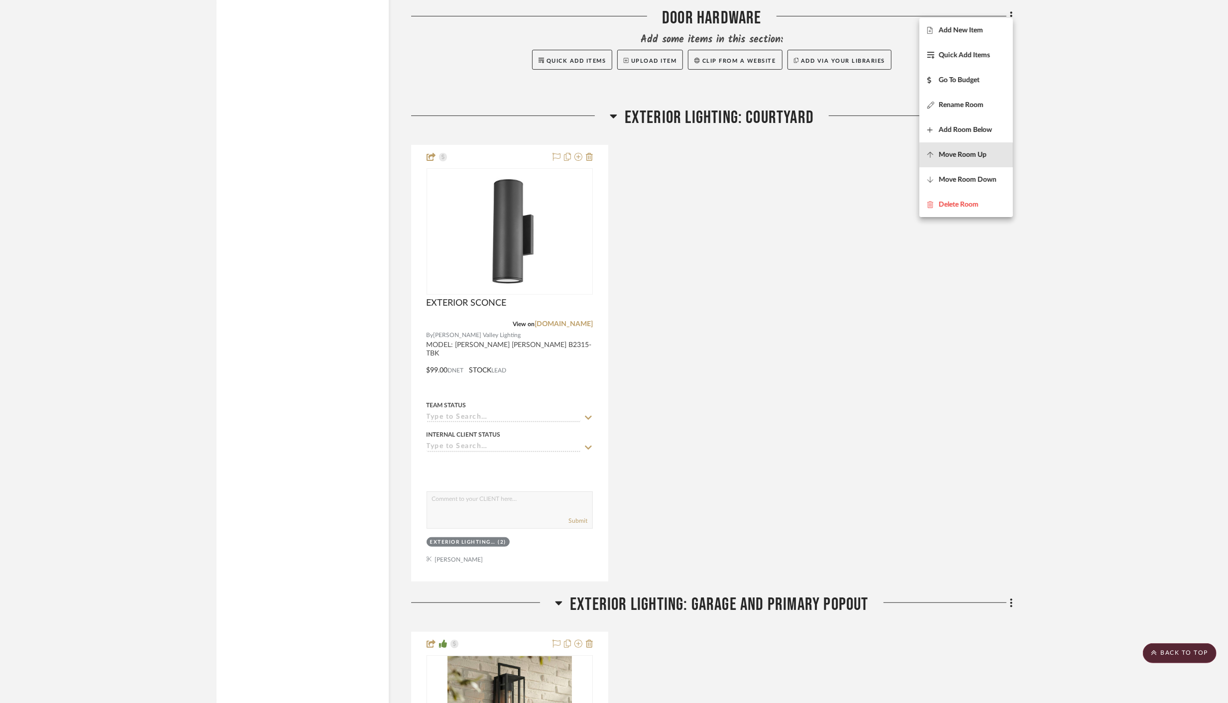
click at [965, 155] on button "Move Room Up" at bounding box center [966, 154] width 94 height 25
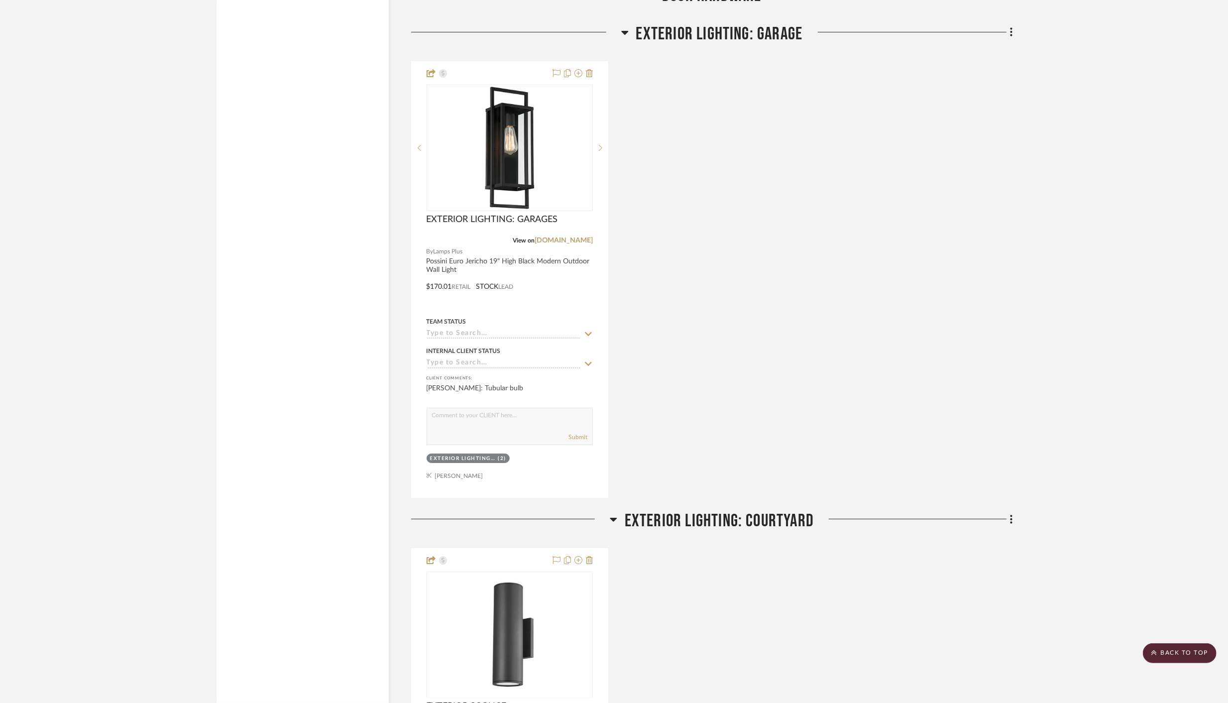
scroll to position [3448, 0]
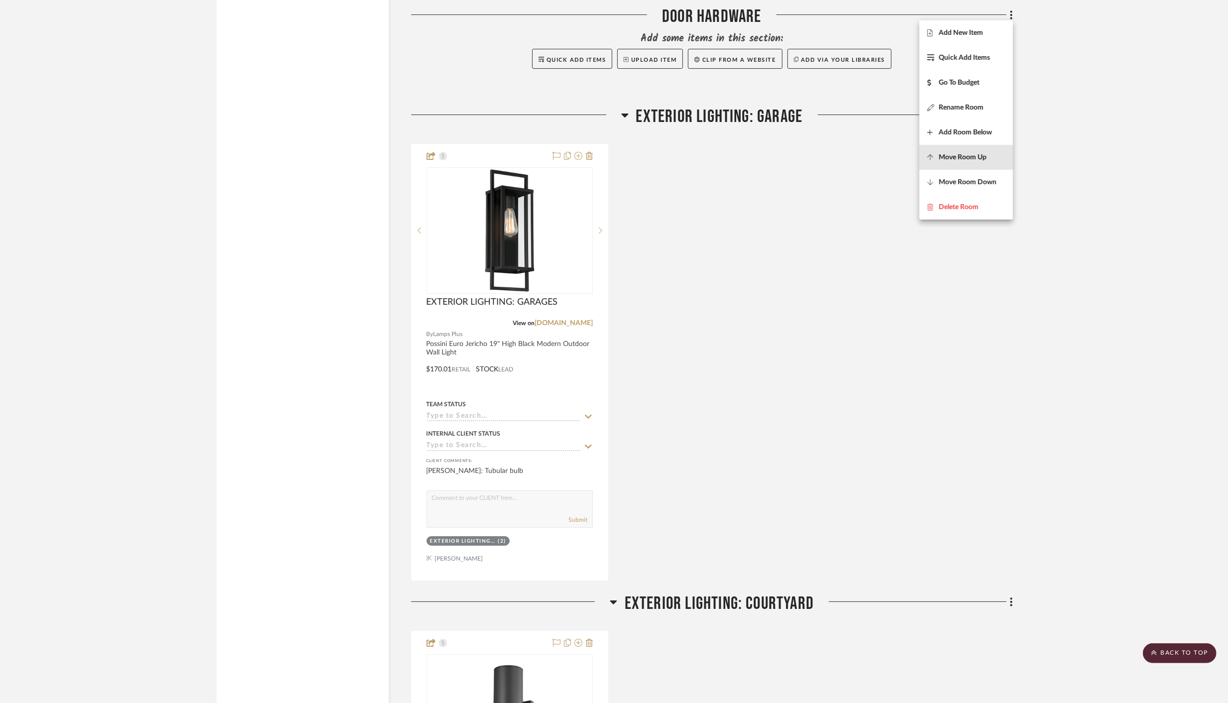
click at [965, 155] on span "Move Room Up" at bounding box center [963, 157] width 48 height 8
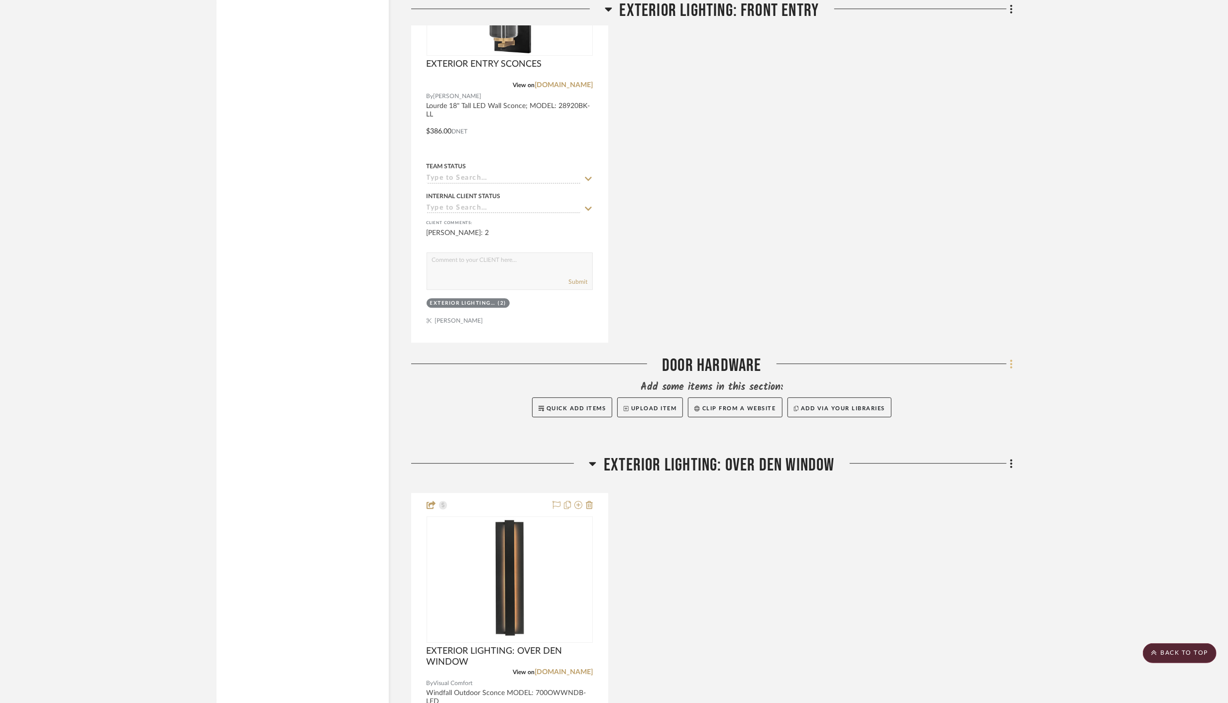
scroll to position [2607, 0]
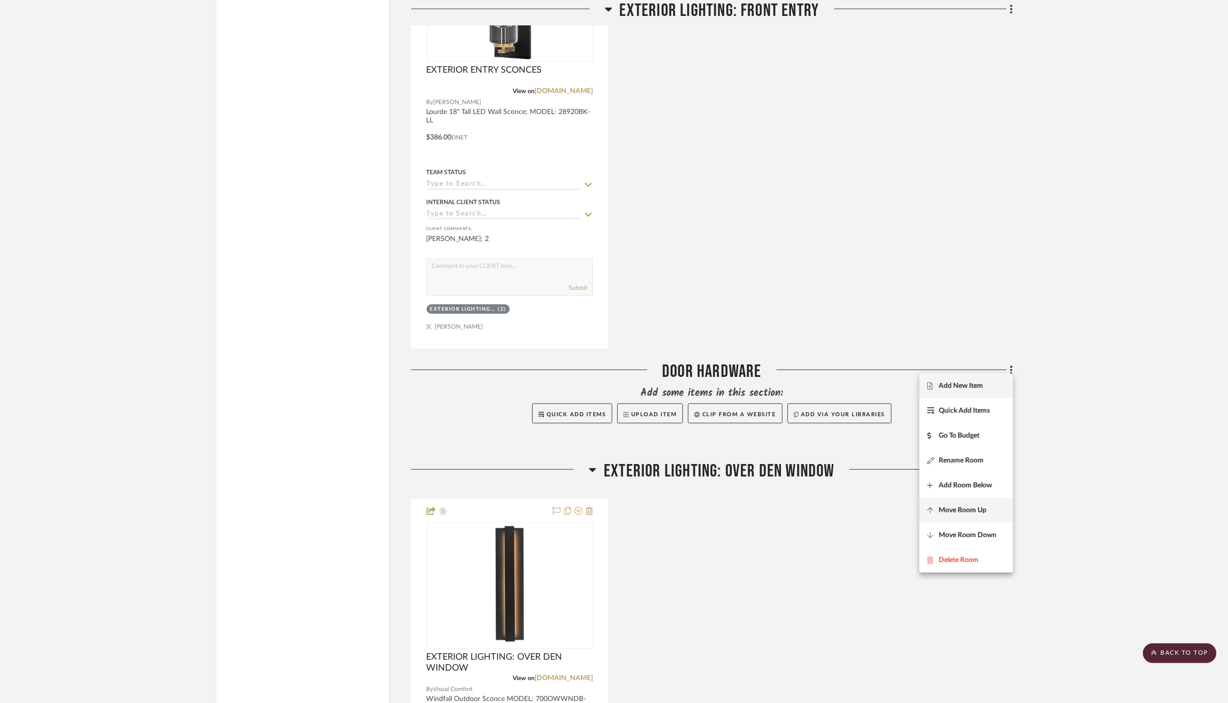
click at [967, 510] on span "Move Room Up" at bounding box center [963, 510] width 48 height 8
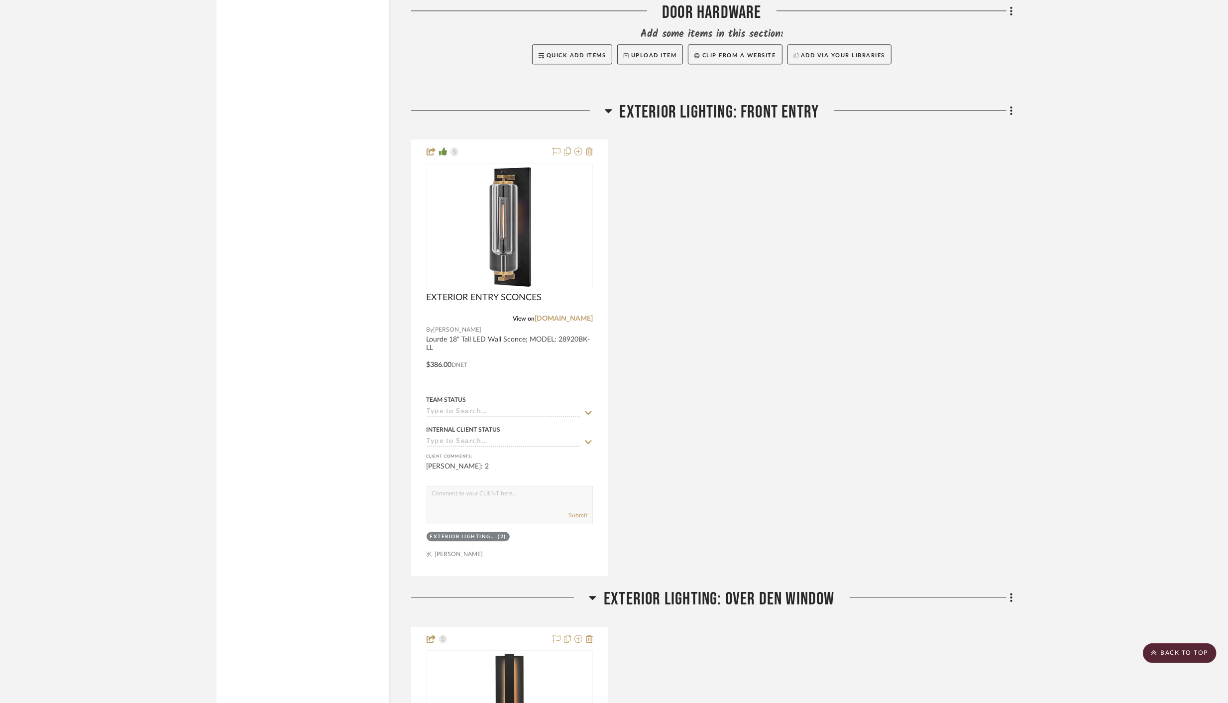
scroll to position [2476, 0]
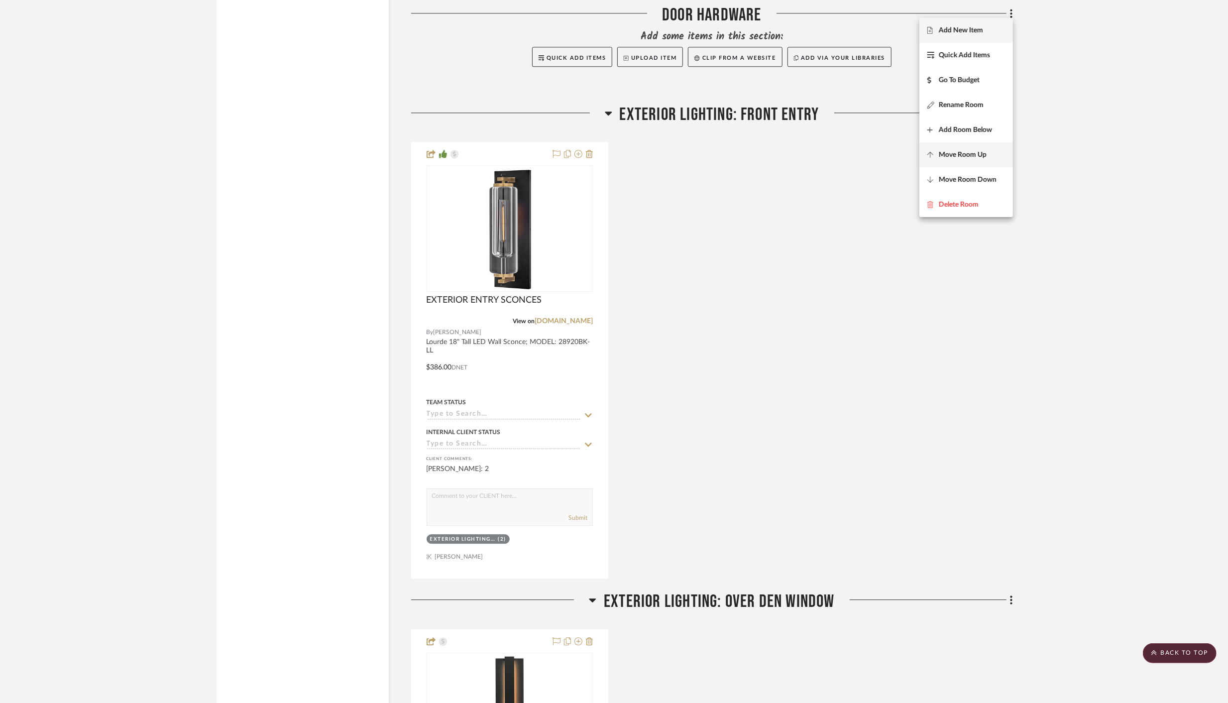
click at [960, 153] on span "Move Room Up" at bounding box center [963, 155] width 48 height 8
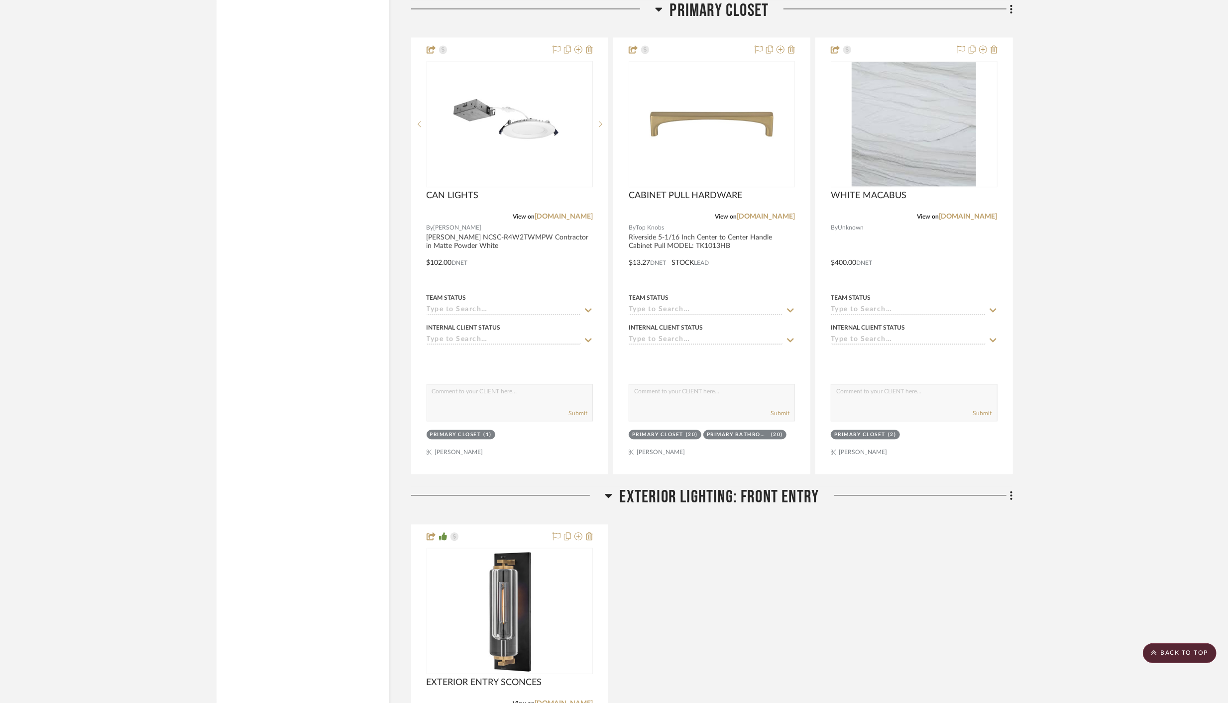
scroll to position [1990, 0]
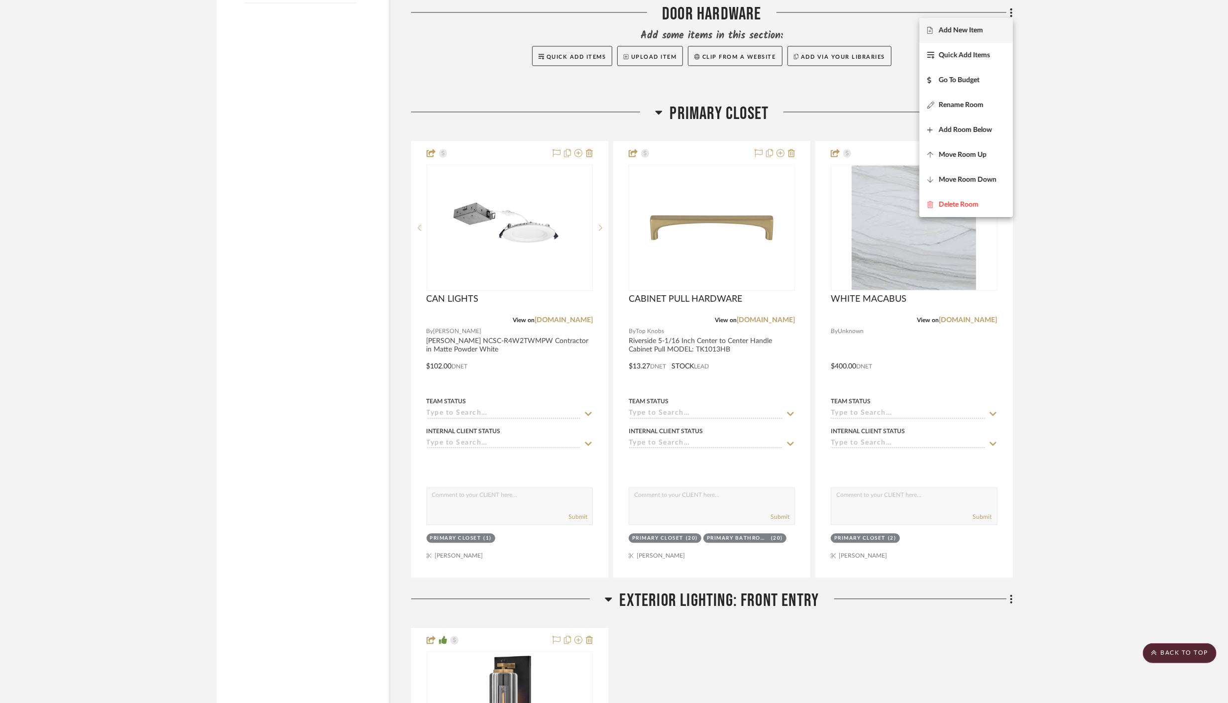
click at [960, 153] on span "Move Room Up" at bounding box center [963, 155] width 48 height 8
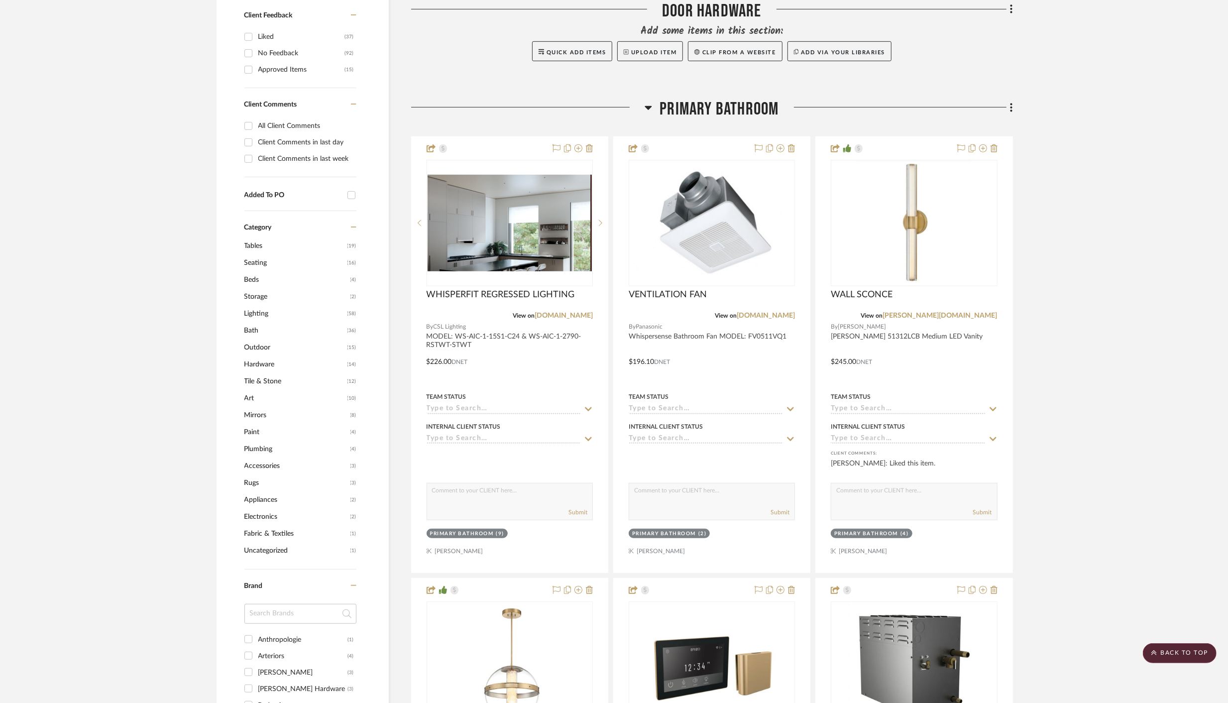
scroll to position [584, 0]
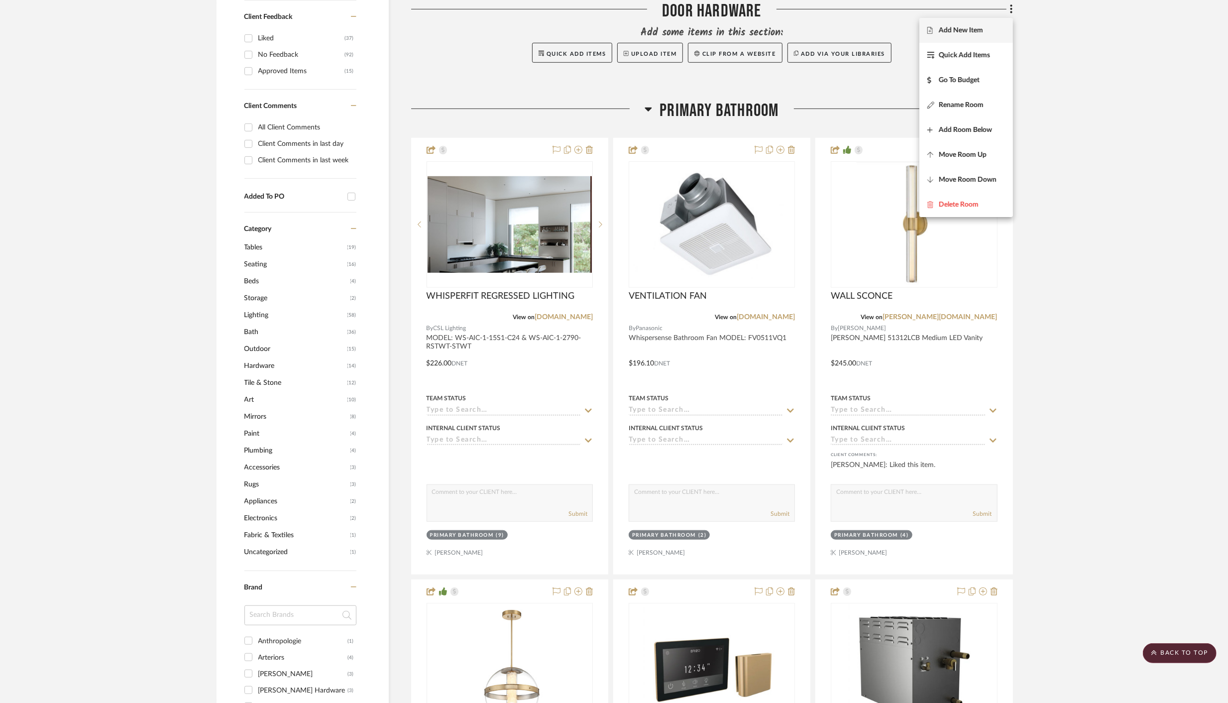
click at [960, 153] on span "Move Room Up" at bounding box center [963, 155] width 48 height 8
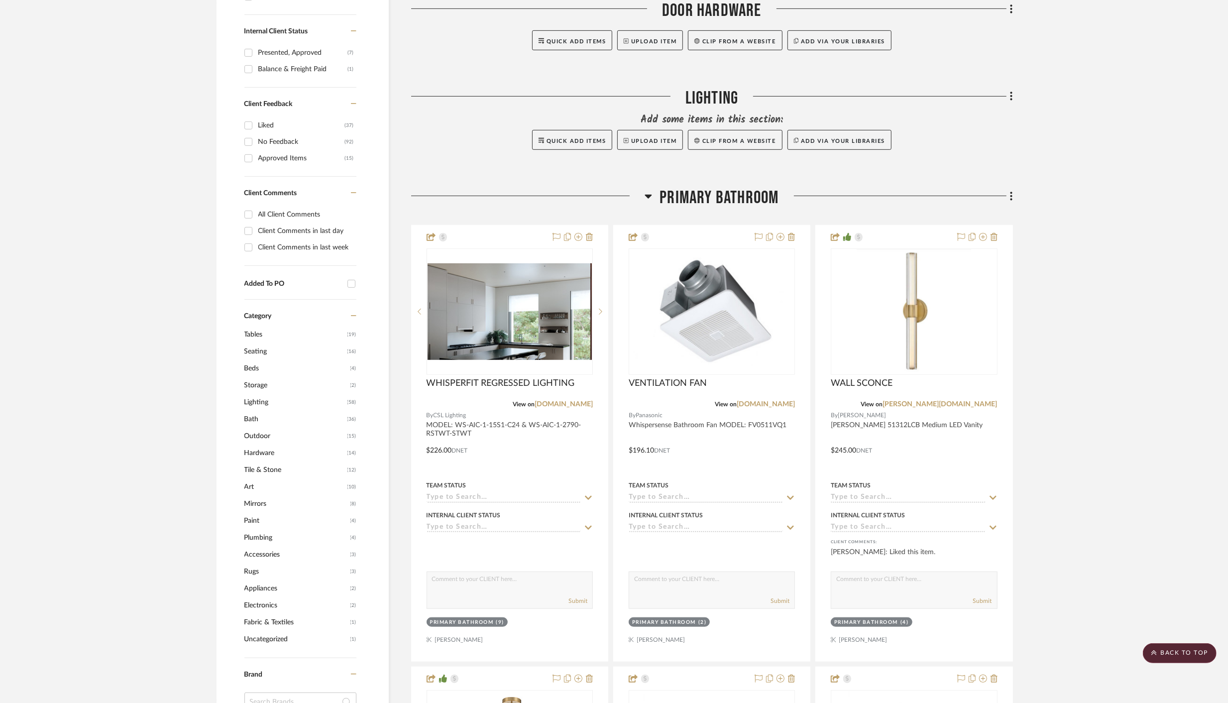
scroll to position [485, 0]
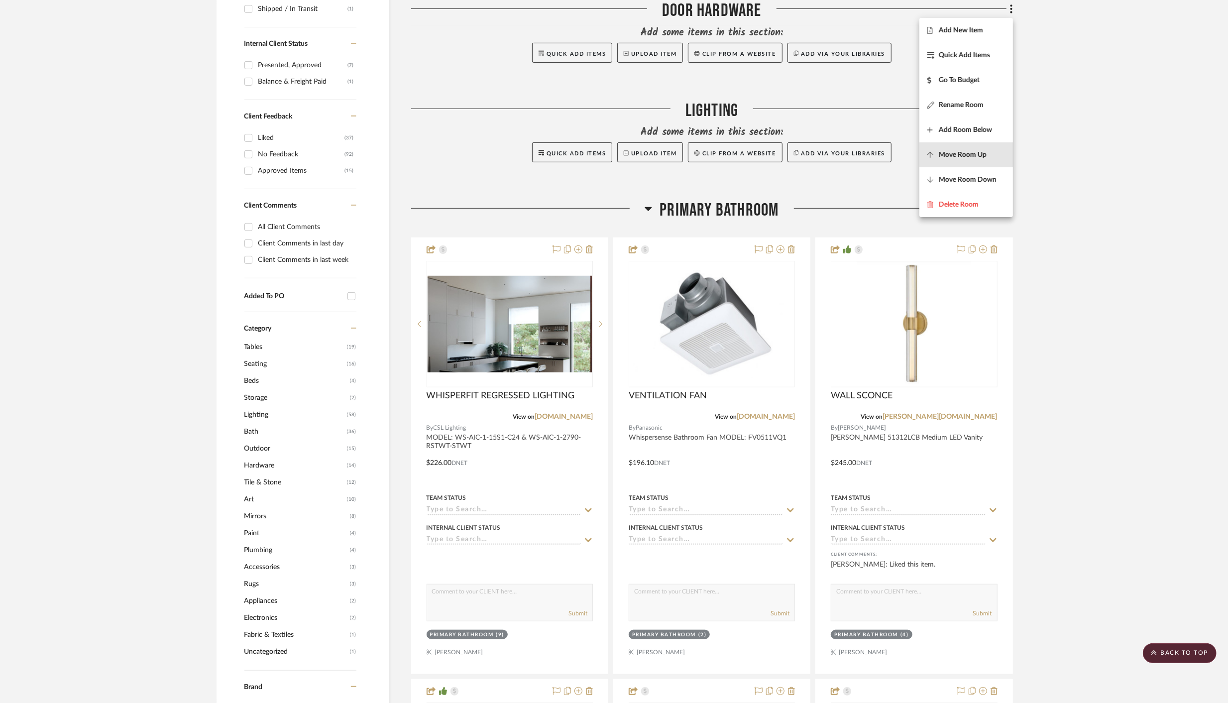
click at [960, 153] on span "Move Room Up" at bounding box center [963, 155] width 48 height 8
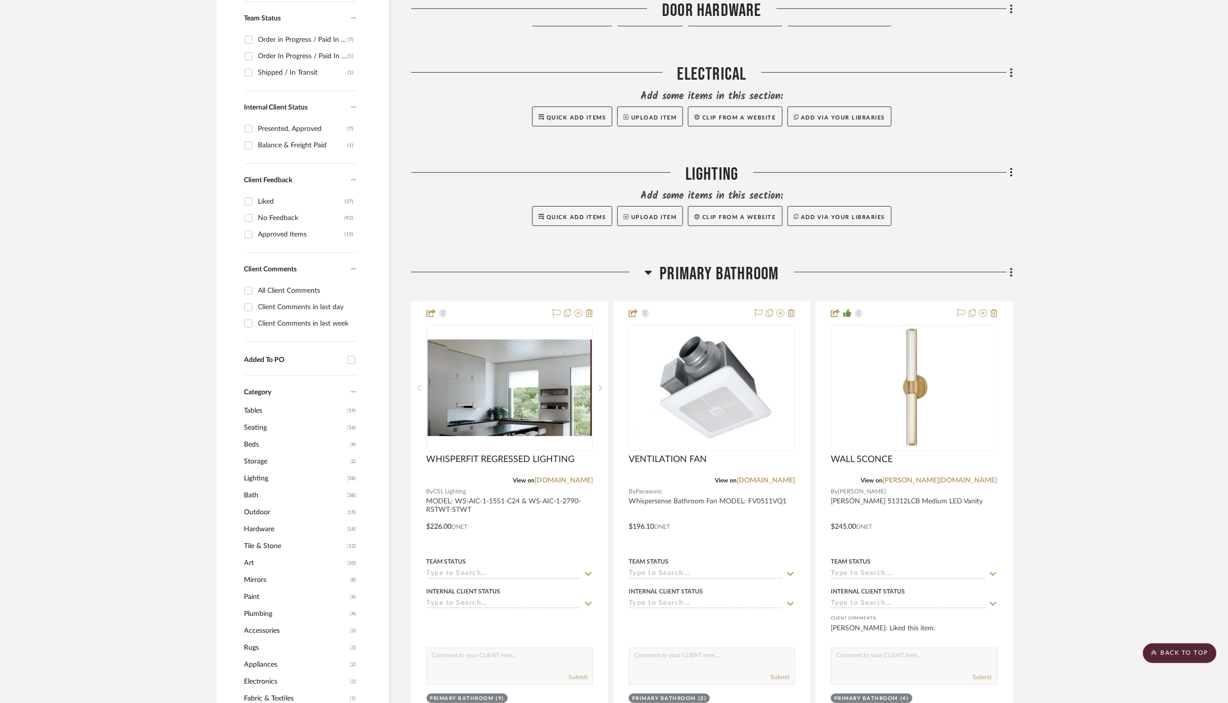
scroll to position [385, 0]
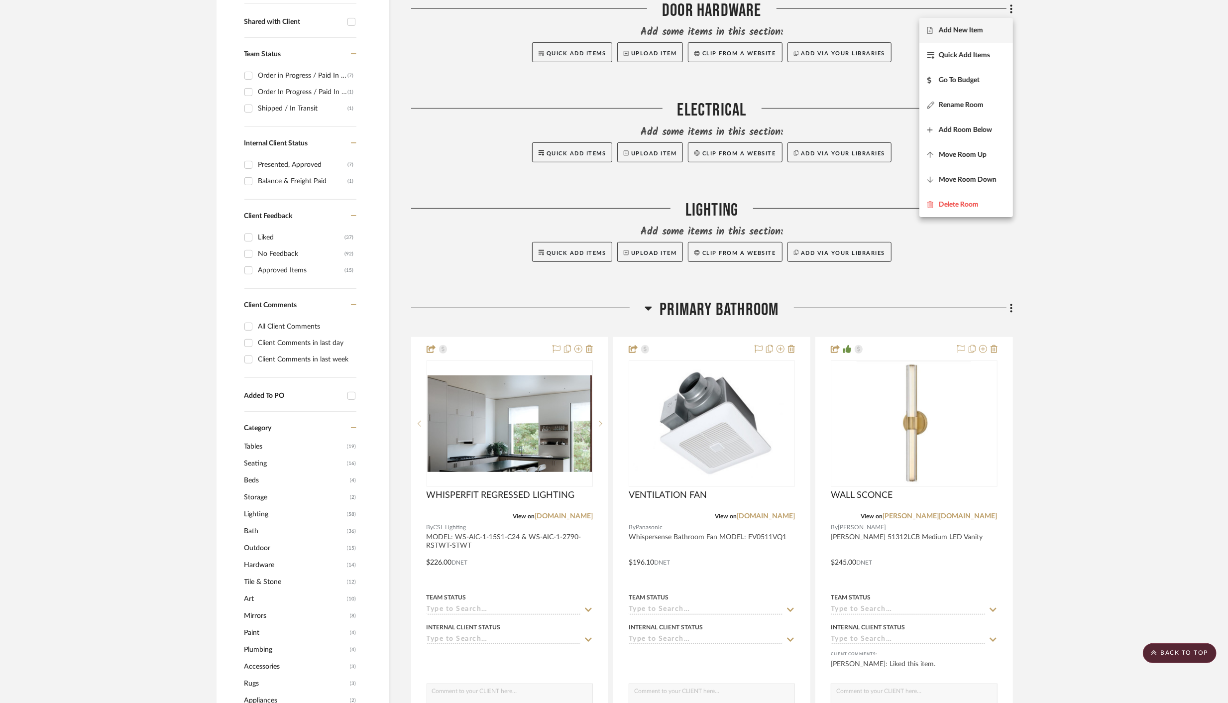
click at [960, 153] on span "Move Room Up" at bounding box center [963, 155] width 48 height 8
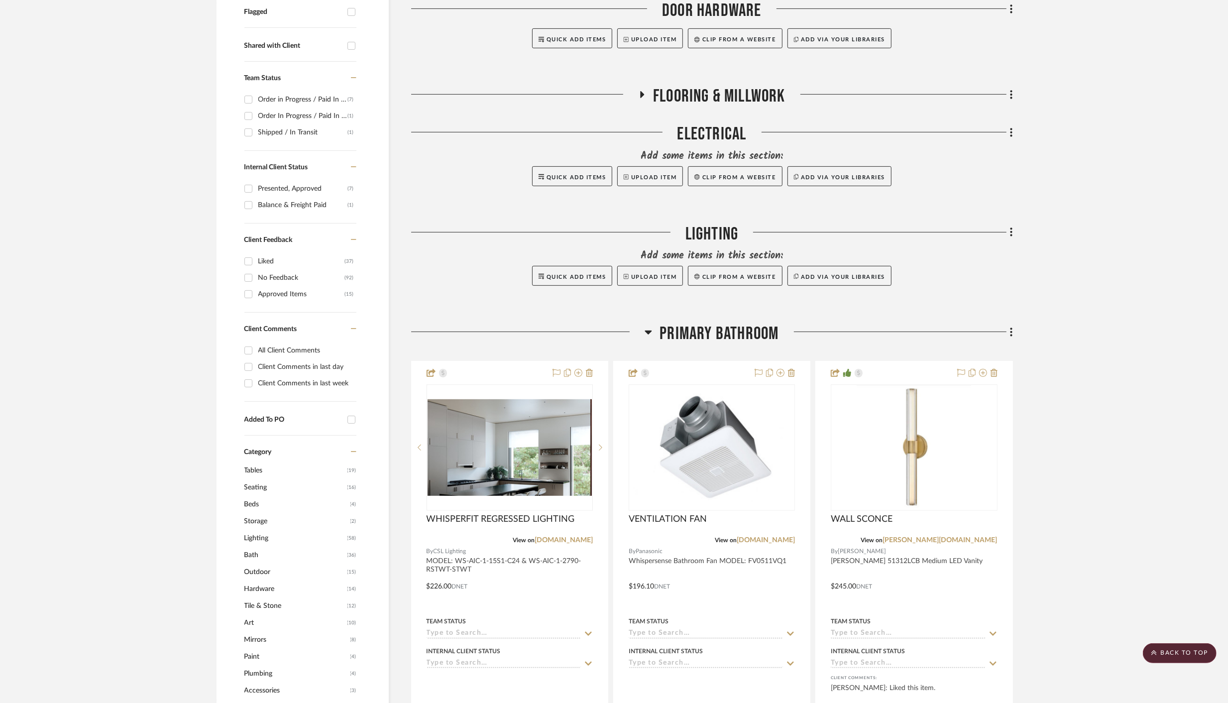
scroll to position [347, 0]
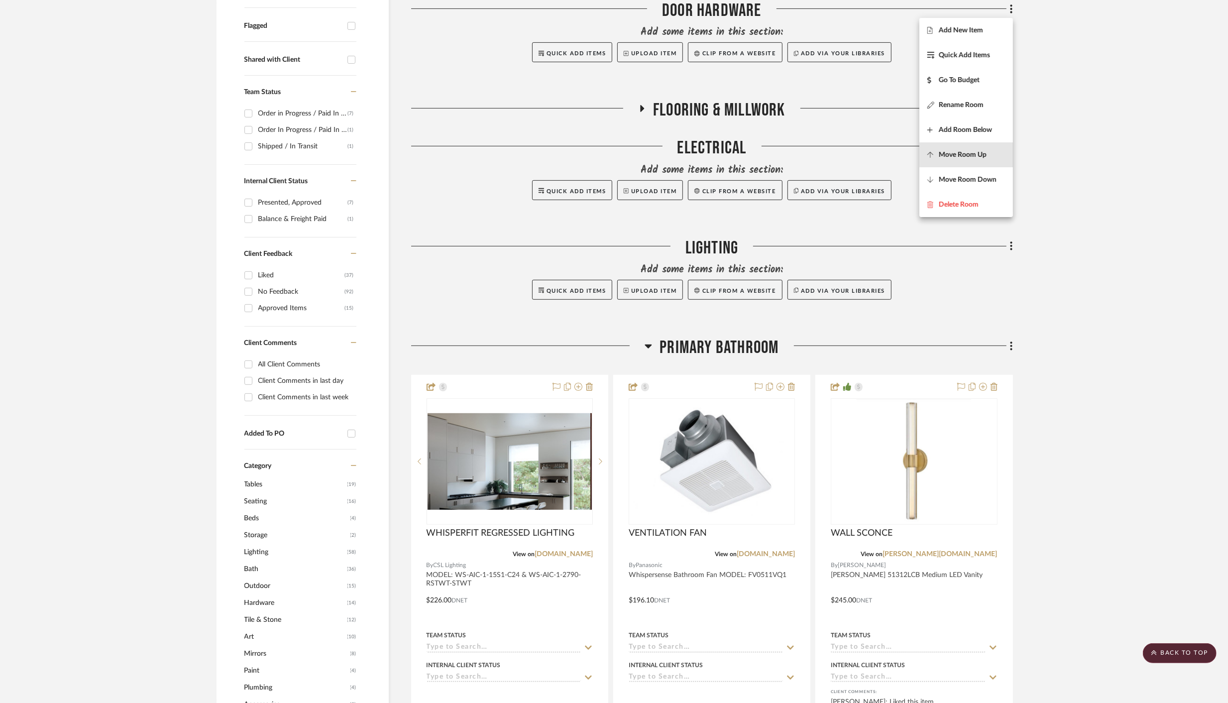
click at [960, 153] on span "Move Room Up" at bounding box center [963, 155] width 48 height 8
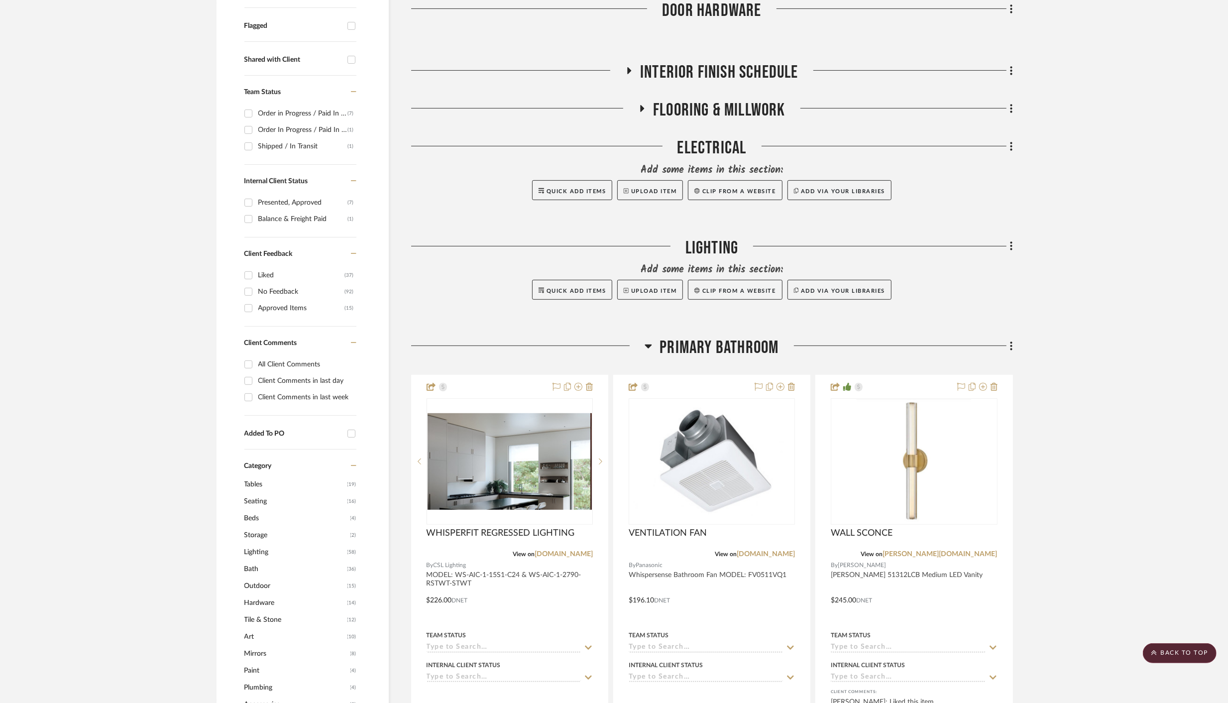
scroll to position [310, 0]
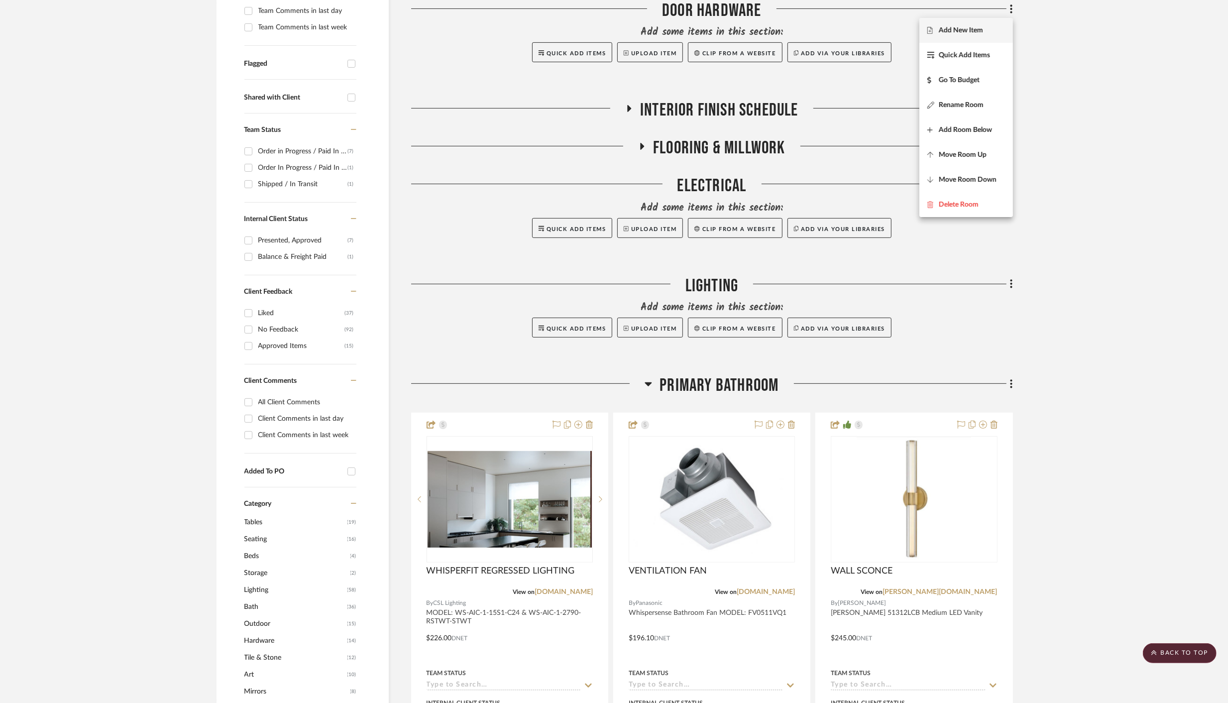
click at [960, 153] on span "Move Room Up" at bounding box center [963, 155] width 48 height 8
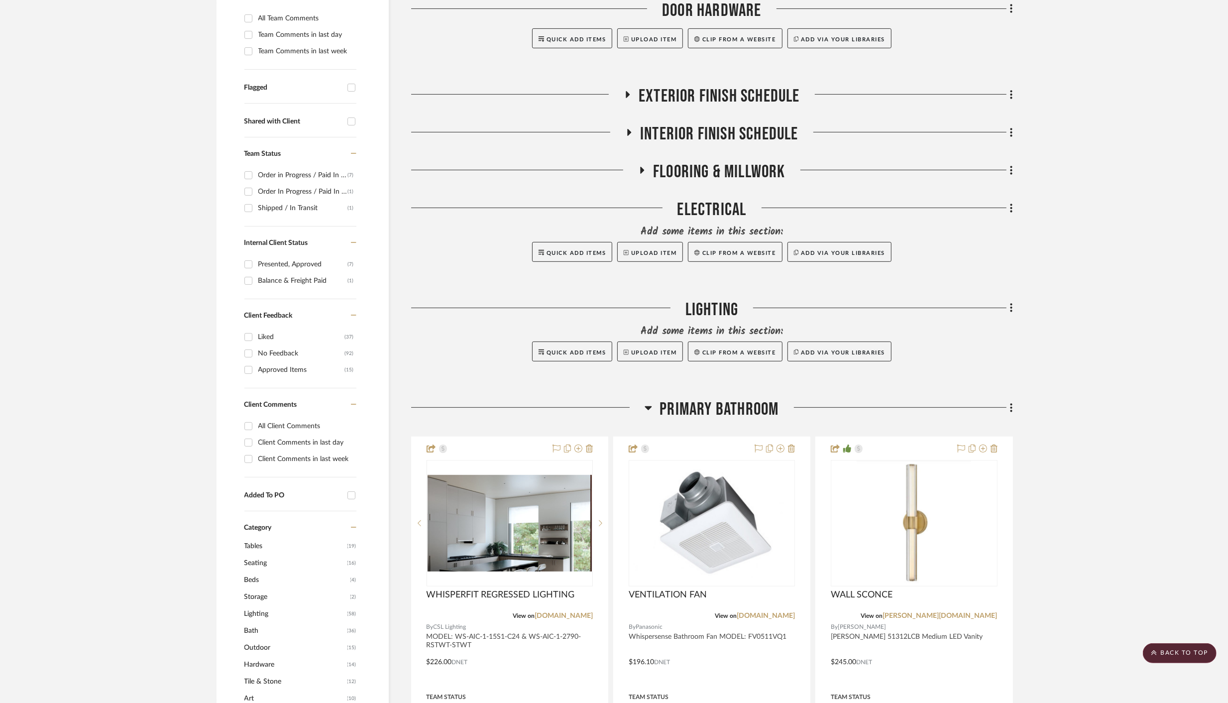
scroll to position [271, 0]
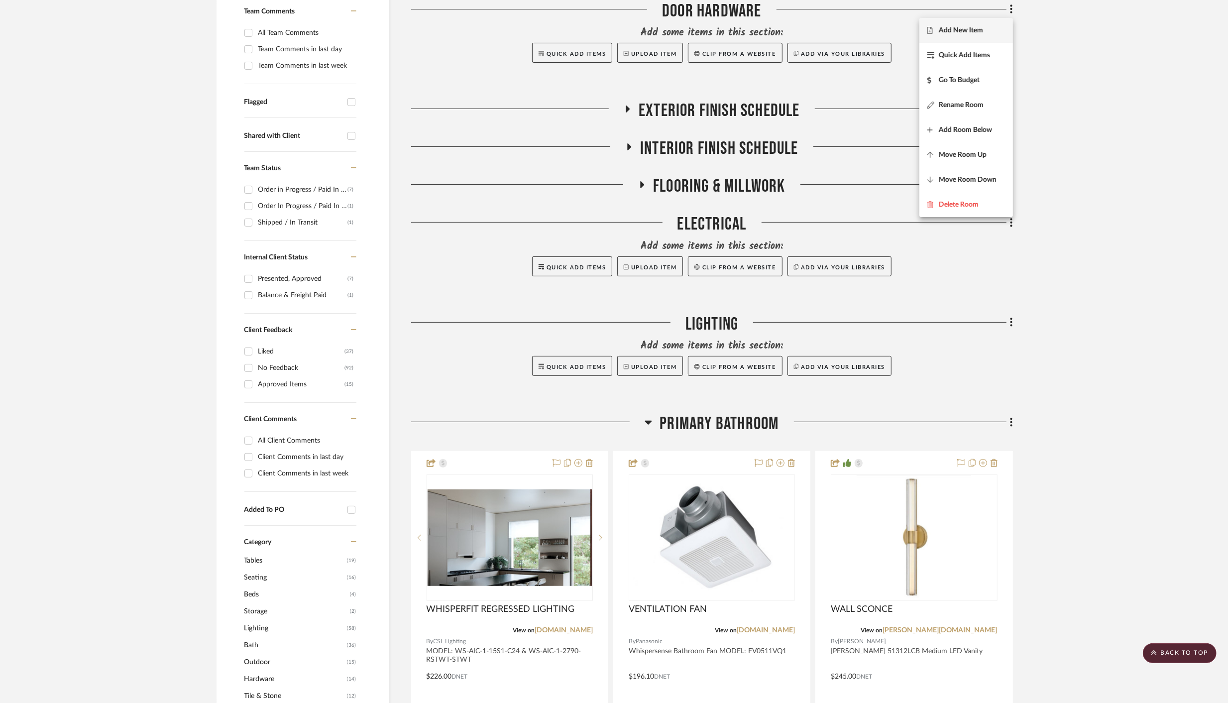
click at [960, 153] on span "Move Room Up" at bounding box center [963, 155] width 48 height 8
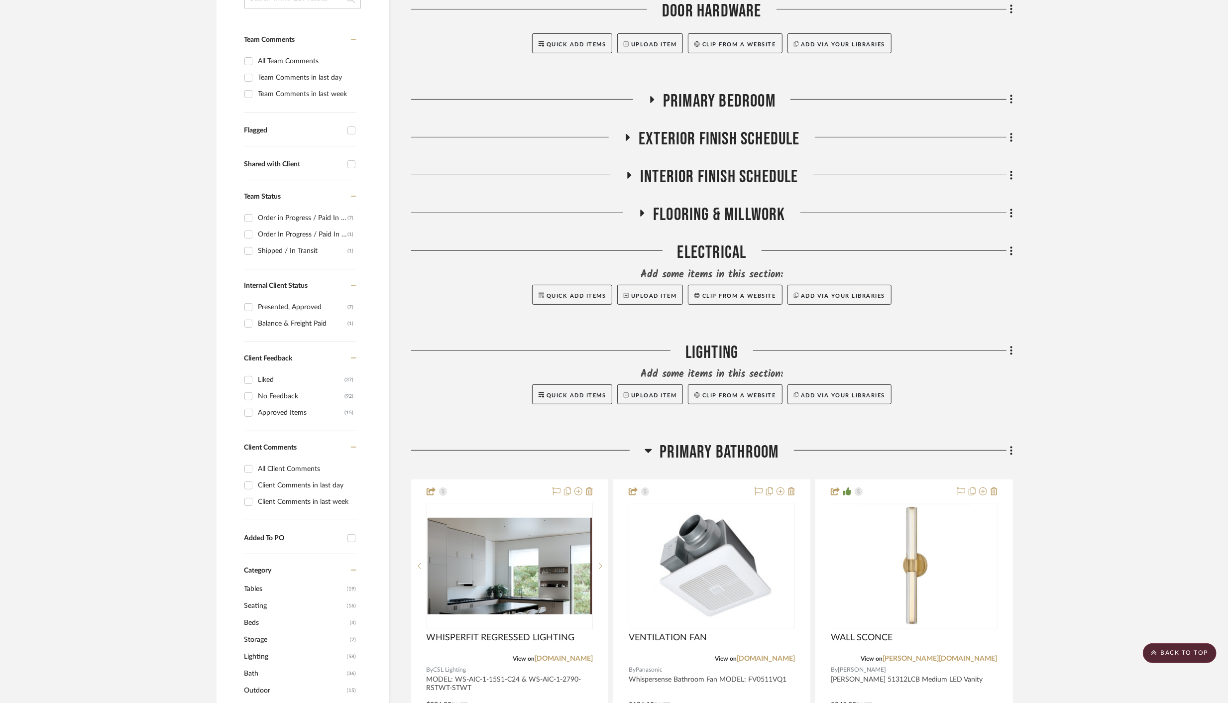
scroll to position [233, 0]
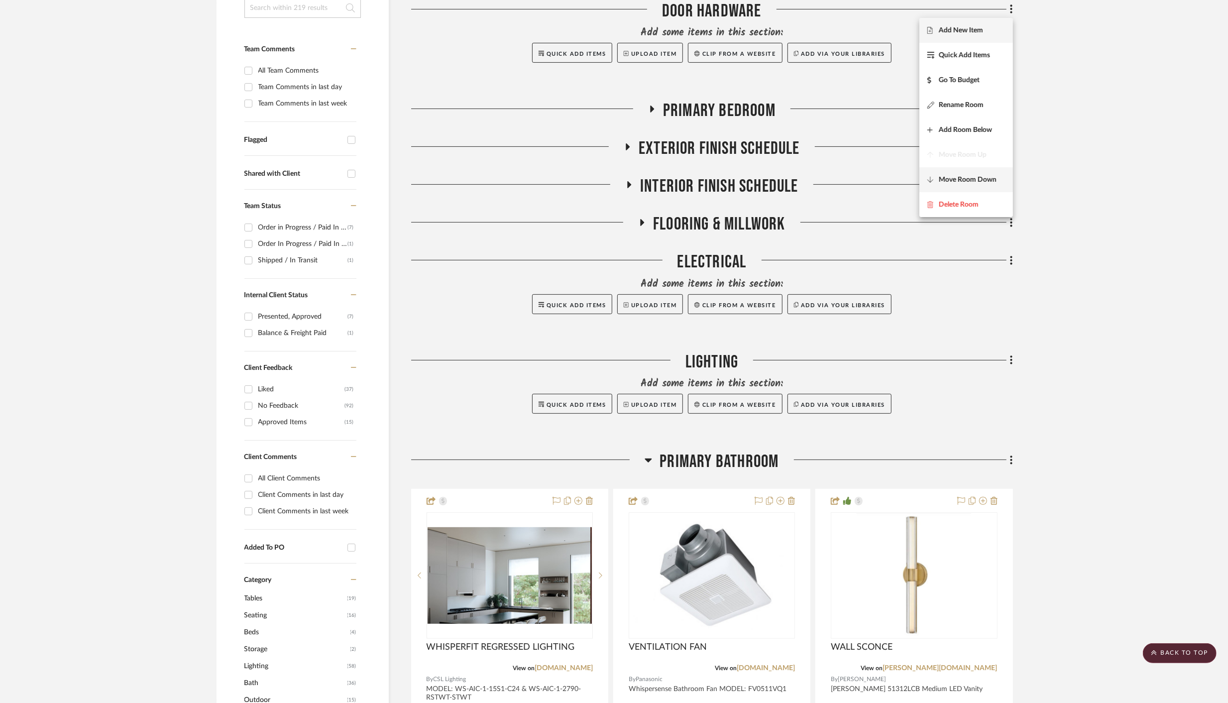
click at [962, 180] on span "Move Room Down" at bounding box center [968, 180] width 58 height 8
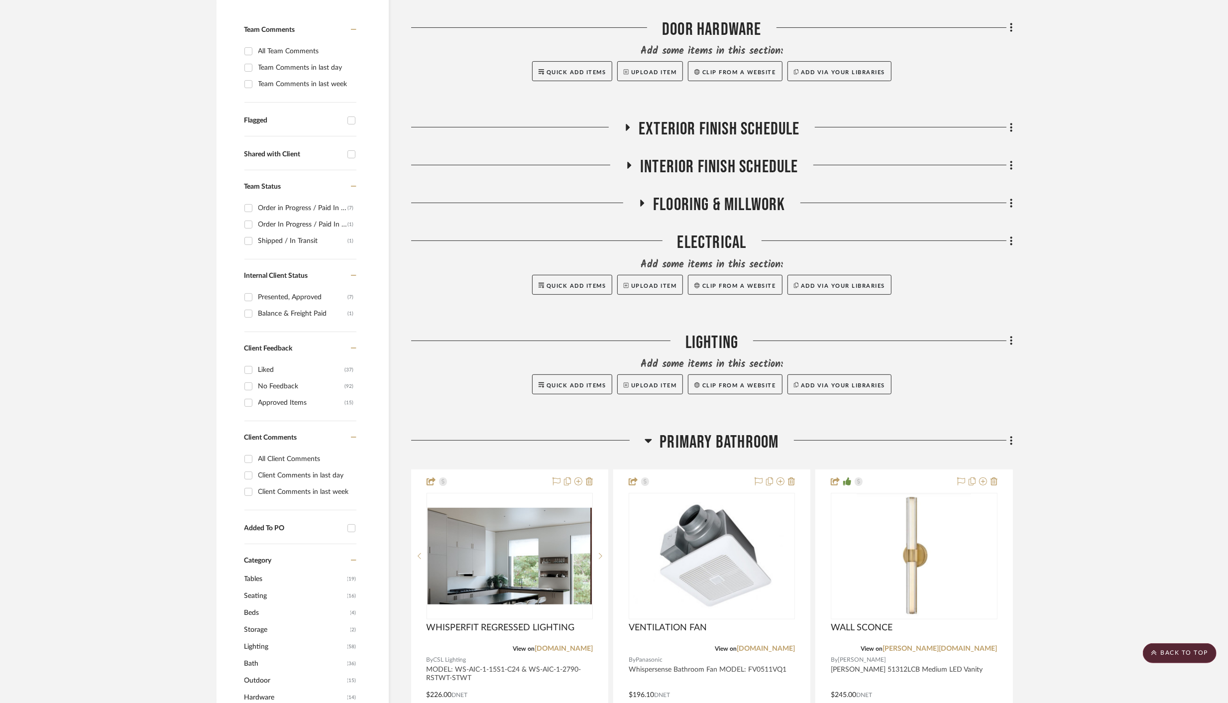
scroll to position [271, 0]
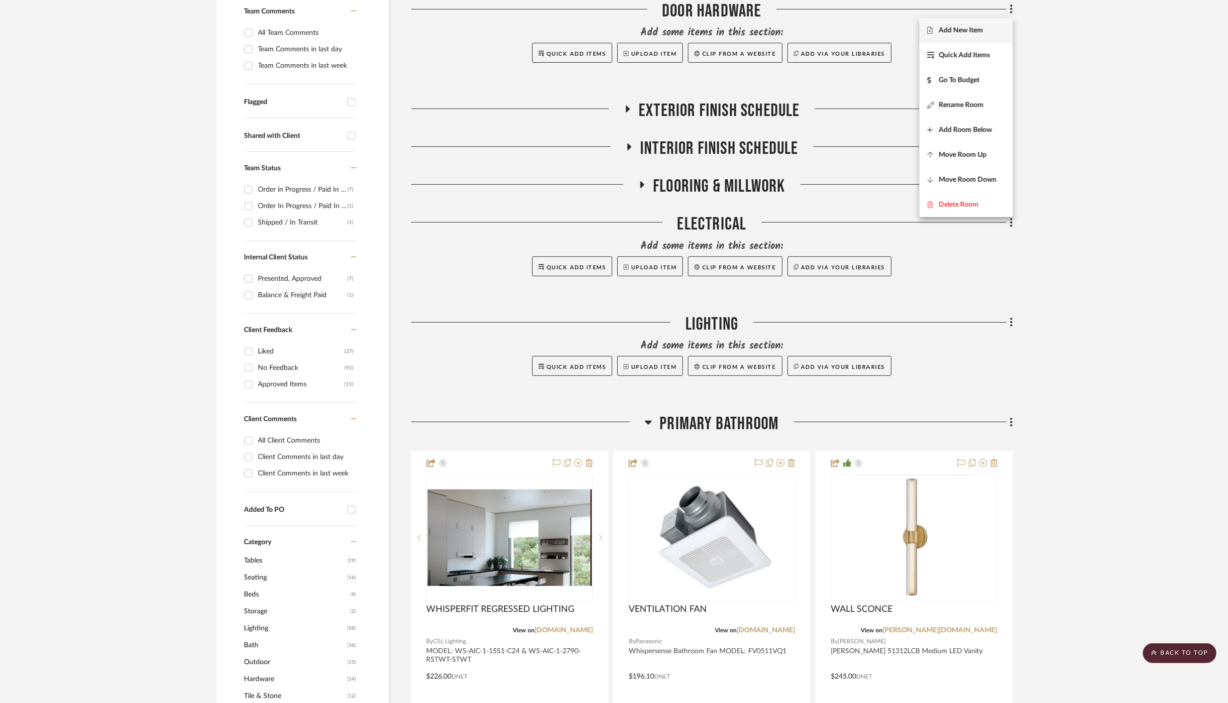
click at [1100, 323] on div at bounding box center [614, 351] width 1228 height 703
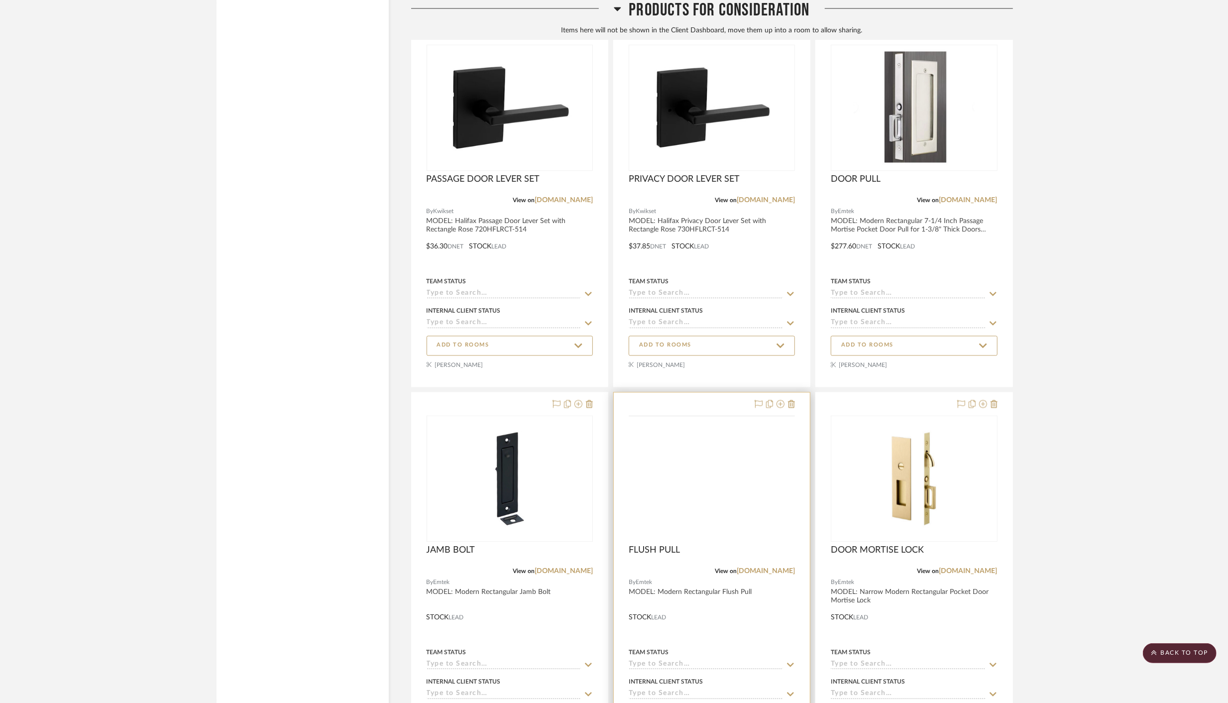
scroll to position [5559, 0]
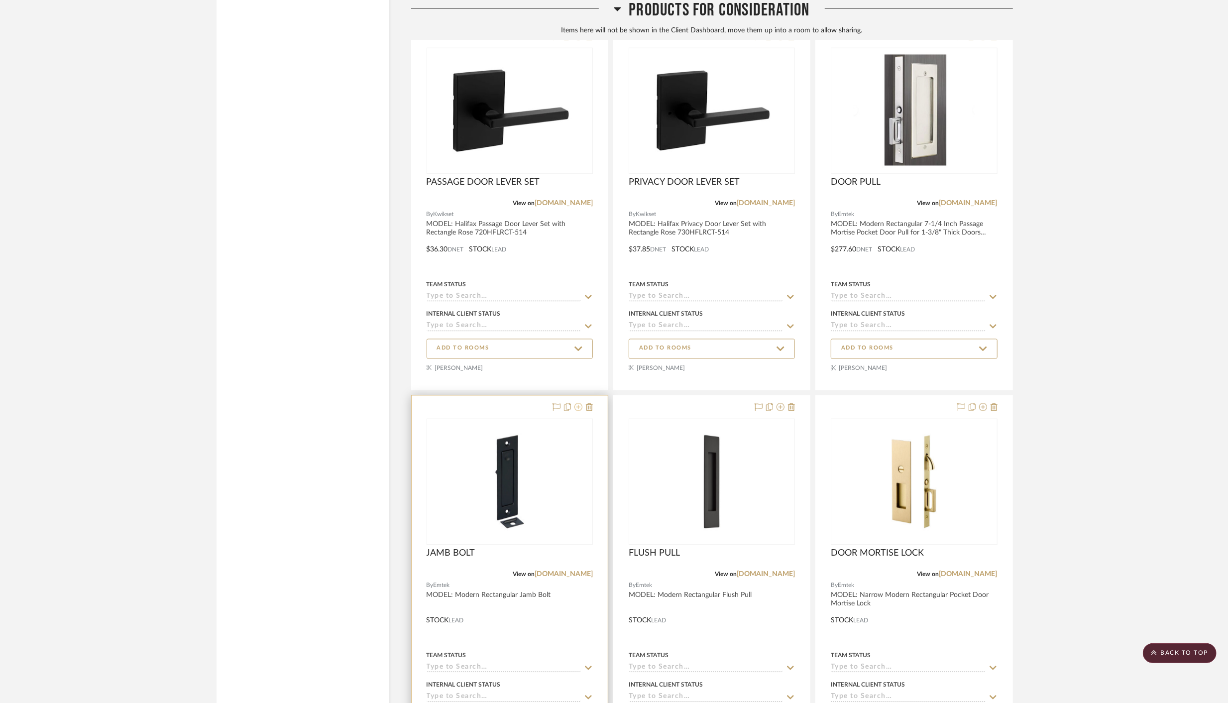
click at [578, 403] on icon at bounding box center [578, 407] width 8 height 8
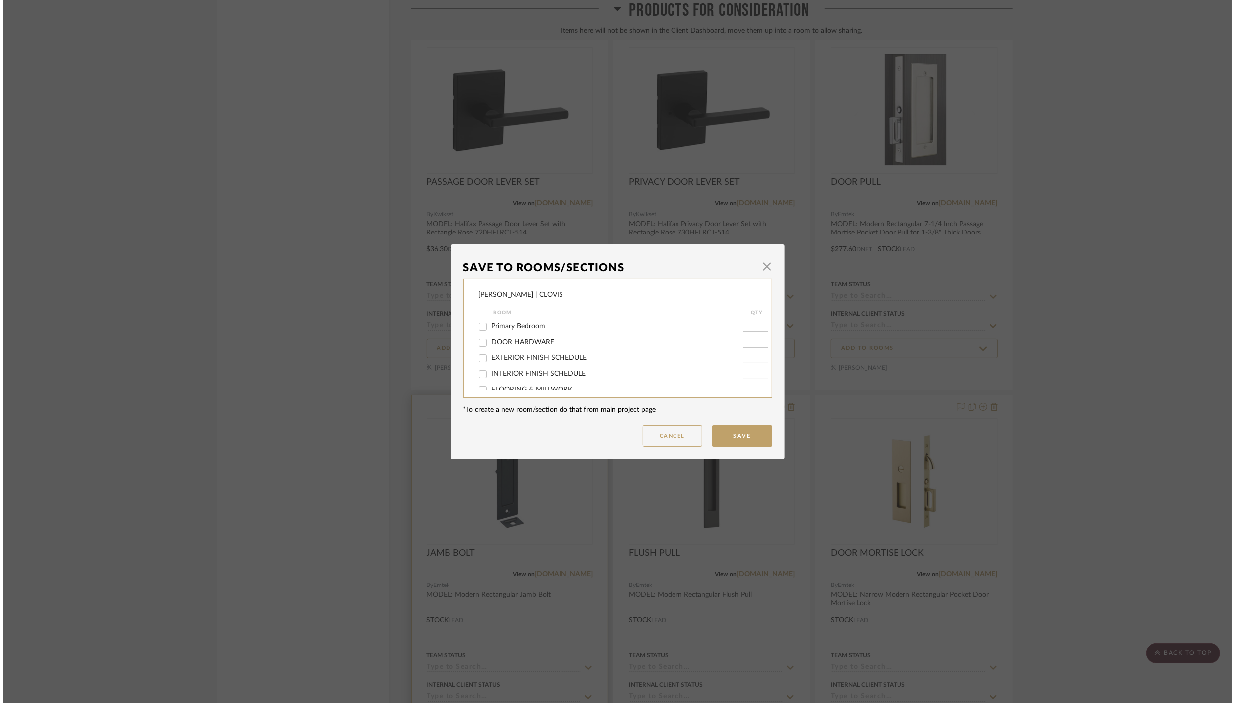
scroll to position [0, 0]
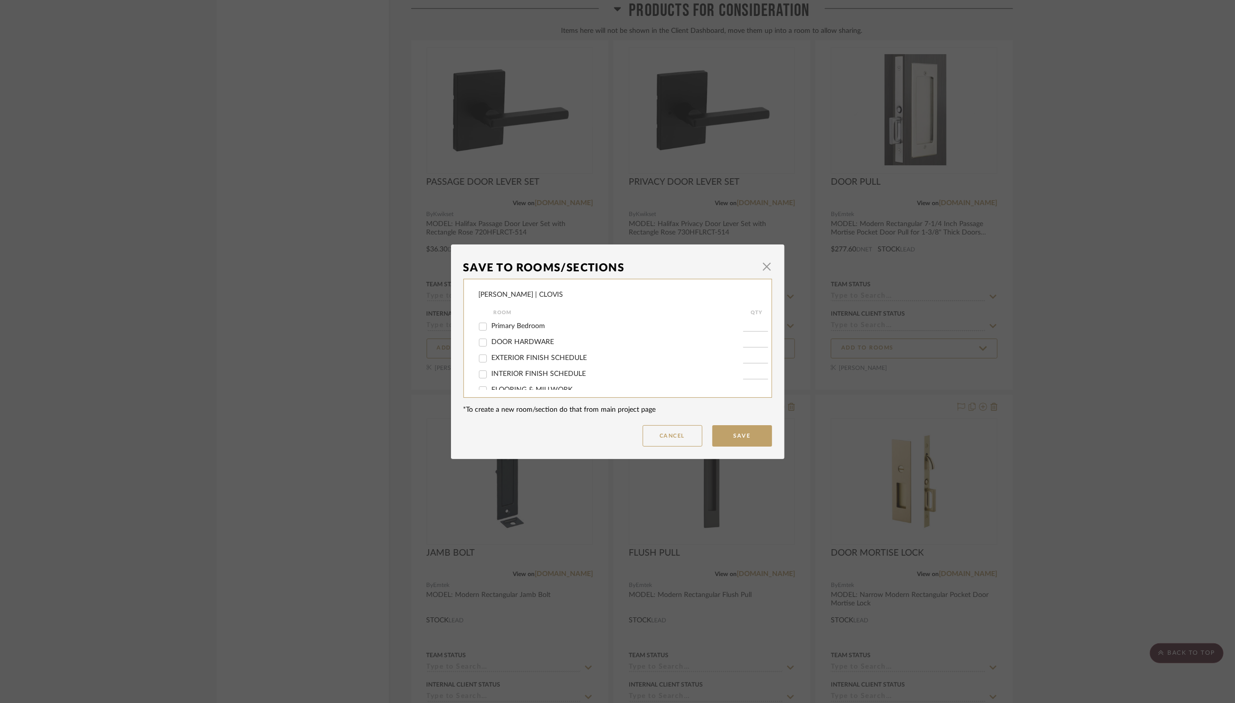
click at [479, 343] on input "DOOR HARDWARE" at bounding box center [483, 342] width 16 height 16
checkbox input "true"
drag, startPoint x: 743, startPoint y: 342, endPoint x: 757, endPoint y: 342, distance: 13.9
click at [757, 342] on input "1" at bounding box center [755, 342] width 25 height 10
type input "2"
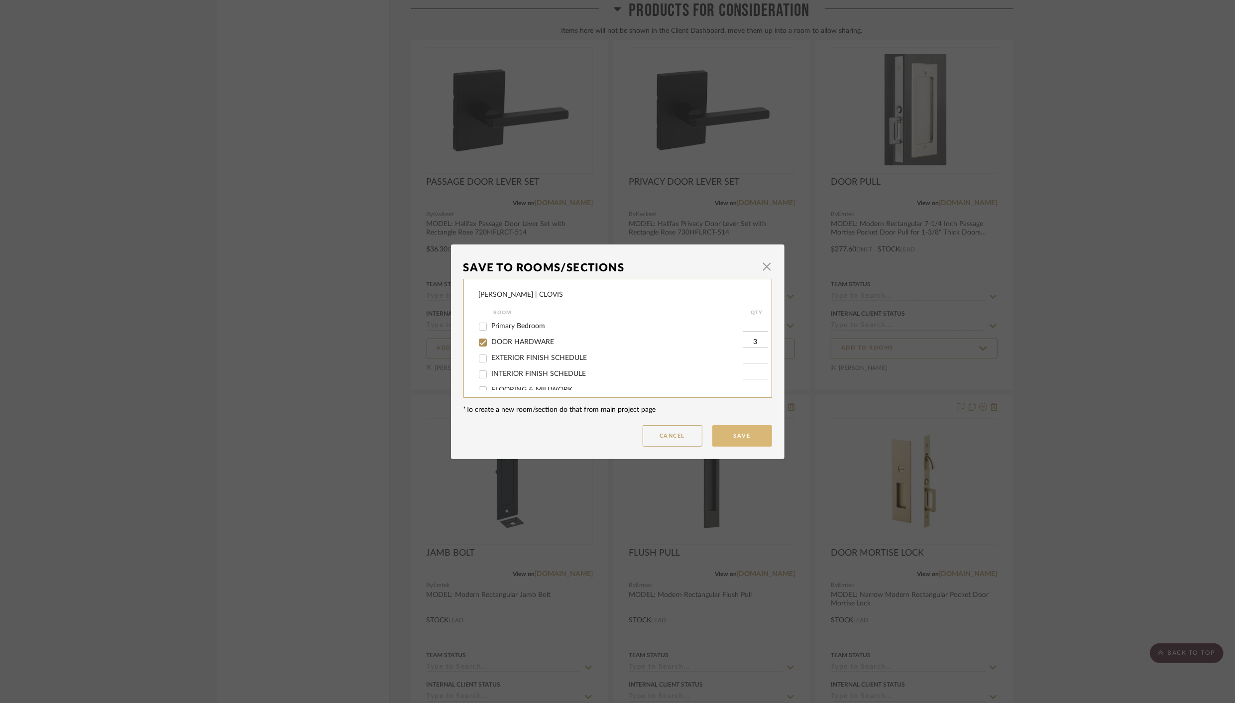
type input "3"
click at [738, 435] on button "Save" at bounding box center [742, 435] width 60 height 21
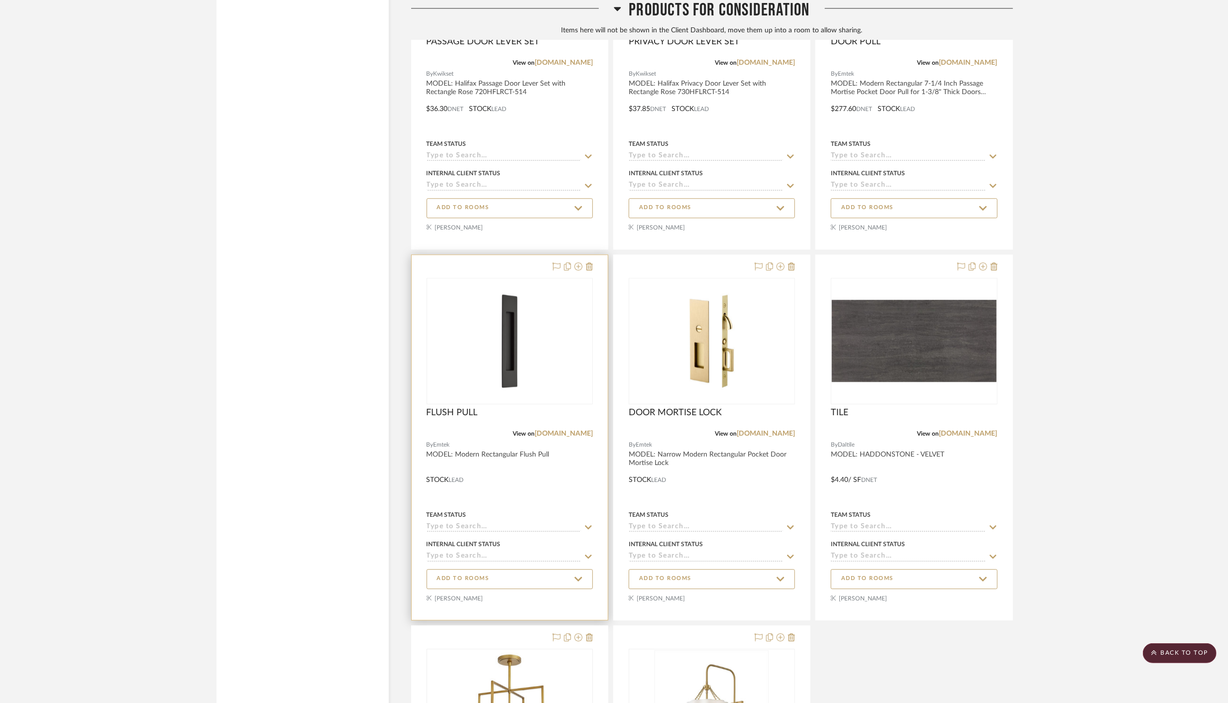
scroll to position [6072, 0]
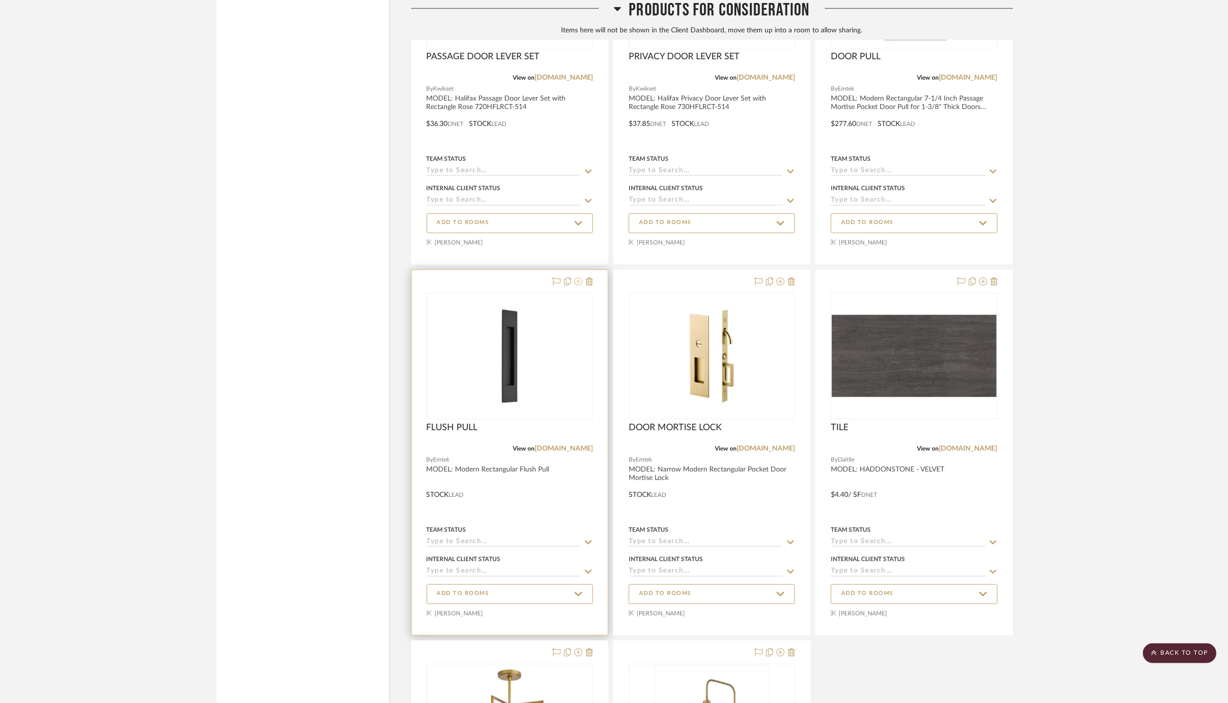
click at [580, 277] on icon at bounding box center [578, 281] width 8 height 8
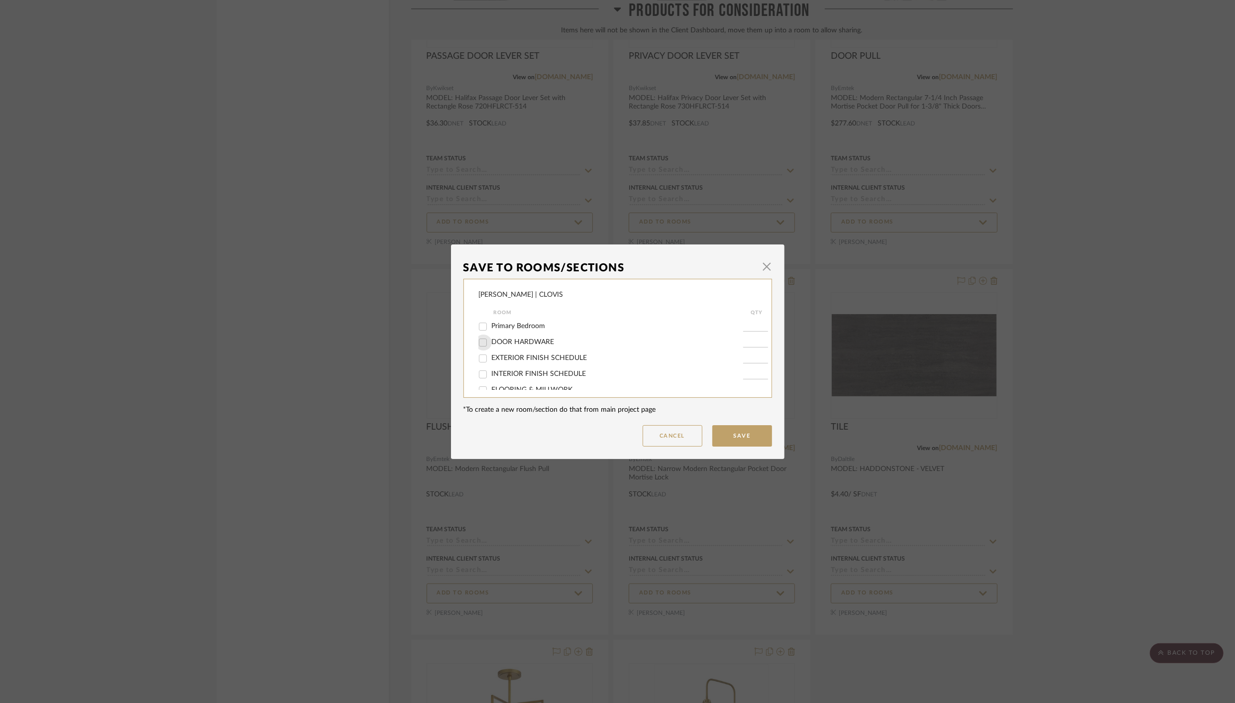
click at [481, 343] on input "DOOR HARDWARE" at bounding box center [483, 342] width 16 height 16
checkbox input "true"
drag, startPoint x: 746, startPoint y: 344, endPoint x: 757, endPoint y: 344, distance: 11.0
click at [757, 344] on input "1" at bounding box center [755, 342] width 25 height 10
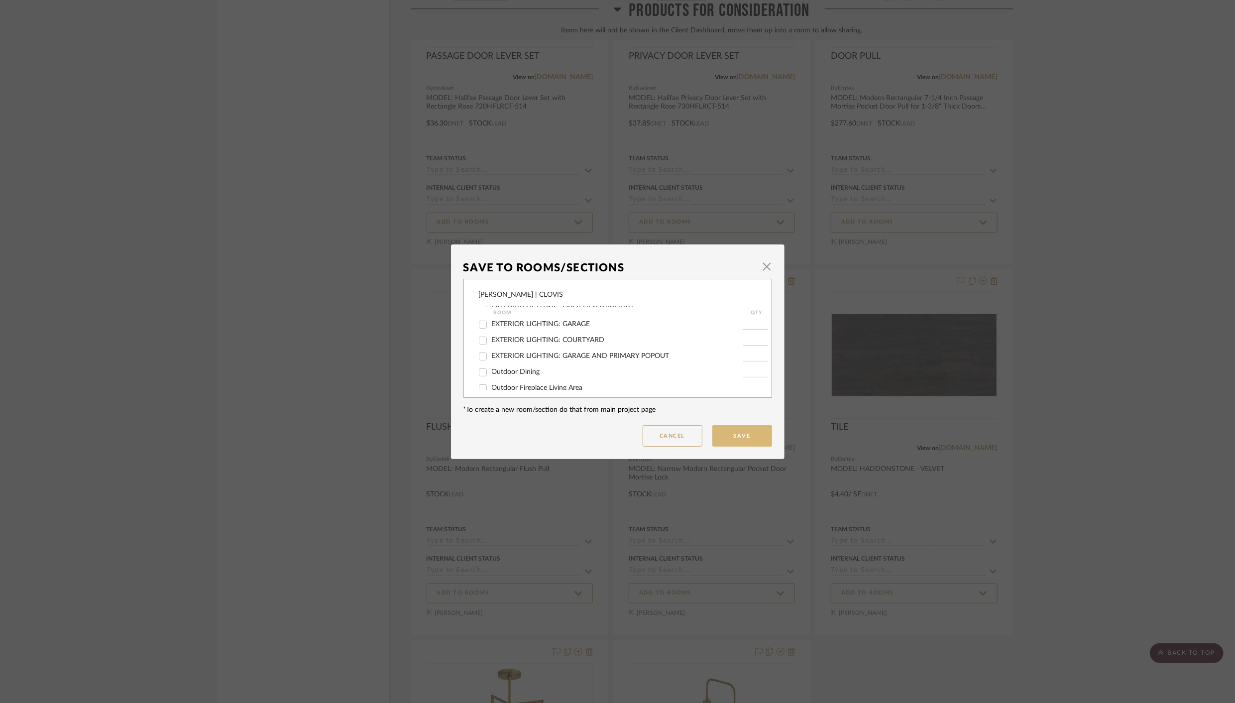
type input "6"
click at [745, 435] on button "Save" at bounding box center [742, 435] width 60 height 21
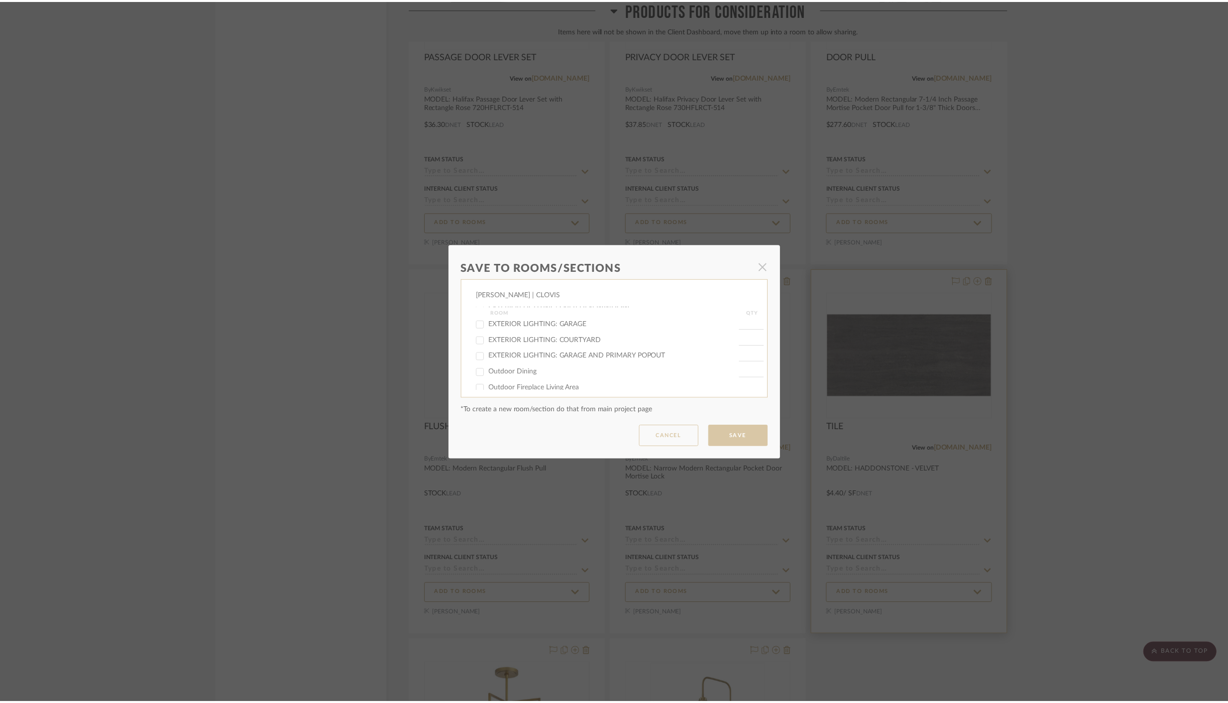
scroll to position [6072, 0]
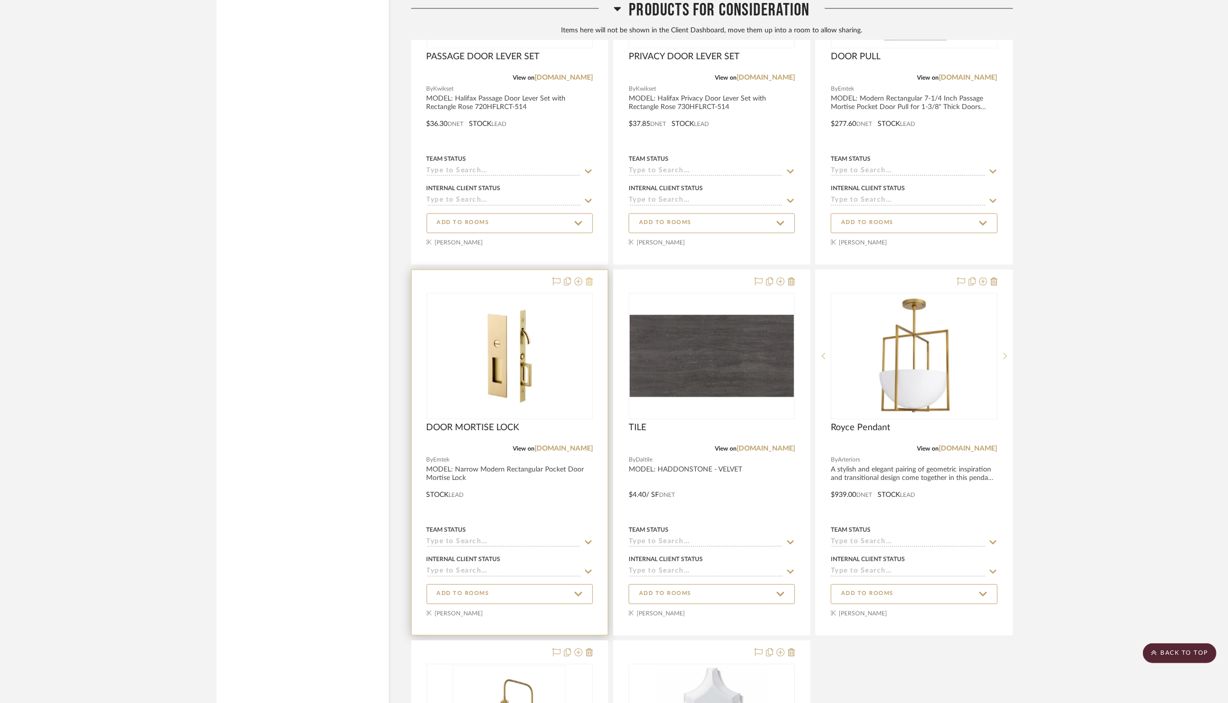
click at [590, 277] on icon at bounding box center [589, 281] width 7 height 8
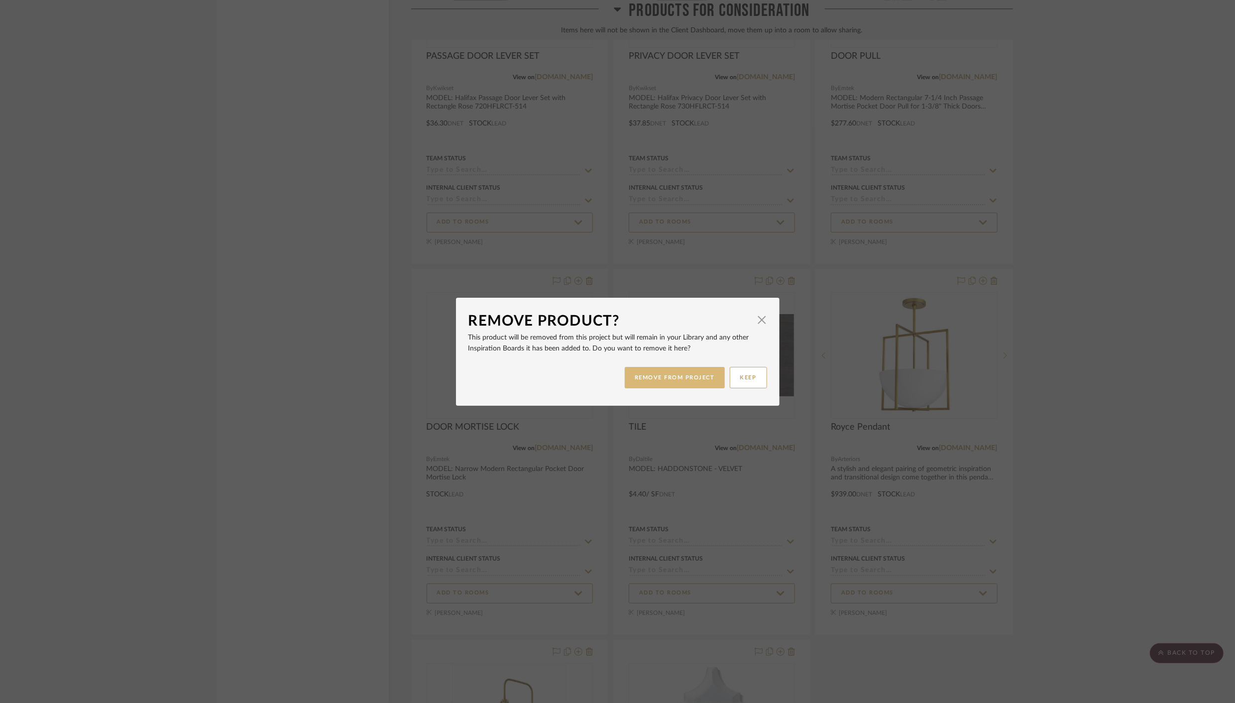
click at [686, 385] on button "REMOVE FROM PROJECT" at bounding box center [675, 377] width 100 height 21
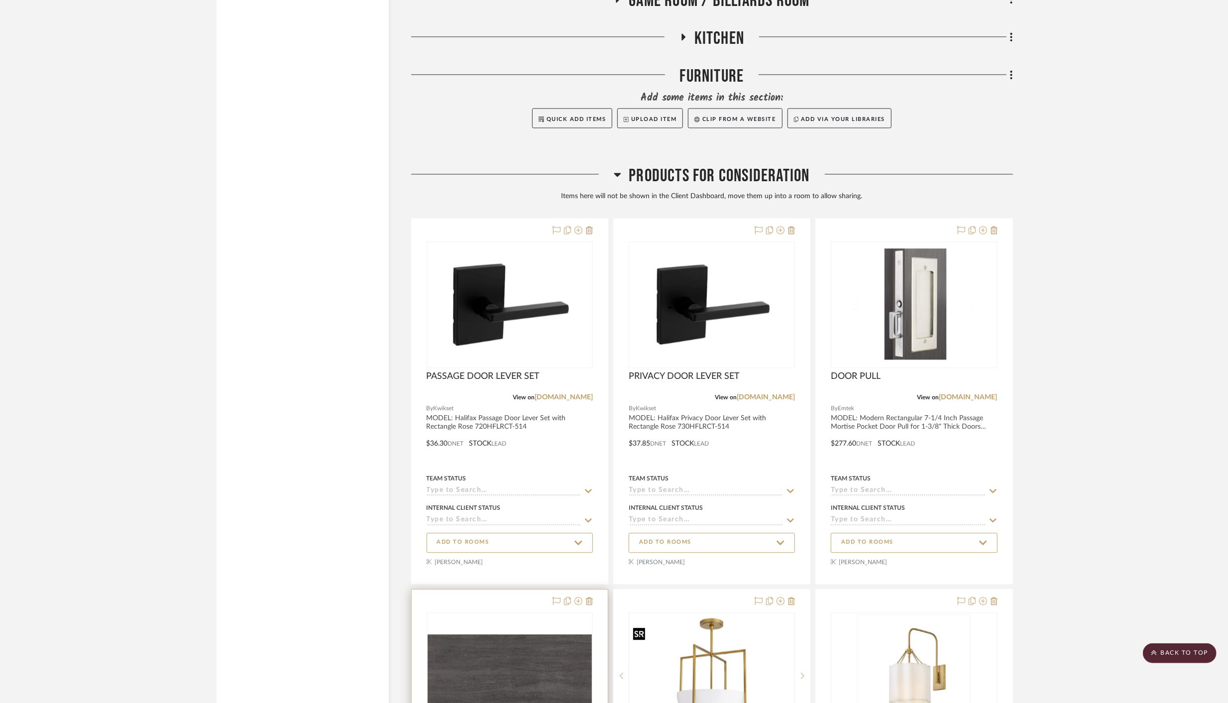
scroll to position [5715, 0]
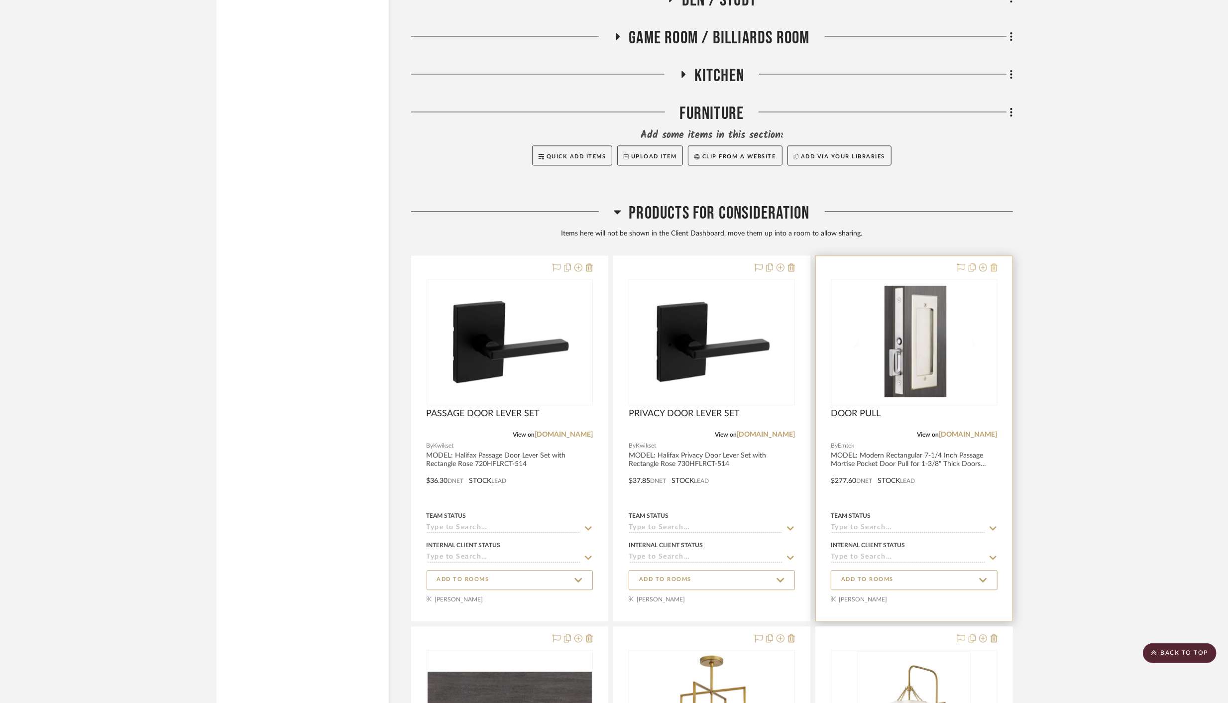
click at [996, 263] on icon at bounding box center [993, 267] width 7 height 8
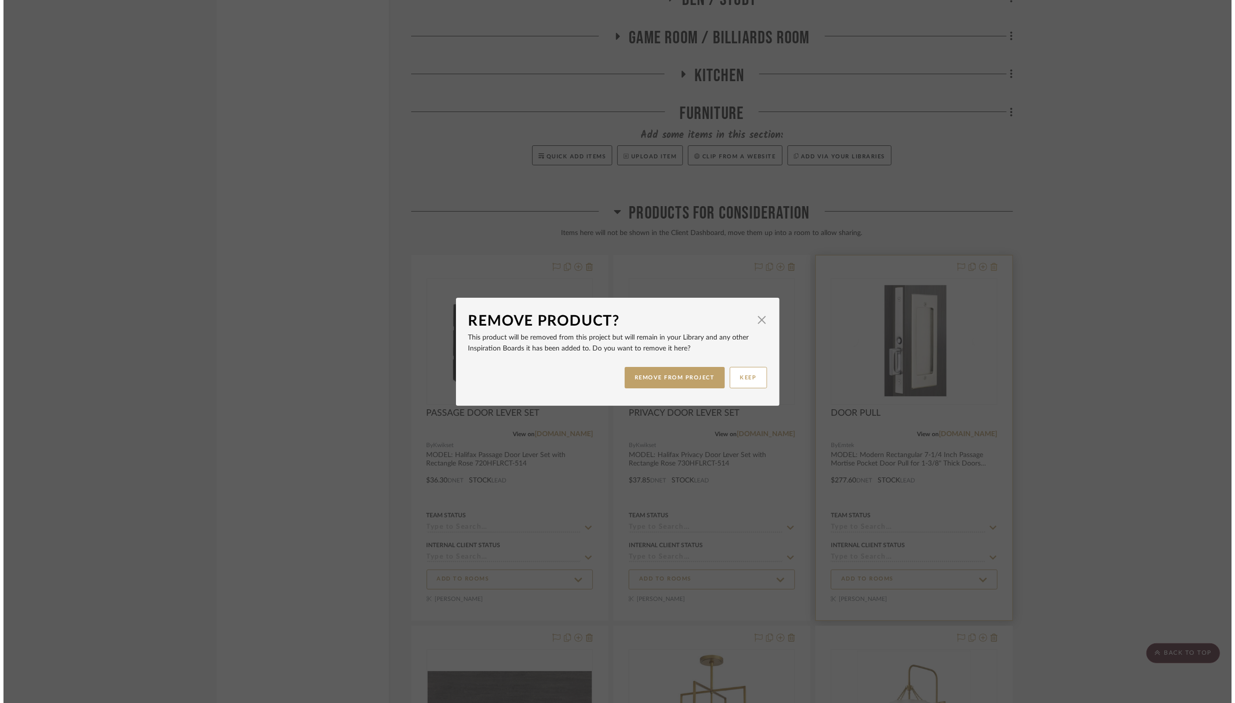
scroll to position [0, 0]
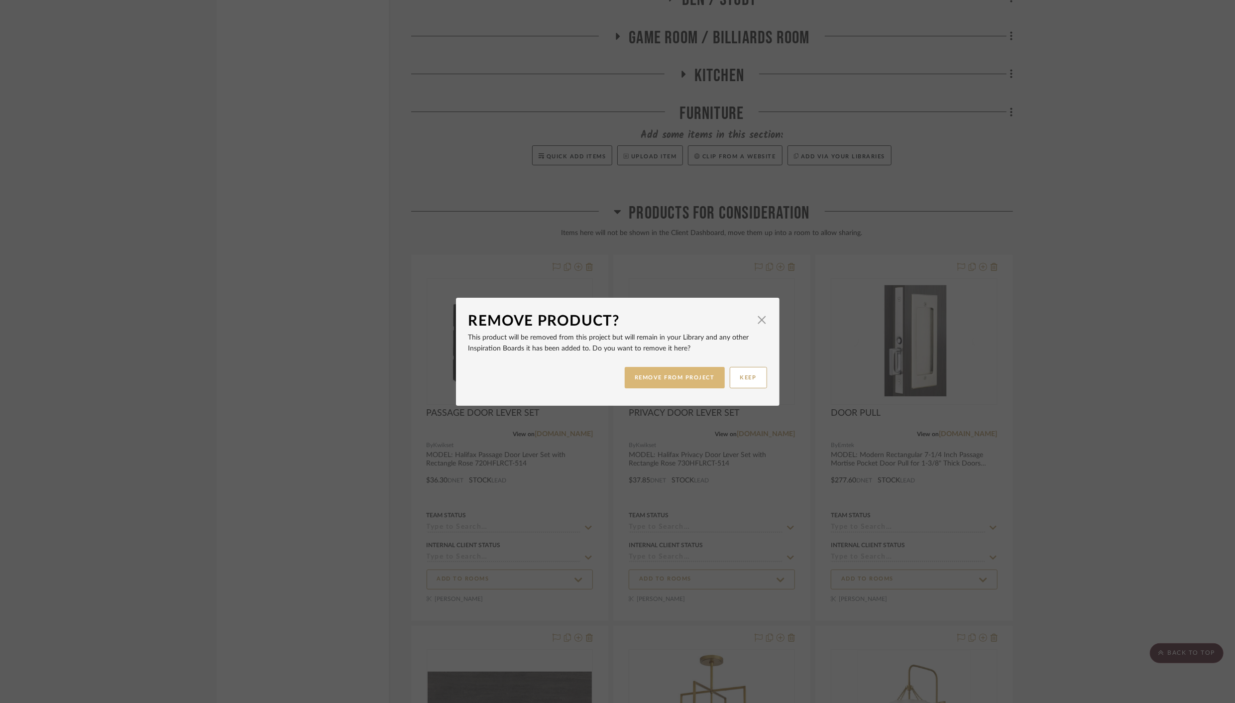
click at [682, 377] on button "REMOVE FROM PROJECT" at bounding box center [675, 377] width 100 height 21
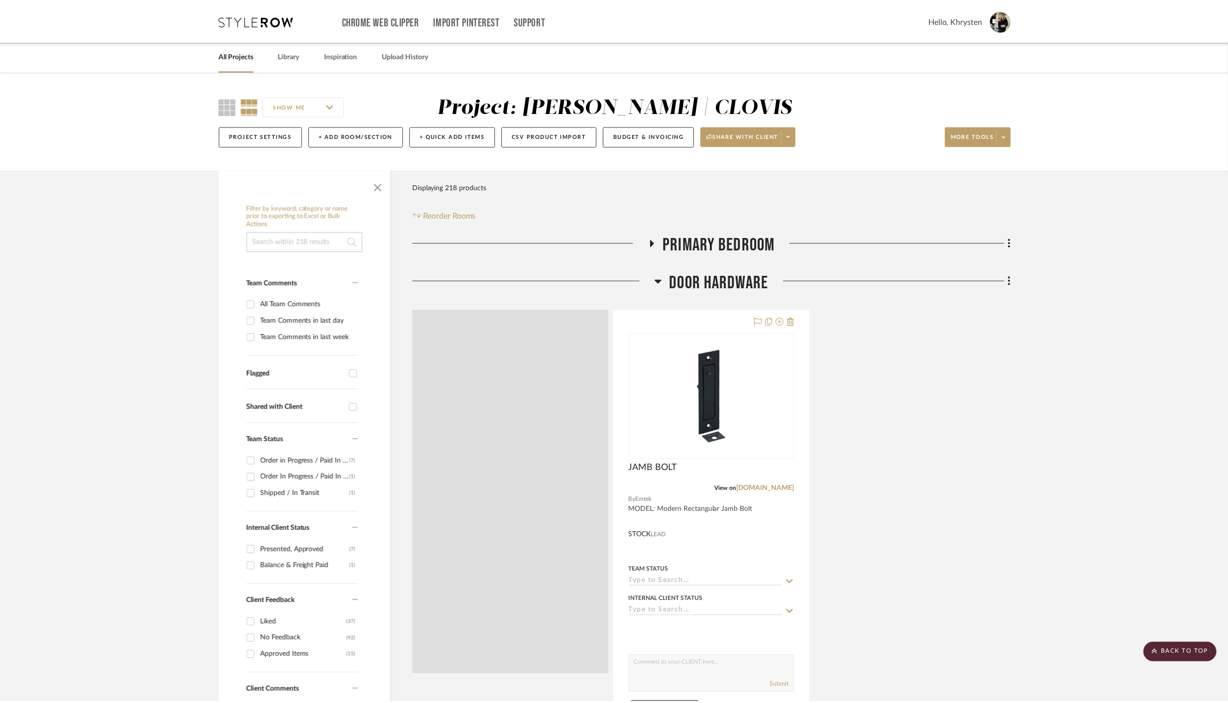
scroll to position [5715, 0]
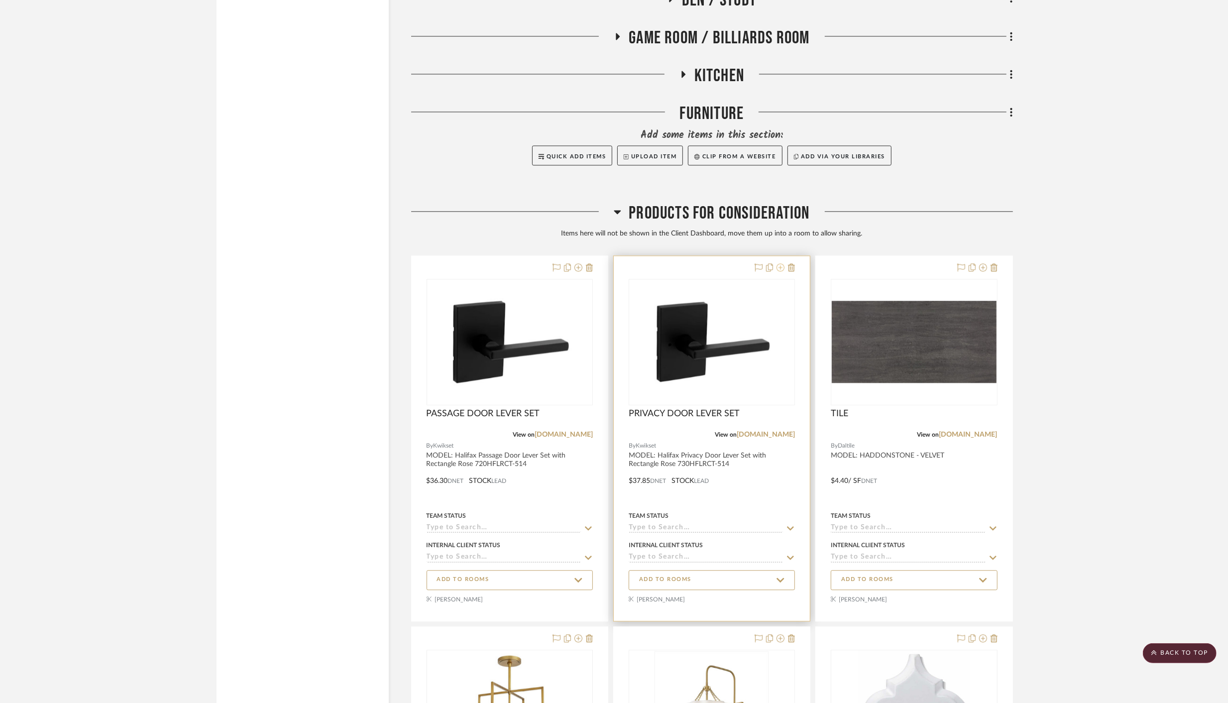
click at [781, 263] on icon at bounding box center [780, 267] width 8 height 8
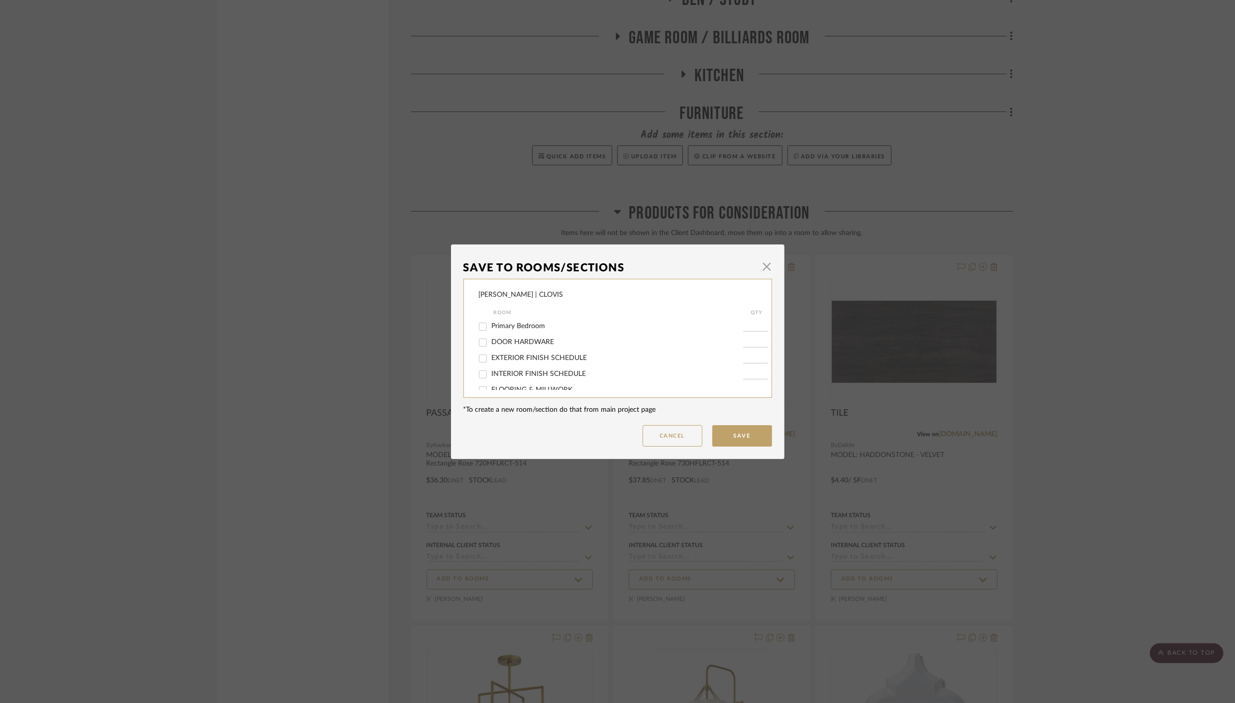
click at [480, 343] on input "DOOR HARDWARE" at bounding box center [483, 342] width 16 height 16
checkbox input "true"
type input "1"
click at [737, 435] on button "Save" at bounding box center [742, 435] width 60 height 21
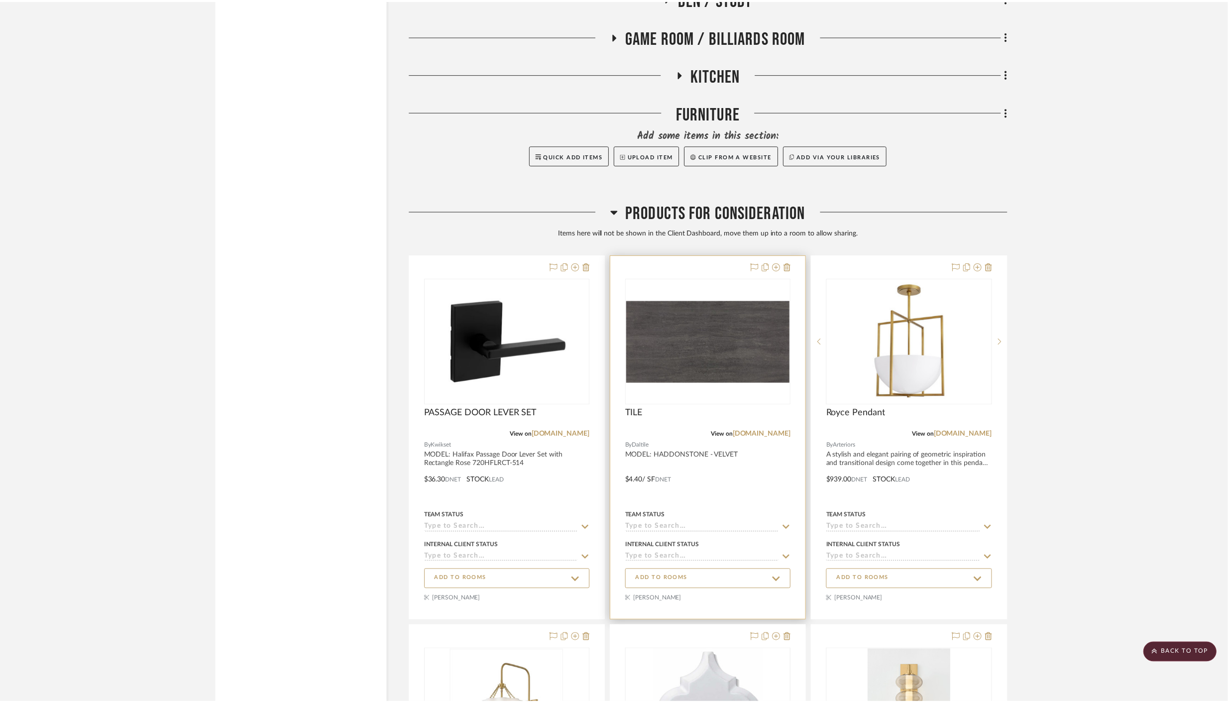
scroll to position [5715, 0]
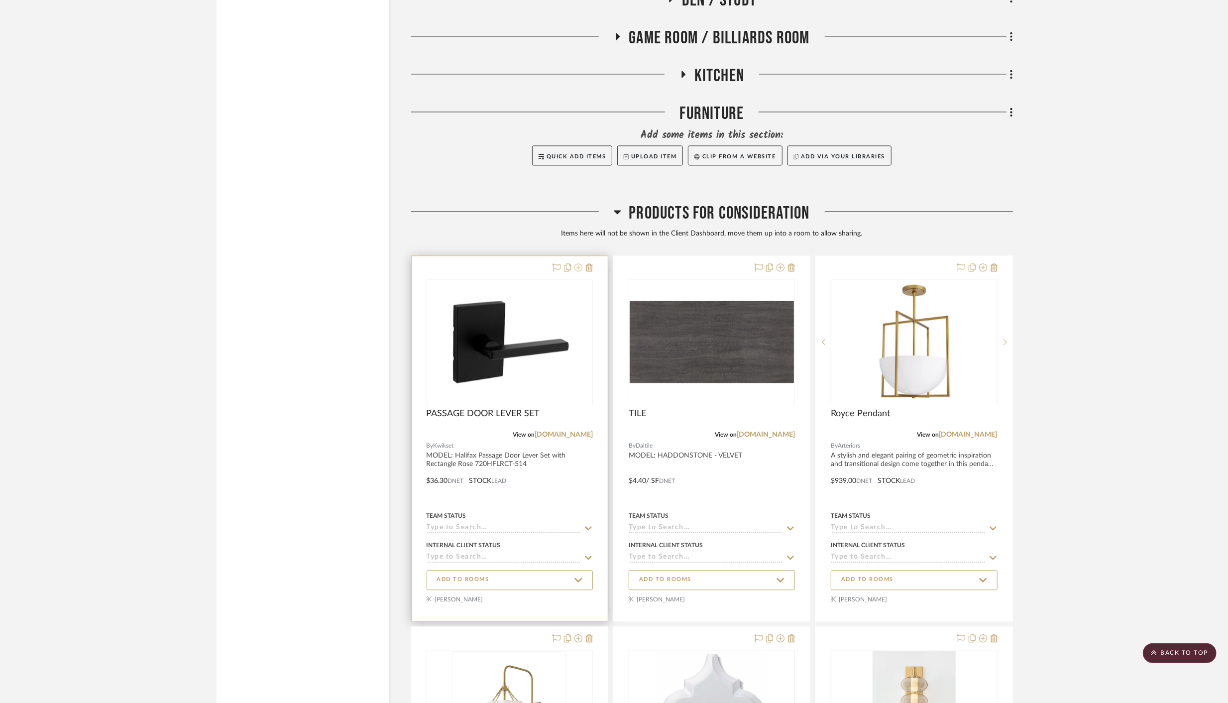
click at [578, 263] on icon at bounding box center [578, 267] width 8 height 8
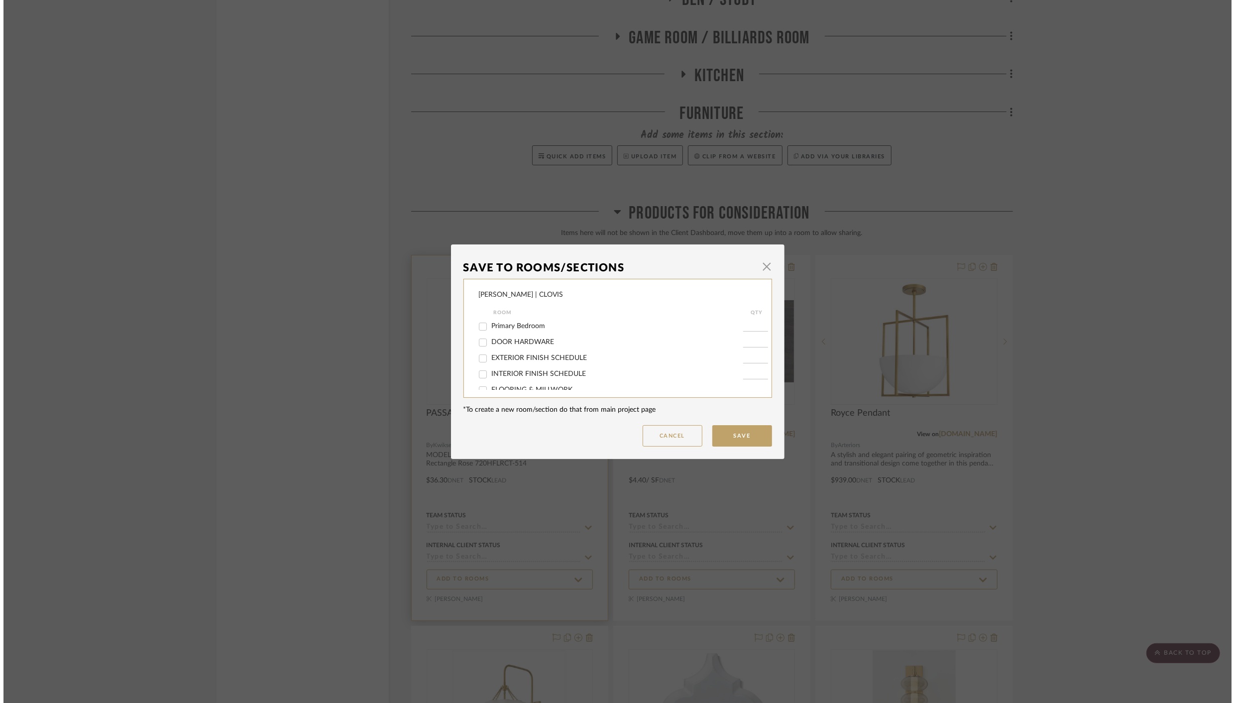
scroll to position [0, 0]
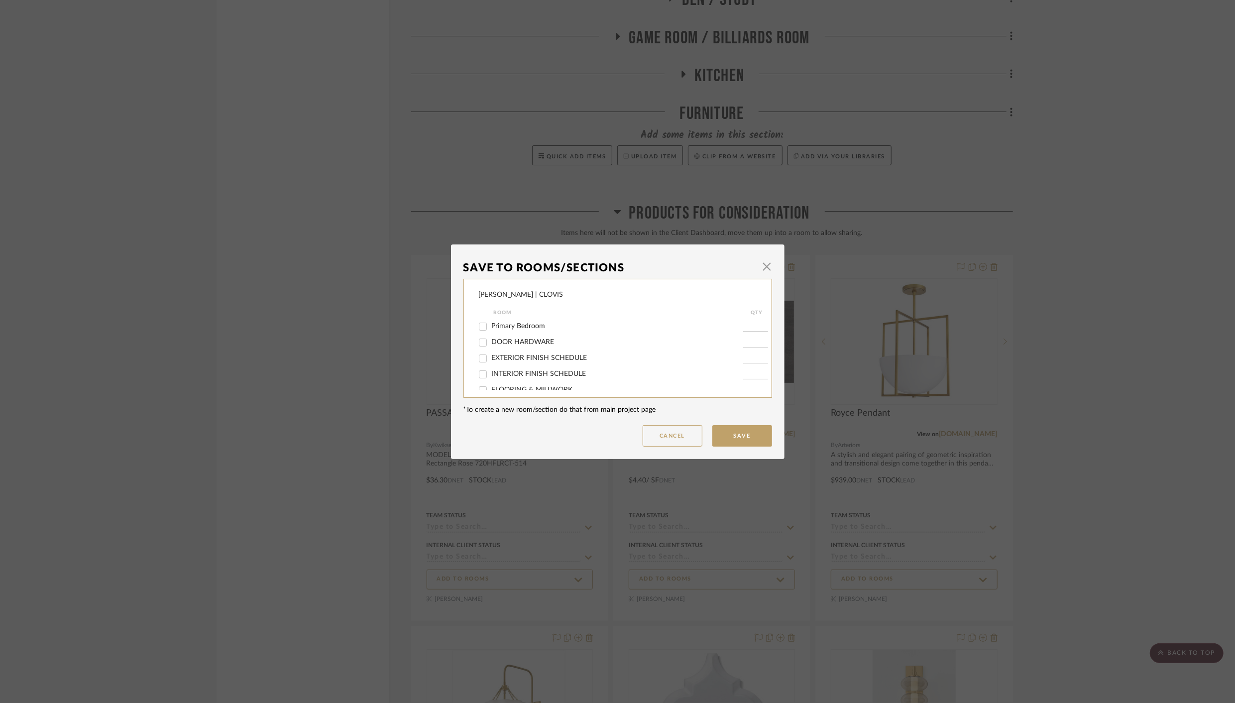
click at [479, 343] on input "DOOR HARDWARE" at bounding box center [483, 342] width 16 height 16
checkbox input "true"
type input "1"
drag, startPoint x: 745, startPoint y: 343, endPoint x: 754, endPoint y: 343, distance: 9.0
click at [754, 343] on input "1" at bounding box center [755, 342] width 25 height 10
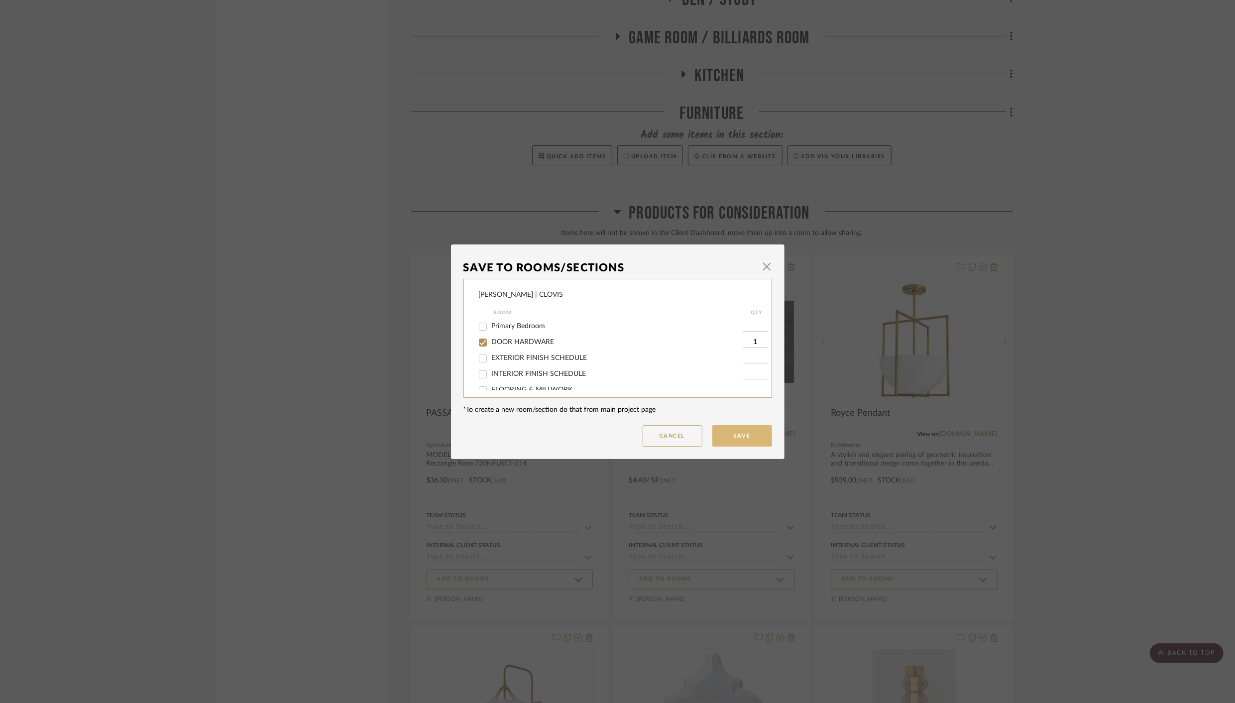
click at [733, 434] on button "Save" at bounding box center [742, 435] width 60 height 21
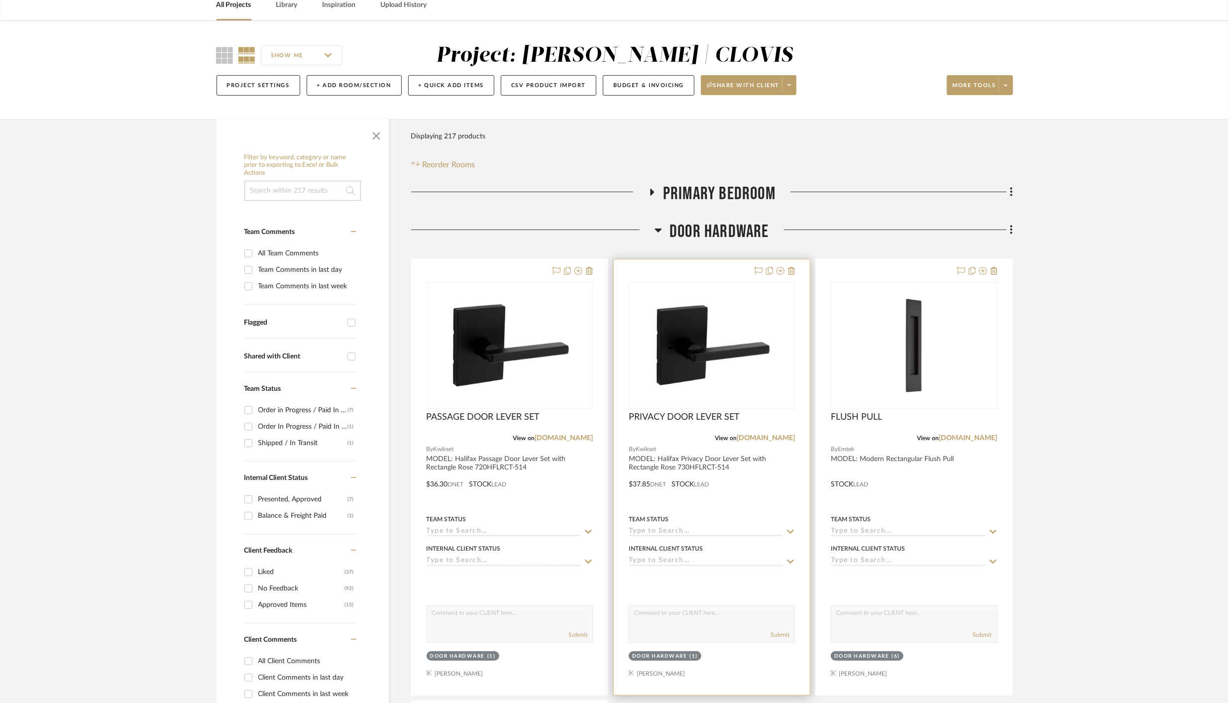
scroll to position [54, 0]
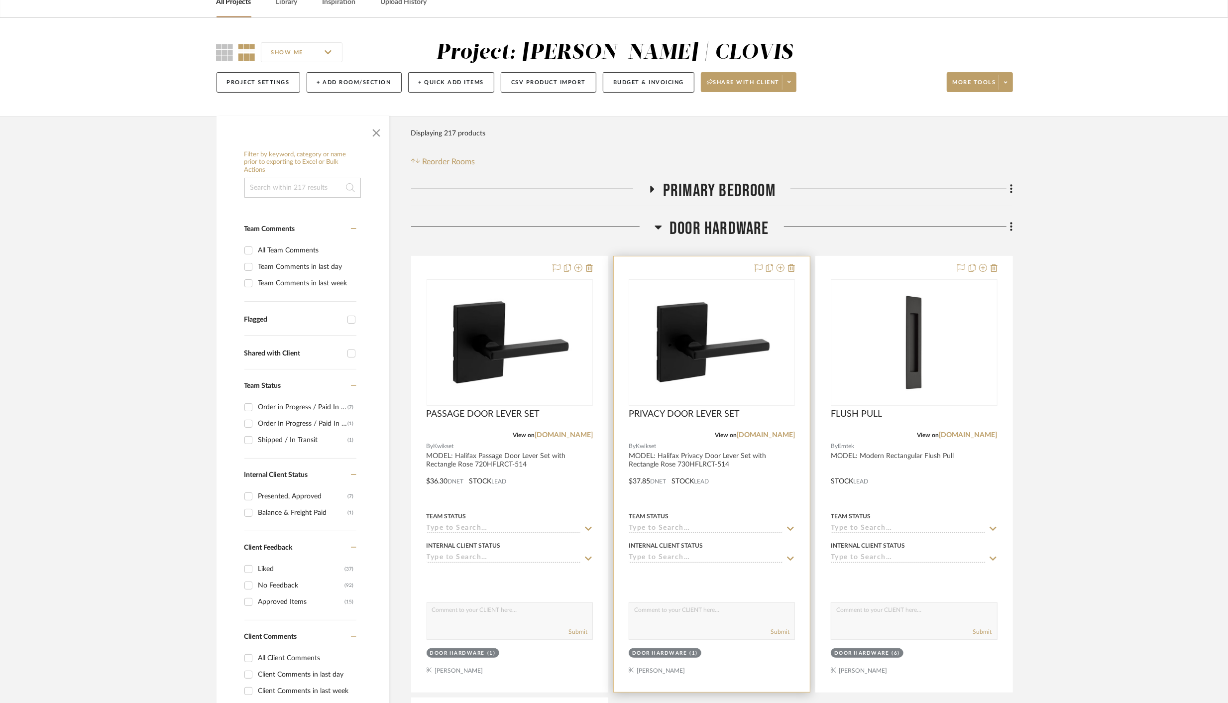
click at [671, 654] on div "DOOR HARDWARE" at bounding box center [659, 652] width 55 height 7
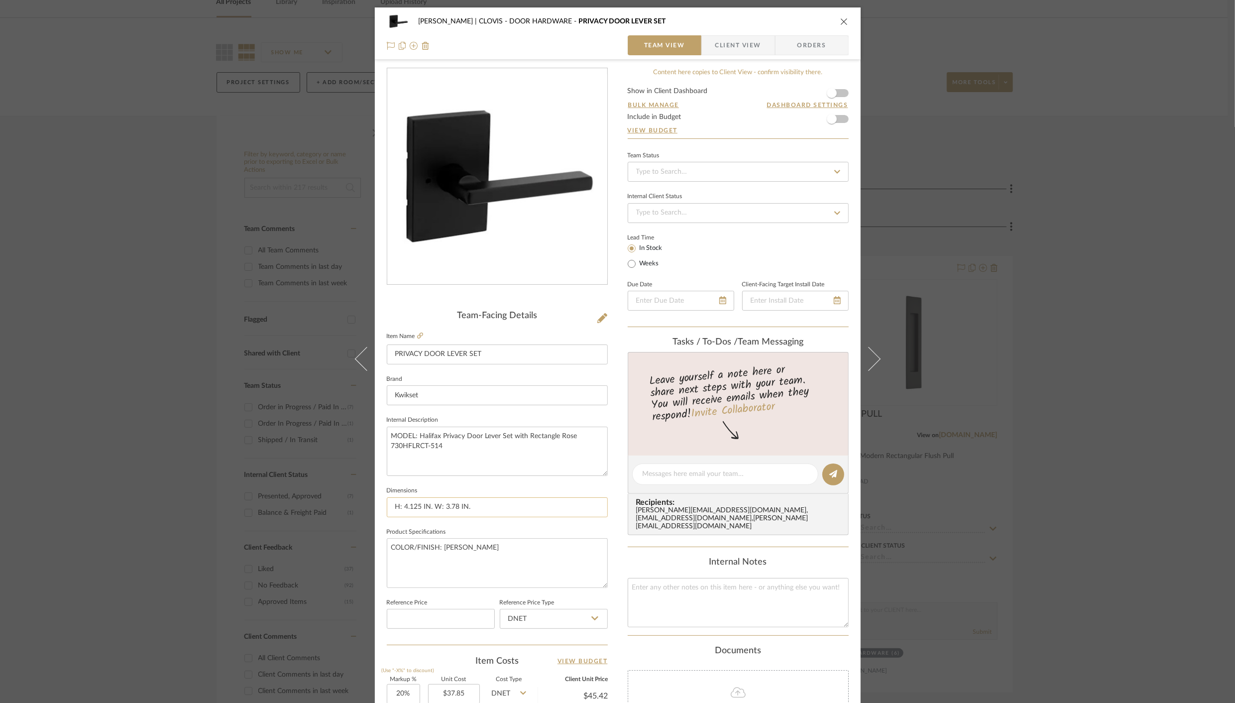
scroll to position [222, 0]
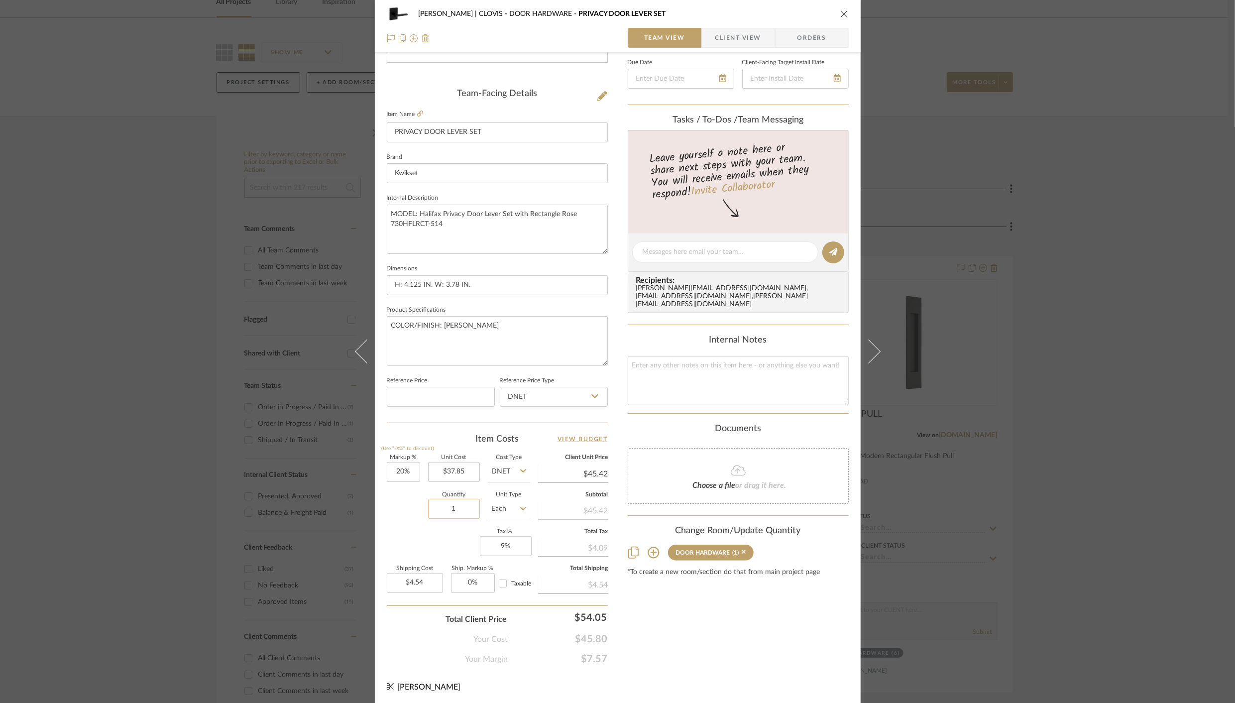
click at [440, 506] on input "1" at bounding box center [454, 509] width 52 height 20
type input "2"
click at [697, 632] on div "Content here copies to Client View - confirm visibility there. Show in Client D…" at bounding box center [737, 255] width 221 height 819
type input "$9.08"
click at [843, 15] on icon "close" at bounding box center [844, 14] width 8 height 8
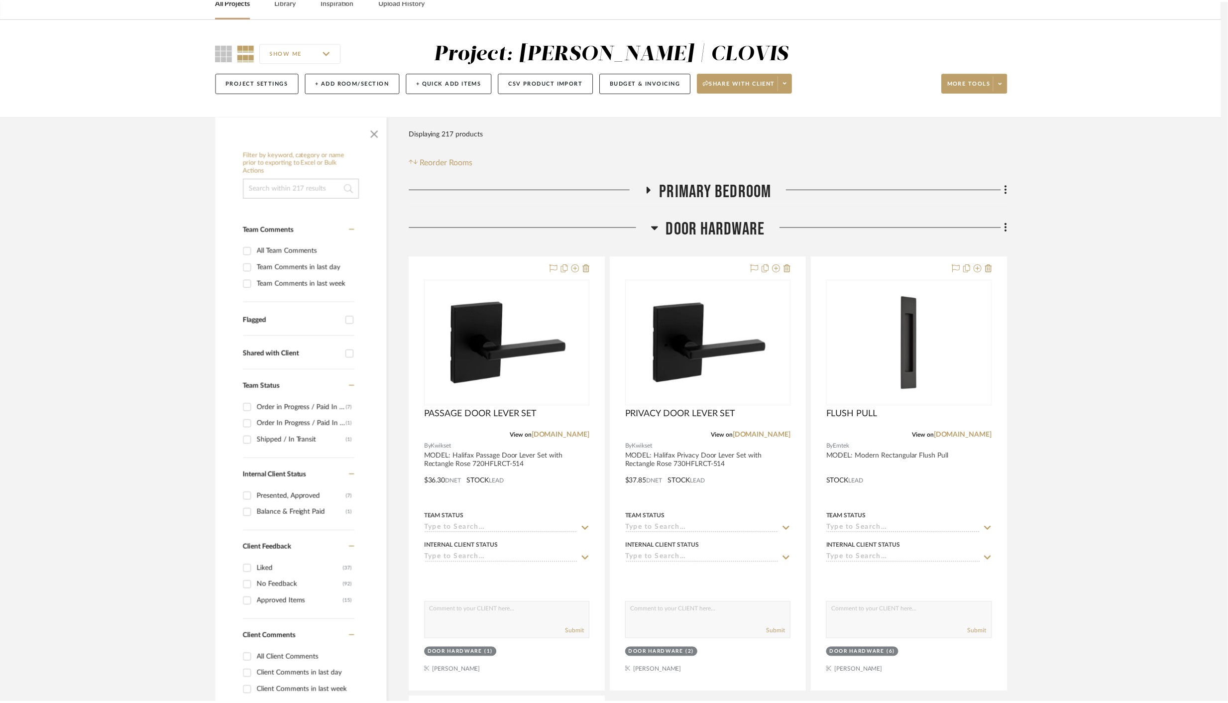
scroll to position [54, 0]
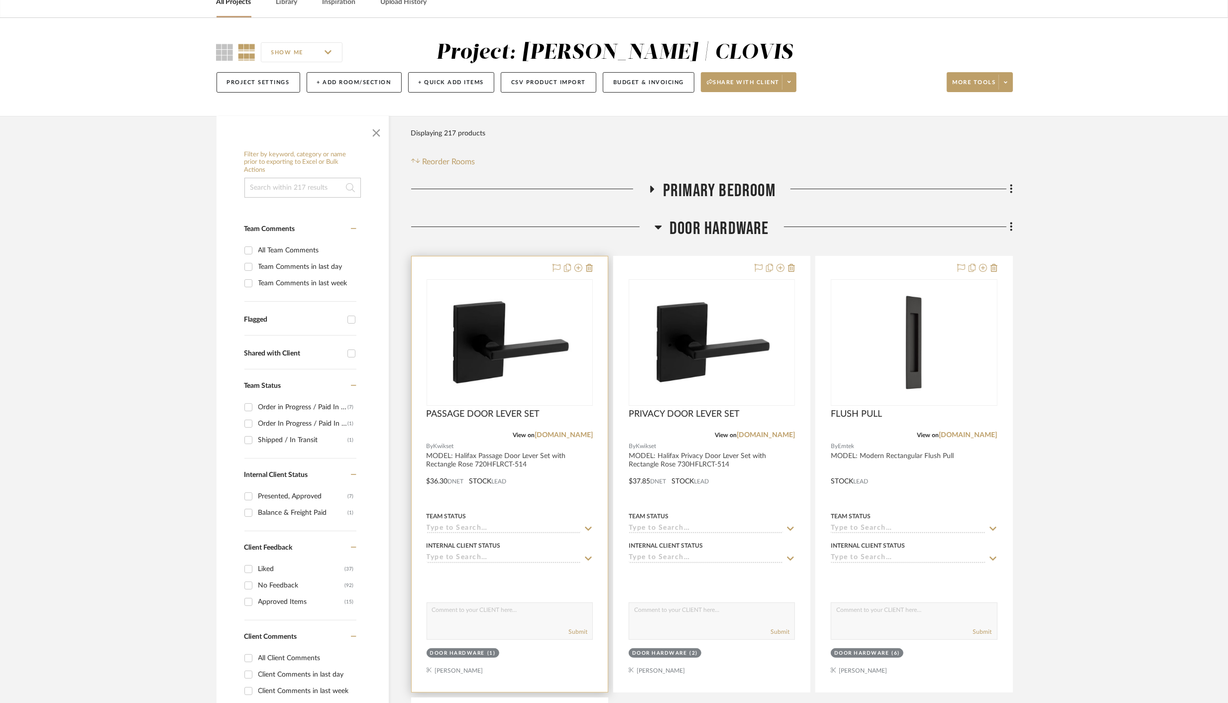
click at [473, 615] on textarea at bounding box center [509, 612] width 165 height 19
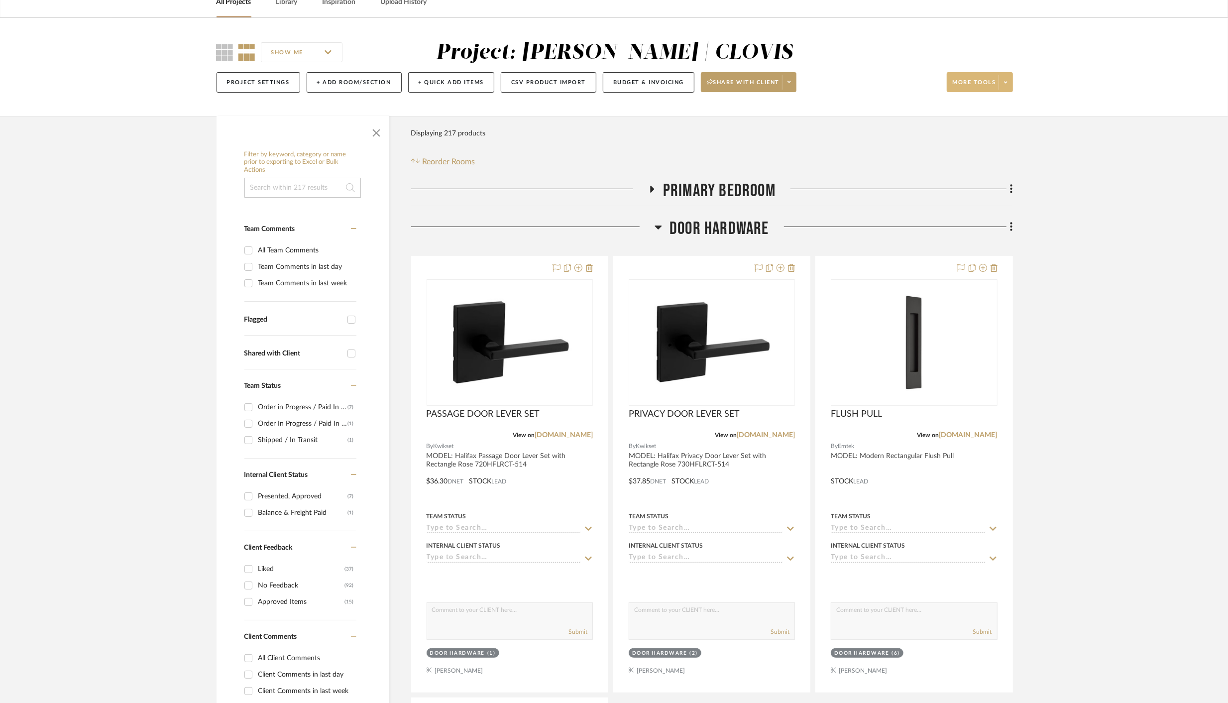
click at [962, 84] on span "More tools" at bounding box center [973, 86] width 43 height 15
click at [972, 184] on span "Bulk Actions" at bounding box center [989, 182] width 64 height 8
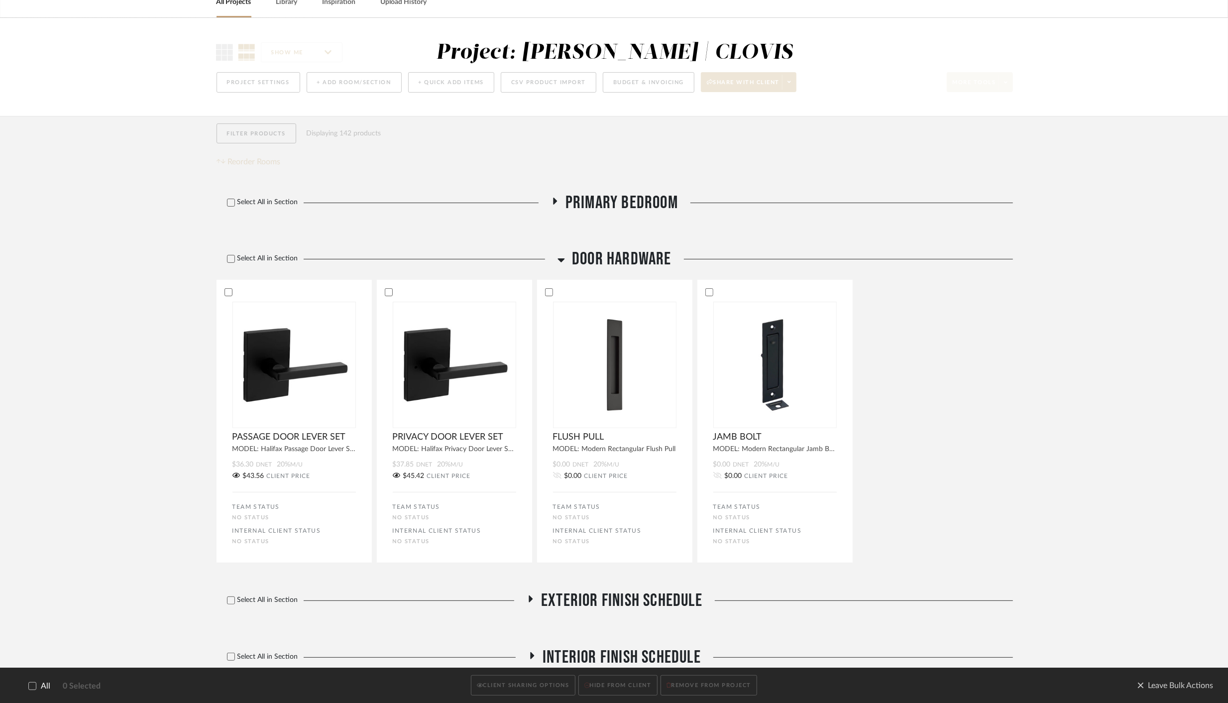
scroll to position [0, 0]
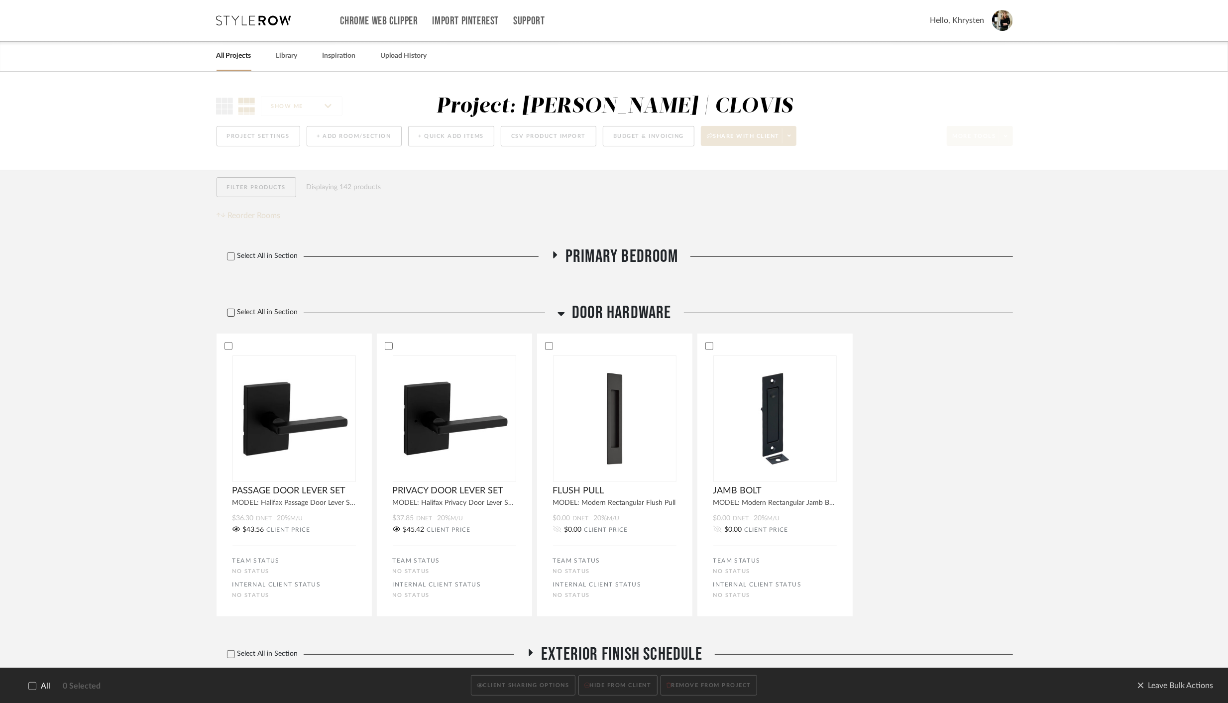
click at [230, 313] on icon at bounding box center [230, 312] width 7 height 7
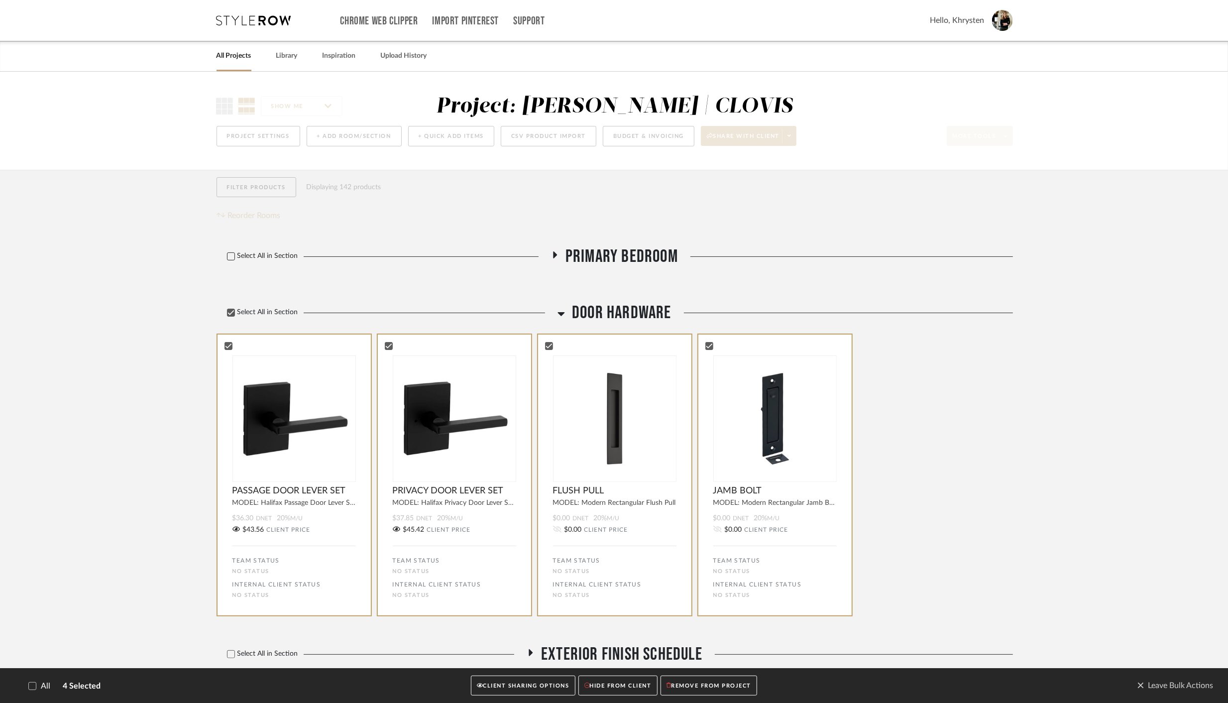
click at [231, 256] on icon at bounding box center [230, 256] width 7 height 7
click at [537, 683] on button "CLIENT SHARING OPTIONS" at bounding box center [523, 685] width 104 height 20
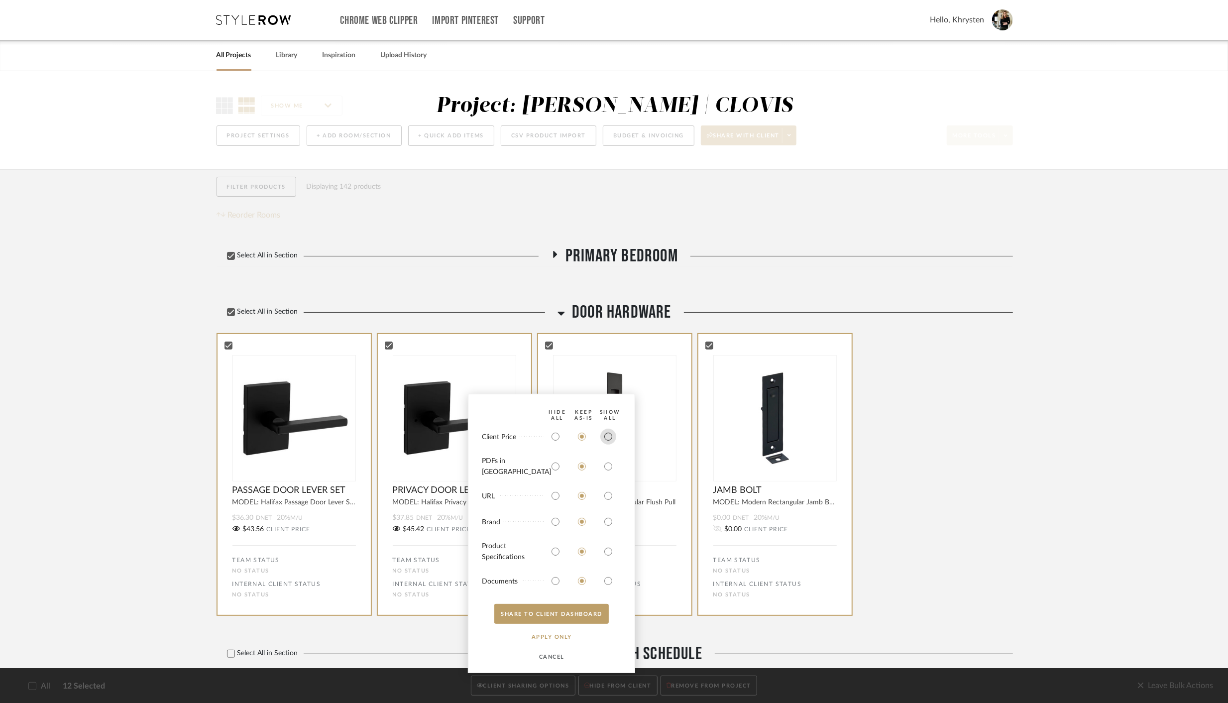
click at [609, 444] on input "radio" at bounding box center [608, 436] width 16 height 16
radio input "true"
click at [608, 470] on input "radio" at bounding box center [608, 466] width 16 height 16
radio input "true"
click at [610, 553] on input "radio" at bounding box center [608, 551] width 16 height 16
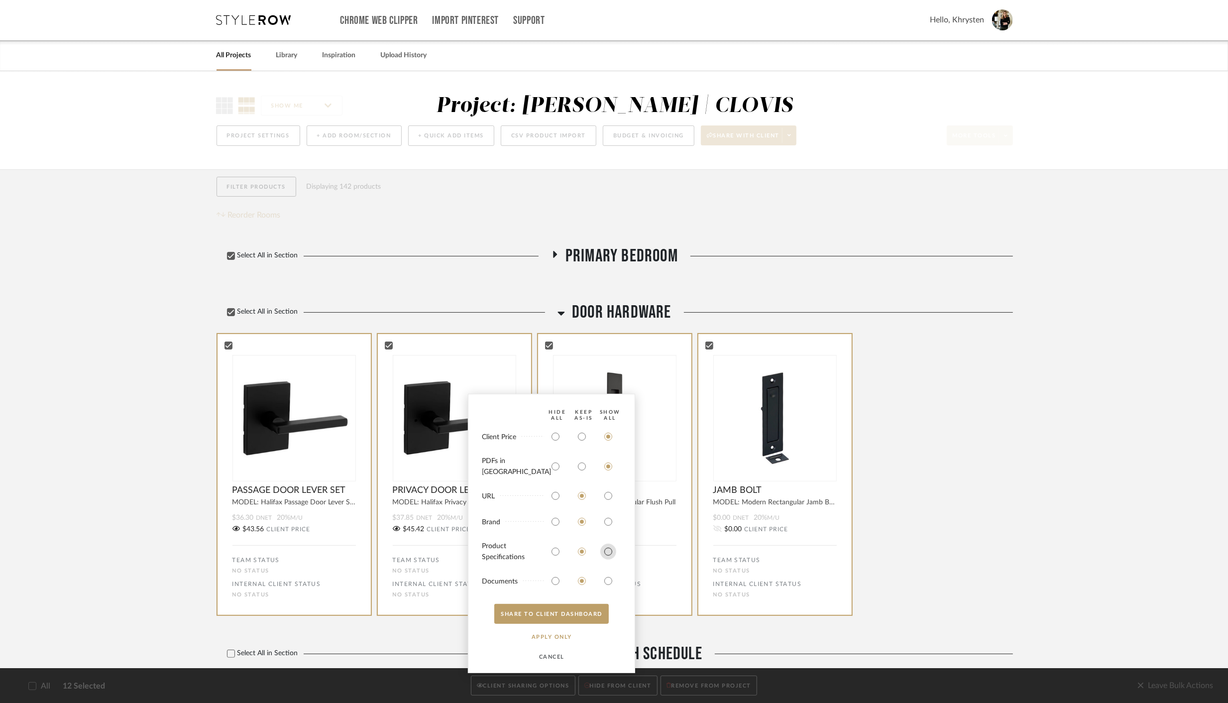
radio input "true"
drag, startPoint x: 608, startPoint y: 577, endPoint x: 588, endPoint y: 609, distance: 37.8
click at [607, 578] on input "radio" at bounding box center [608, 581] width 16 height 16
radio input "true"
click at [585, 620] on button "SHARE TO CLIENT Dashboard" at bounding box center [551, 614] width 114 height 20
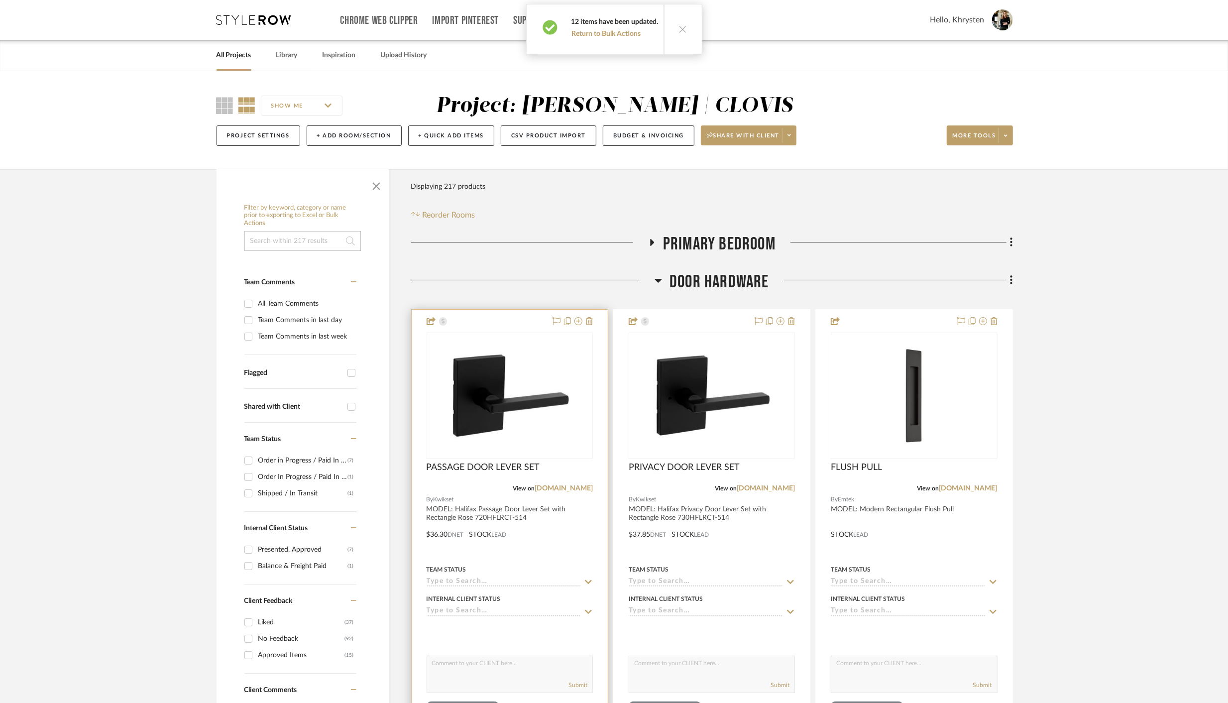
click at [536, 541] on div at bounding box center [510, 527] width 196 height 435
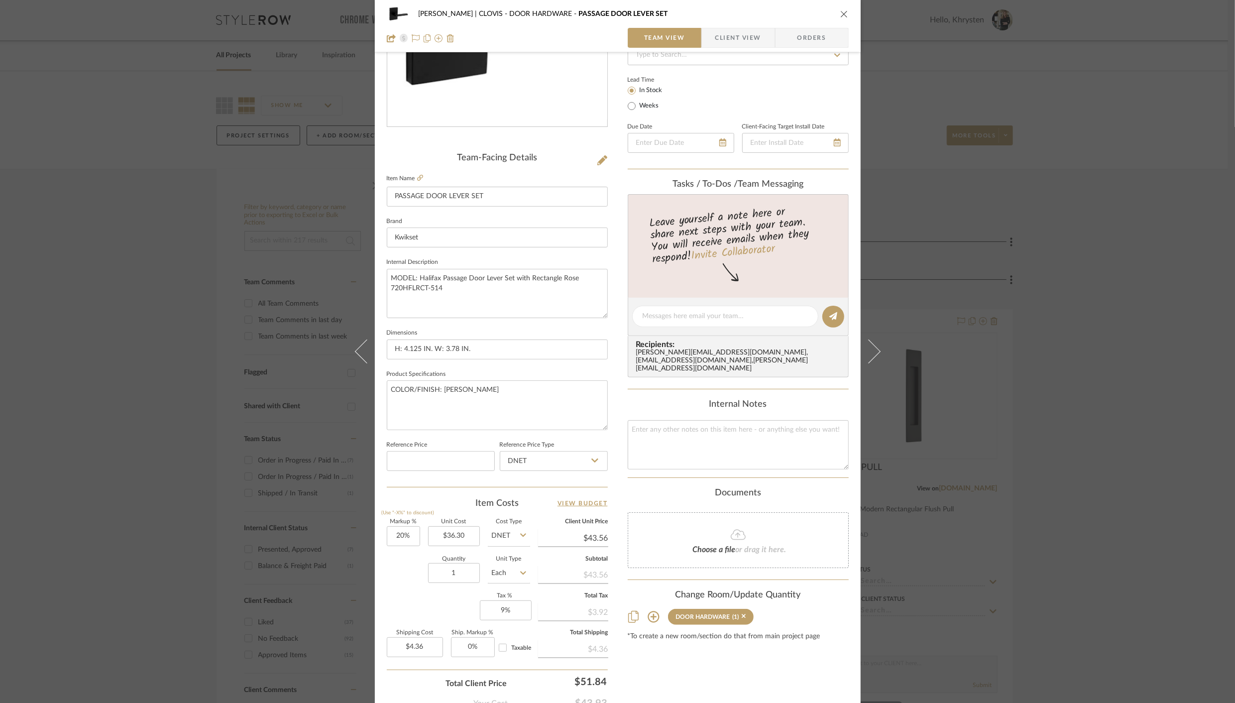
scroll to position [0, 0]
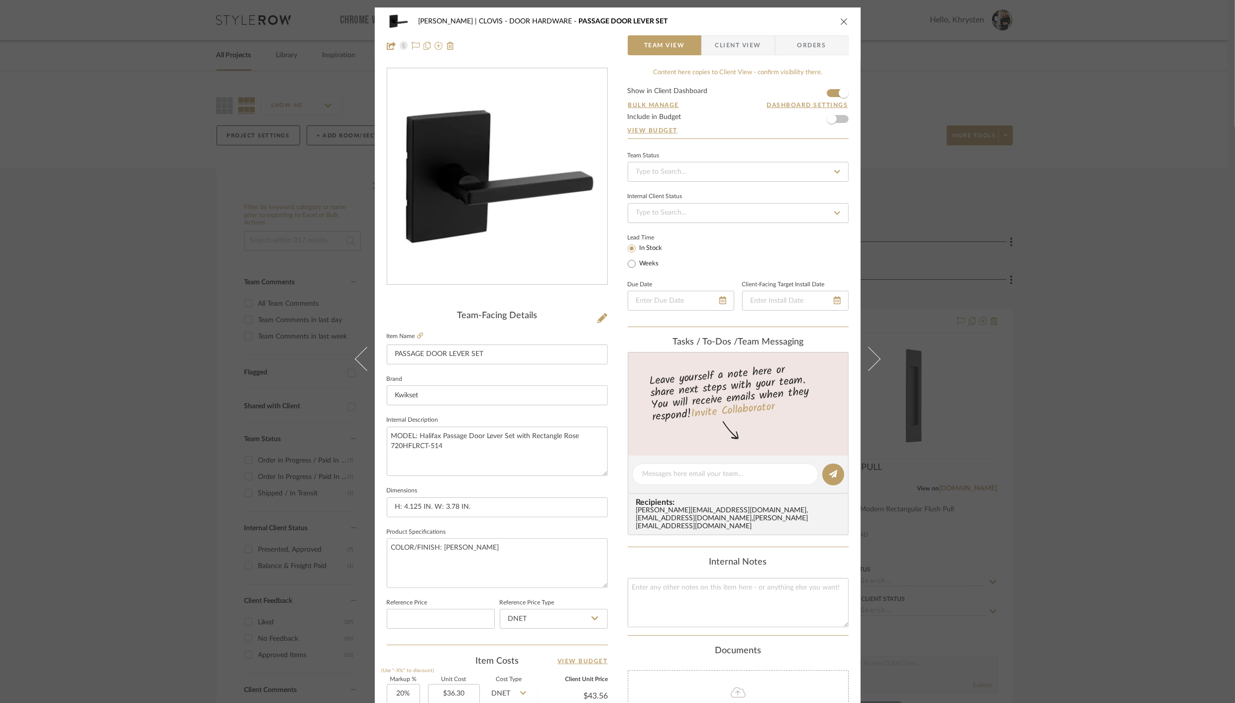
click at [840, 19] on icon "close" at bounding box center [844, 21] width 8 height 8
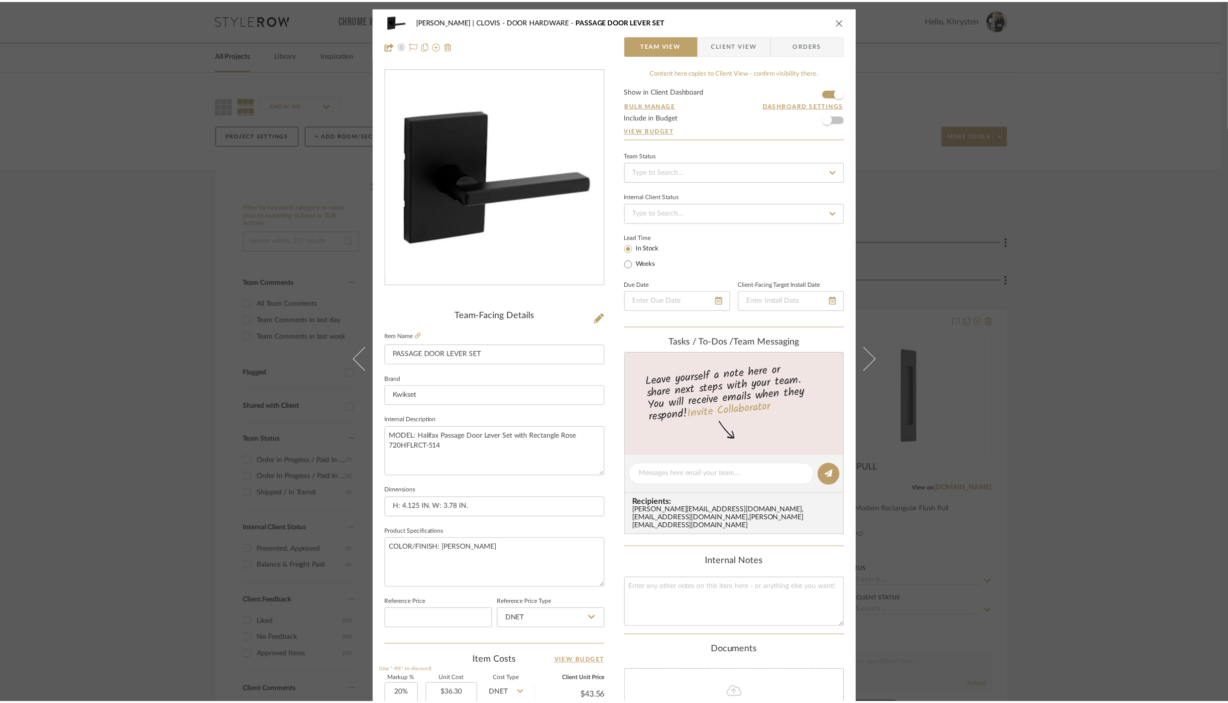
scroll to position [0, 0]
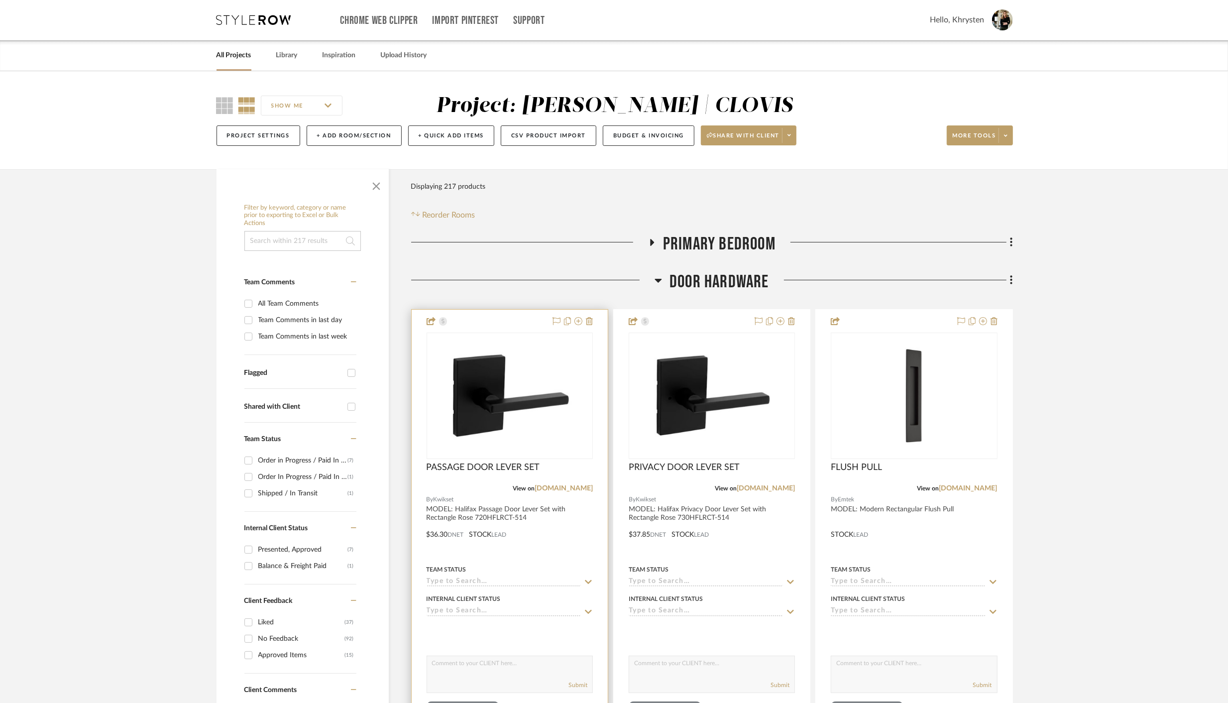
click at [444, 670] on textarea at bounding box center [509, 665] width 165 height 19
type textarea "HALL CLOSET"
click at [578, 686] on button "Submit" at bounding box center [577, 684] width 19 height 9
click at [663, 682] on div "Submit" at bounding box center [711, 685] width 165 height 14
click at [653, 671] on textarea at bounding box center [711, 665] width 165 height 19
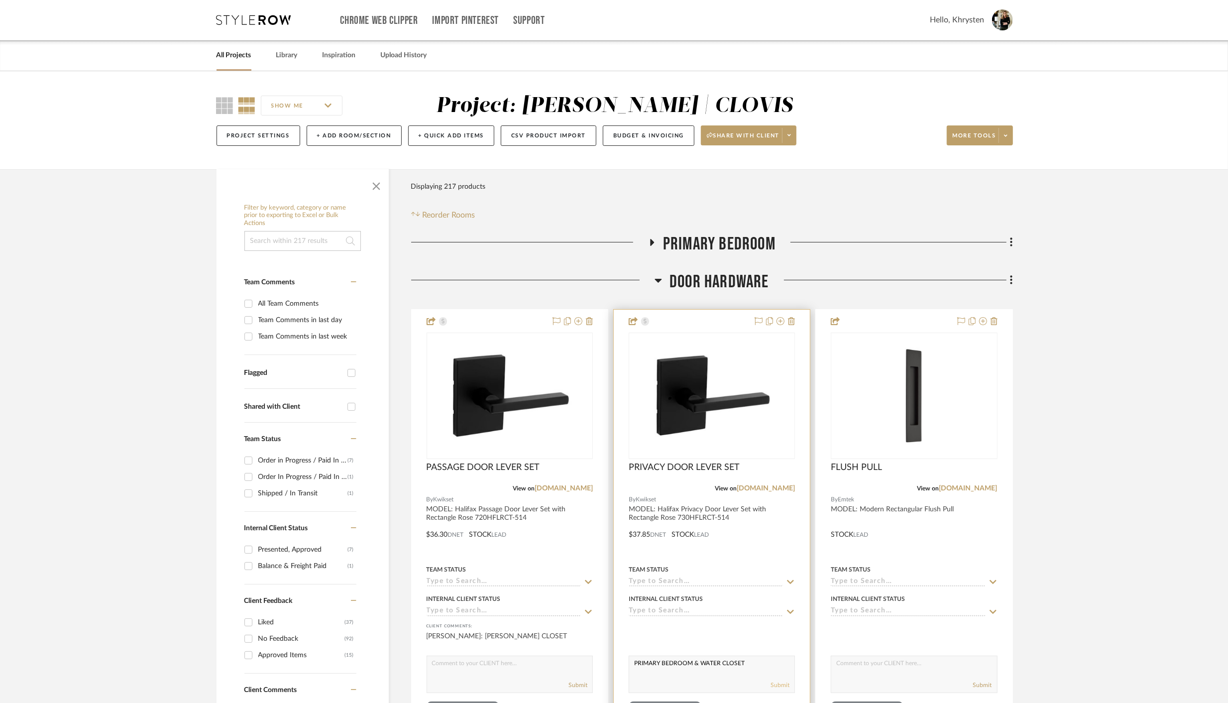
type textarea "PRIMARY BEDROOM & WATER CLOSET"
click at [783, 684] on button "Submit" at bounding box center [779, 684] width 19 height 9
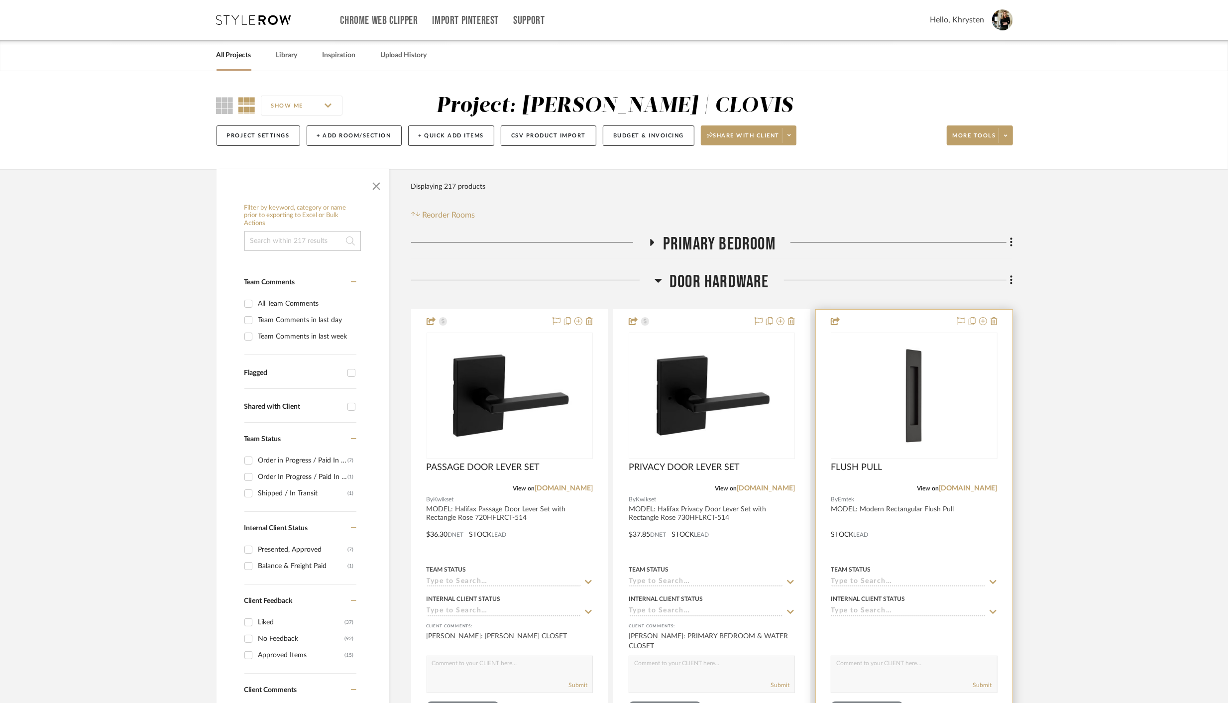
click at [886, 674] on textarea at bounding box center [913, 665] width 165 height 19
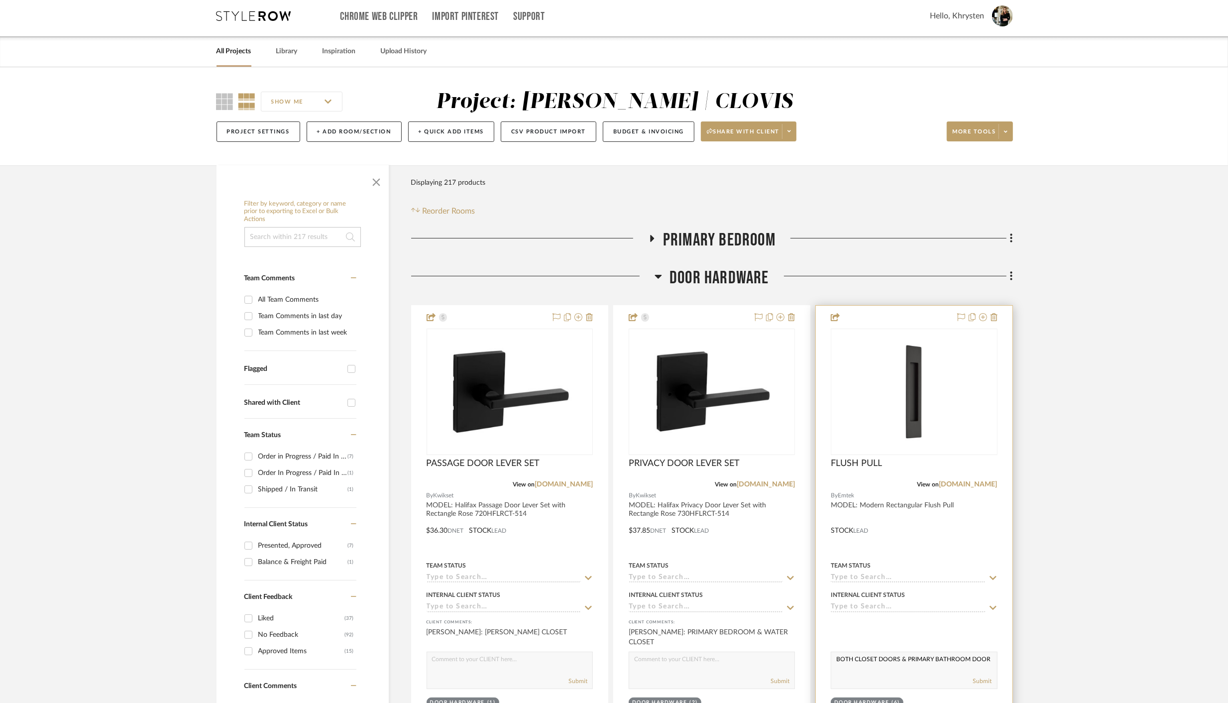
click at [898, 664] on textarea "BOTH CLOSET DOORS & PRIMARY BATHROOM DOOR" at bounding box center [913, 661] width 165 height 19
click at [878, 658] on textarea "BOTH CLOSET DOORS & PRIMARY BATHROOM DOOR" at bounding box center [913, 661] width 165 height 19
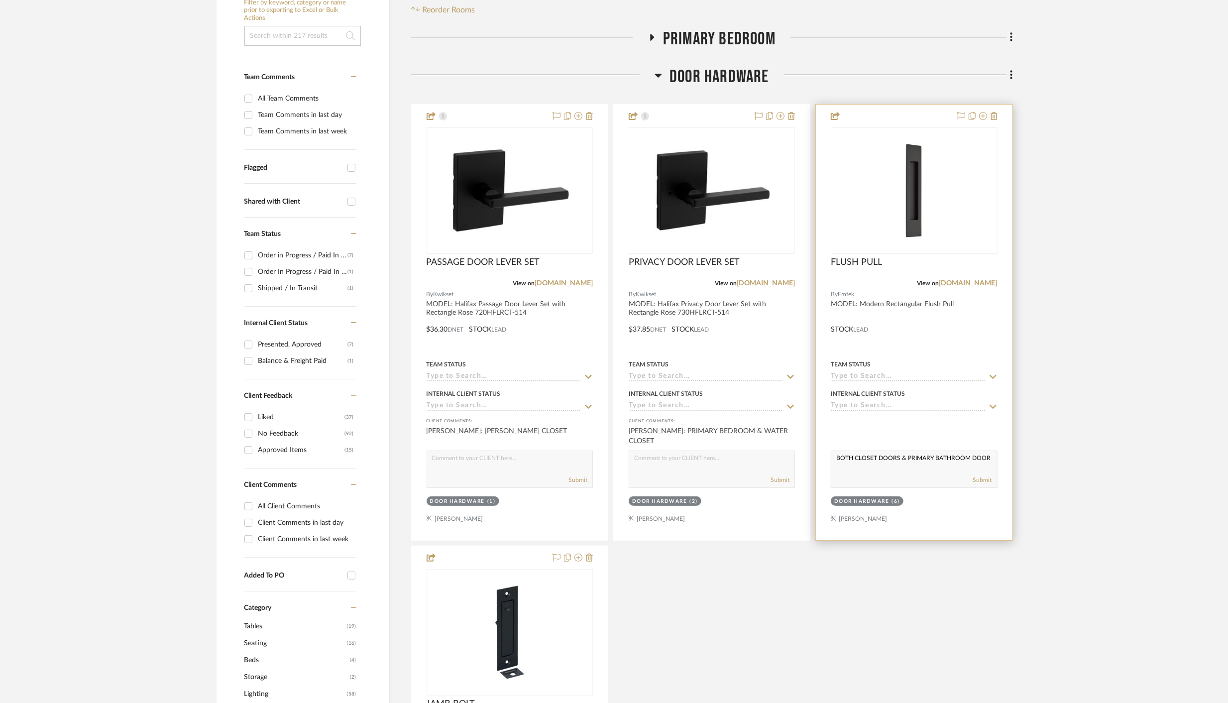
scroll to position [225, 0]
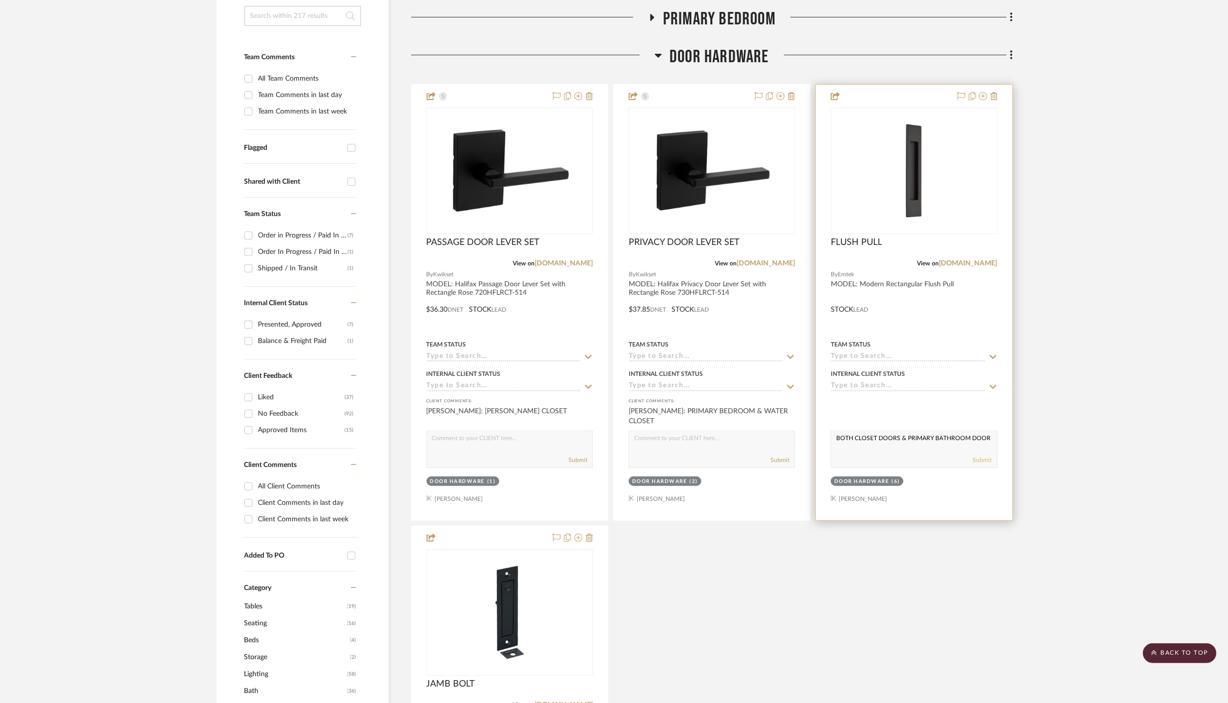
type textarea "BOTH CLOSET DOORS & PRIMARY BATHROOM DOOR"
click at [986, 459] on button "Submit" at bounding box center [982, 459] width 19 height 9
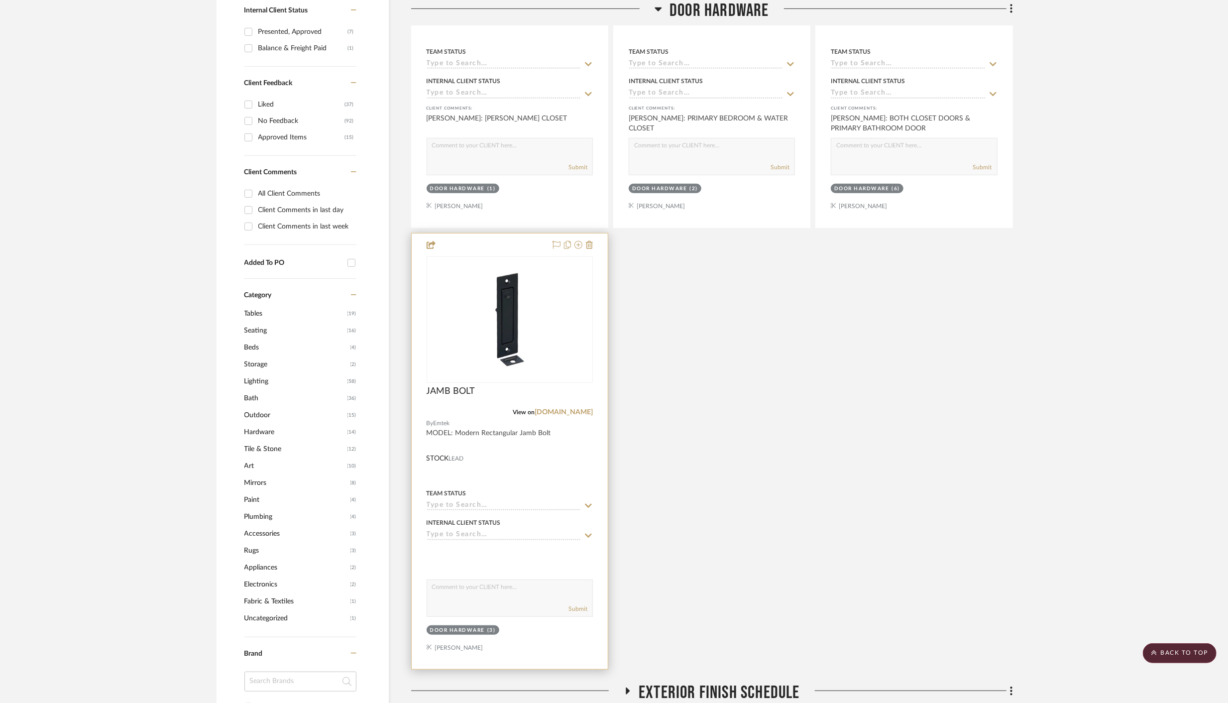
scroll to position [518, 0]
click at [495, 587] on textarea at bounding box center [509, 589] width 165 height 19
paste textarea "BOTH CLOSET DOORS & PRIMARY BATHROOM DOOR"
type textarea "BOTH CLOSET DOORS & PRIMARY BATHROOM DOOR"
click at [577, 607] on button "Submit" at bounding box center [577, 609] width 19 height 9
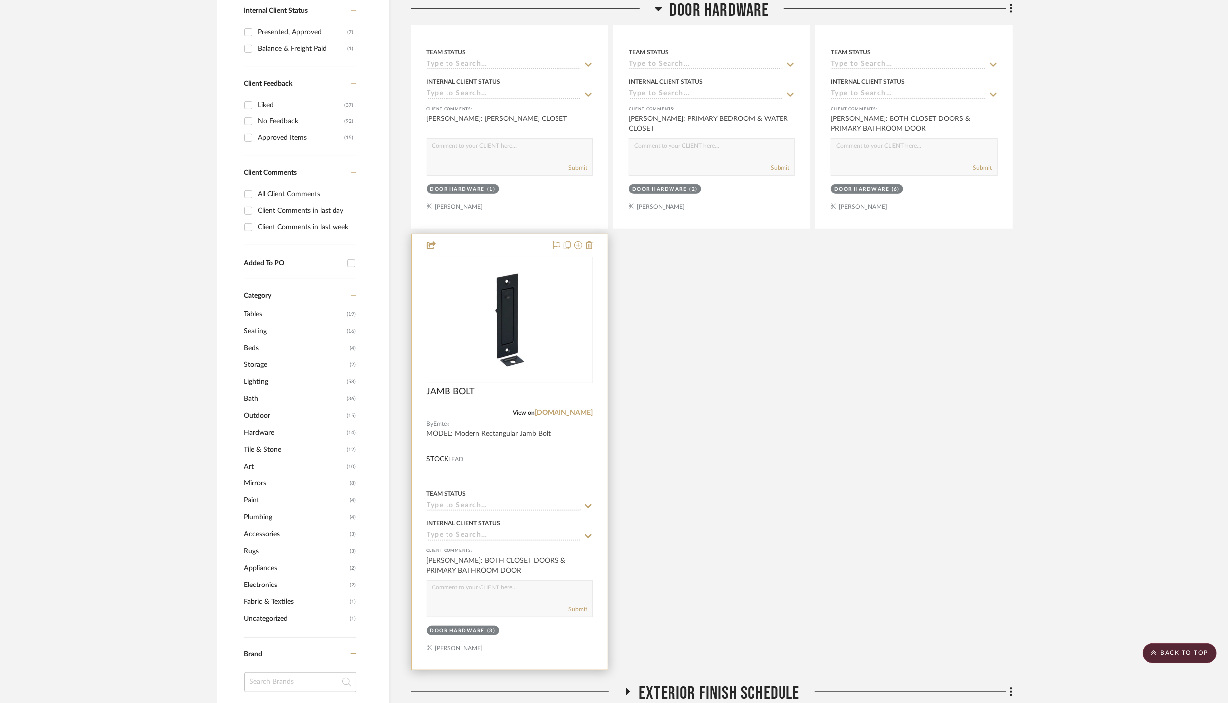
click at [469, 495] on div "Team Status" at bounding box center [509, 493] width 166 height 9
click at [516, 481] on div at bounding box center [510, 451] width 196 height 435
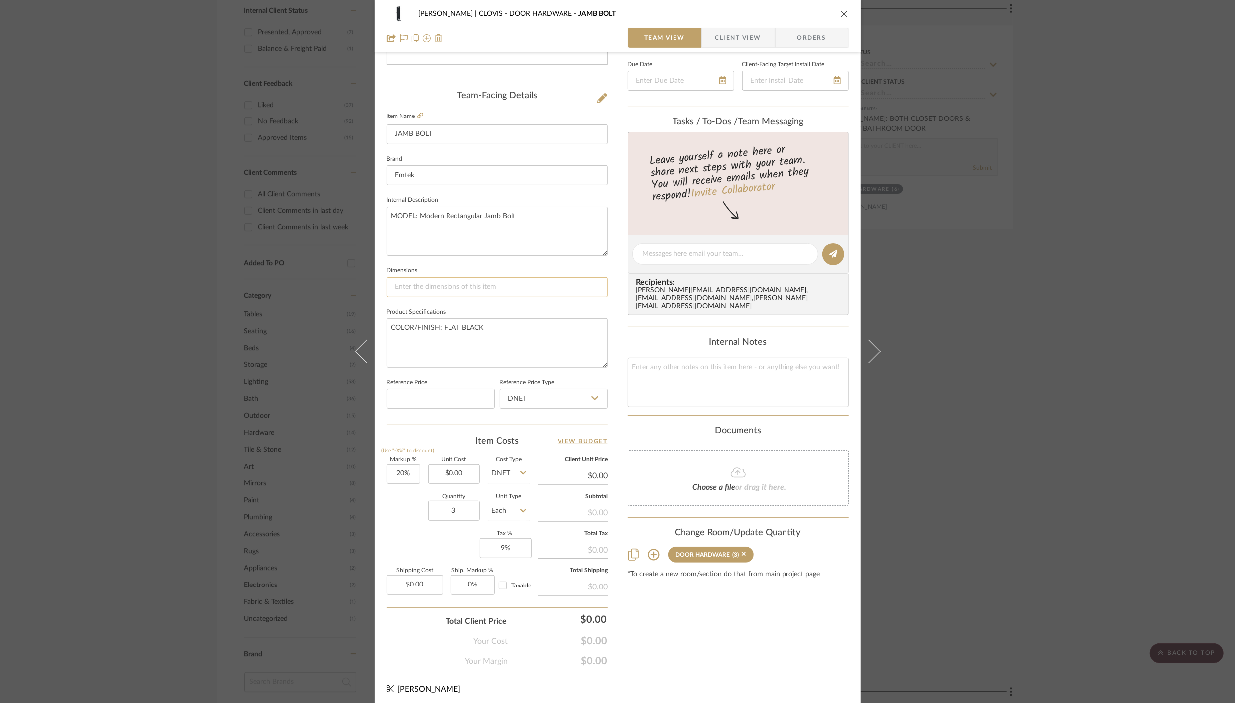
scroll to position [222, 0]
click at [428, 469] on input "0.00" at bounding box center [454, 472] width 52 height 20
type input "$20.00"
type input "$24.00"
type input "$7.20"
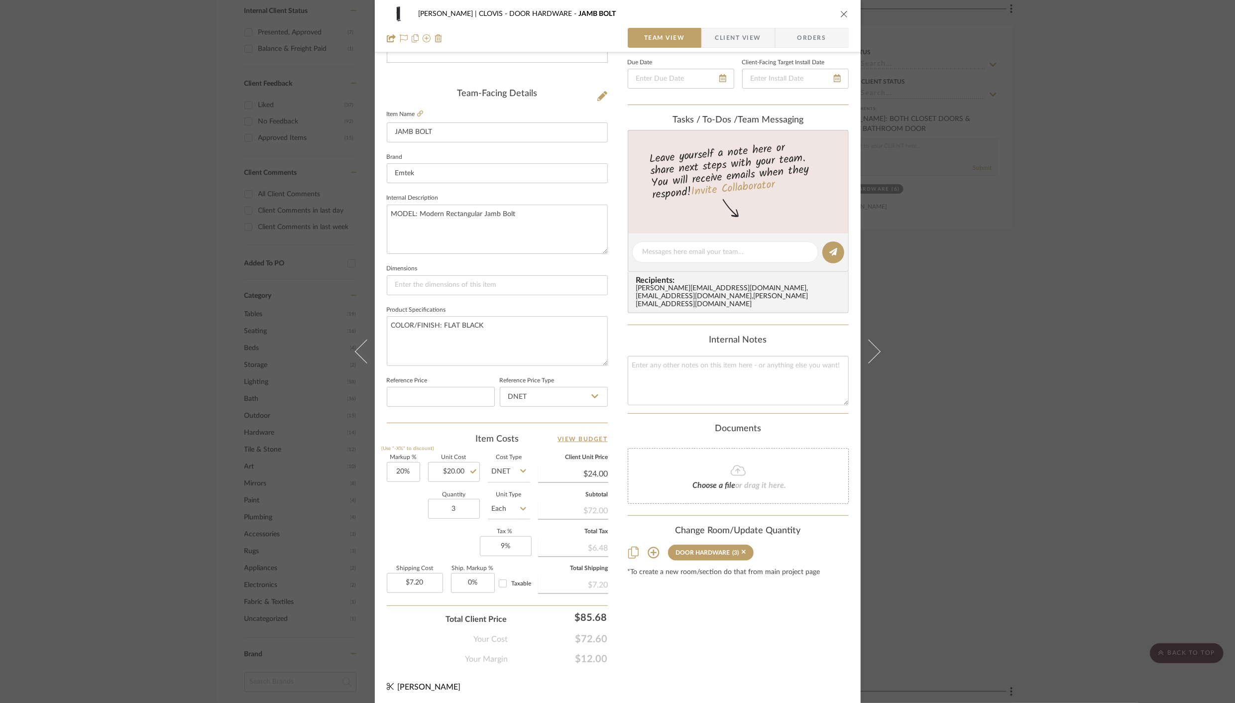
click at [737, 599] on div "Content here copies to Client View - confirm visibility there. Show in Client D…" at bounding box center [737, 255] width 221 height 819
click at [912, 207] on div "[PERSON_NAME] | CLOVIS DOOR HARDWARE JAMB BOLT Team View Client View Orders Tea…" at bounding box center [617, 351] width 1235 height 703
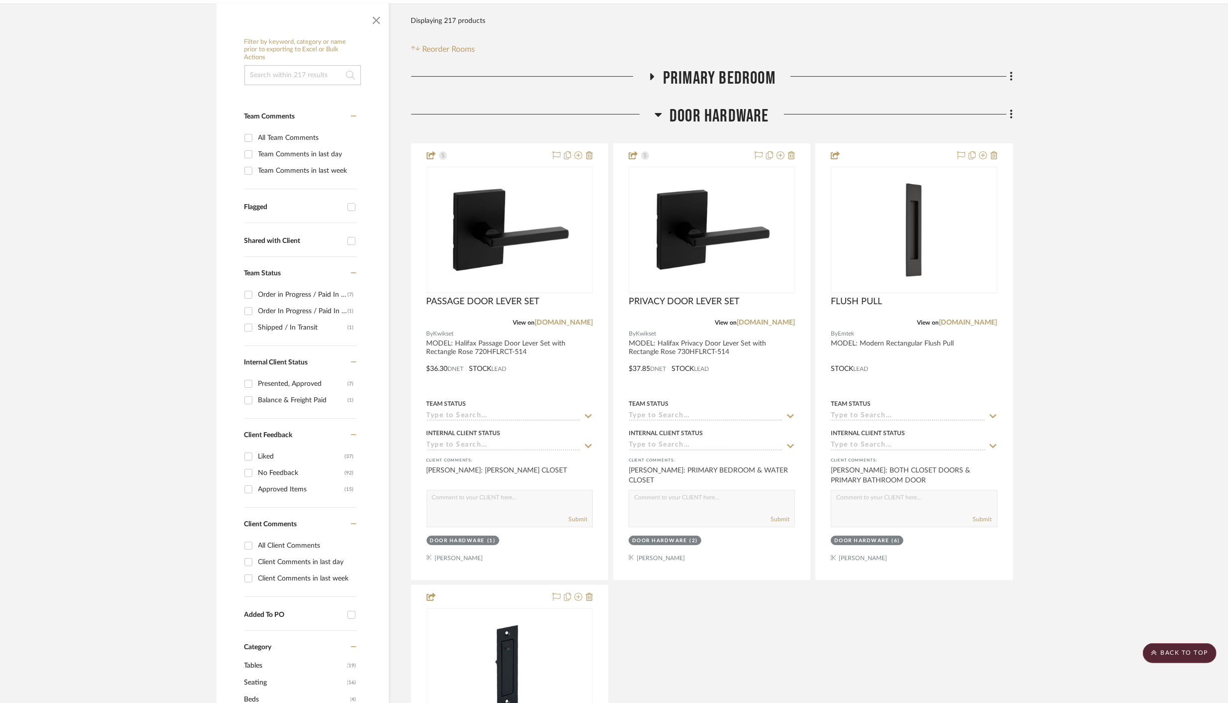
scroll to position [156, 0]
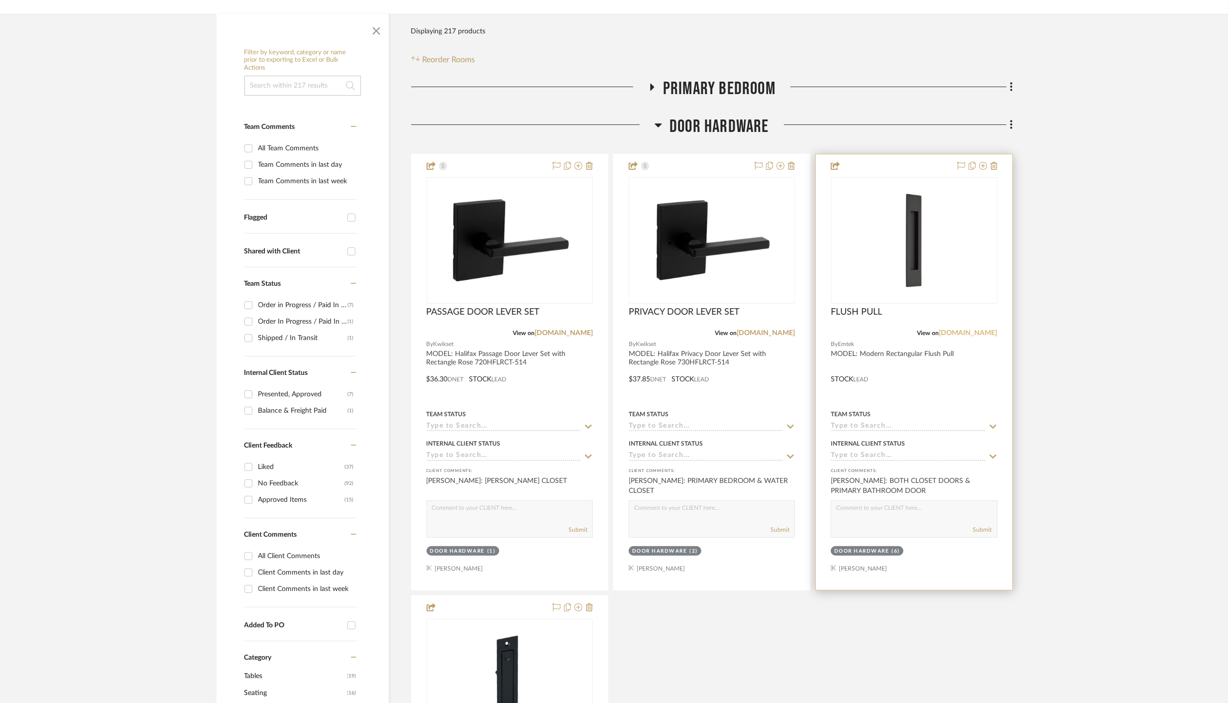
click at [969, 331] on link "[DOMAIN_NAME]" at bounding box center [968, 332] width 58 height 7
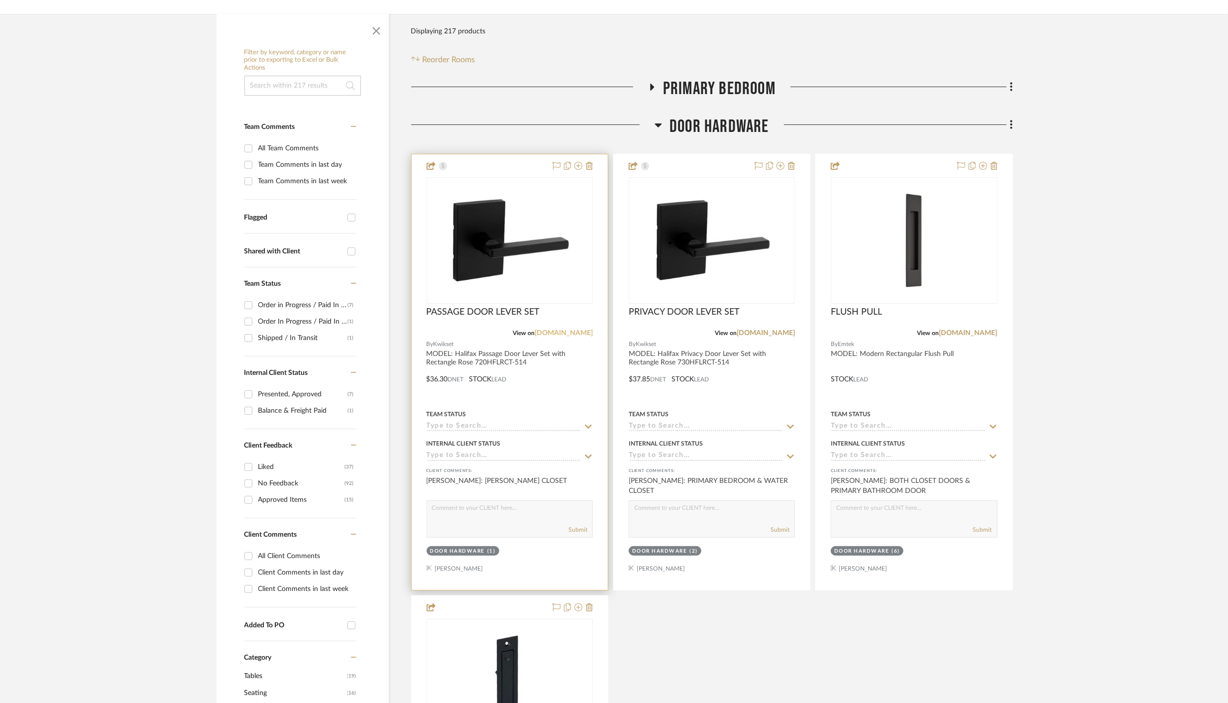
click at [574, 332] on link "[DOMAIN_NAME]" at bounding box center [563, 332] width 58 height 7
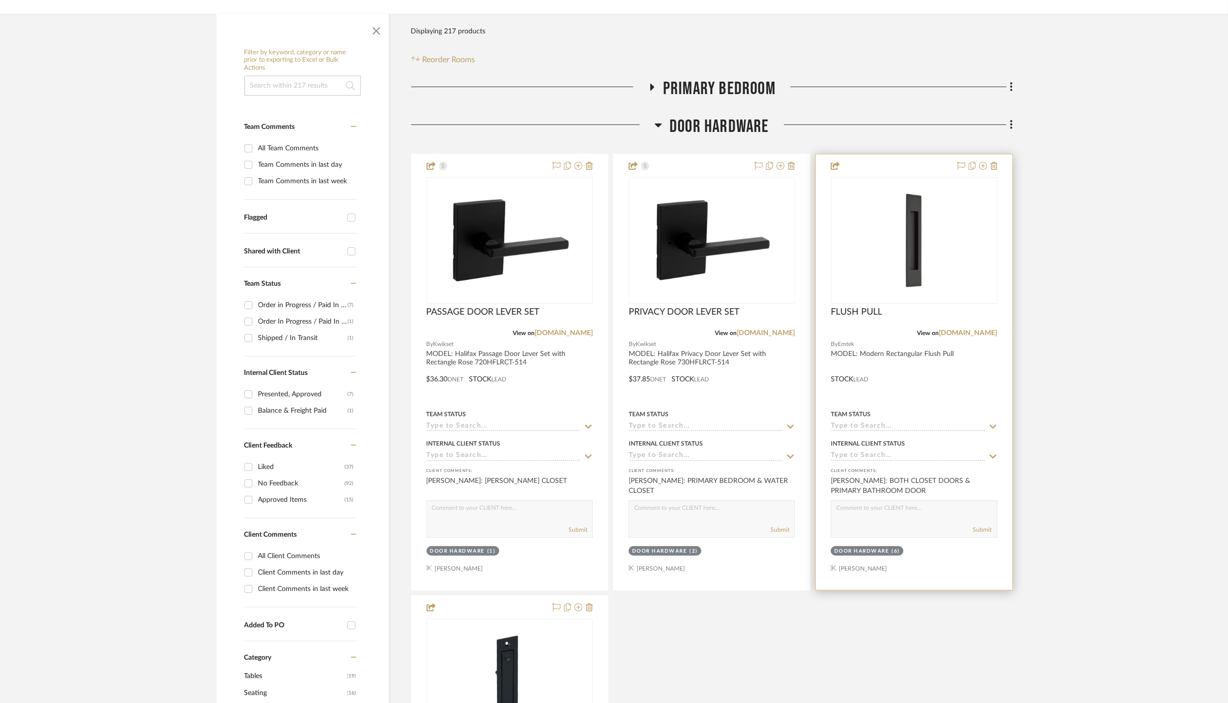
click at [920, 380] on div at bounding box center [914, 371] width 196 height 435
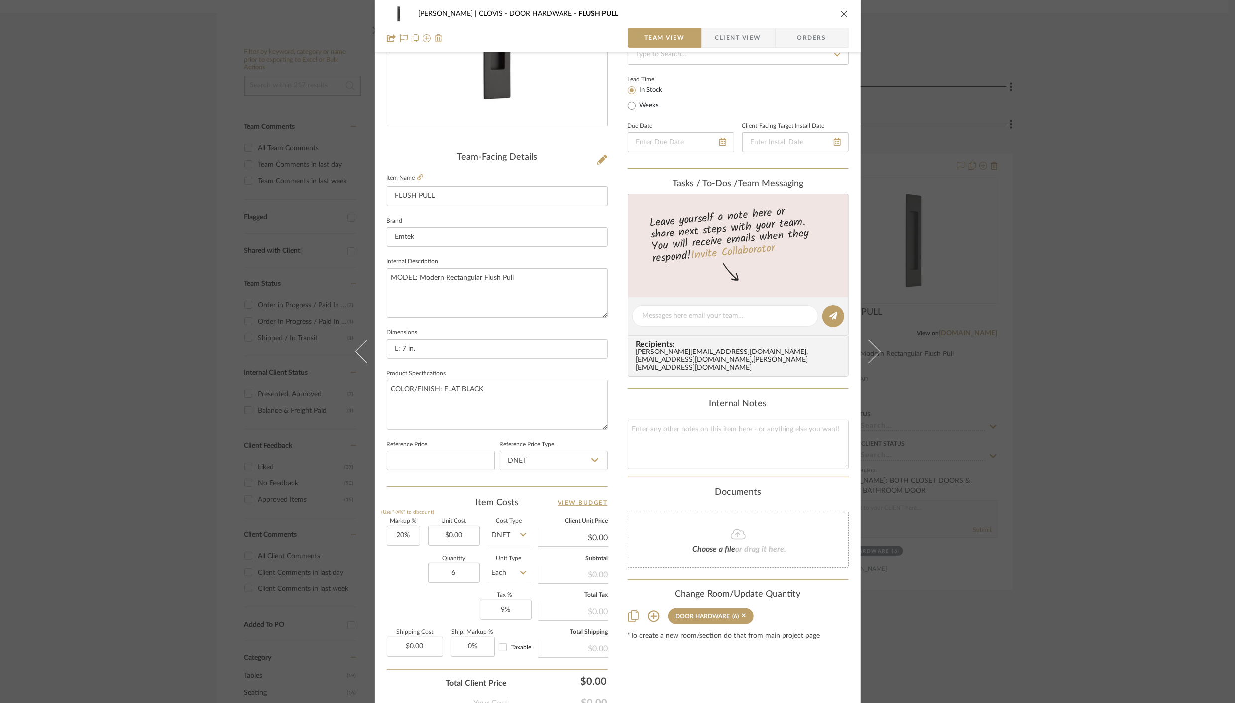
scroll to position [168, 0]
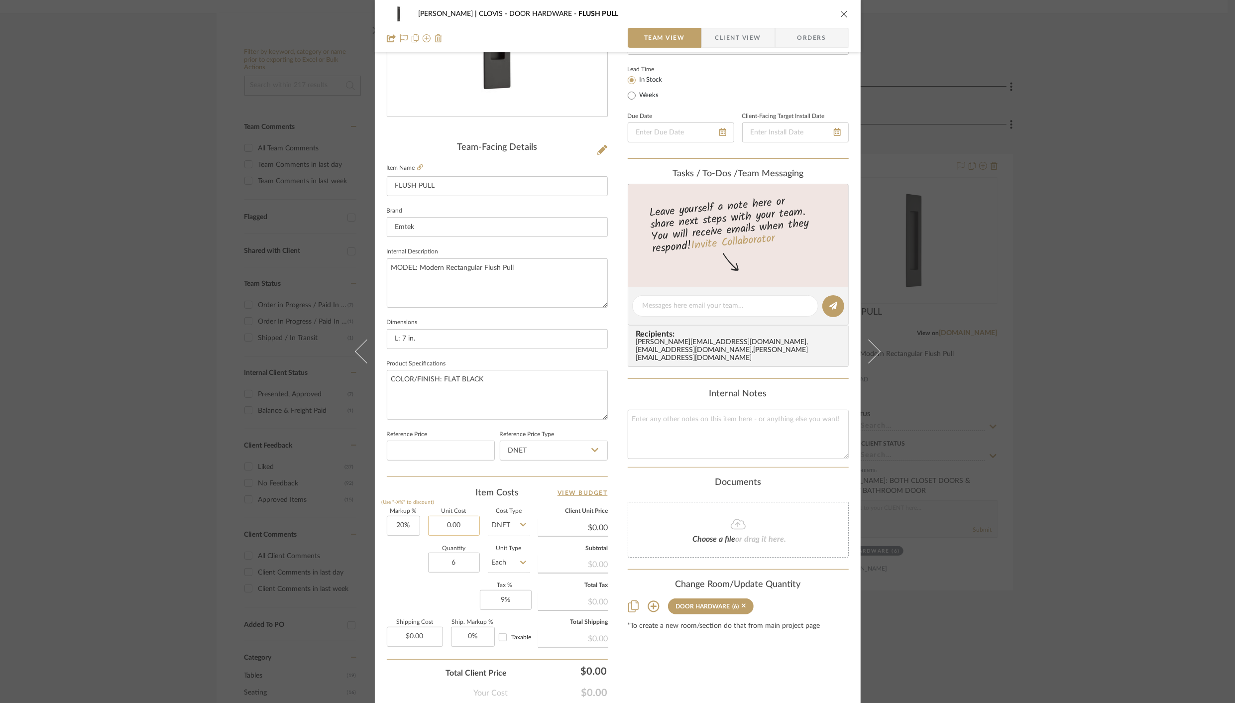
click at [439, 523] on input "0.00" at bounding box center [454, 526] width 52 height 20
type input "$38.00"
type input "$45.60"
type input "$27.36"
click at [716, 654] on div "Content here copies to Client View - confirm visibility there. Show in Client D…" at bounding box center [737, 308] width 221 height 819
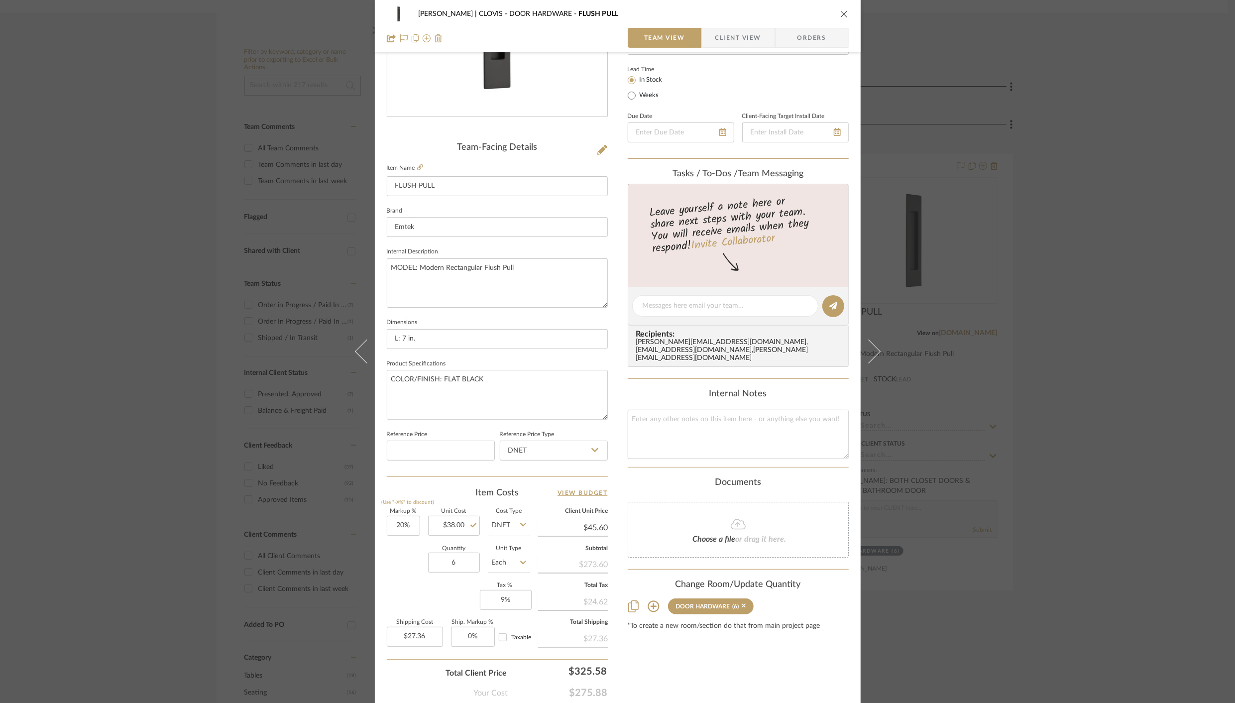
click at [841, 14] on icon "close" at bounding box center [844, 14] width 8 height 8
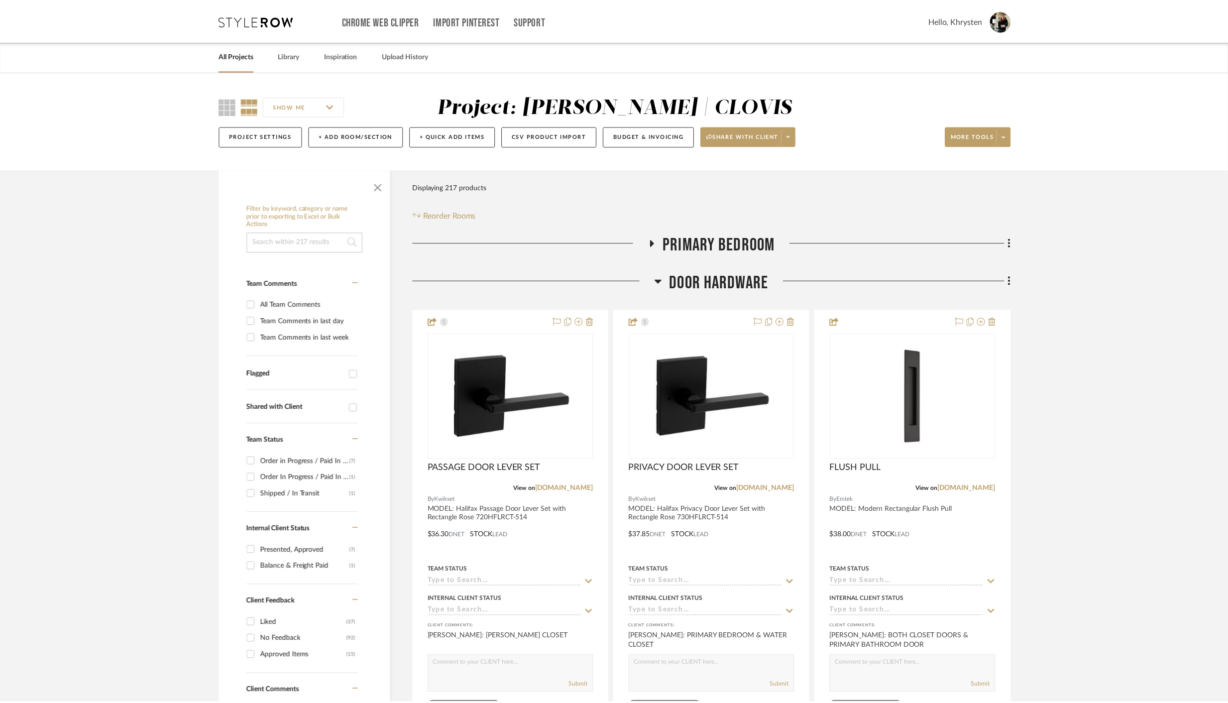
scroll to position [156, 0]
